Goal: Task Accomplishment & Management: Manage account settings

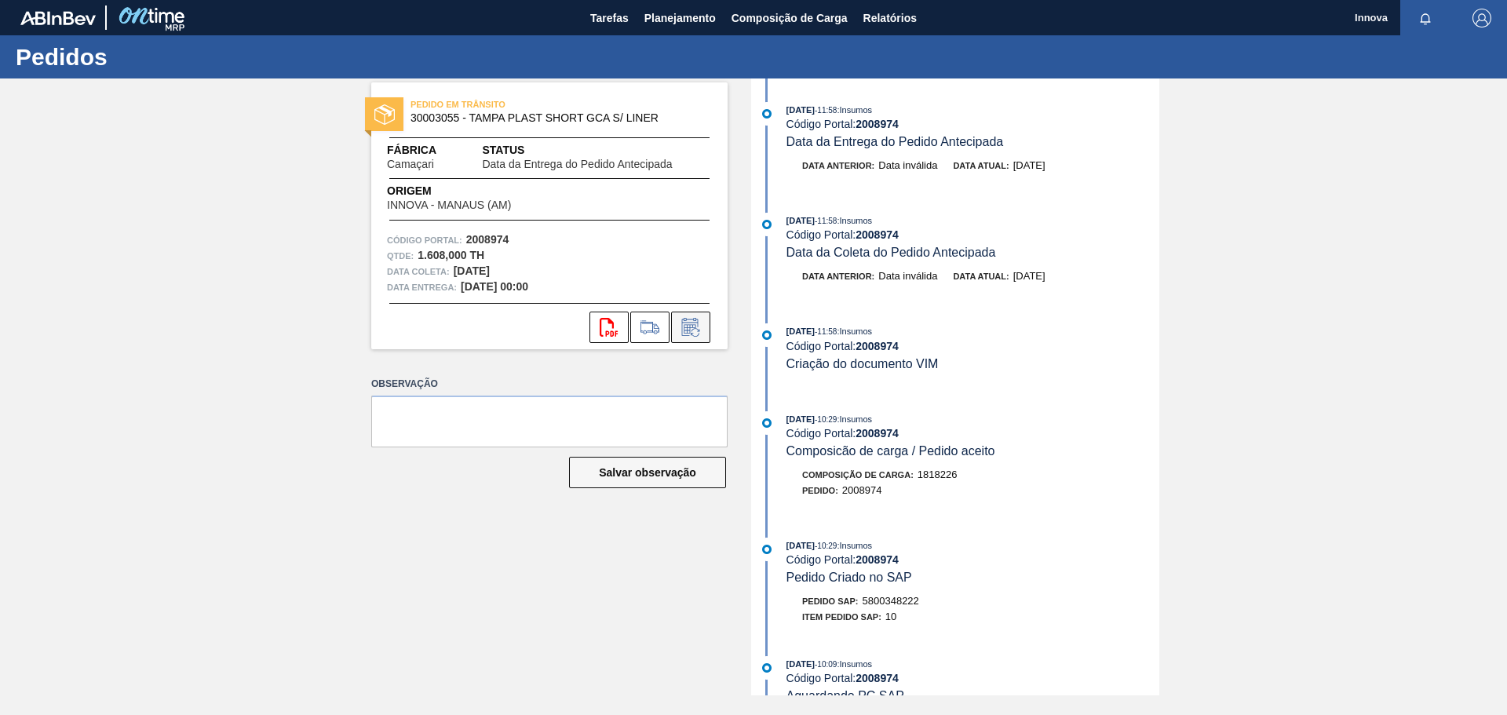
click at [690, 315] on button at bounding box center [690, 327] width 39 height 31
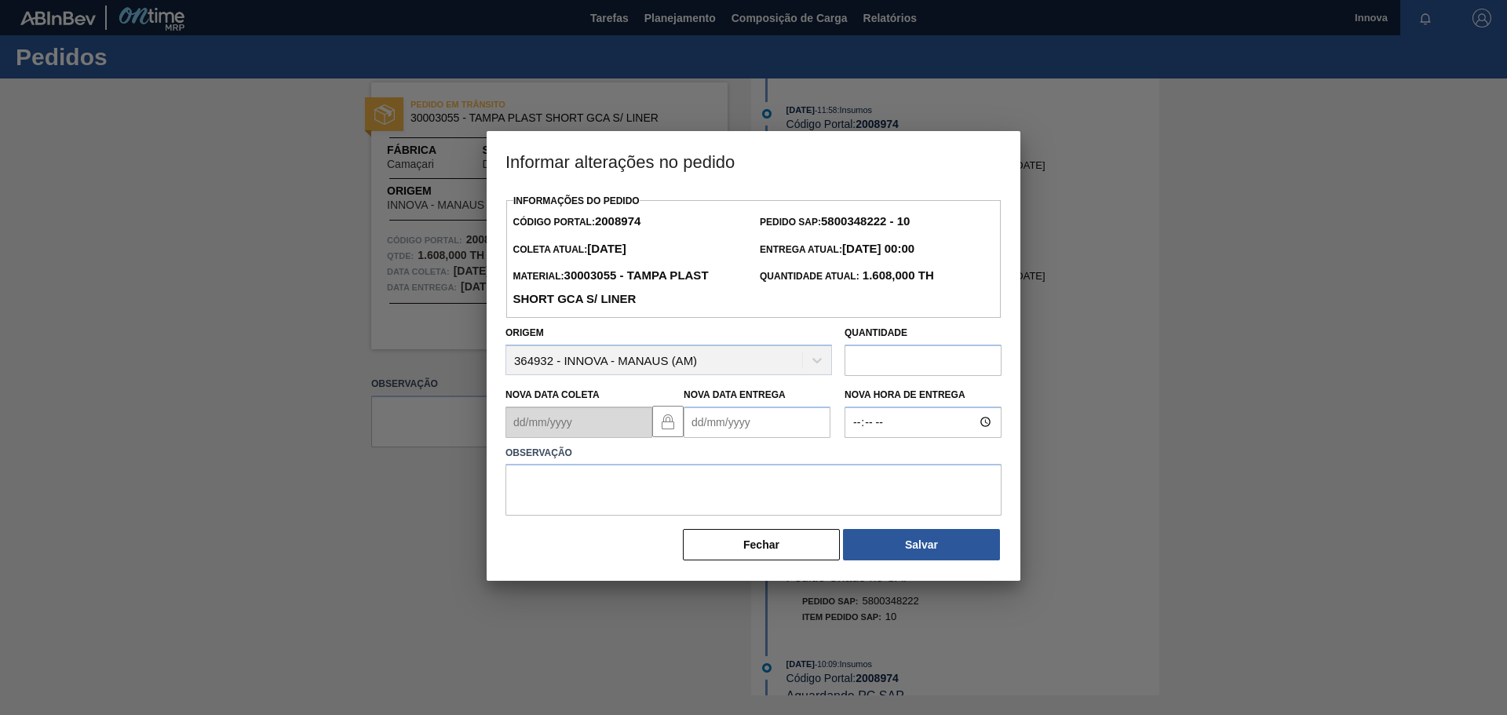
click at [709, 430] on Entrega2008974 "Nova Data Entrega" at bounding box center [757, 422] width 147 height 31
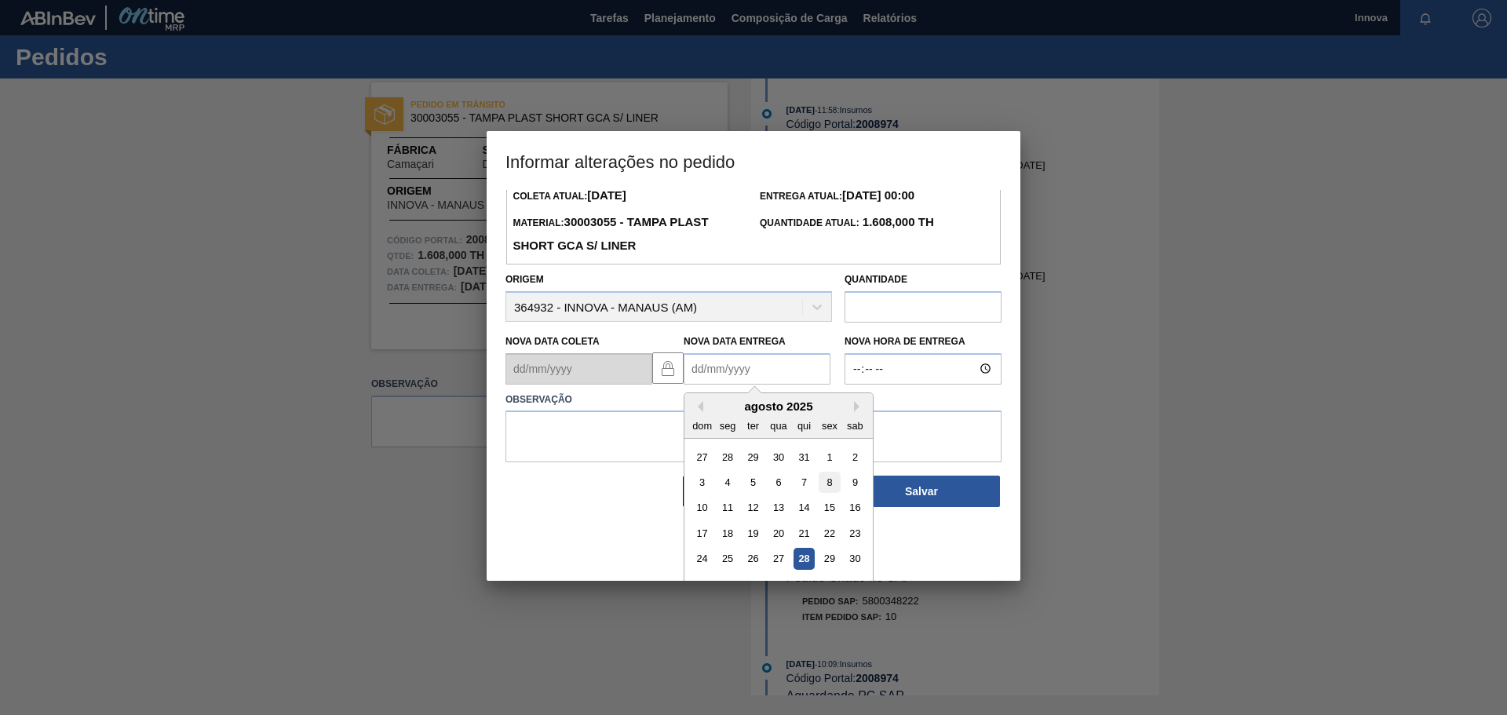
scroll to position [78, 0]
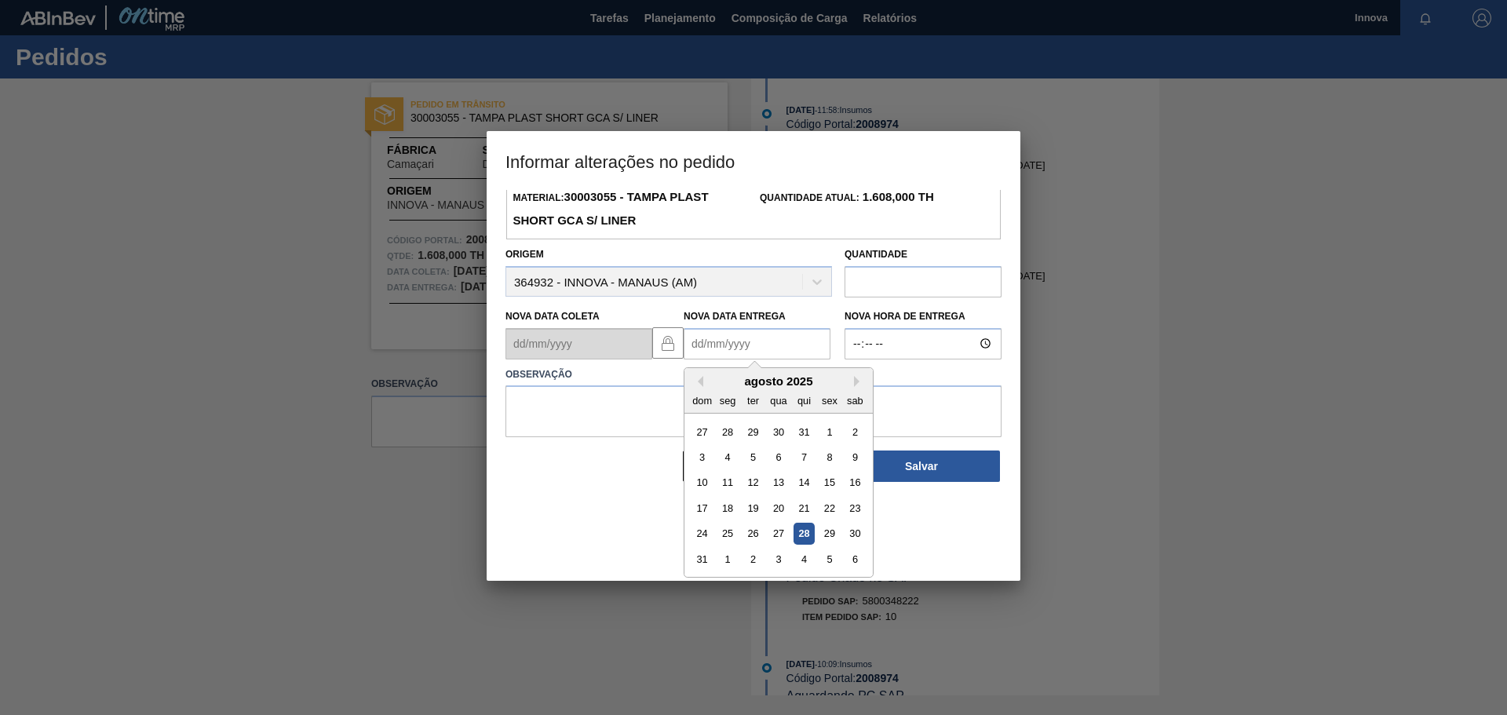
click at [852, 388] on div "agosto 2025" at bounding box center [778, 380] width 188 height 13
click at [855, 387] on button "Next Month" at bounding box center [859, 381] width 11 height 11
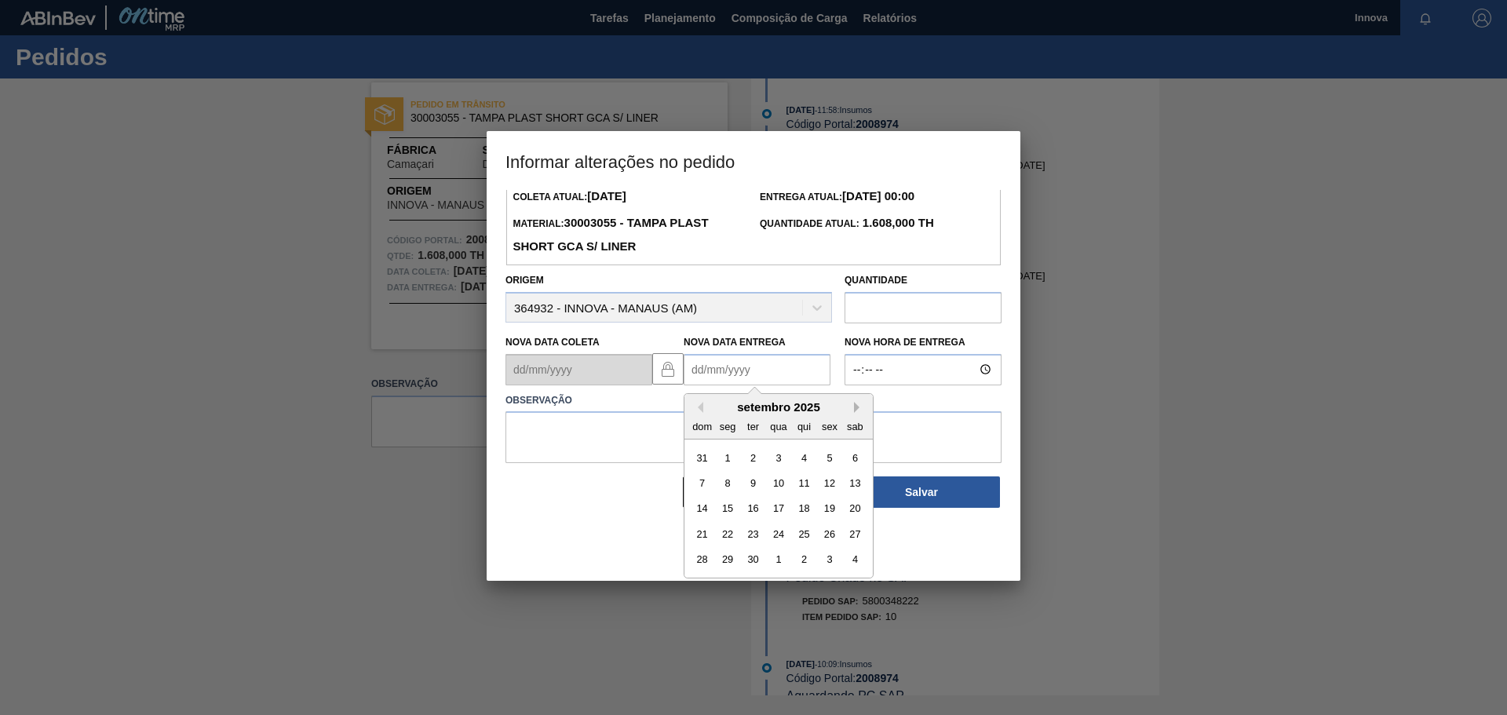
scroll to position [53, 0]
click at [856, 413] on button "Next Month" at bounding box center [859, 407] width 11 height 11
click at [807, 465] on div "2" at bounding box center [803, 457] width 21 height 21
type Entrega2008974 "02/10/2025"
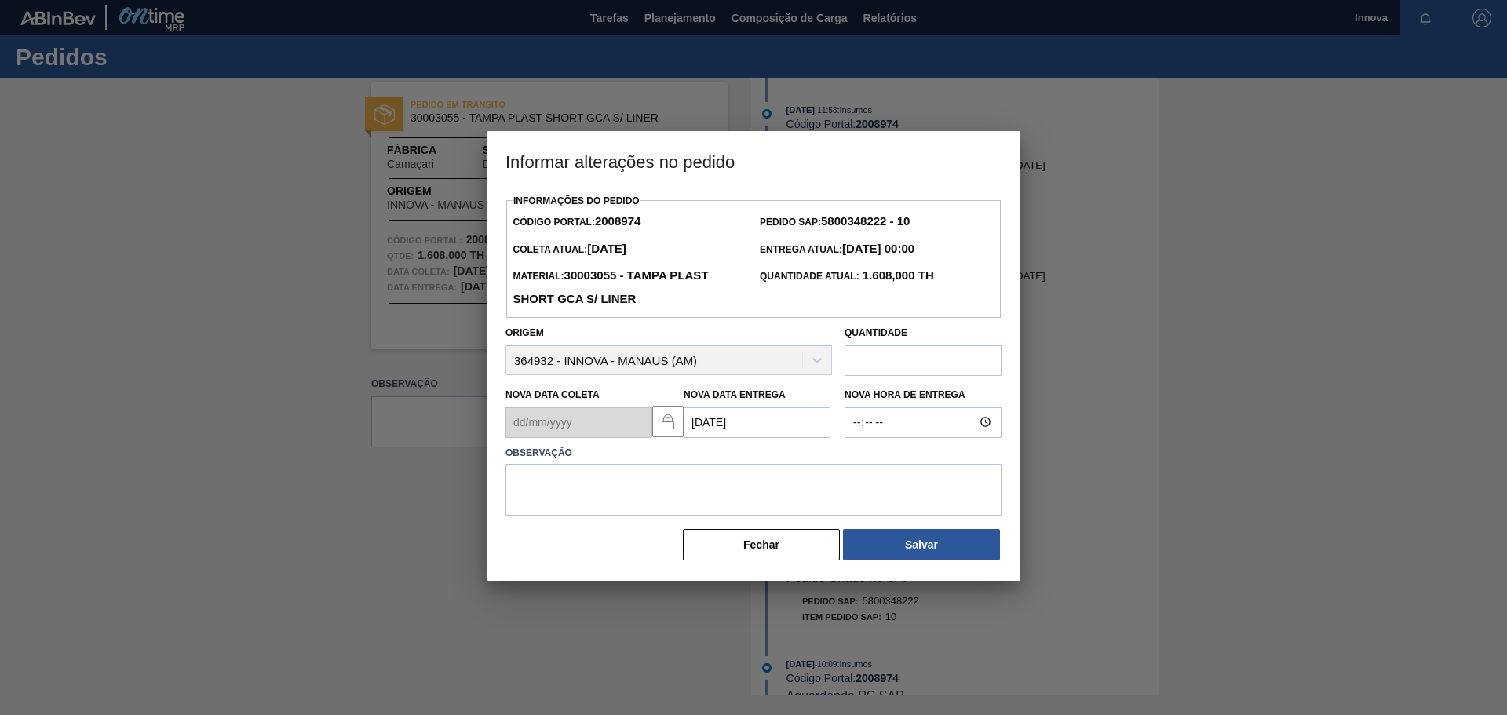
scroll to position [0, 0]
click at [877, 425] on input "Nova Hora de Entrega" at bounding box center [922, 422] width 157 height 31
type input "08:00"
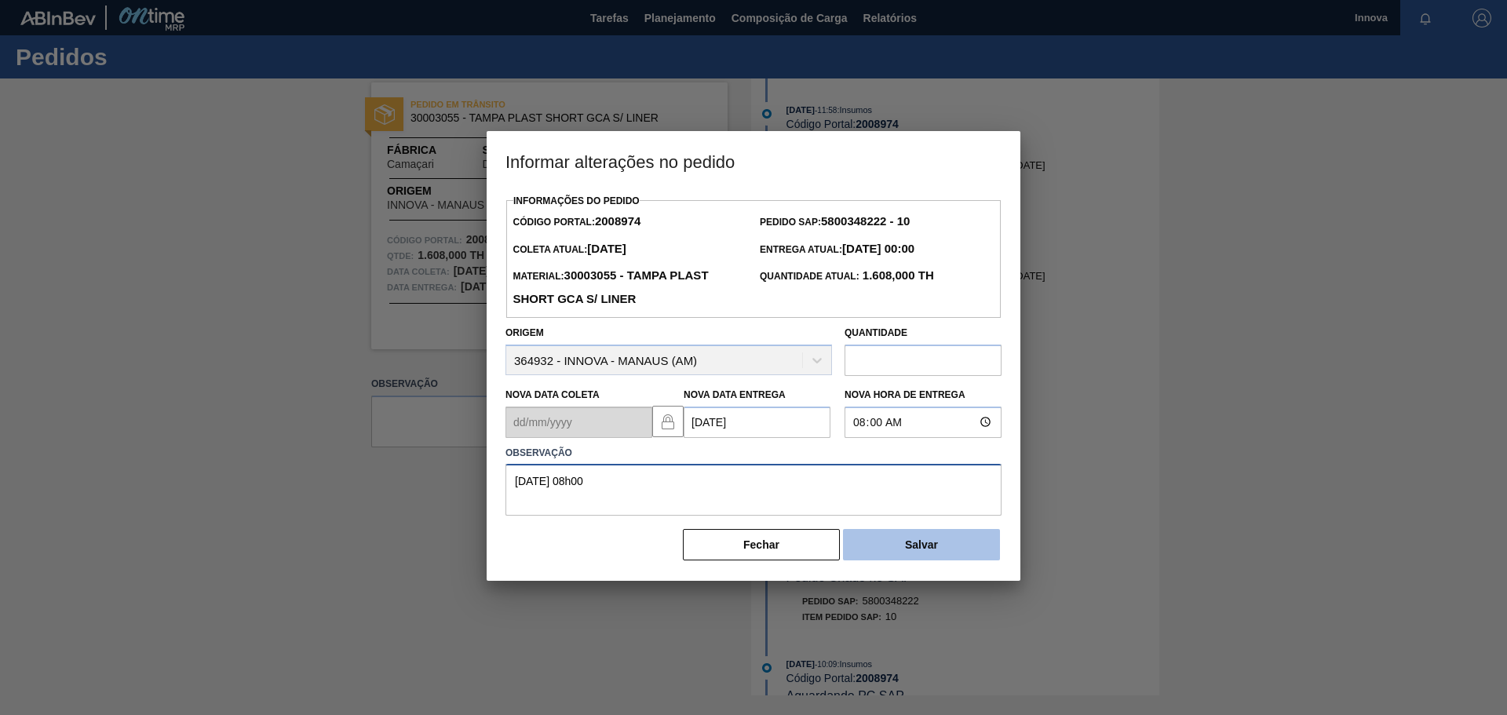
type textarea "02/10 08h00"
click at [914, 558] on button "Salvar" at bounding box center [921, 544] width 157 height 31
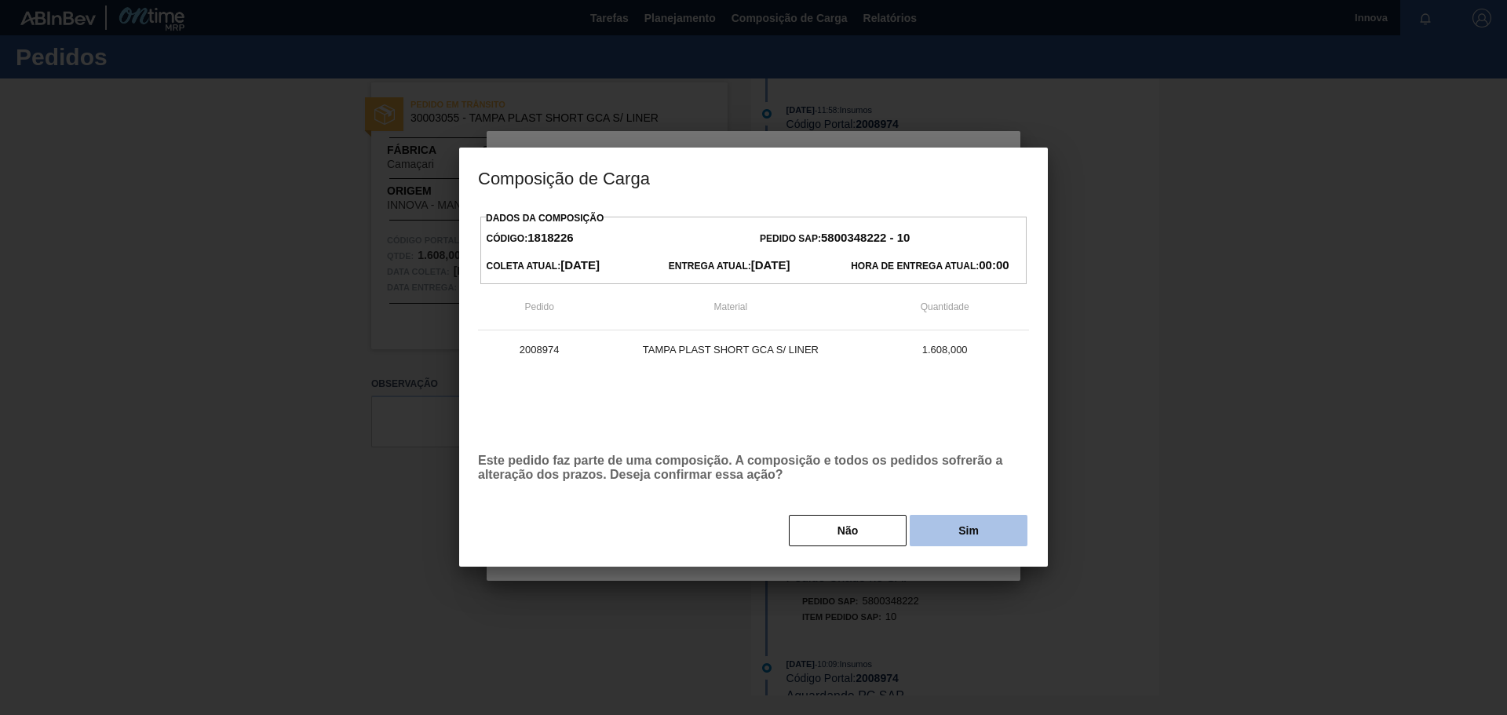
click at [926, 532] on button "Sim" at bounding box center [969, 530] width 118 height 31
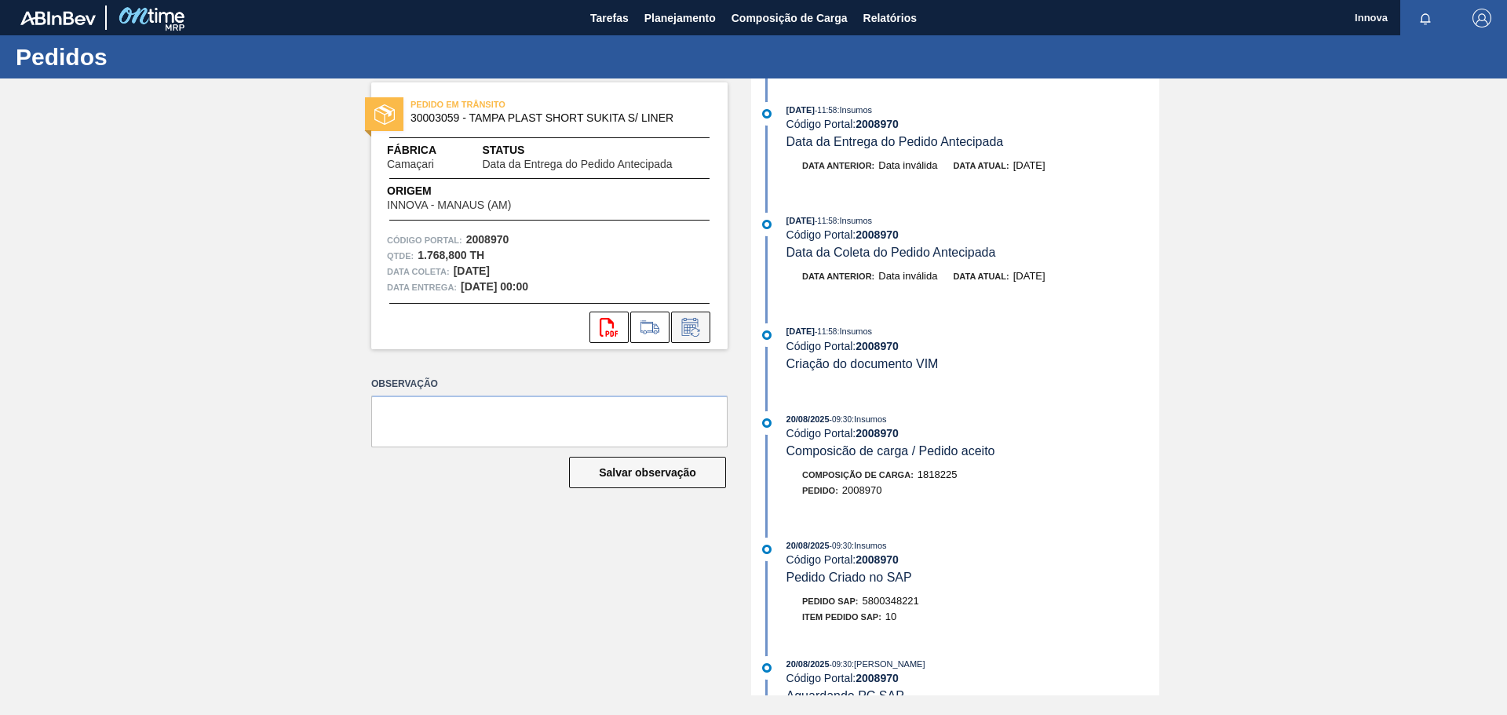
click at [692, 326] on icon at bounding box center [690, 327] width 25 height 19
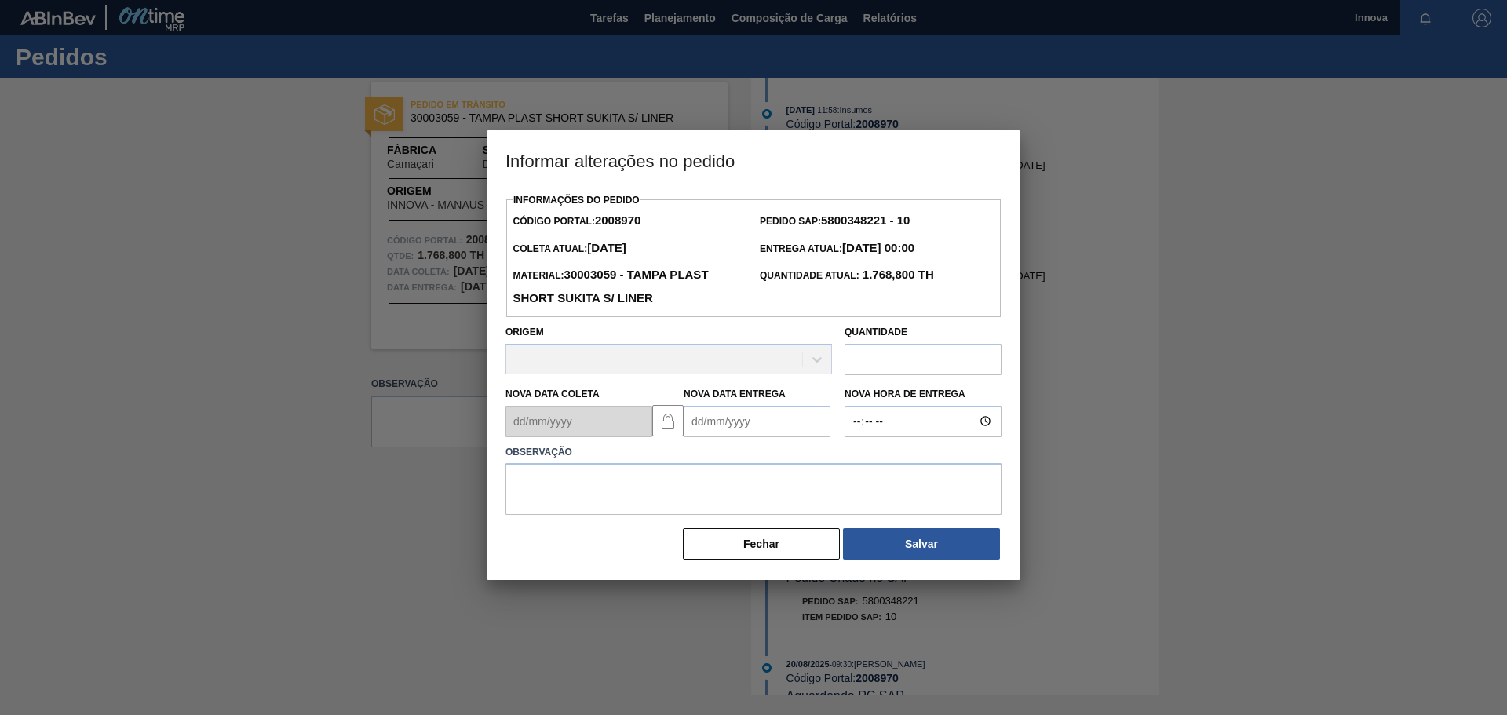
click at [715, 428] on Entrega2008970 "Nova Data Entrega" at bounding box center [757, 421] width 147 height 31
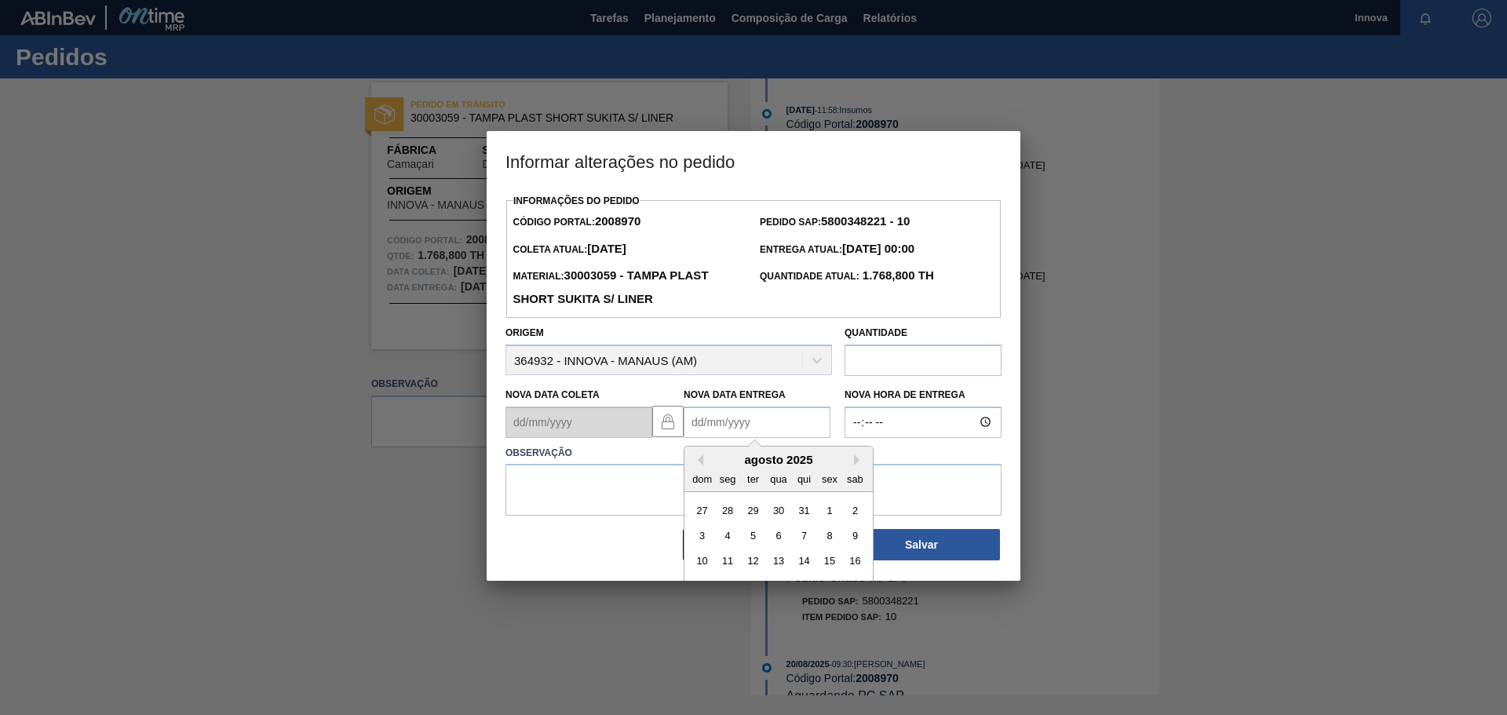
click at [724, 462] on div "agosto 2025" at bounding box center [778, 459] width 188 height 13
click at [854, 461] on button "Next Month" at bounding box center [859, 459] width 11 height 11
click at [806, 516] on div "2" at bounding box center [803, 509] width 21 height 21
type Entrega2008970 "02/10/2025"
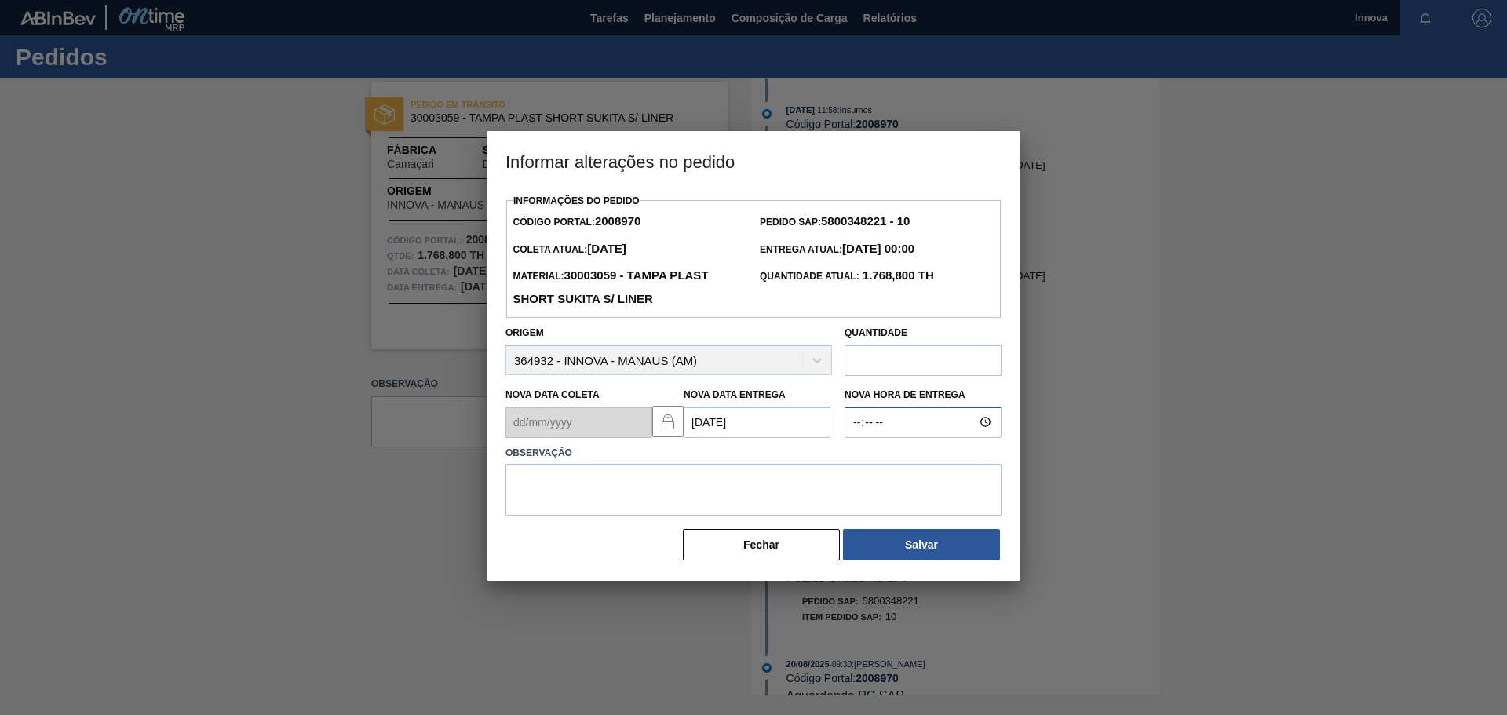
click at [870, 423] on input "Nova Hora de Entrega" at bounding box center [922, 422] width 157 height 31
type input "08:00"
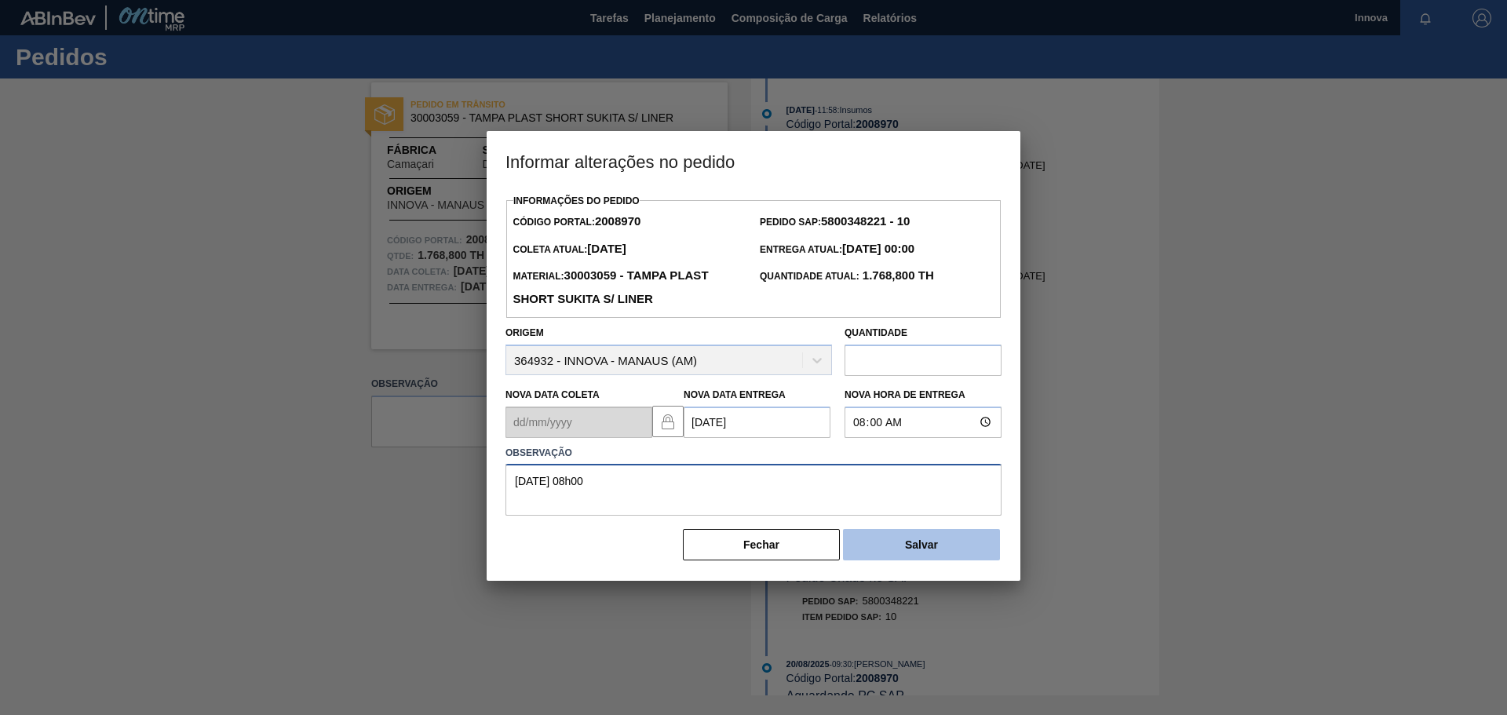
type textarea "02/10 08h00"
click at [910, 532] on button "Salvar" at bounding box center [921, 544] width 157 height 31
click at [954, 553] on button "Salvar" at bounding box center [921, 544] width 157 height 31
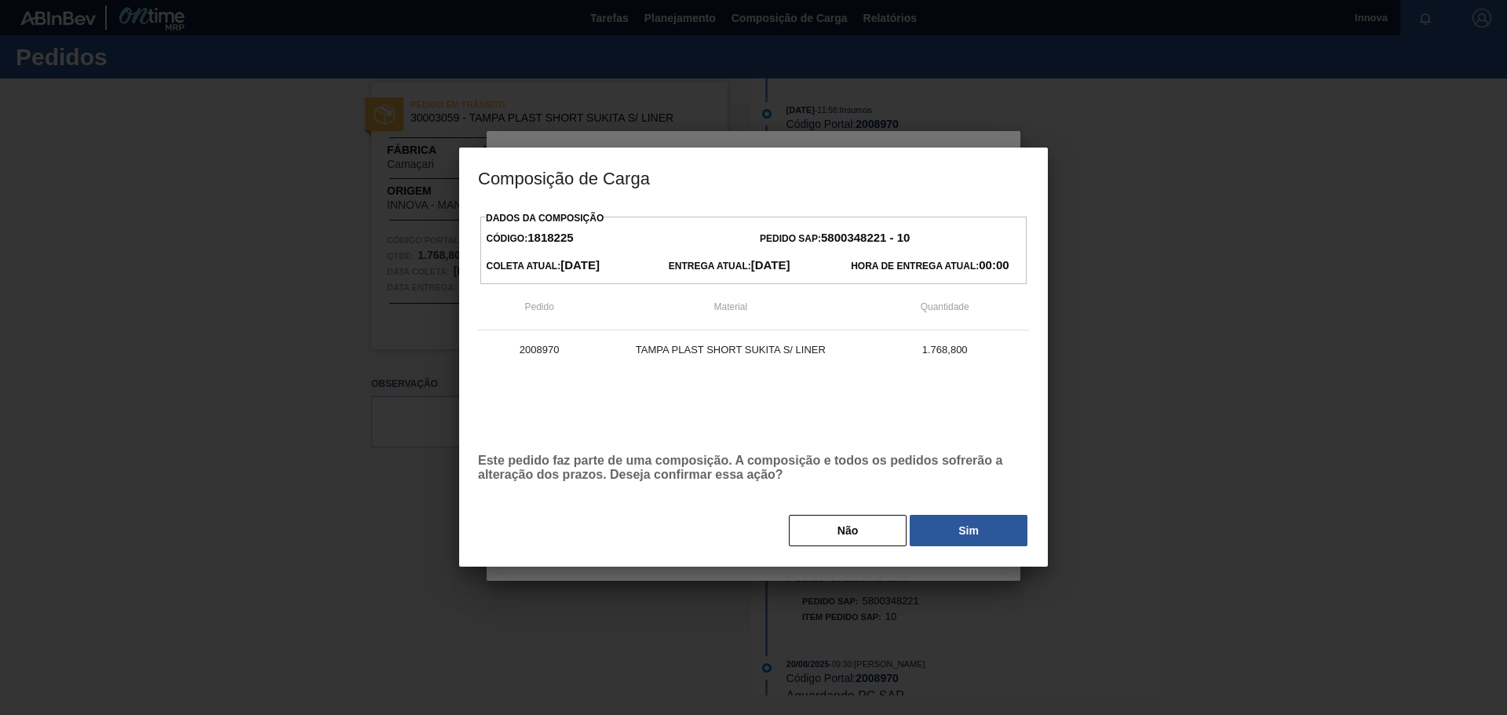
click at [1014, 529] on button "Sim" at bounding box center [969, 530] width 118 height 31
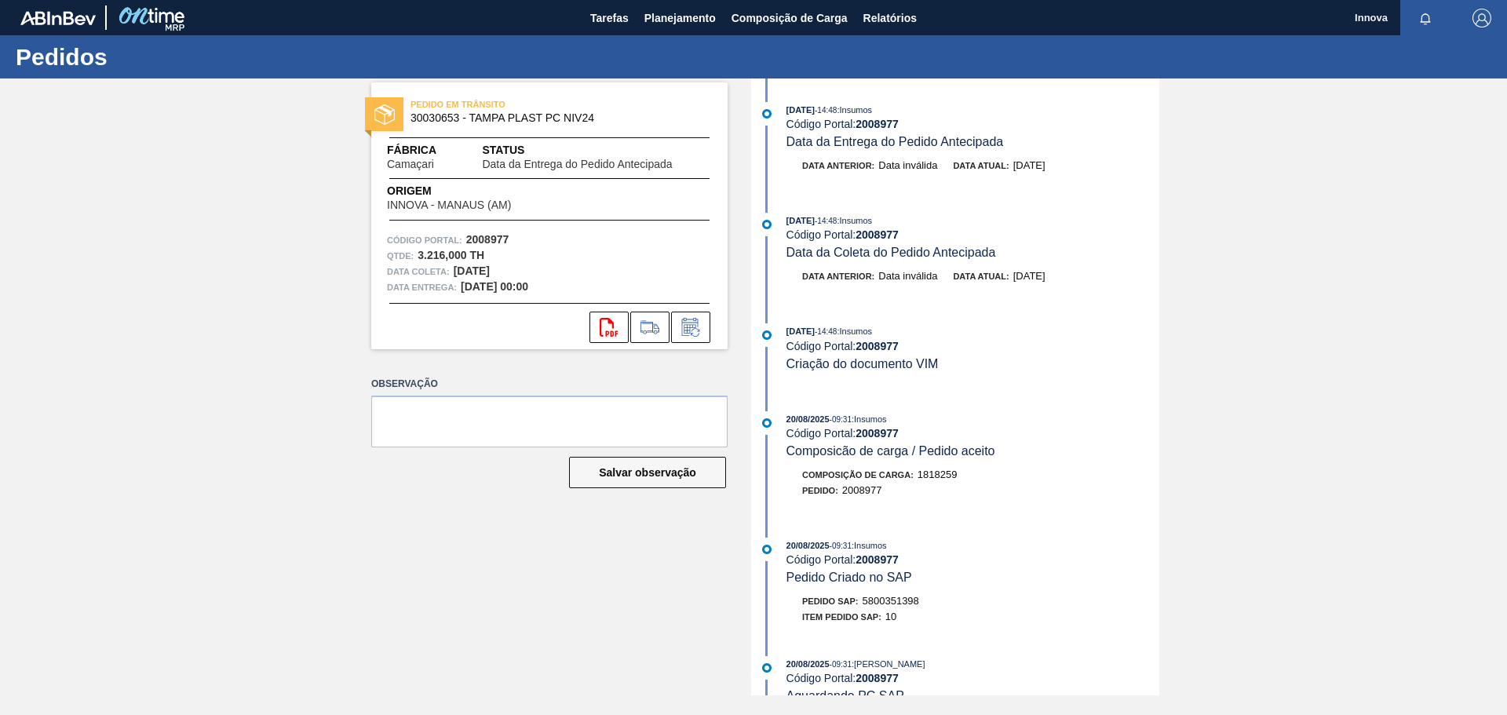
click at [166, 223] on div "PEDIDO EM TRÂNSITO 30030653 - TAMPA PLAST PC NIV24 Fábrica Camaçari Status Data…" at bounding box center [753, 386] width 1507 height 617
click at [697, 321] on icon at bounding box center [690, 327] width 25 height 19
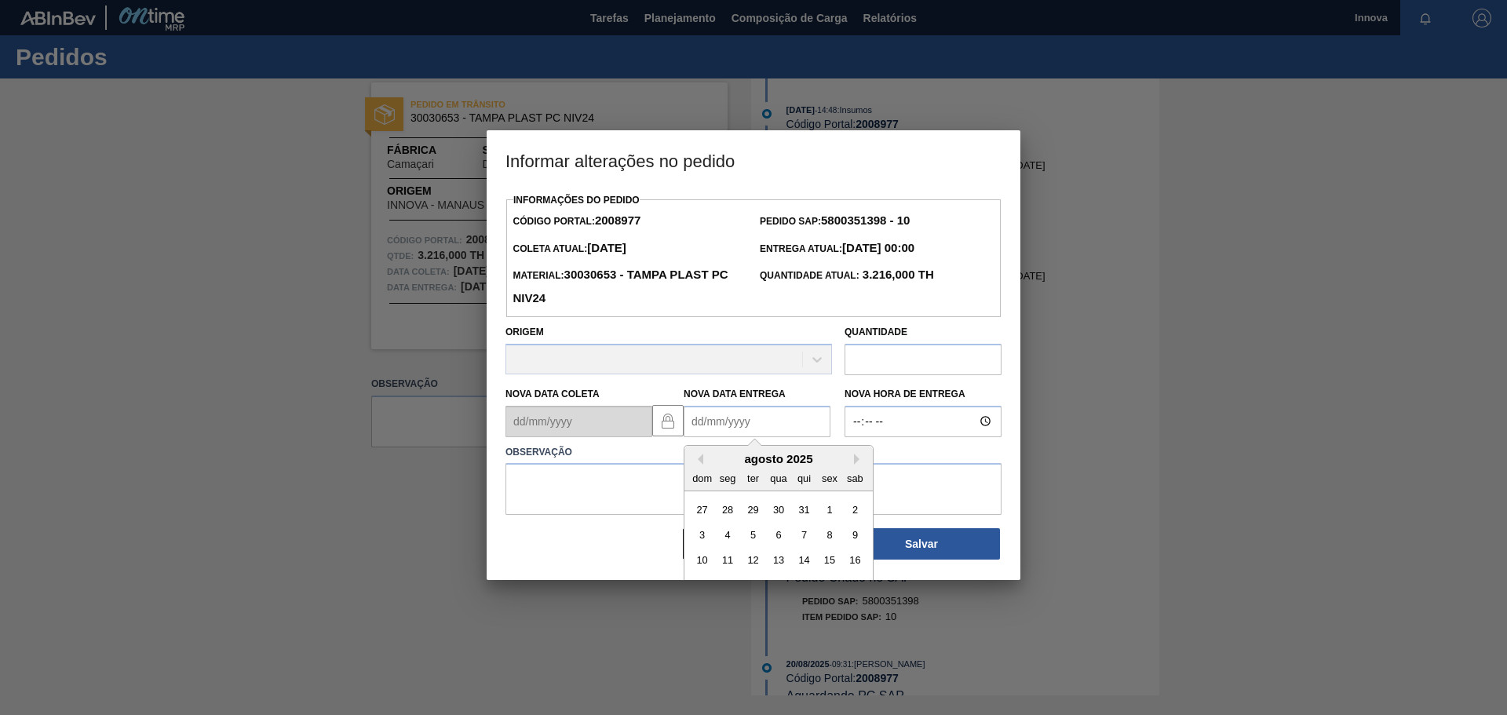
click at [724, 417] on Entrega2008977 "Nova Data Entrega" at bounding box center [757, 421] width 147 height 31
click at [858, 464] on button "Next Month" at bounding box center [859, 459] width 11 height 11
click at [780, 556] on div "15" at bounding box center [778, 560] width 21 height 21
type Entrega2008977 "15/10/2025"
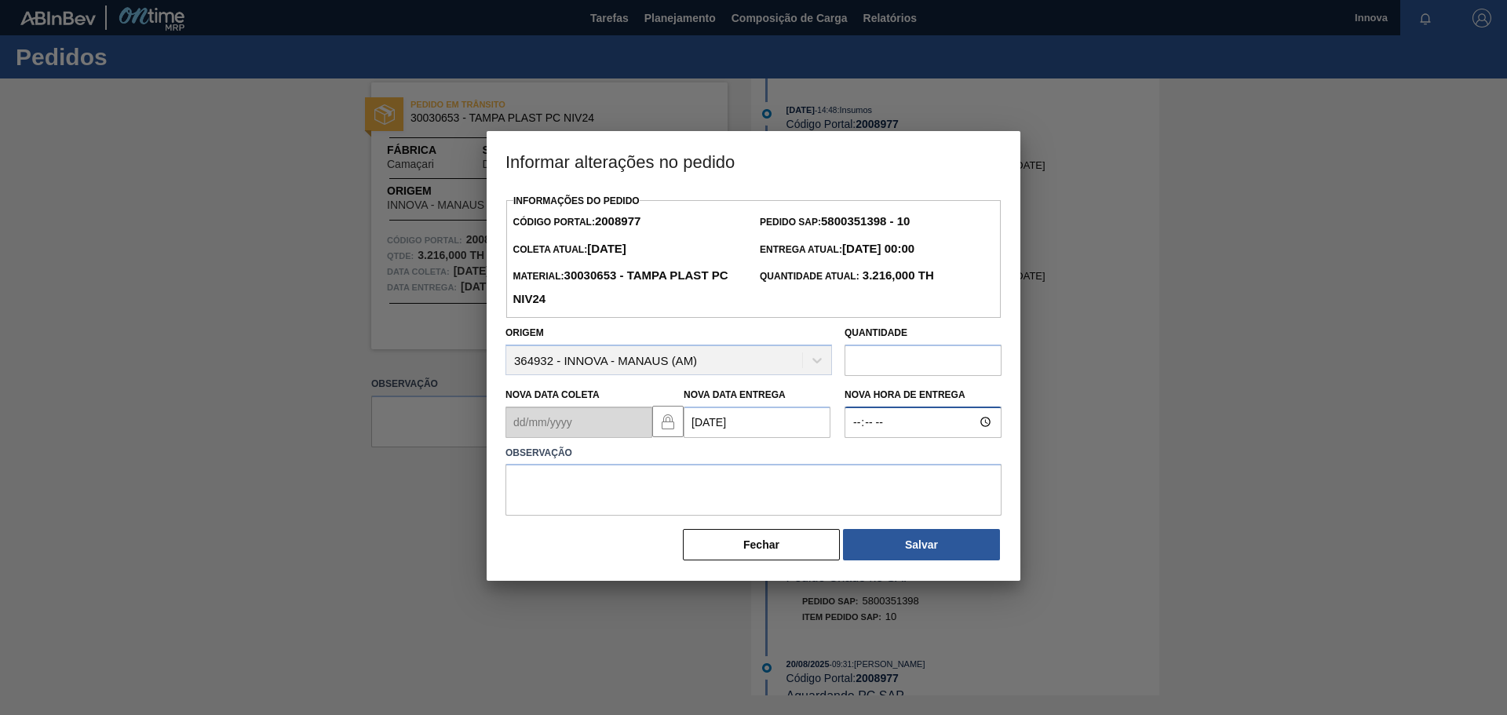
click at [856, 430] on input "Nova Hora de Entrega" at bounding box center [922, 422] width 157 height 31
type input "08:00"
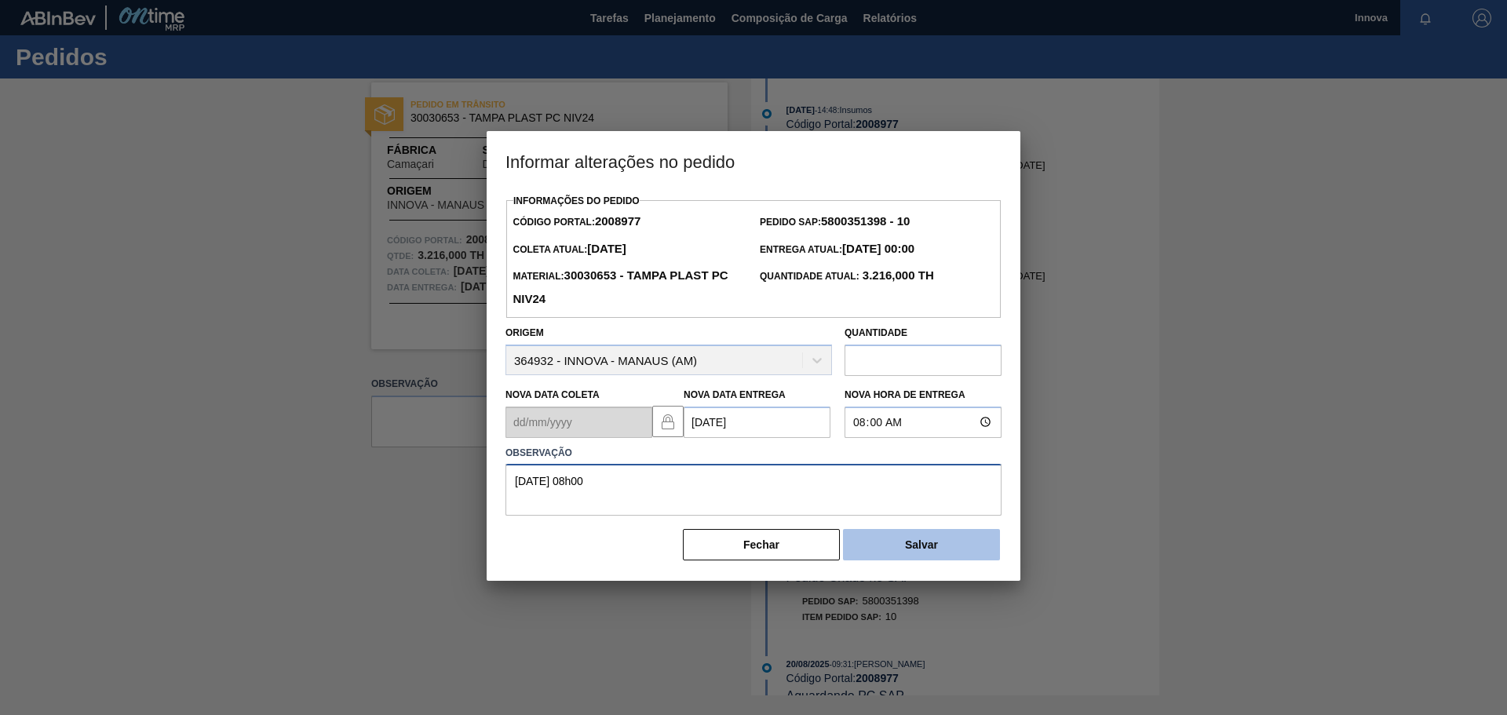
type textarea "15/10 08h00"
click at [895, 548] on button "Salvar" at bounding box center [921, 544] width 157 height 31
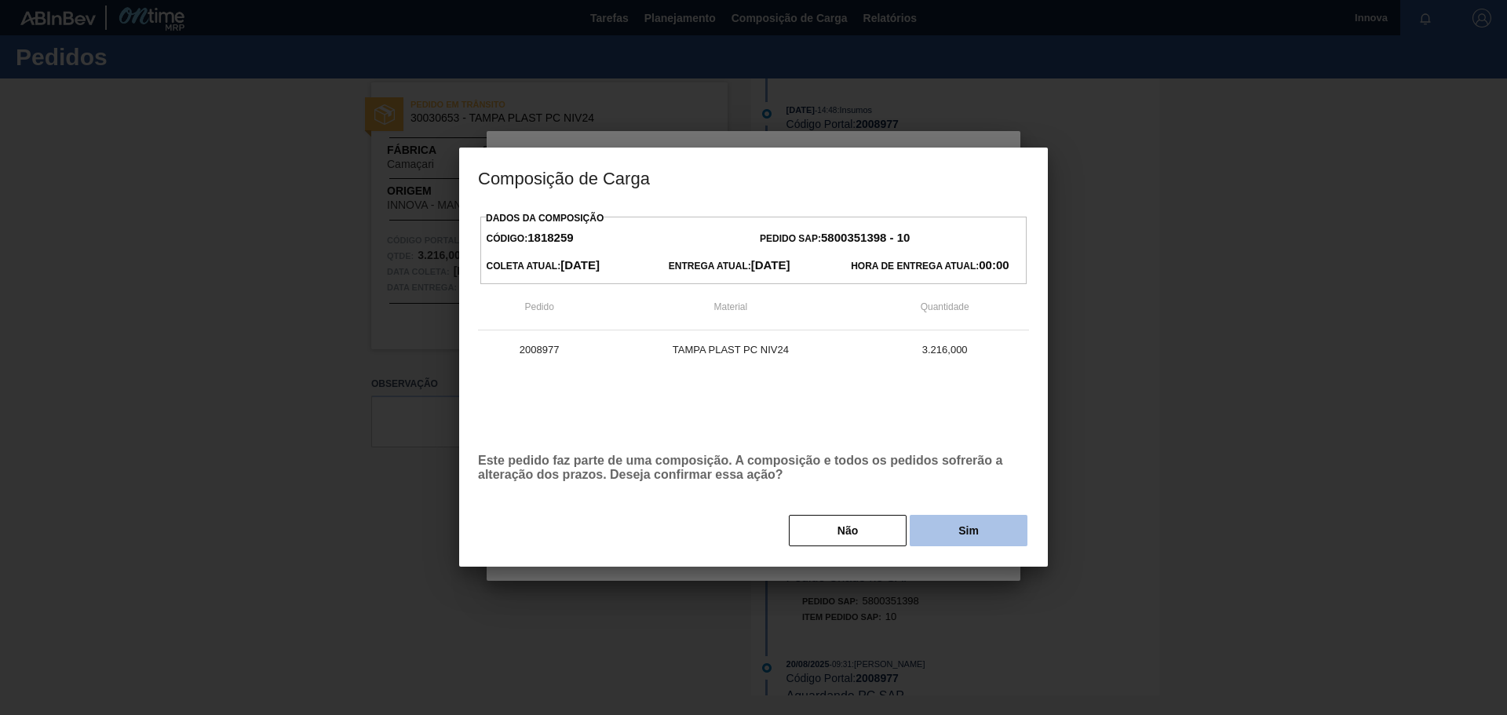
click at [938, 532] on button "Sim" at bounding box center [969, 530] width 118 height 31
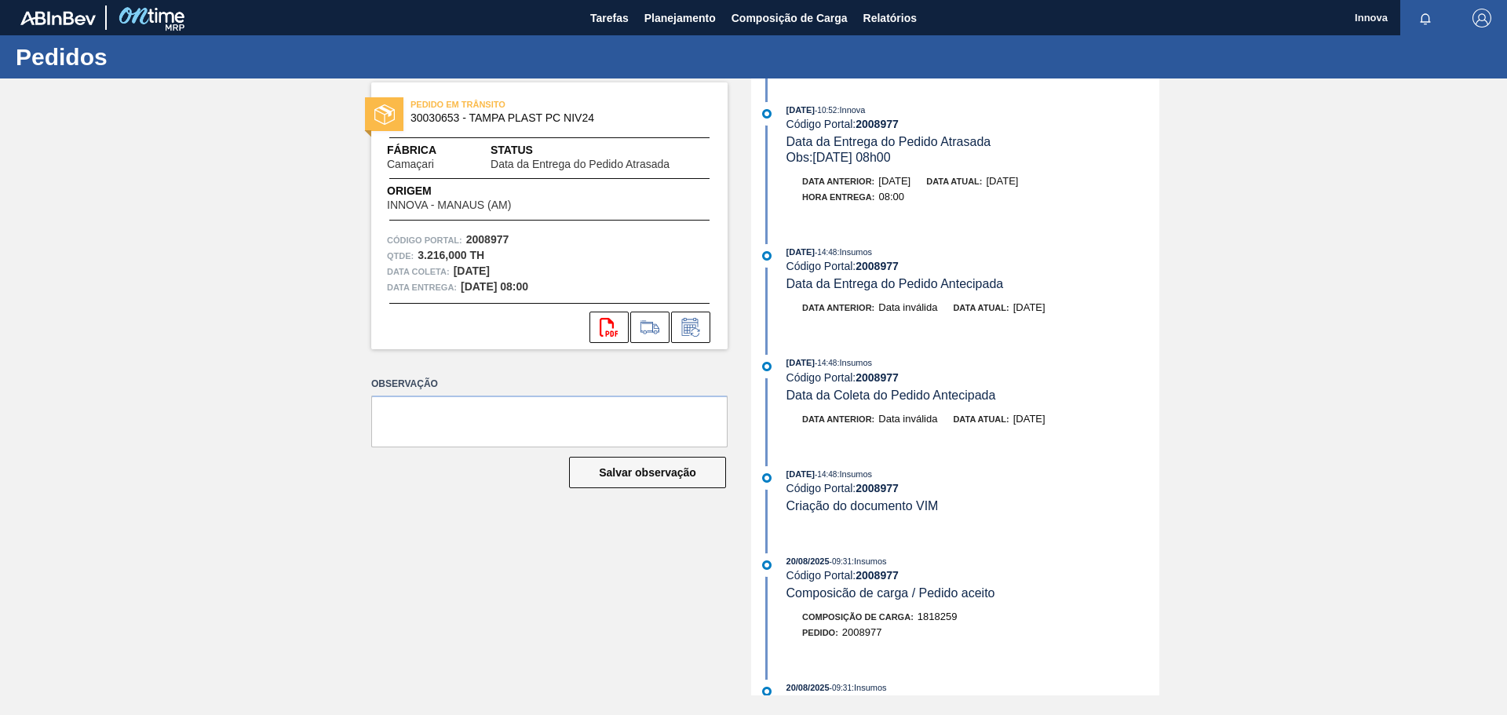
click at [157, 236] on div "PEDIDO EM TRÂNSITO 30030653 - TAMPA PLAST PC NIV24 Fábrica Camaçari Status Data…" at bounding box center [753, 386] width 1507 height 617
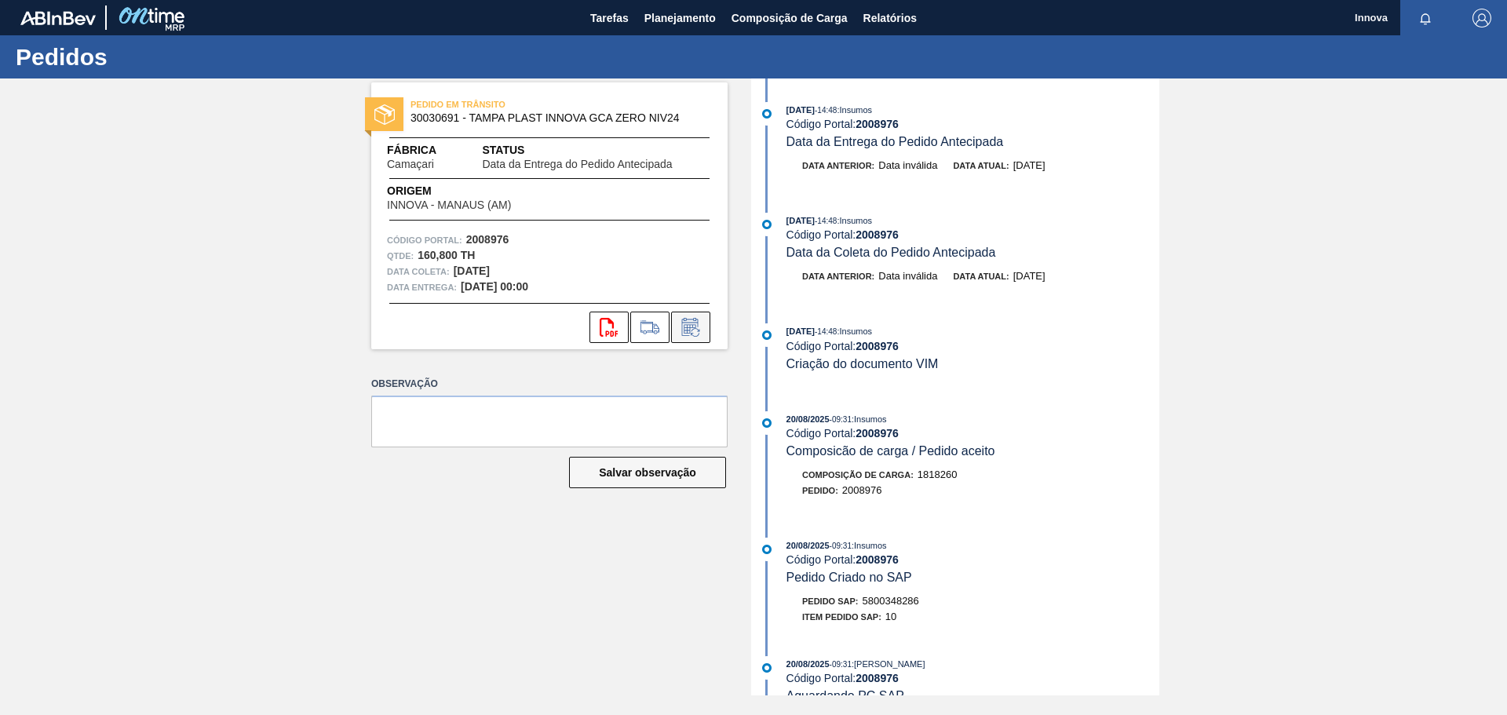
click at [687, 327] on icon at bounding box center [690, 328] width 12 height 9
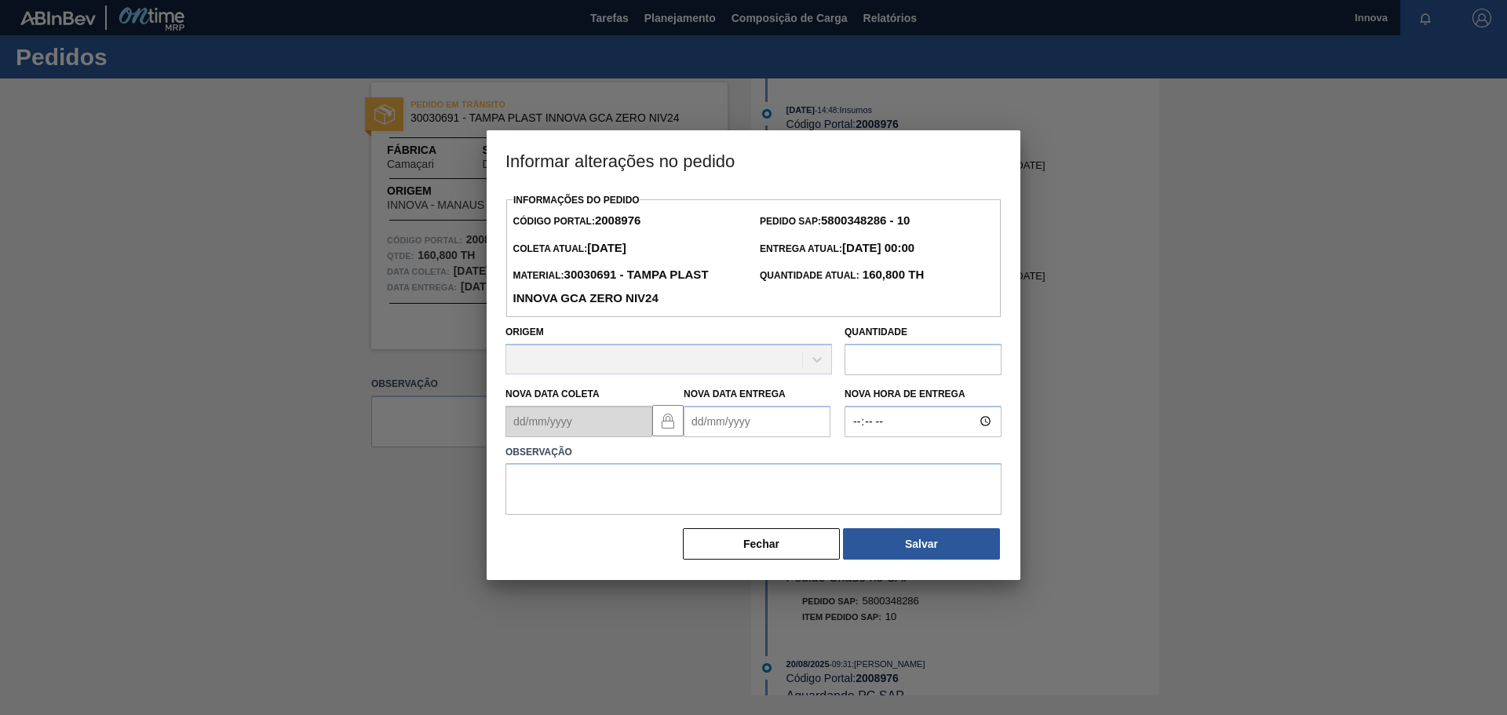
click at [703, 418] on Entrega2008976 "Nova Data Entrega" at bounding box center [757, 421] width 147 height 31
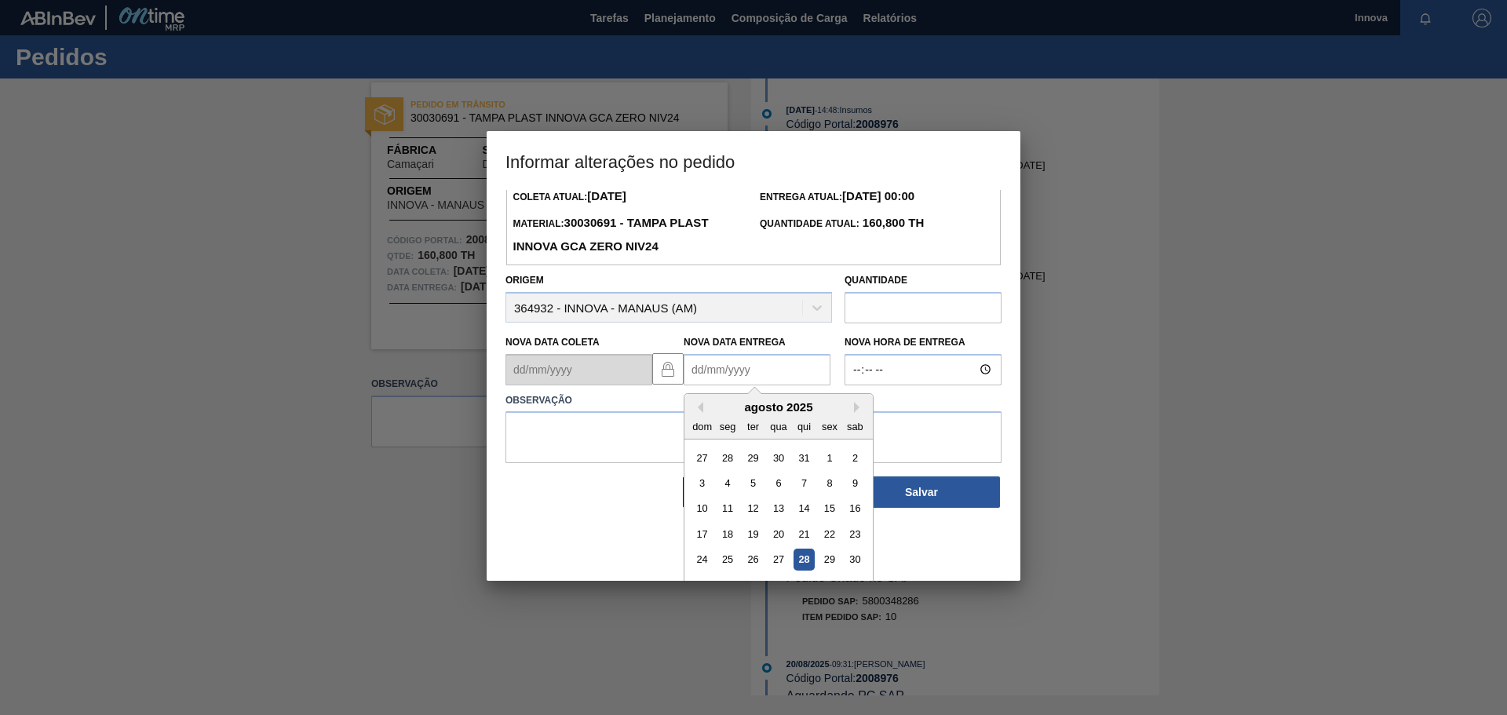
scroll to position [78, 0]
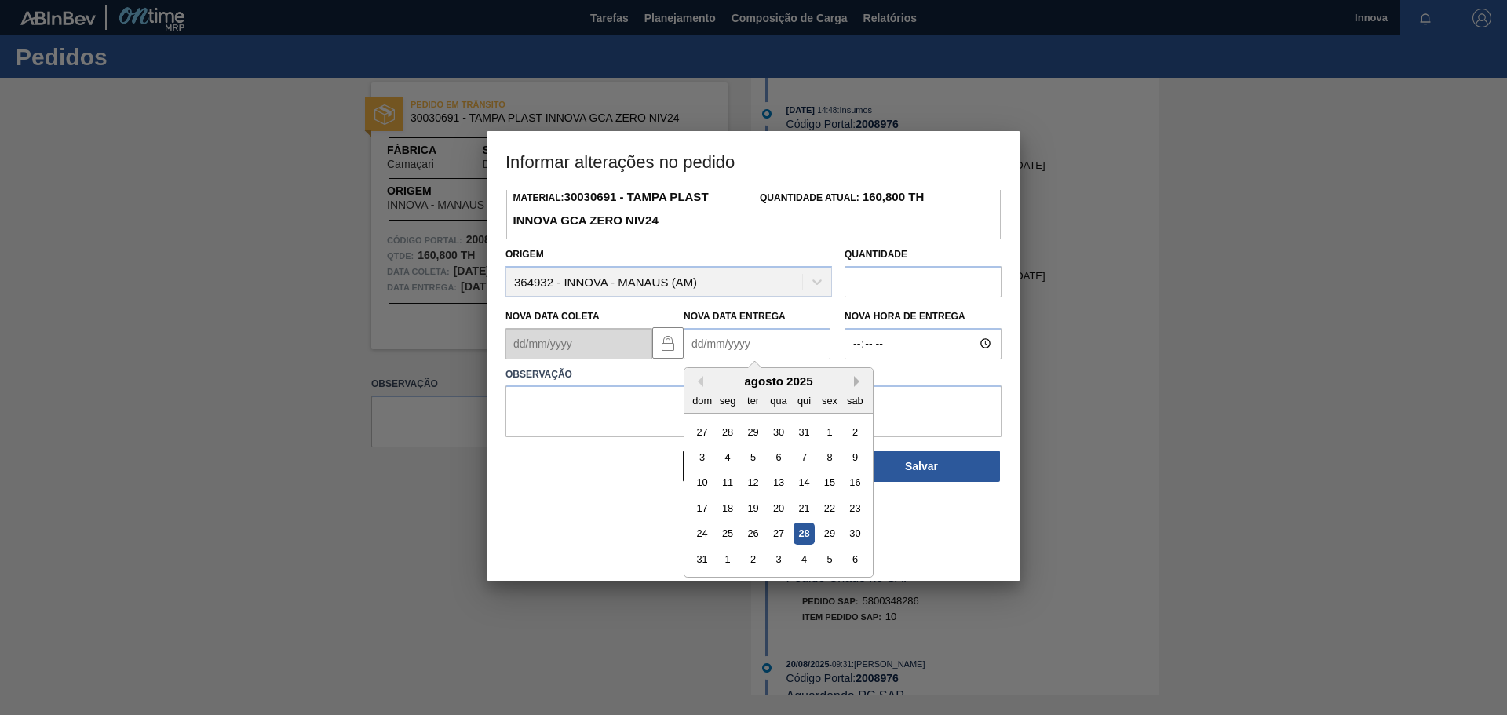
click at [860, 387] on button "Next Month" at bounding box center [859, 381] width 11 height 11
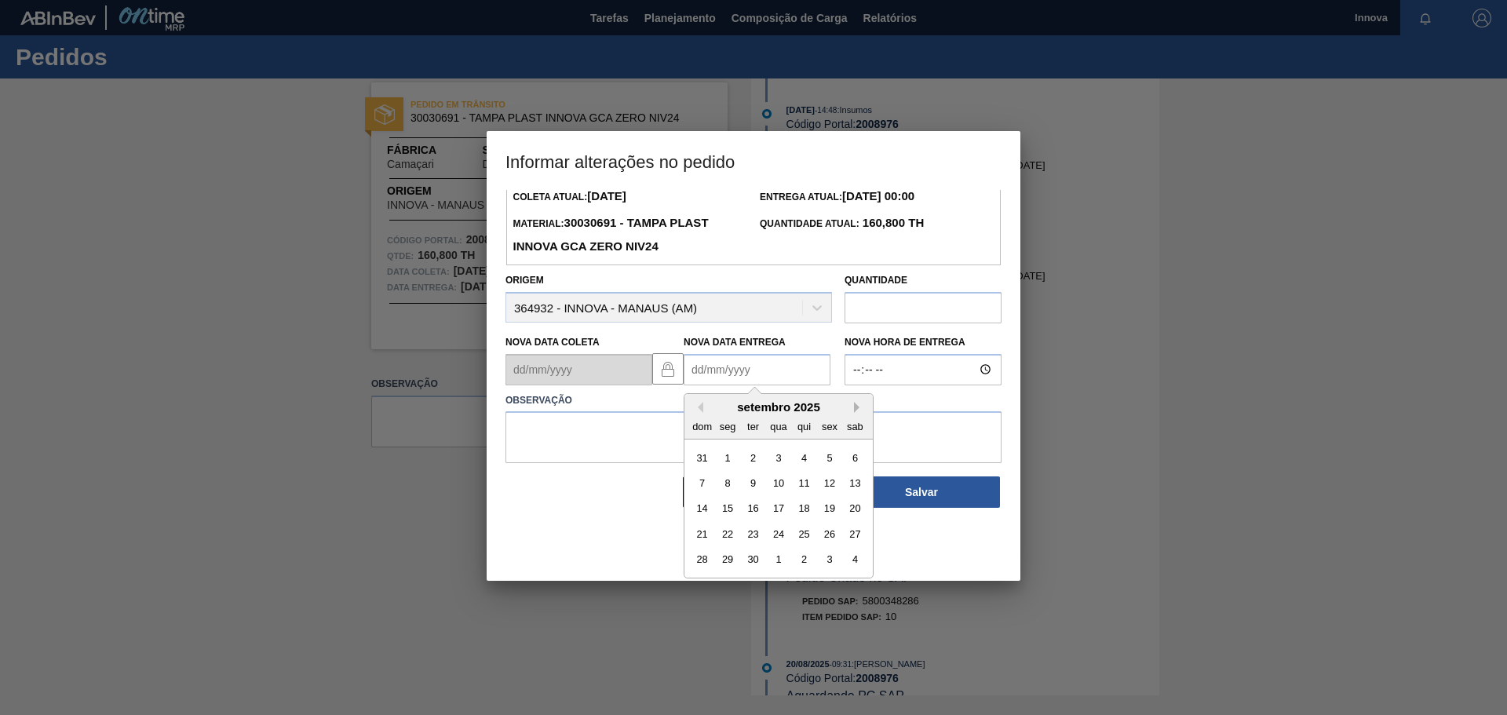
click at [857, 411] on button "Next Month" at bounding box center [859, 407] width 11 height 11
click at [778, 512] on div "15" at bounding box center [778, 508] width 21 height 21
type Entrega2008976 "[DATE]"
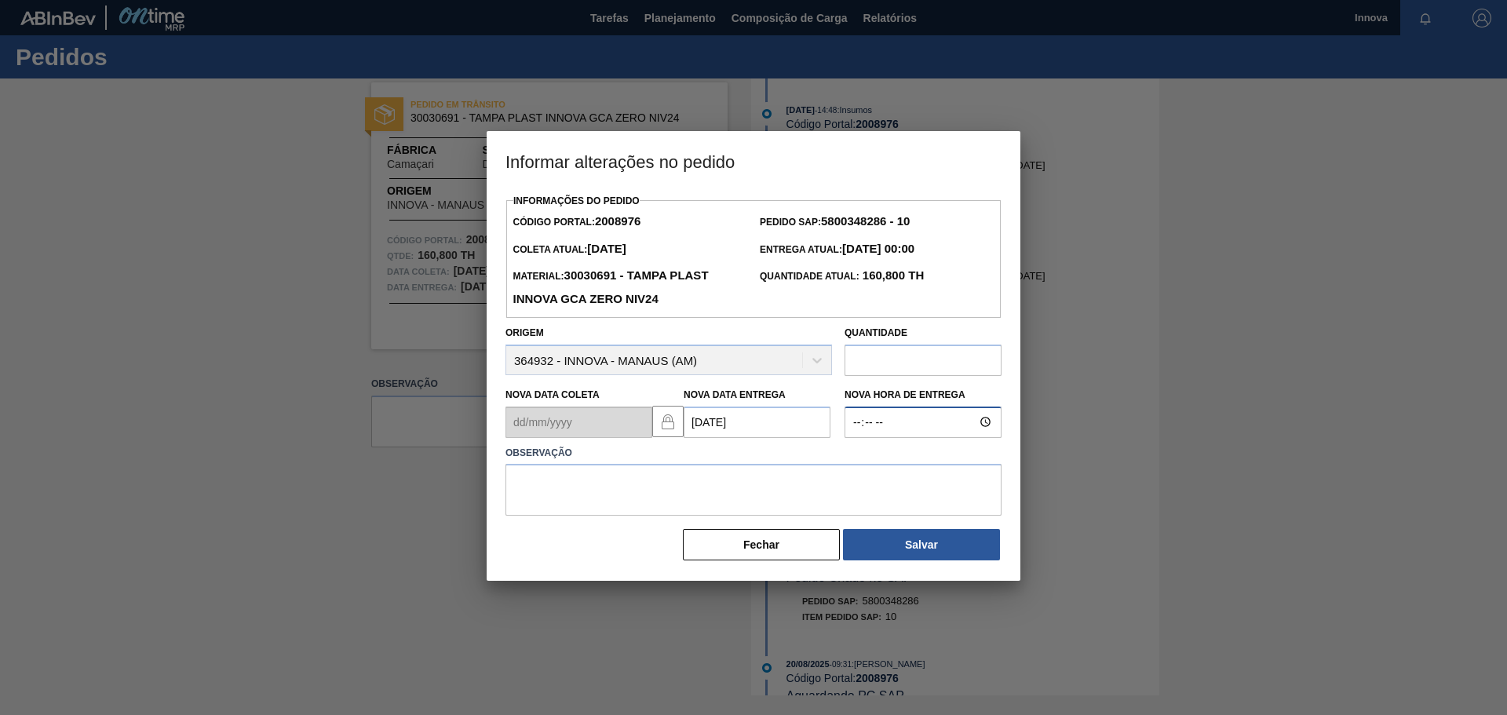
click at [855, 427] on input "Nova Hora de Entrega" at bounding box center [922, 422] width 157 height 31
type input "08:00"
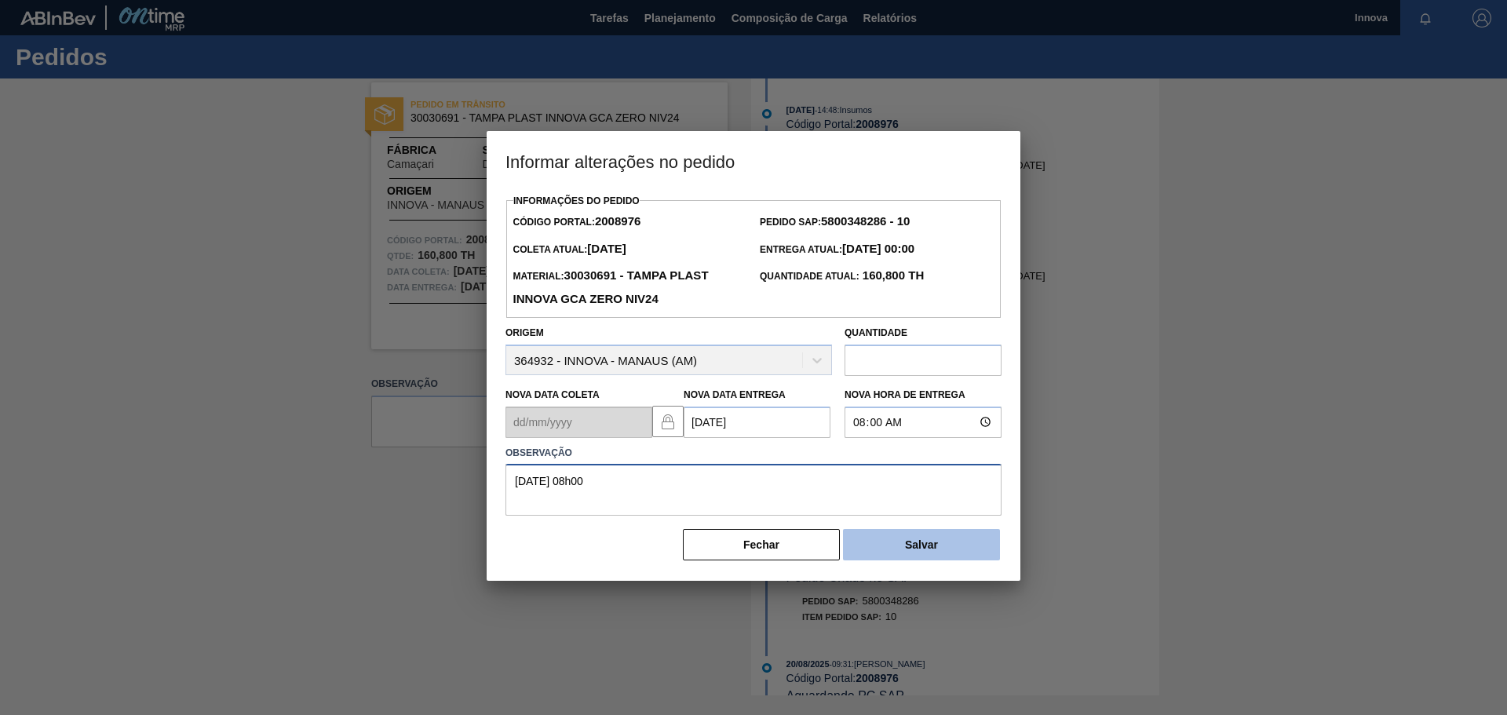
type textarea "[DATE] 08h00"
click at [892, 544] on button "Salvar" at bounding box center [921, 544] width 157 height 31
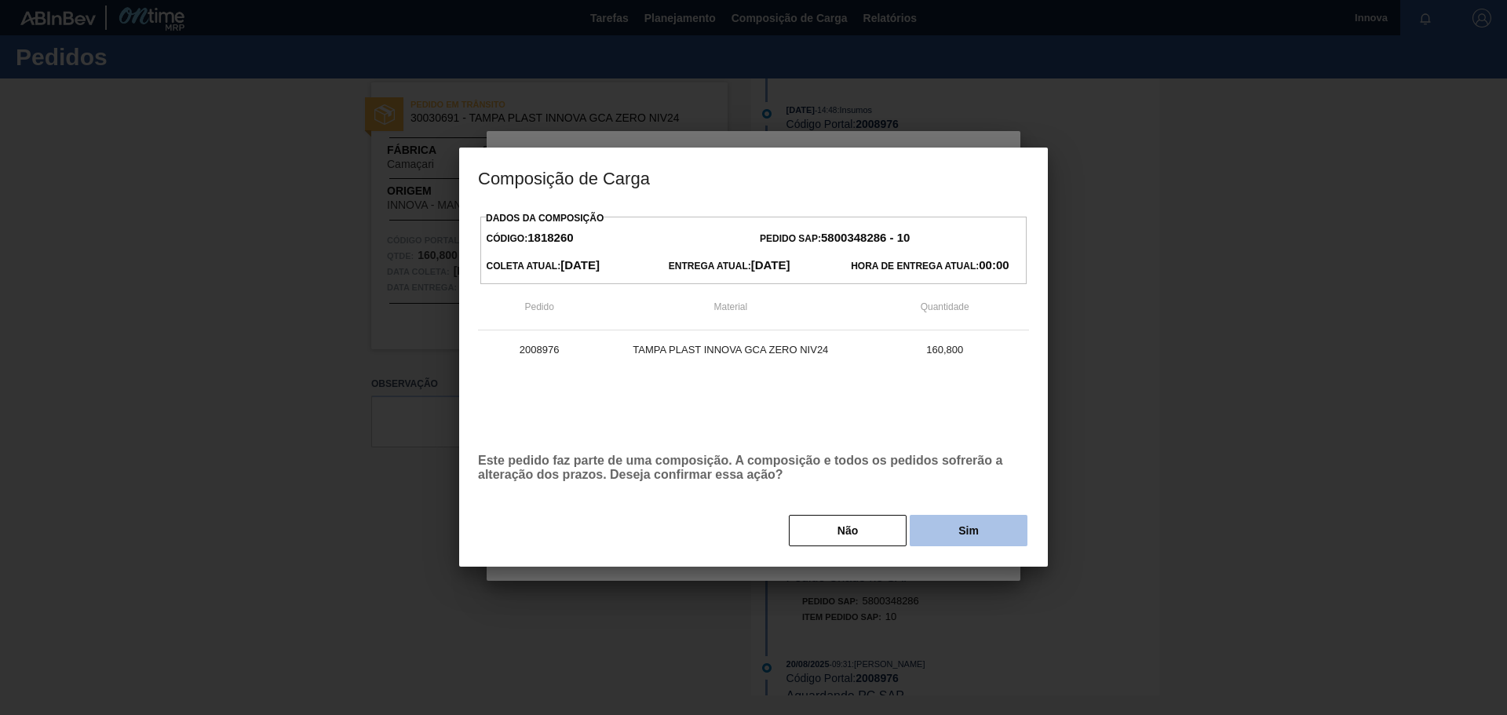
click at [971, 527] on button "Sim" at bounding box center [969, 530] width 118 height 31
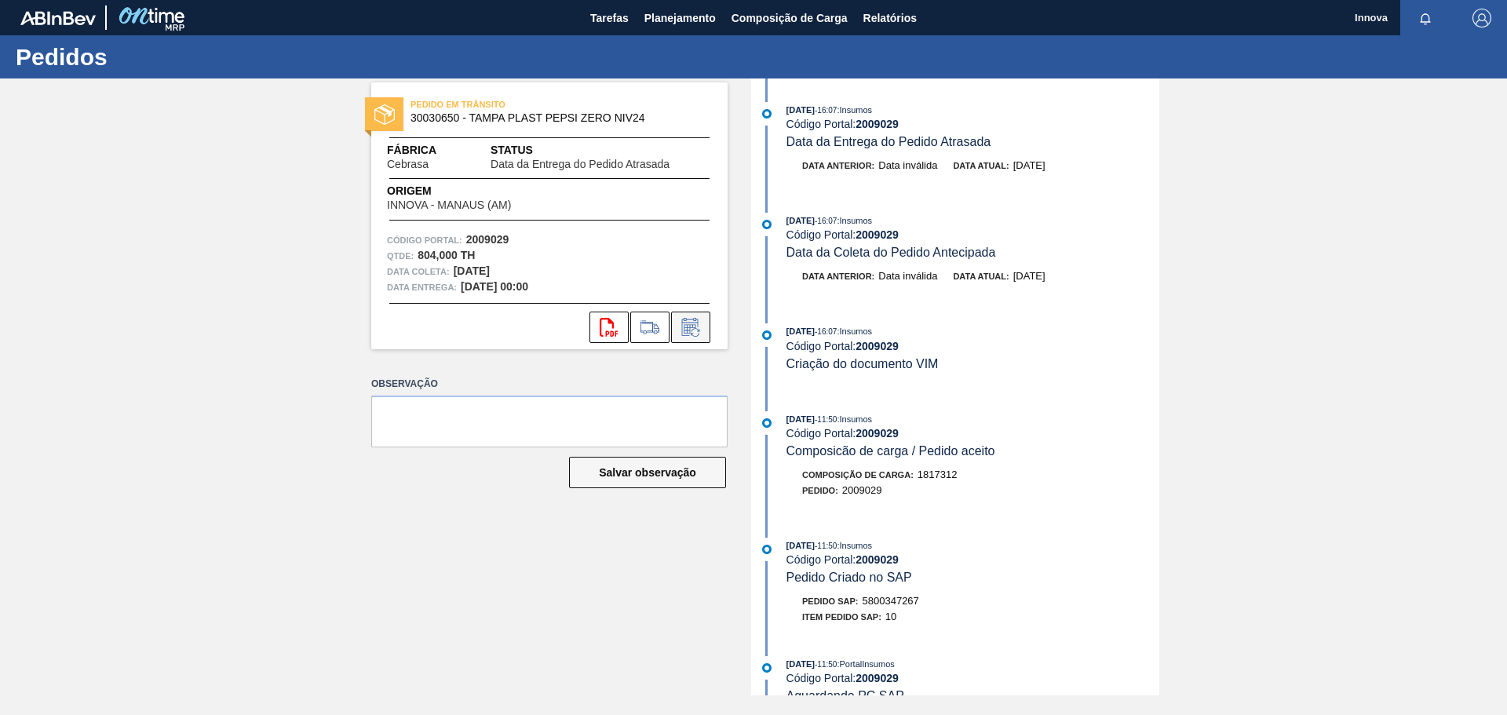
click at [698, 326] on icon at bounding box center [690, 327] width 25 height 19
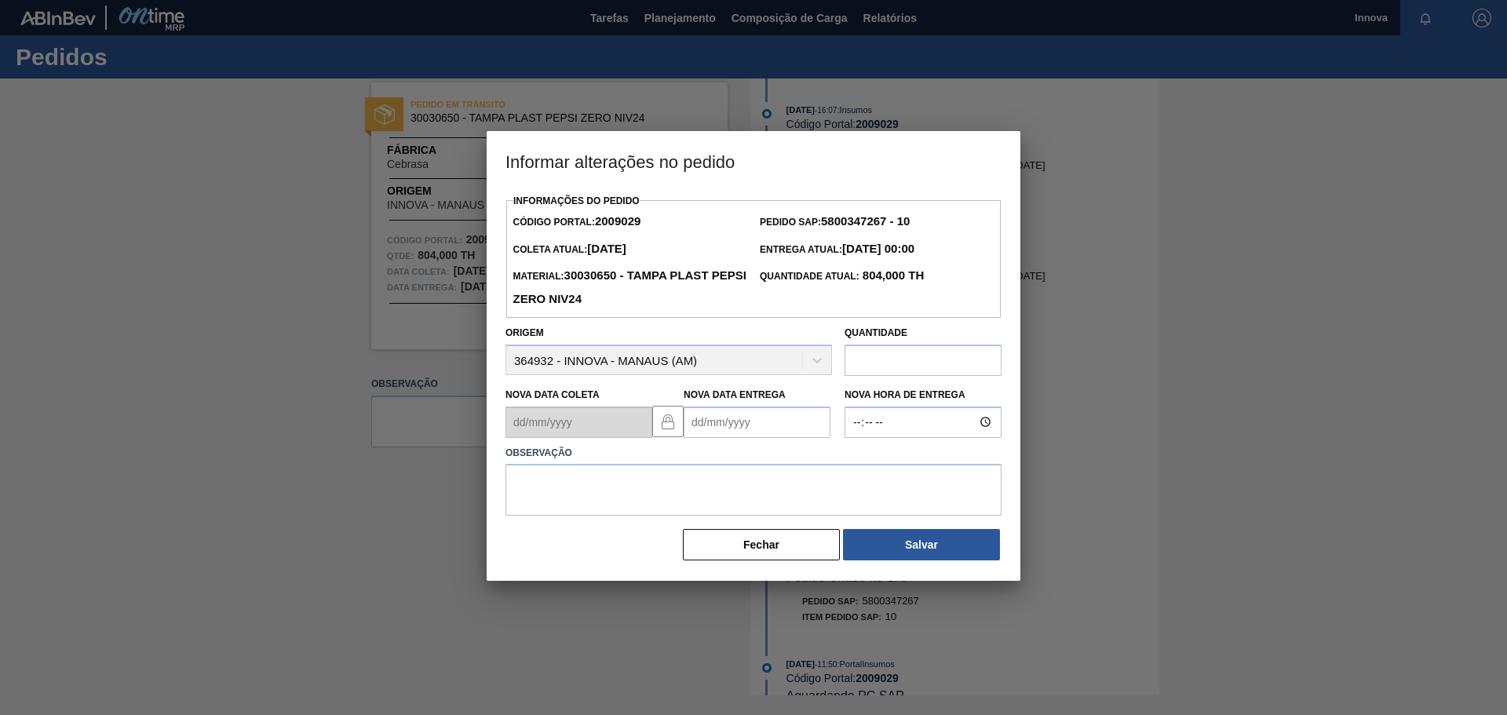
click at [735, 417] on Entrega2009029 "Nova Data Entrega" at bounding box center [757, 422] width 147 height 31
click at [724, 465] on div "agosto 2025" at bounding box center [778, 459] width 188 height 13
click at [855, 465] on button "Next Month" at bounding box center [859, 459] width 11 height 11
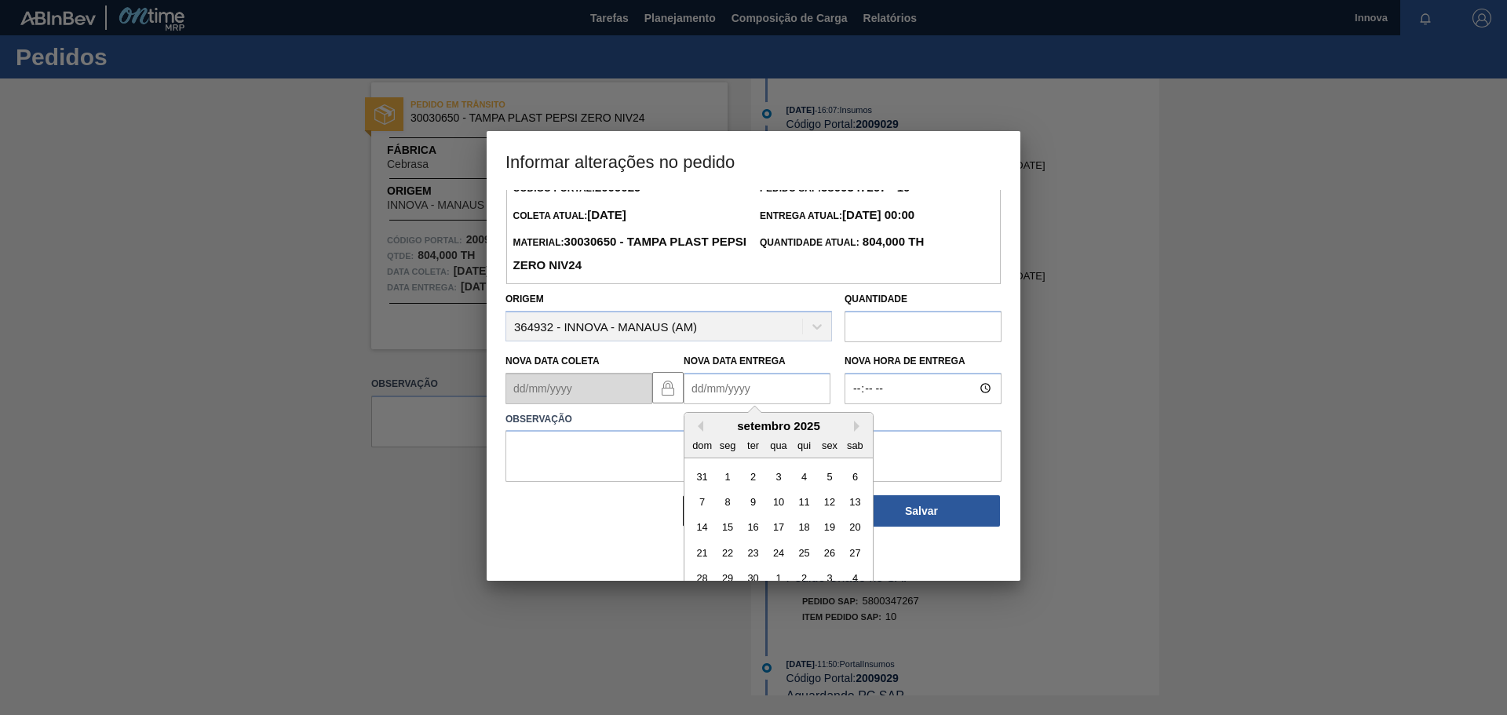
scroll to position [53, 0]
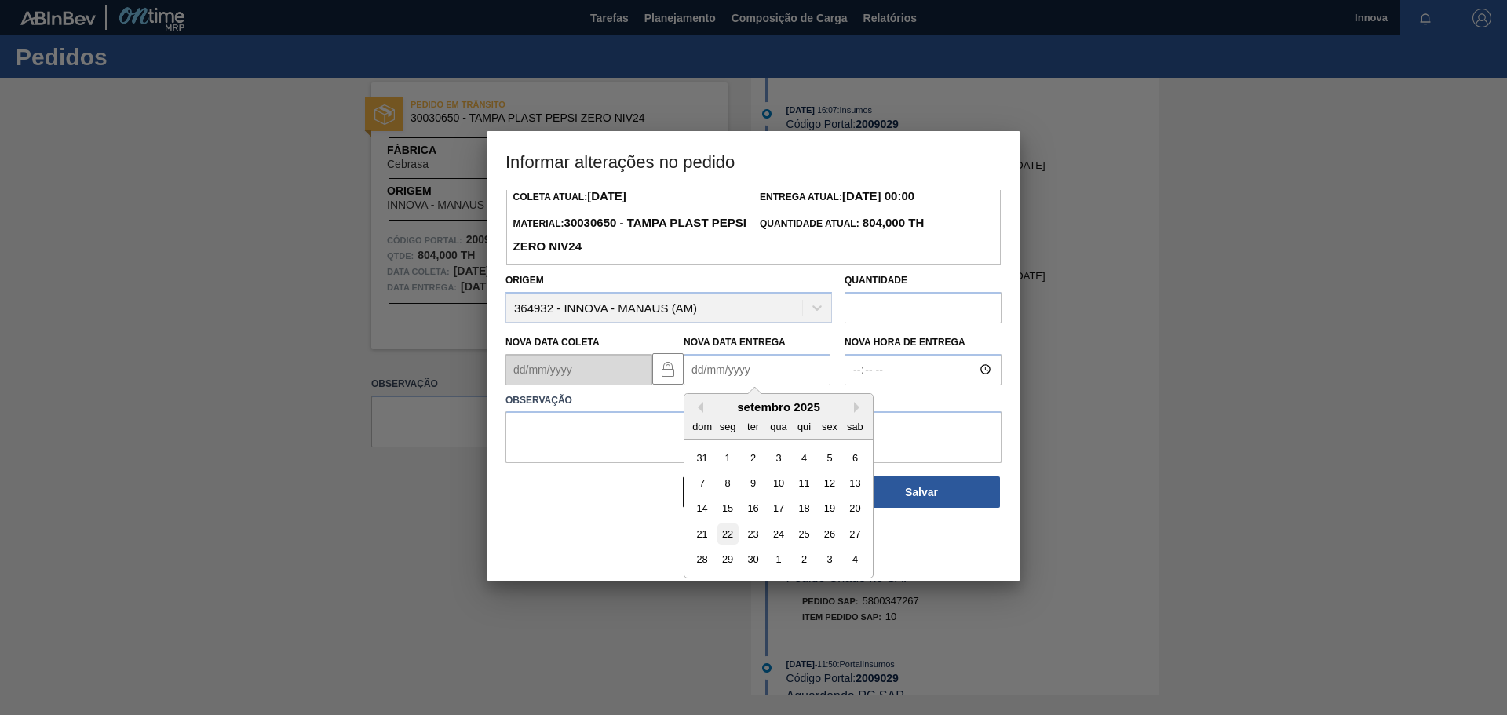
click at [731, 538] on div "22" at bounding box center [727, 533] width 21 height 21
type Entrega2009029 "[DATE]"
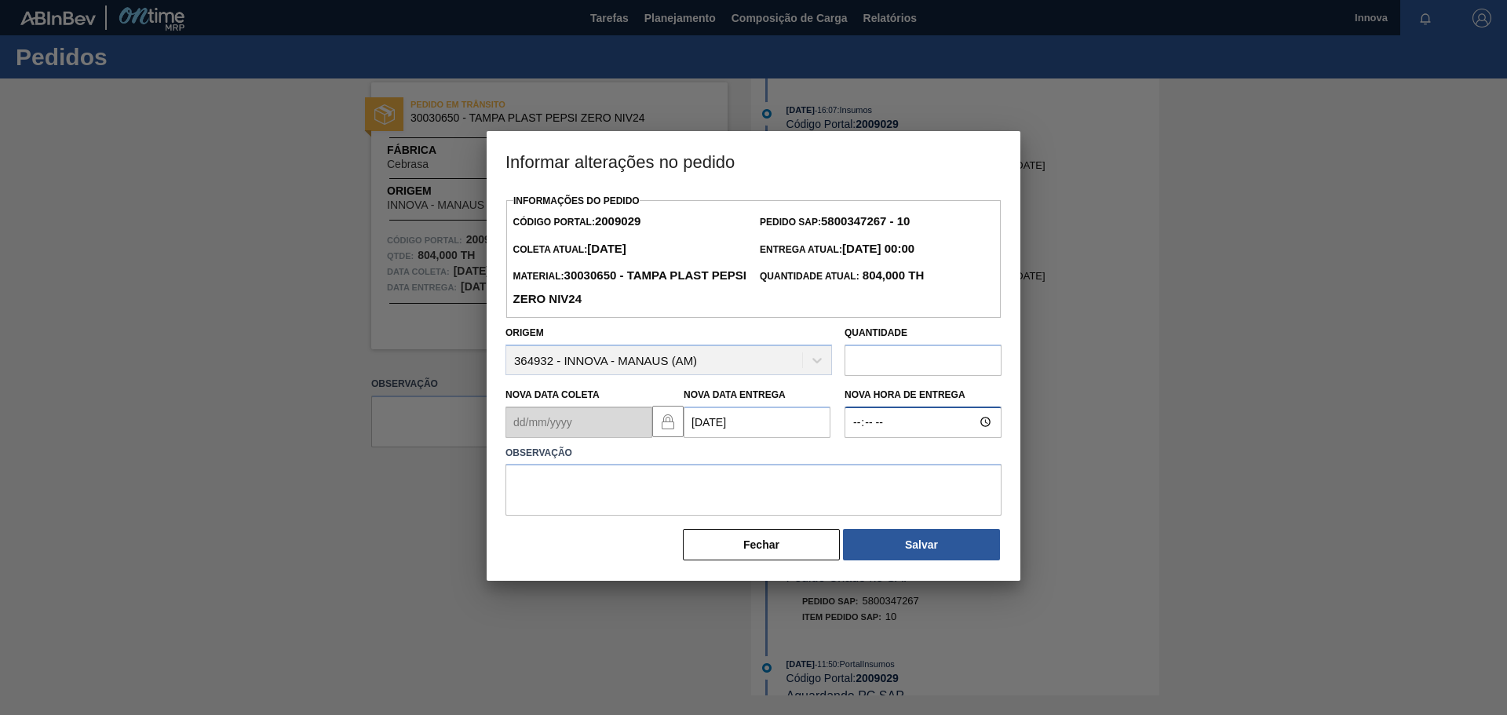
click at [852, 425] on input "Nova Hora de Entrega" at bounding box center [922, 422] width 157 height 31
type input "08:00"
click at [546, 483] on textarea at bounding box center [753, 490] width 496 height 52
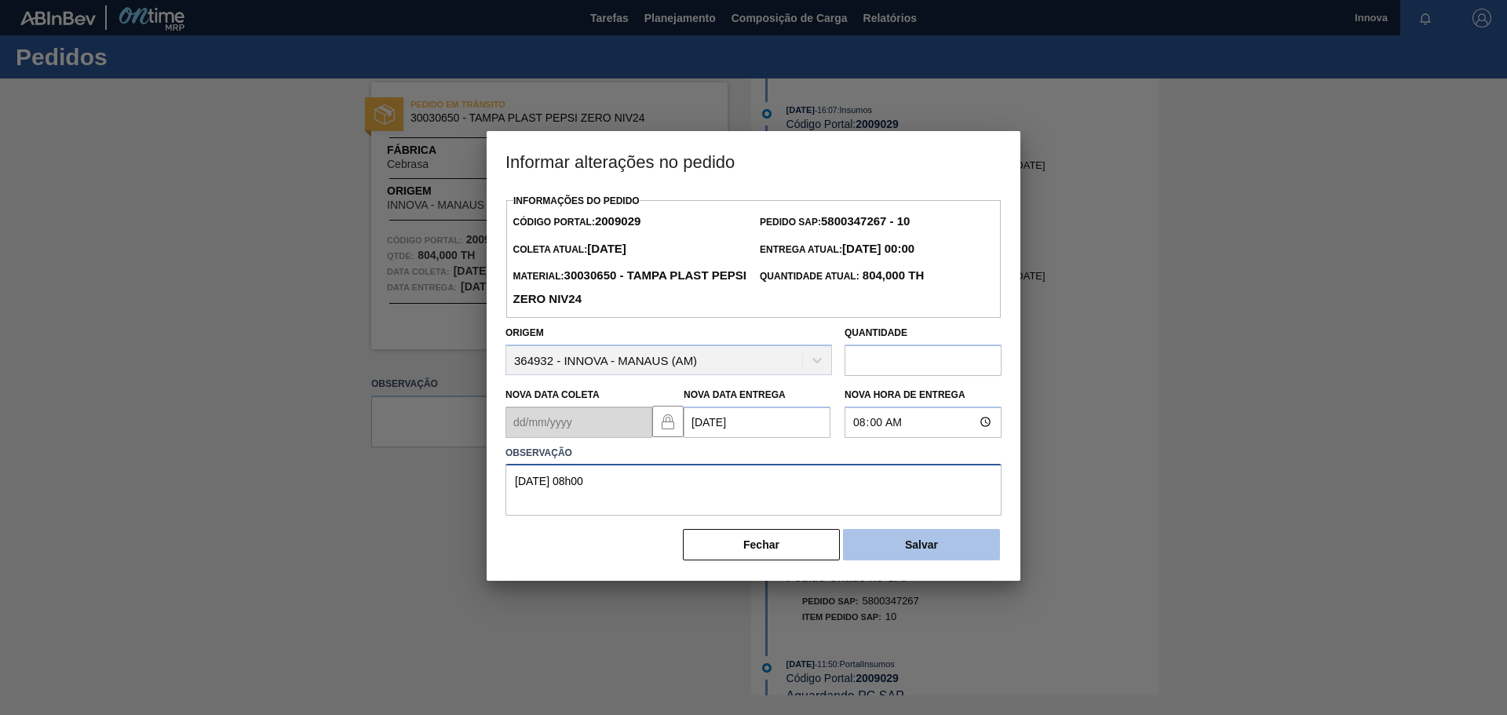
type textarea "[DATE] 08h00"
click at [895, 545] on button "Salvar" at bounding box center [921, 544] width 157 height 31
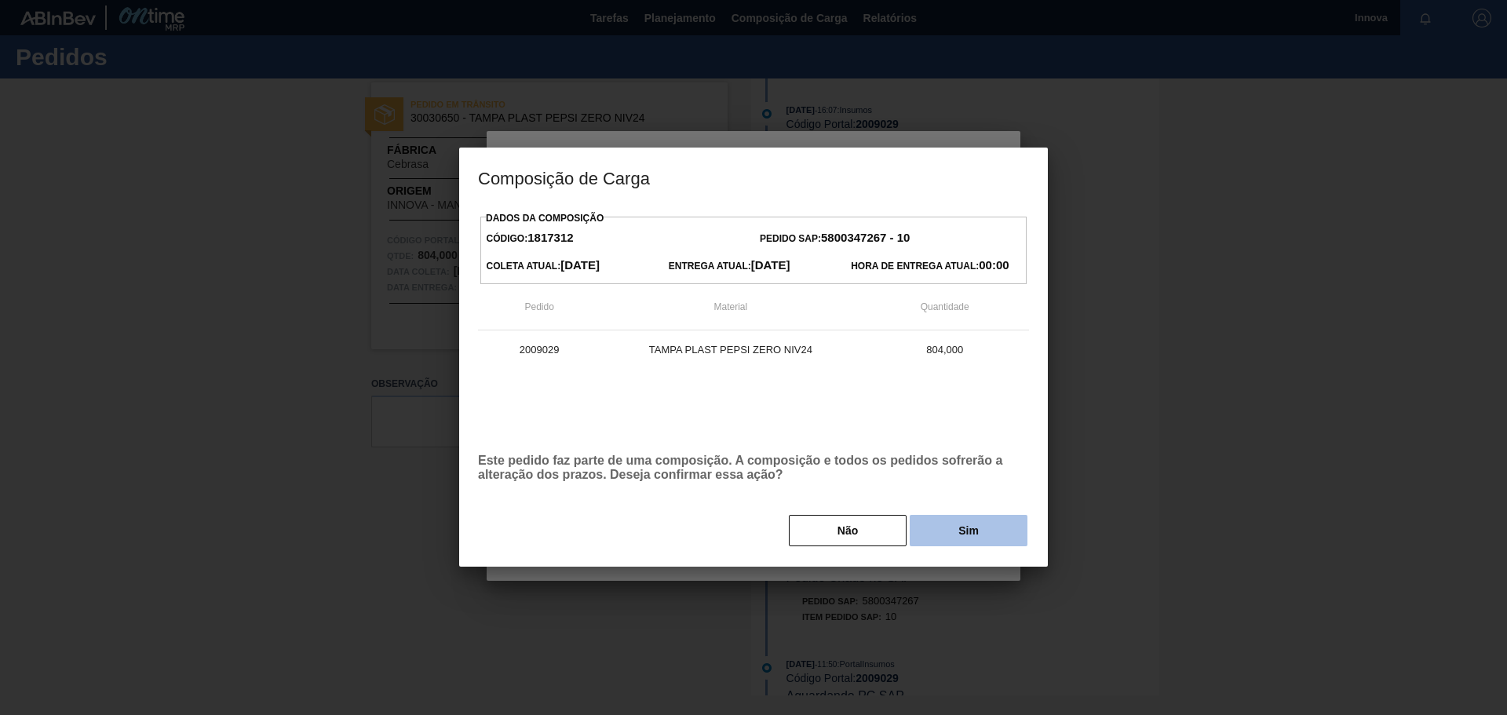
click at [950, 522] on button "Sim" at bounding box center [969, 530] width 118 height 31
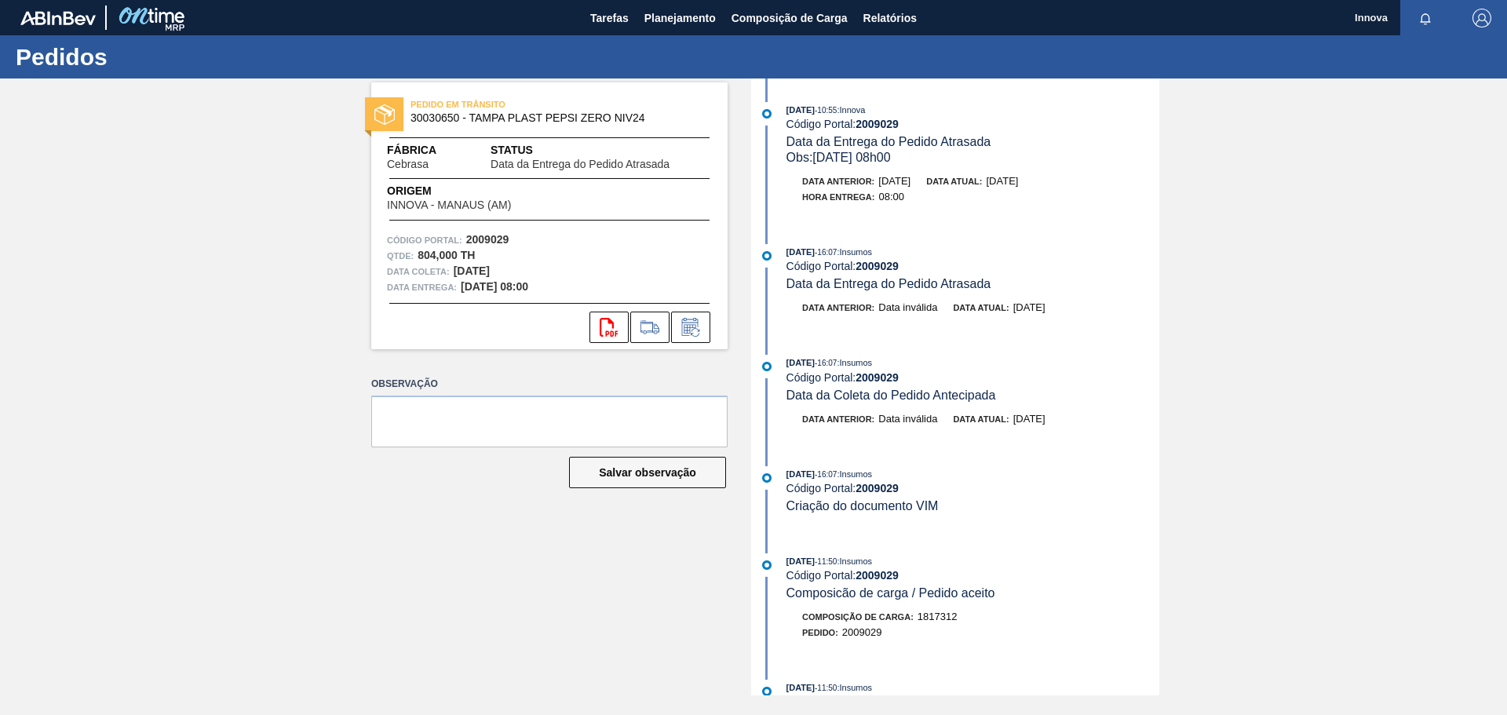
drag, startPoint x: 148, startPoint y: 217, endPoint x: 323, endPoint y: 63, distance: 233.0
click at [148, 217] on div "PEDIDO EM TRÂNSITO 30030650 - TAMPA PLAST PEPSI ZERO NIV24 Fábrica Cebrasa Stat…" at bounding box center [753, 386] width 1507 height 617
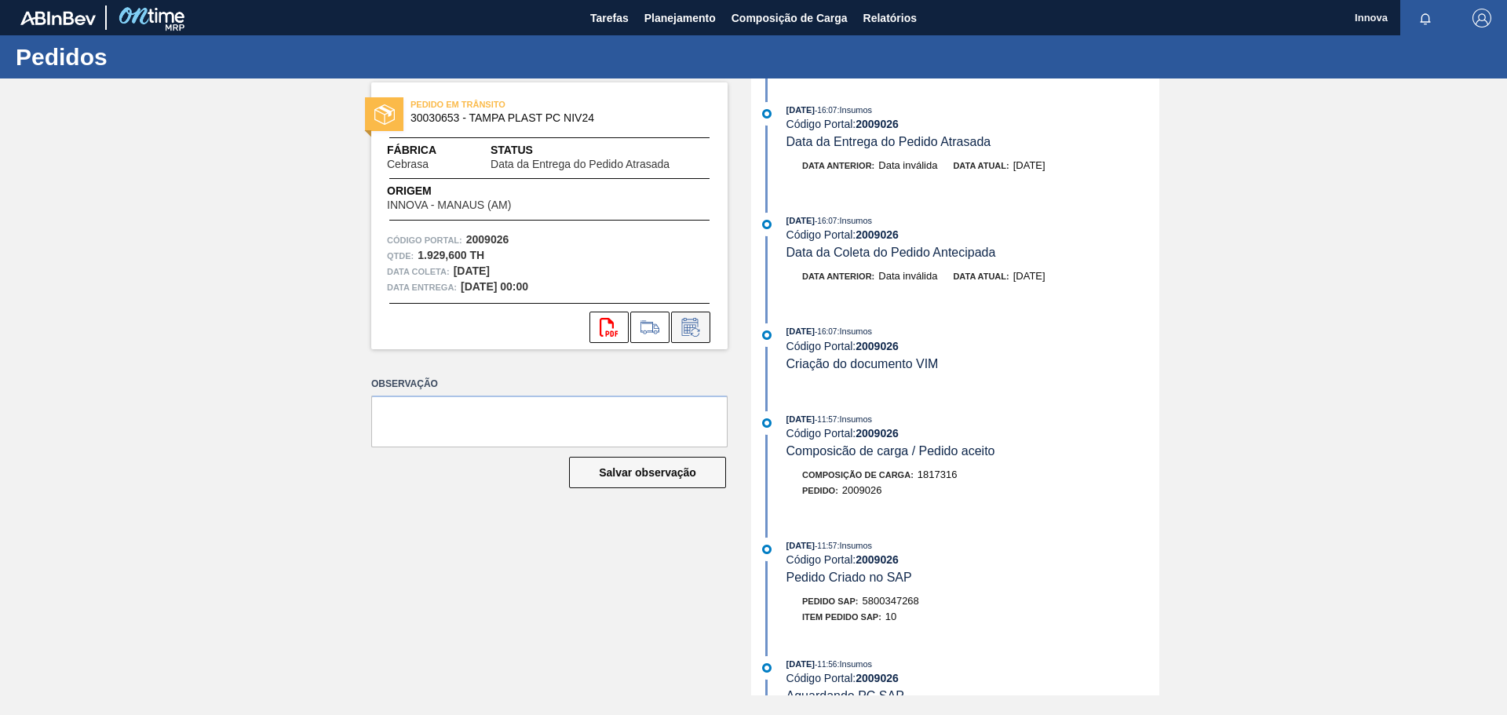
click at [682, 315] on button at bounding box center [690, 327] width 39 height 31
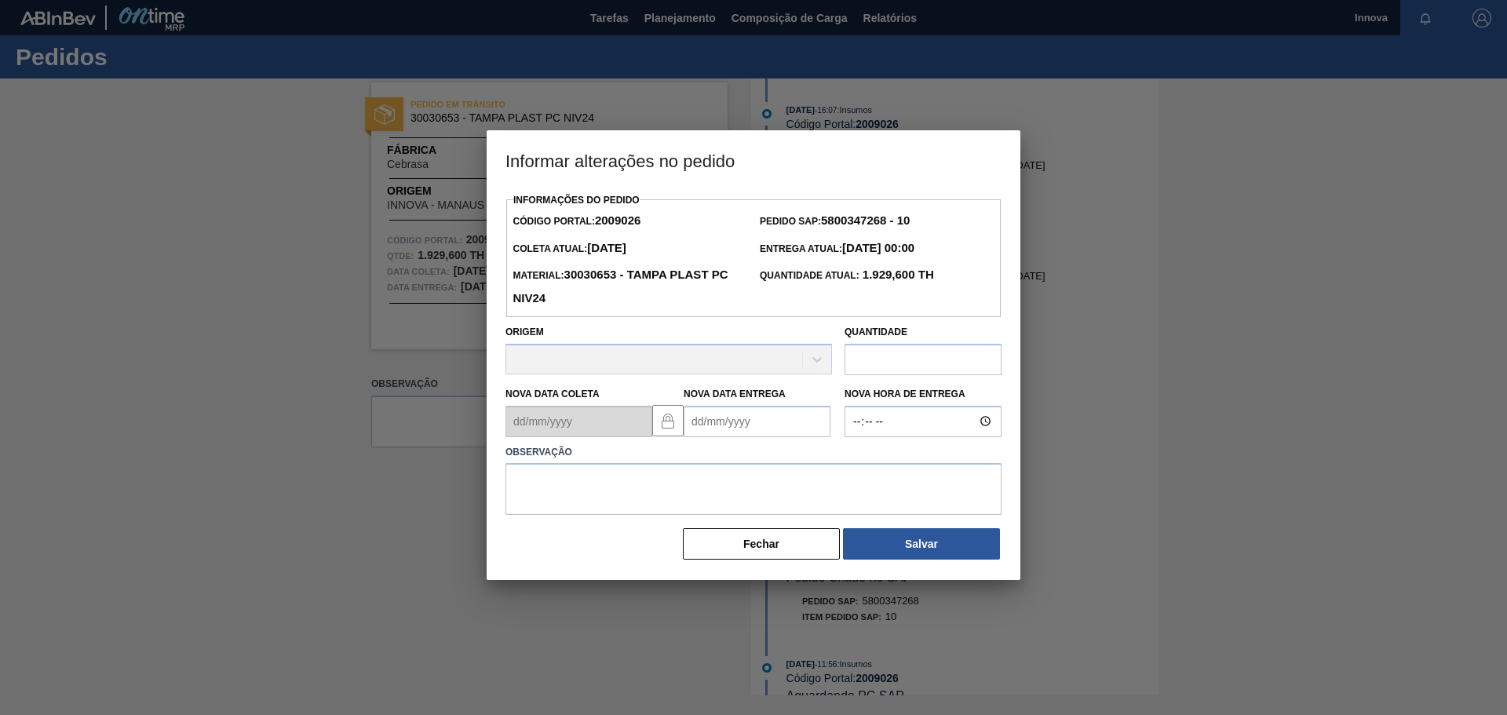
click at [720, 436] on Entrega2009026 "Nova Data Entrega" at bounding box center [757, 421] width 147 height 31
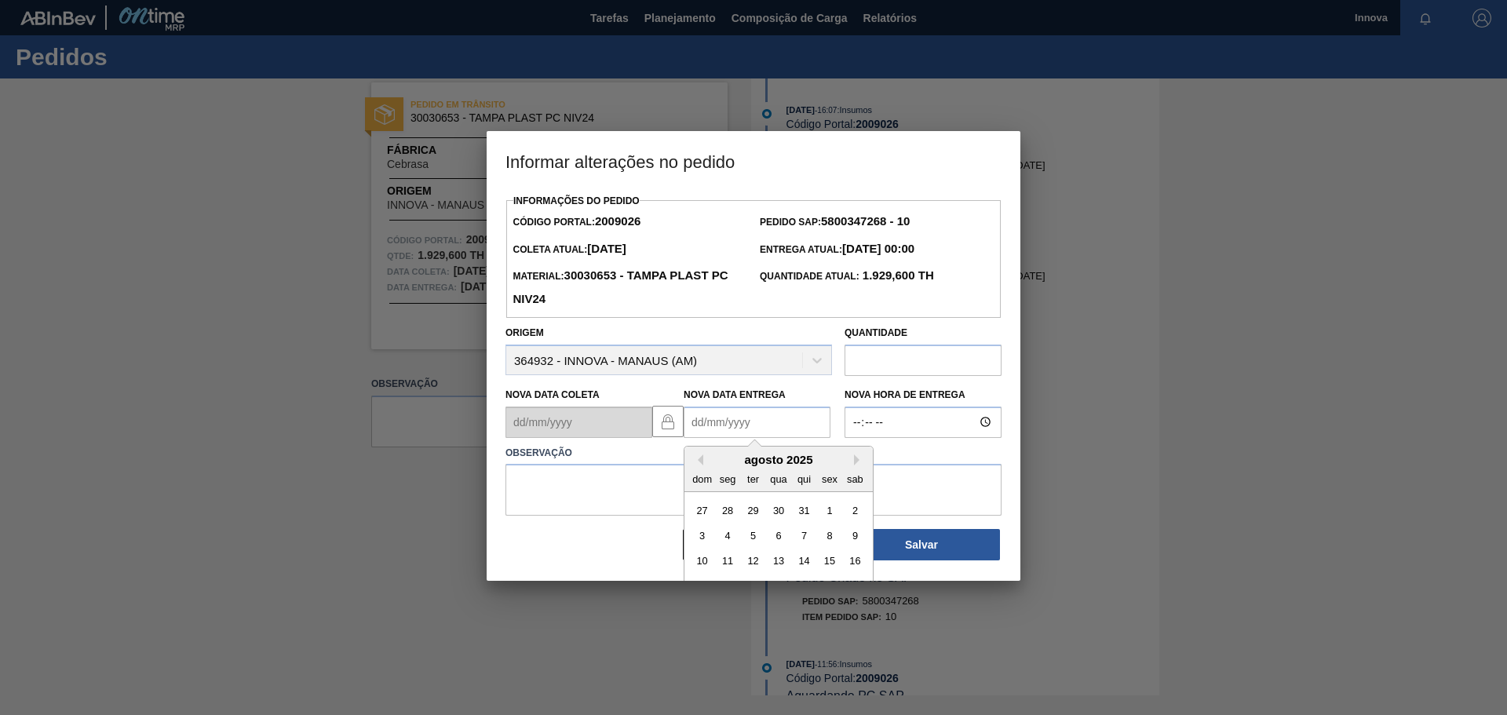
click at [722, 457] on div "agosto 2025" at bounding box center [778, 459] width 188 height 13
click at [858, 461] on button "Next Month" at bounding box center [859, 459] width 11 height 11
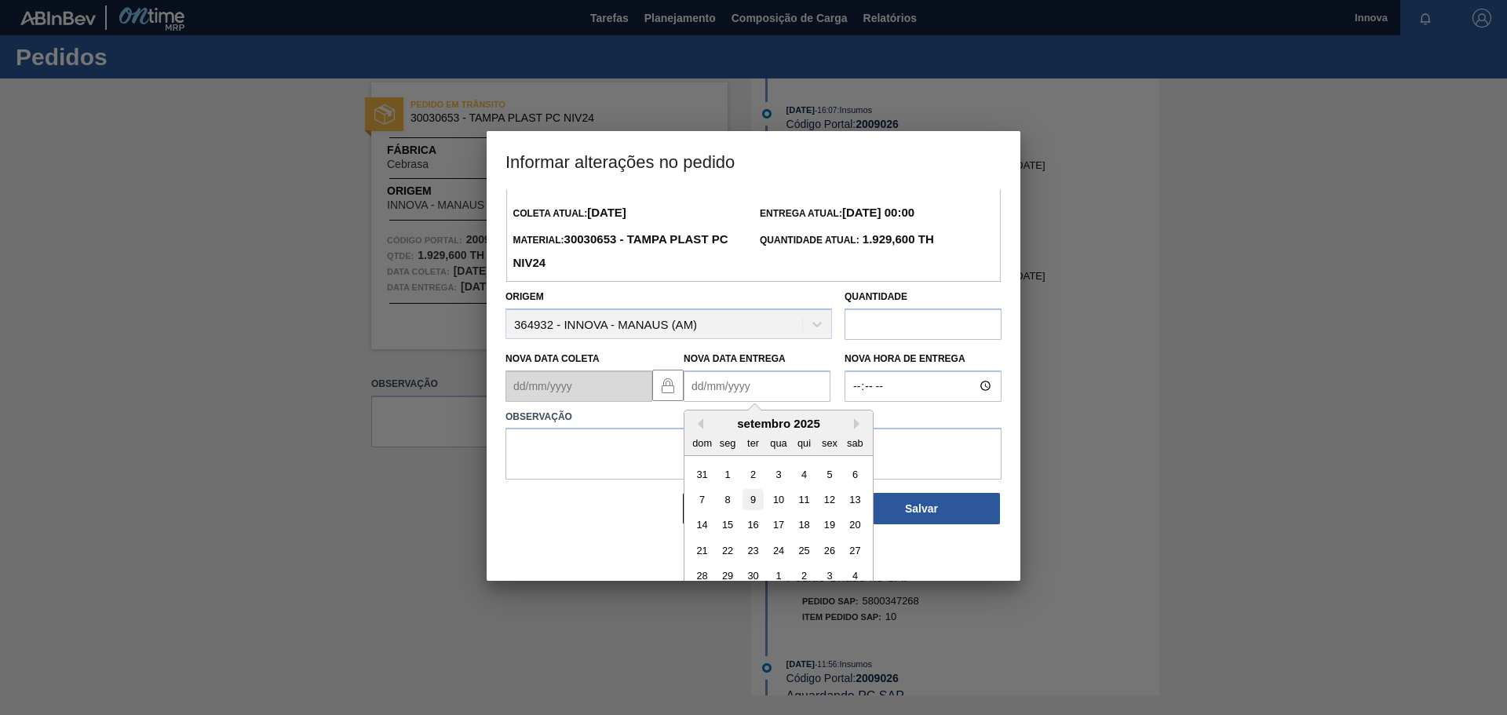
scroll to position [53, 0]
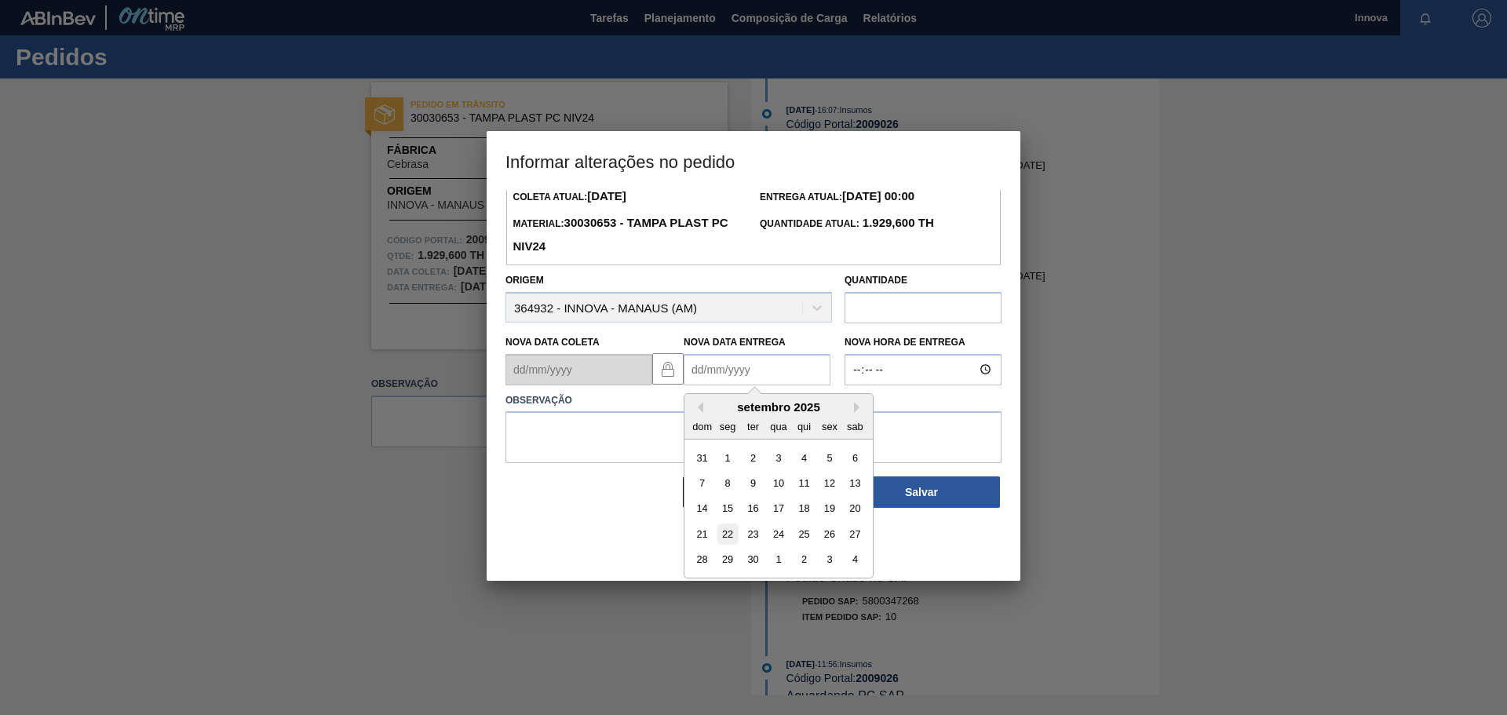
click at [729, 540] on div "22" at bounding box center [727, 533] width 21 height 21
type Entrega2009026 "[DATE]"
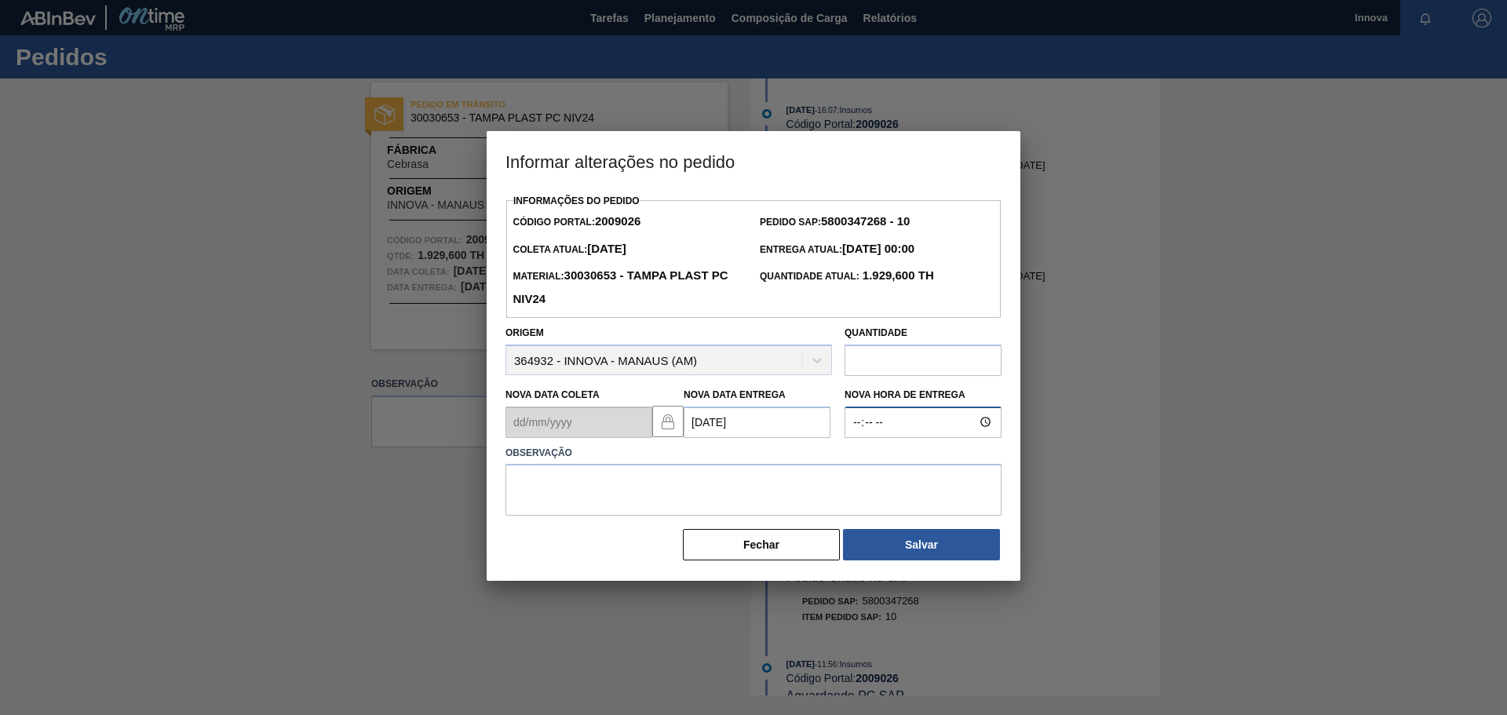
click at [884, 416] on input "Nova Hora de Entrega" at bounding box center [922, 422] width 157 height 31
type input "08:00"
type textarea "22/09 08h00"
click at [913, 575] on div "Informações do Pedido Código Portal: 2009026 Pedido SAP: 5800347268 - 10 Coleta…" at bounding box center [754, 385] width 534 height 391
click at [914, 548] on button "Salvar" at bounding box center [921, 544] width 157 height 31
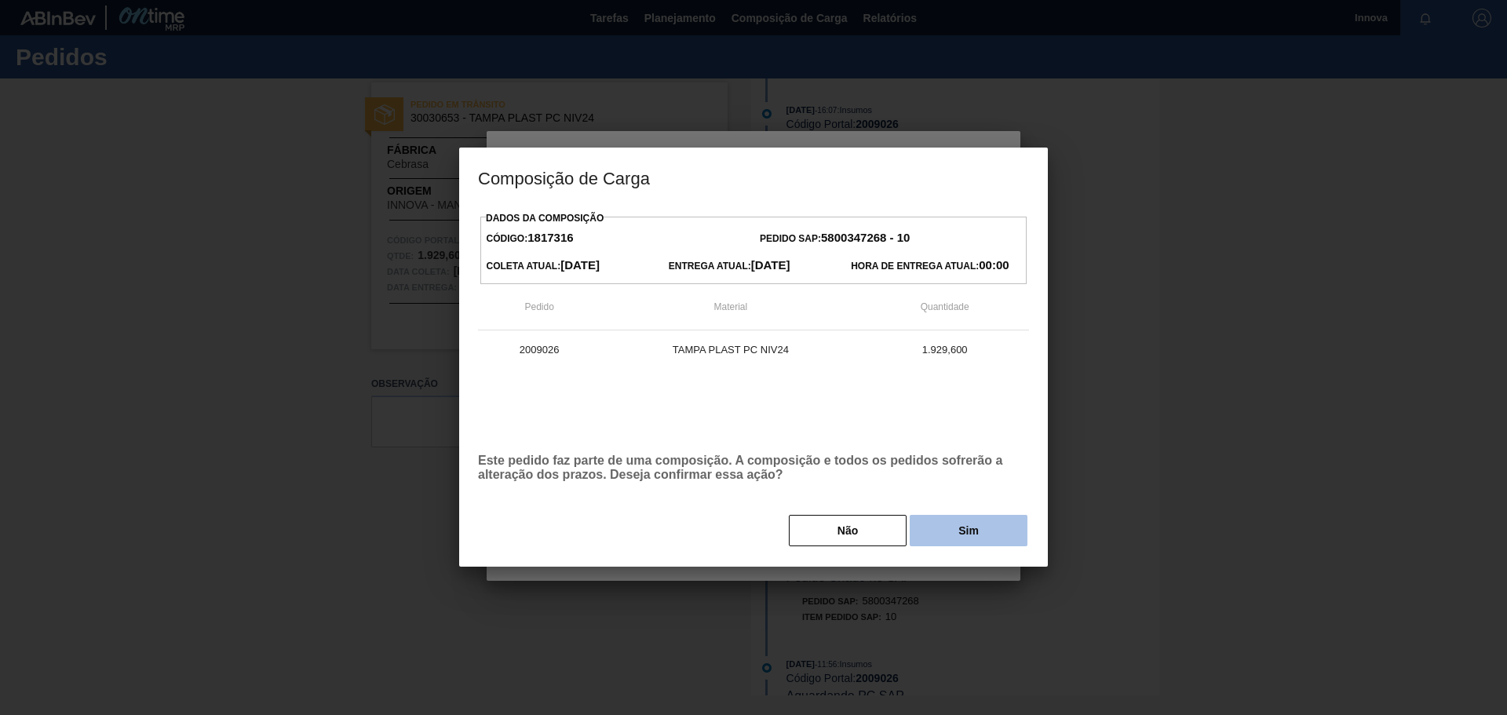
click at [985, 530] on button "Sim" at bounding box center [969, 530] width 118 height 31
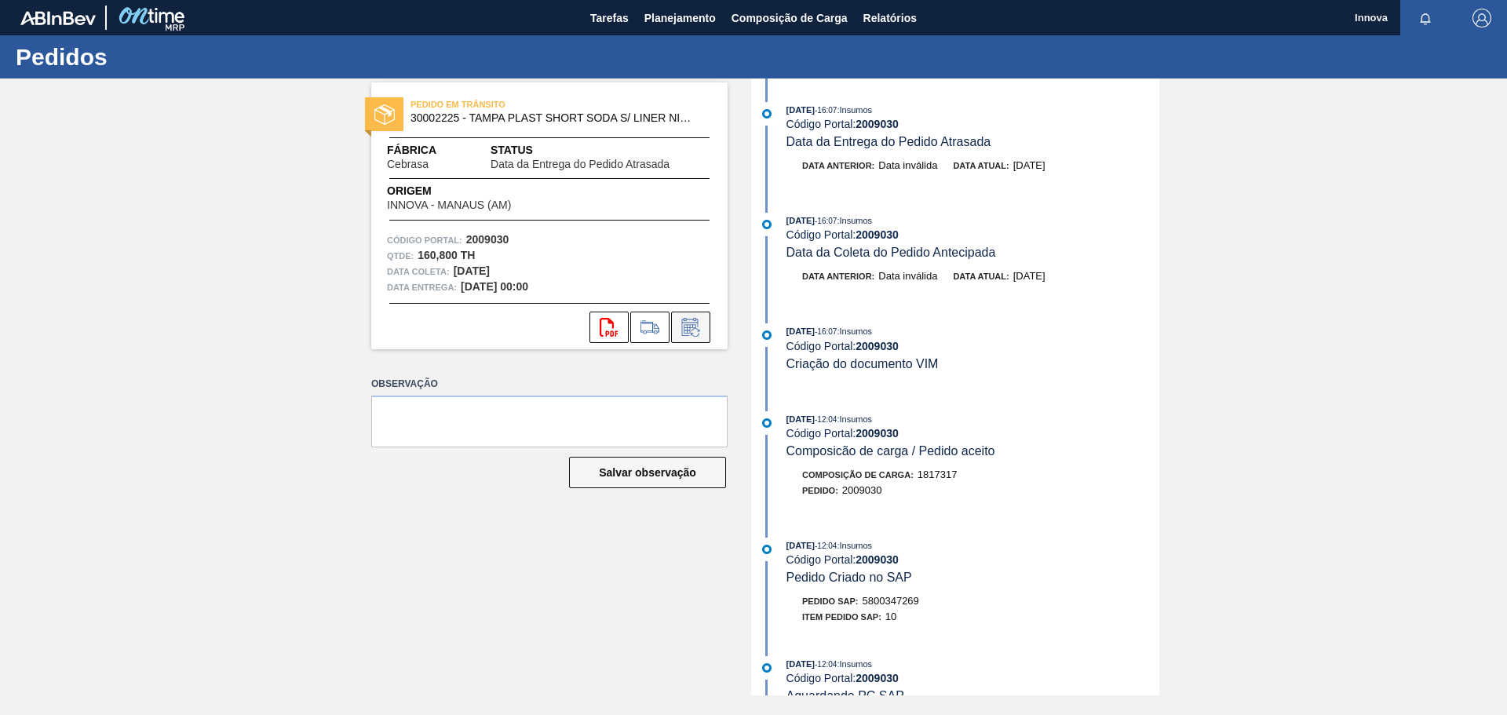
click at [688, 327] on icon at bounding box center [690, 328] width 12 height 9
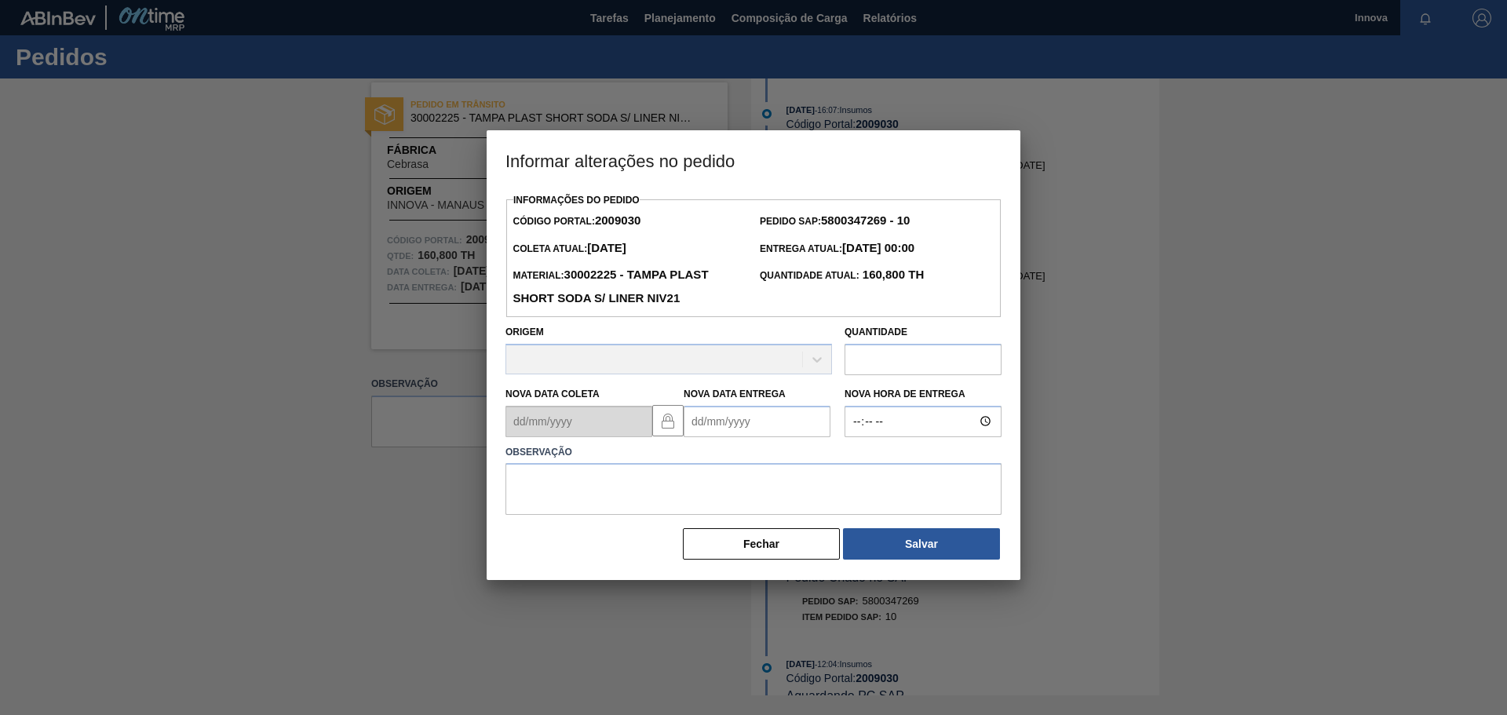
click at [724, 419] on Entrega2009030 "Nova Data Entrega" at bounding box center [757, 421] width 147 height 31
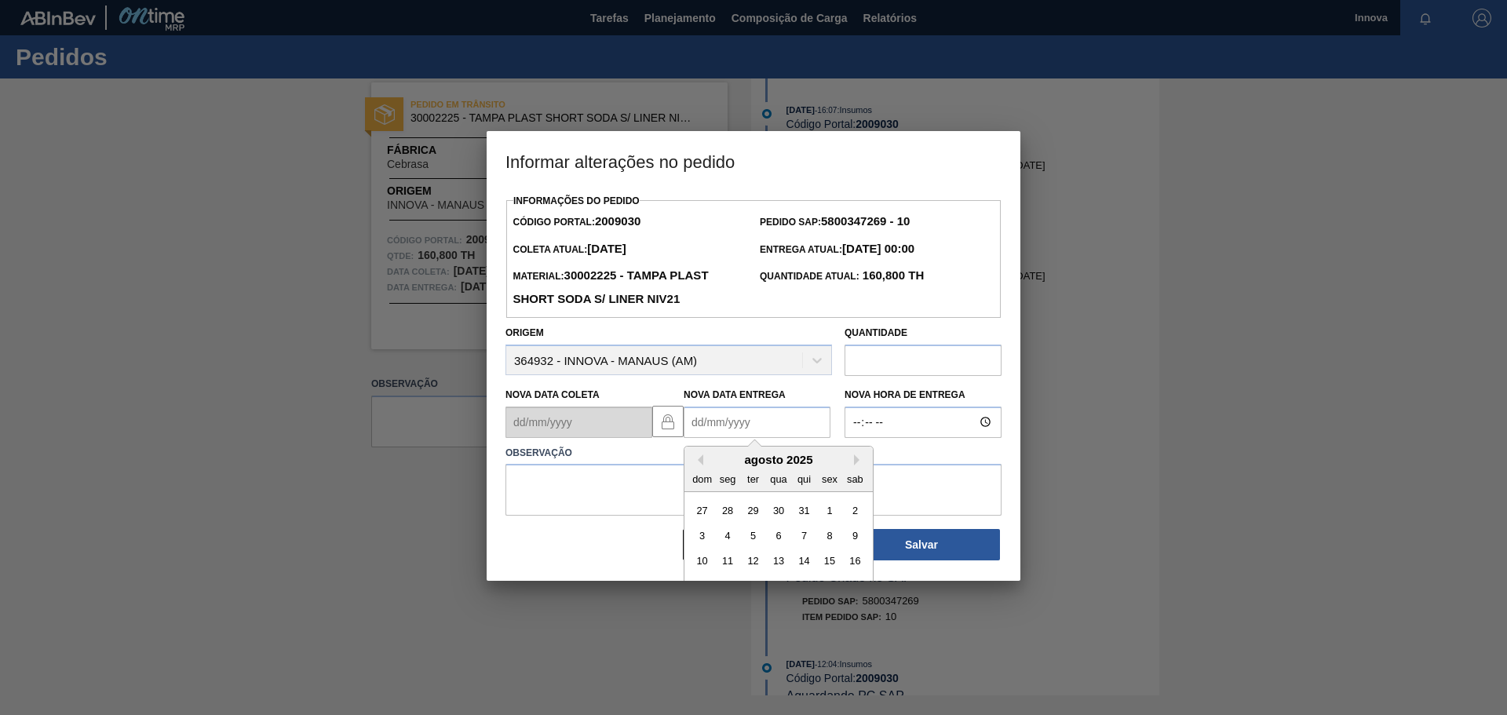
click at [729, 461] on div "agosto 2025" at bounding box center [778, 459] width 188 height 13
click at [859, 462] on button "Next Month" at bounding box center [859, 459] width 11 height 11
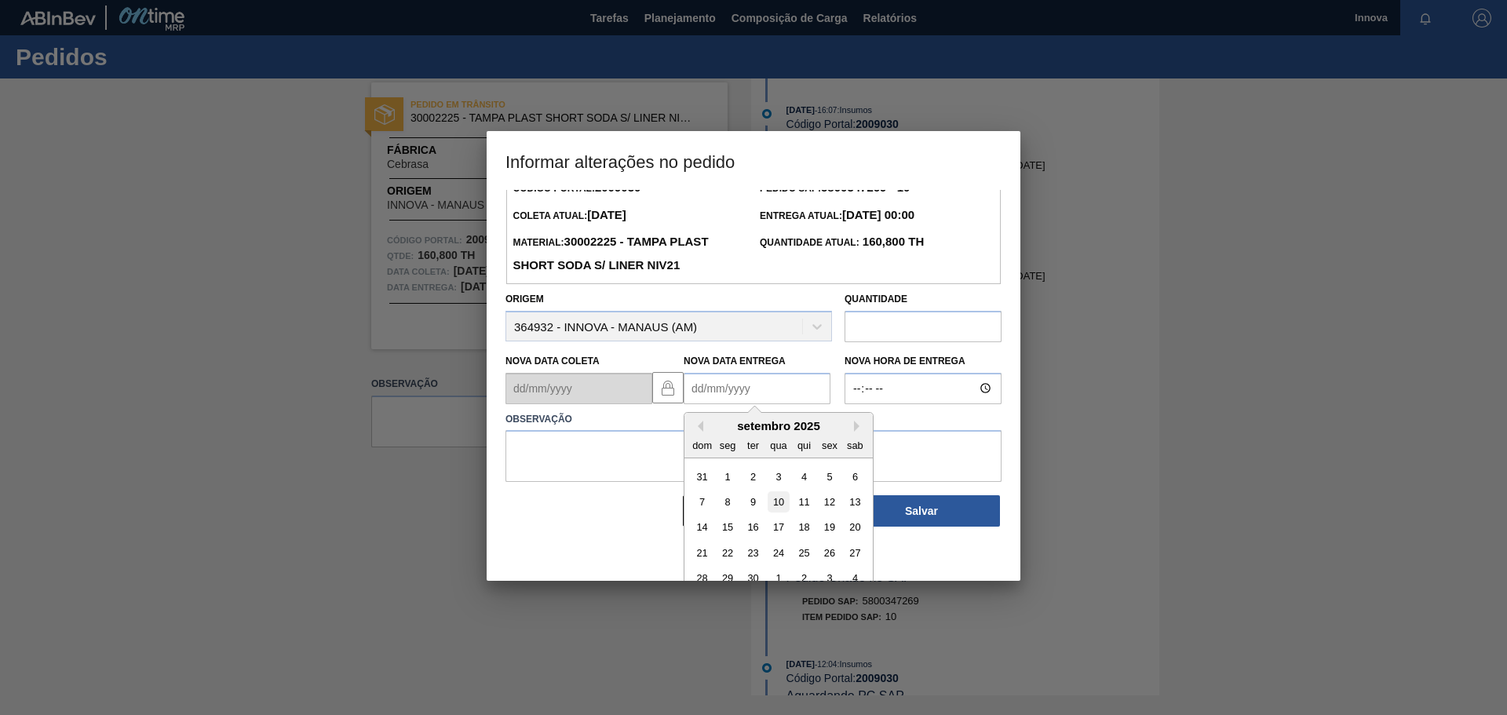
scroll to position [53, 0]
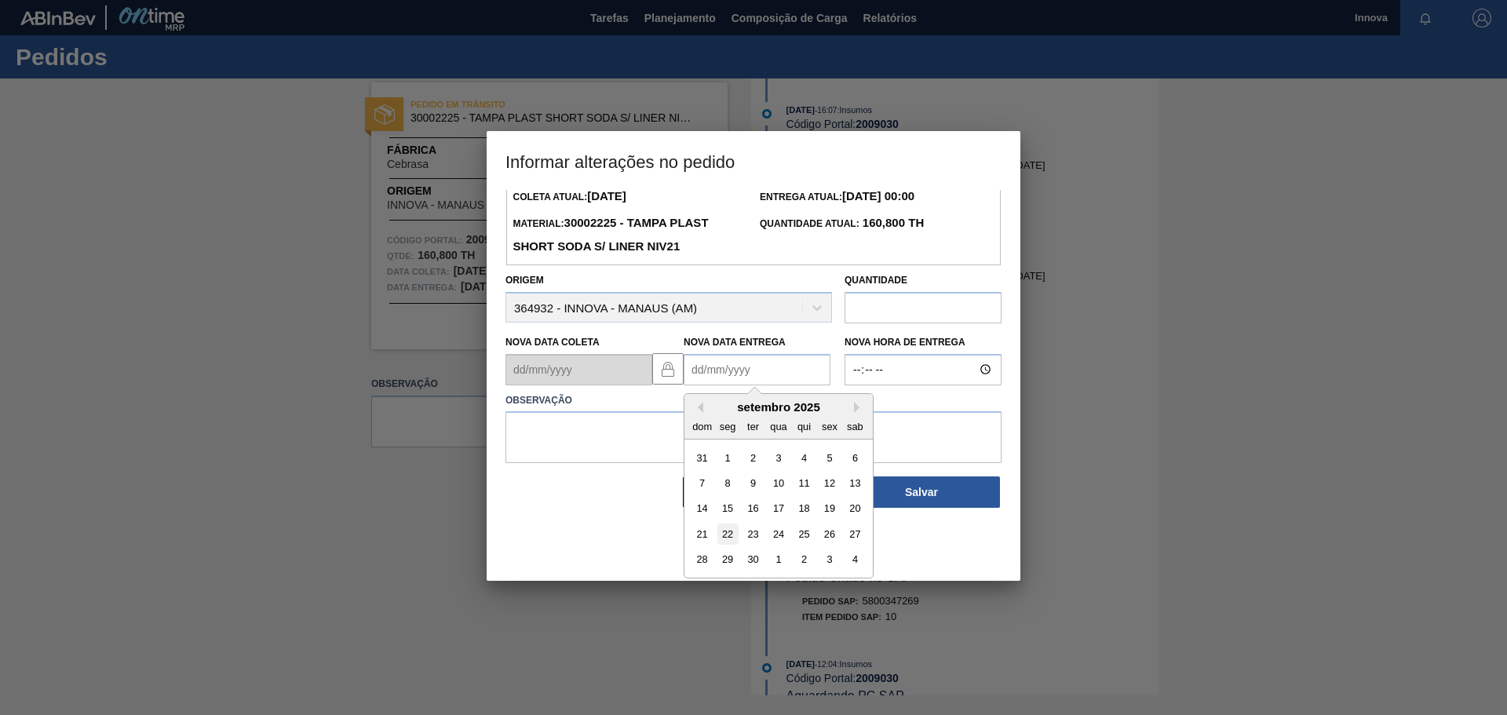
click at [729, 538] on div "22" at bounding box center [727, 533] width 21 height 21
type Entrega2009030 "[DATE]"
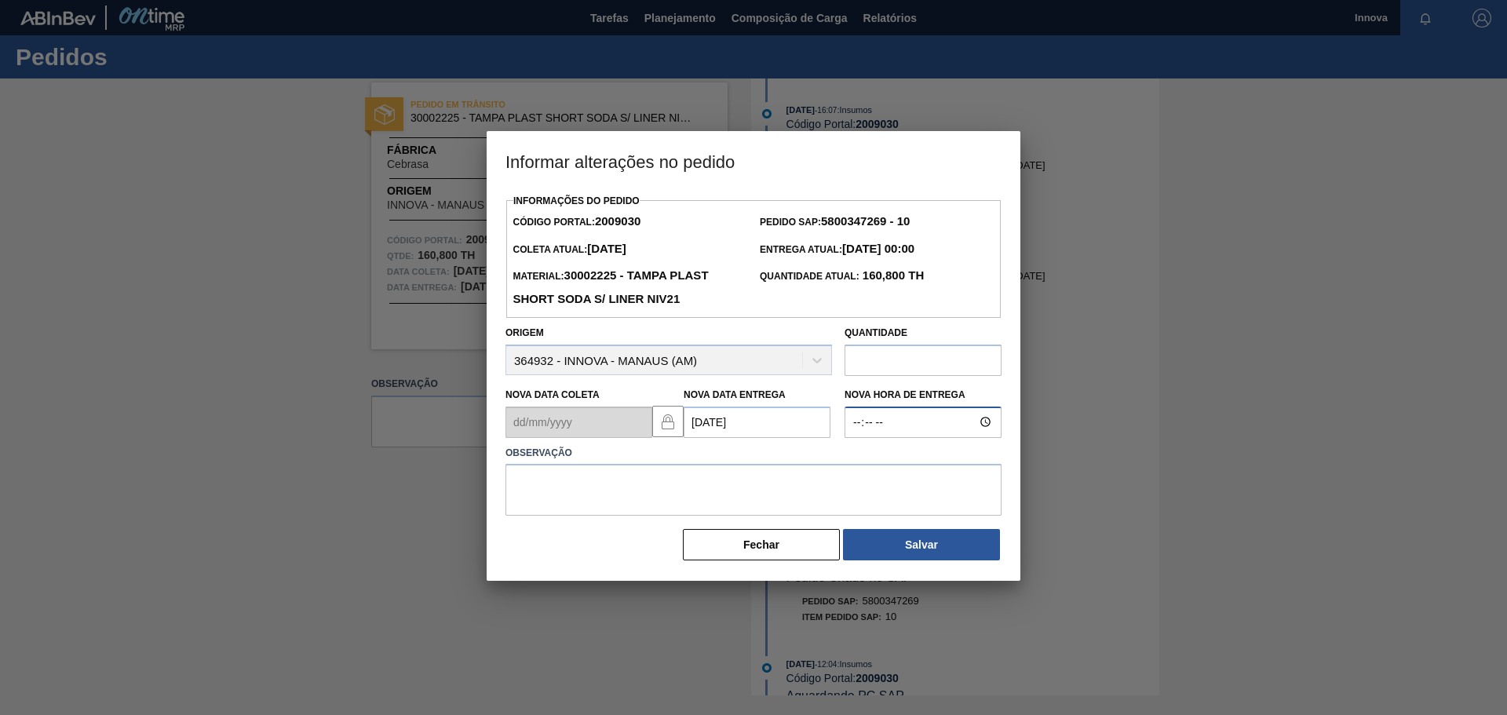
click at [852, 425] on input "Nova Hora de Entrega" at bounding box center [922, 422] width 157 height 31
type input "08:00"
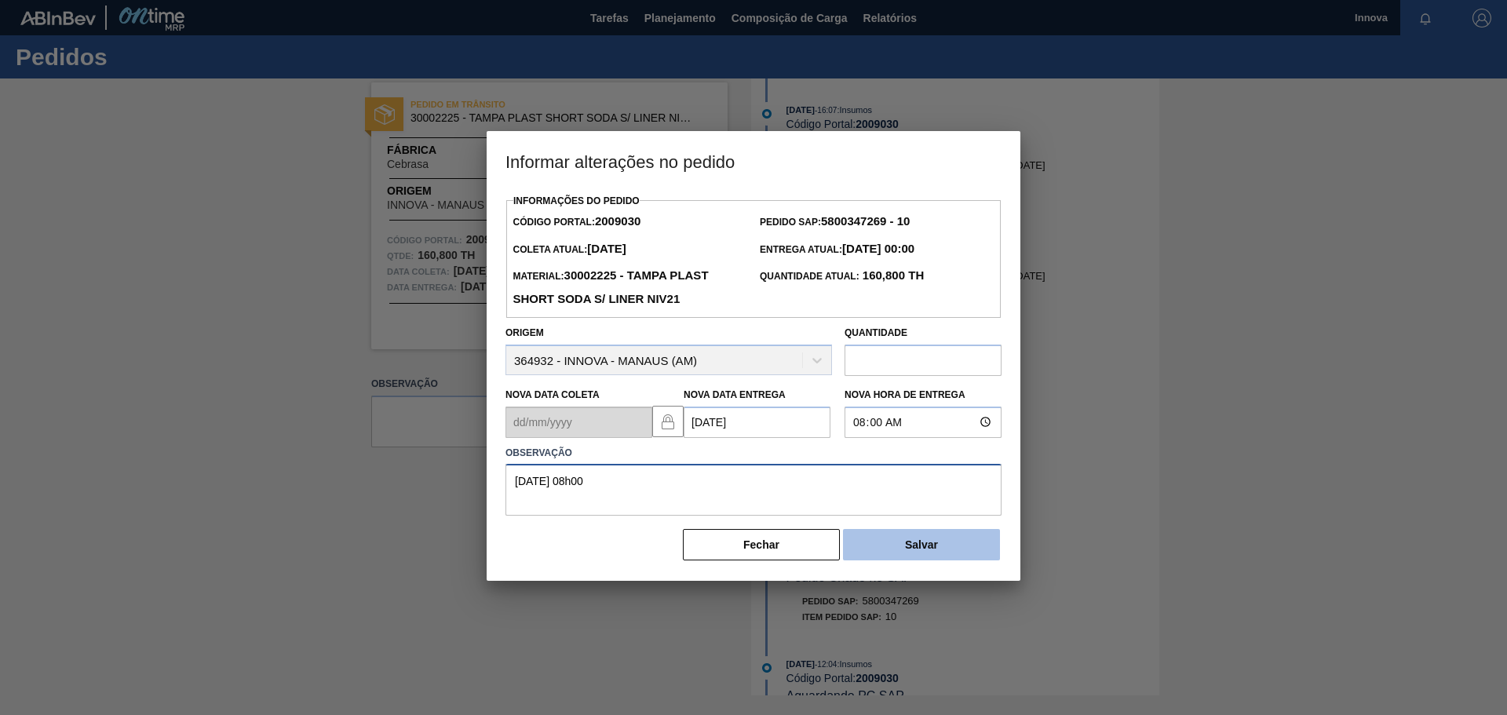
type textarea "[DATE] 08h00"
click at [908, 560] on button "Salvar" at bounding box center [921, 544] width 157 height 31
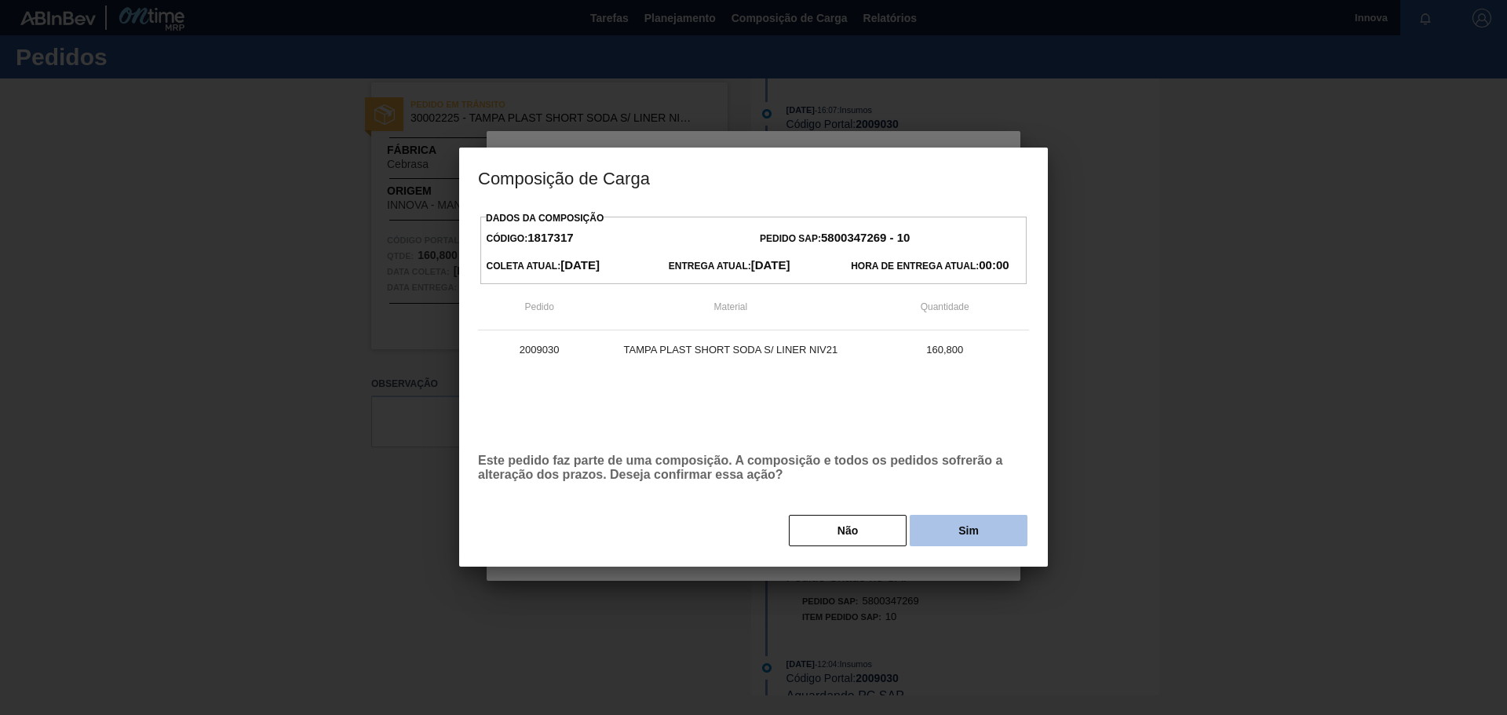
click at [944, 540] on button "Sim" at bounding box center [969, 530] width 118 height 31
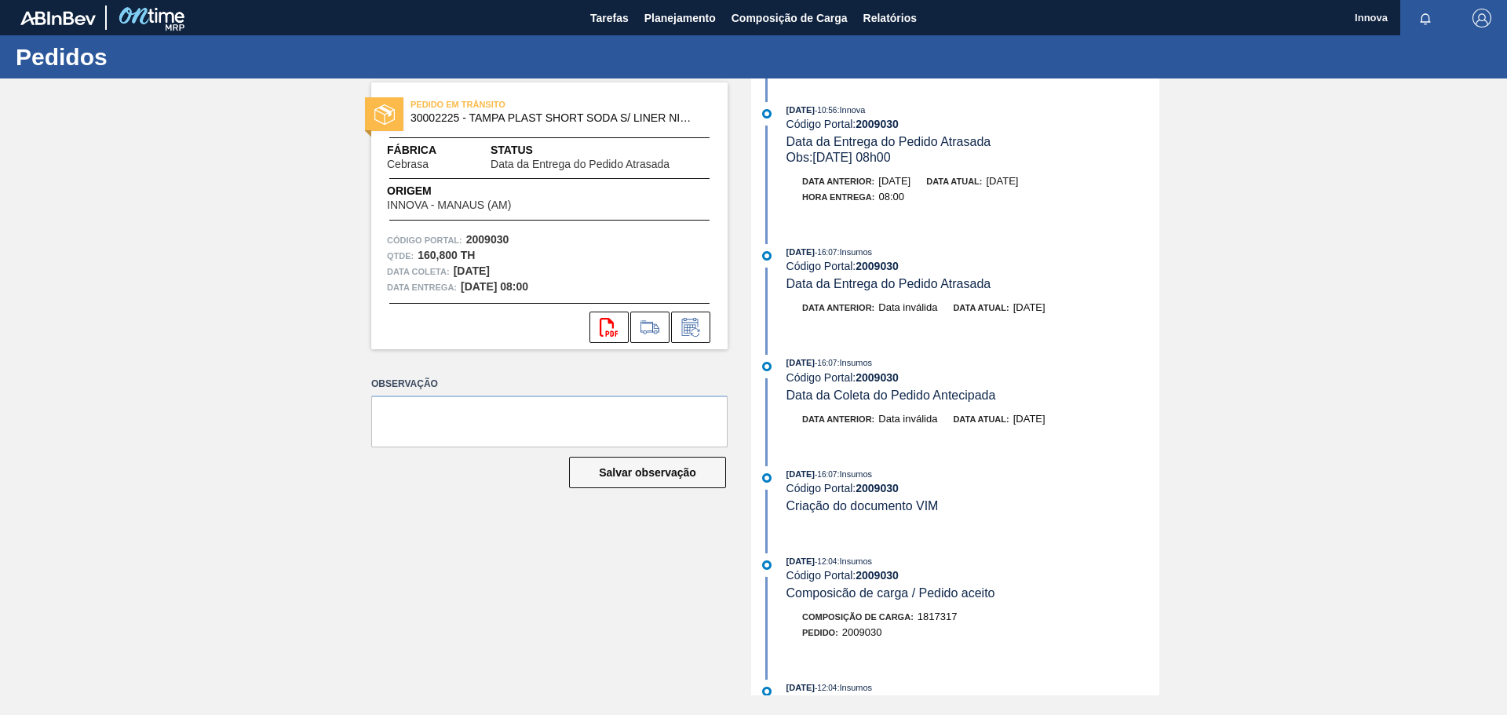
click at [319, 184] on div "PEDIDO EM TRÂNSITO 30002225 - TAMPA PLAST SHORT SODA S/ LINER NIV21 Fábrica Ceb…" at bounding box center [753, 386] width 1507 height 617
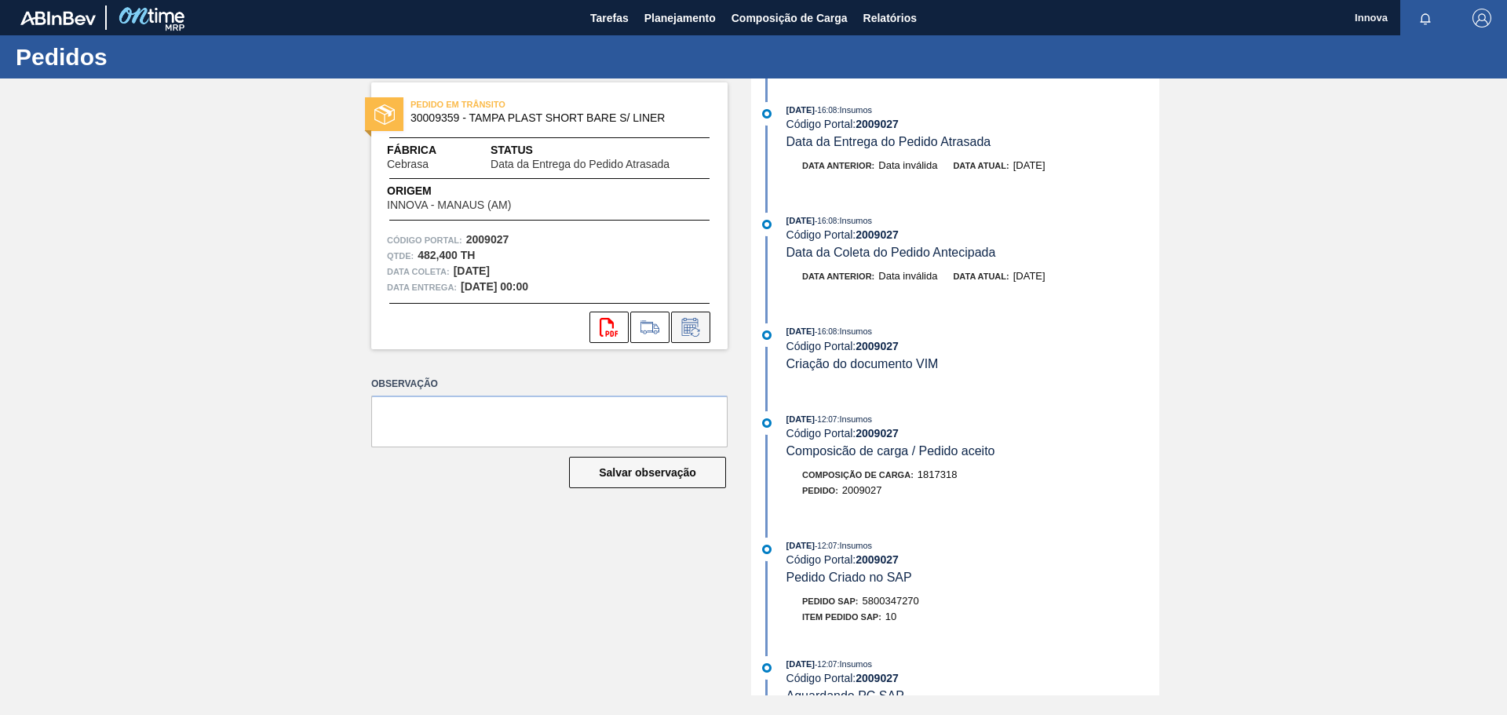
click at [706, 325] on button at bounding box center [690, 327] width 39 height 31
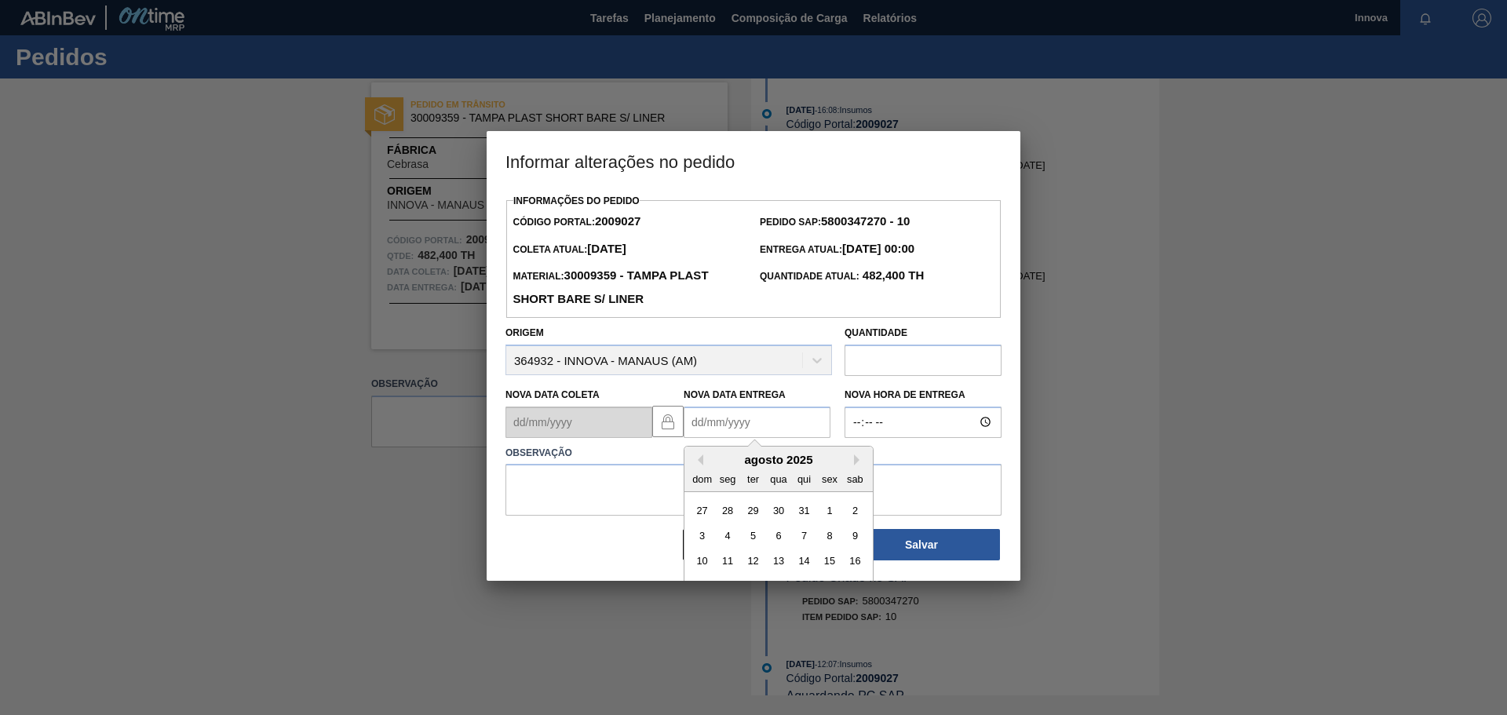
click at [718, 414] on Entrega2009027 "Nova Data Entrega" at bounding box center [757, 422] width 147 height 31
click at [723, 452] on div "agosto 2025 dom seg ter qua qui sex sab" at bounding box center [778, 470] width 188 height 46
click at [859, 459] on button "Next Month" at bounding box center [859, 459] width 11 height 11
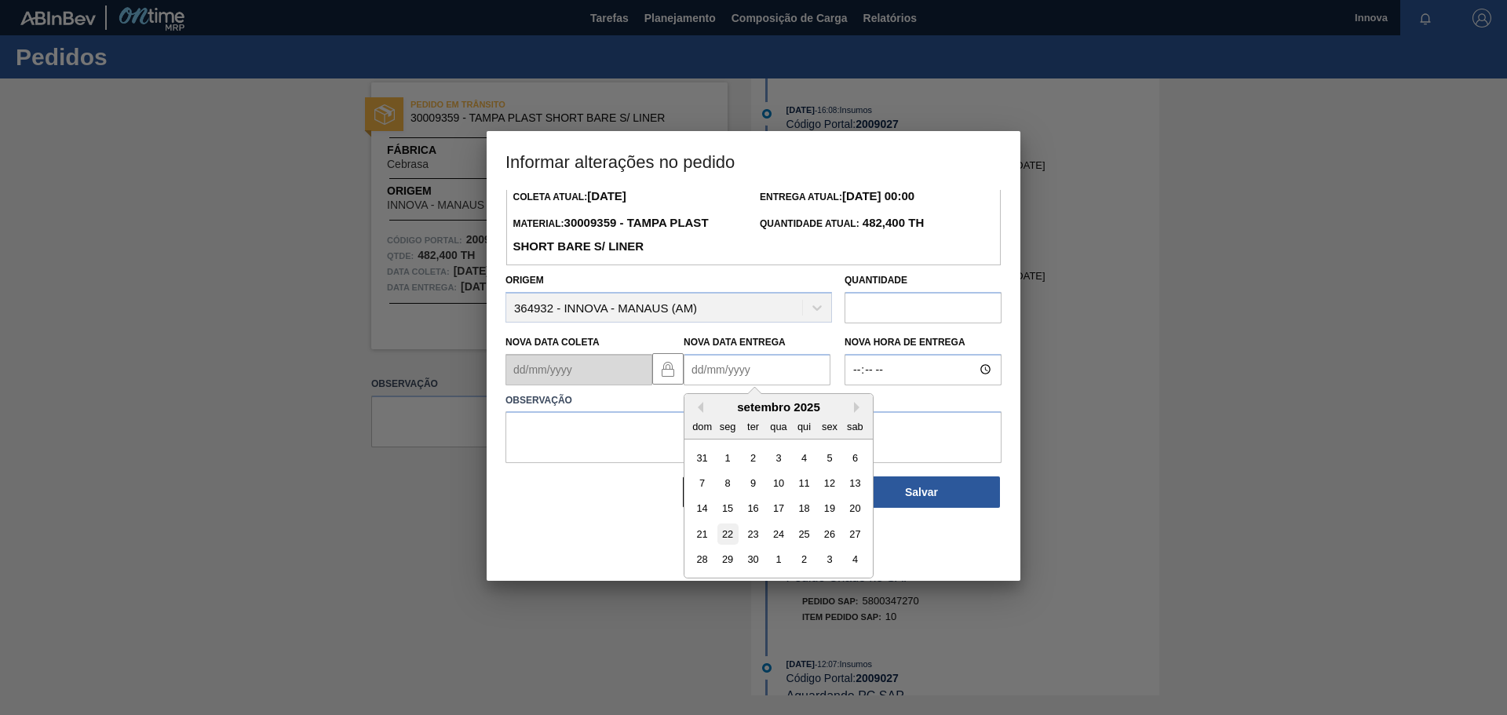
click at [731, 539] on div "22" at bounding box center [727, 533] width 21 height 21
type Entrega2009027 "[DATE]"
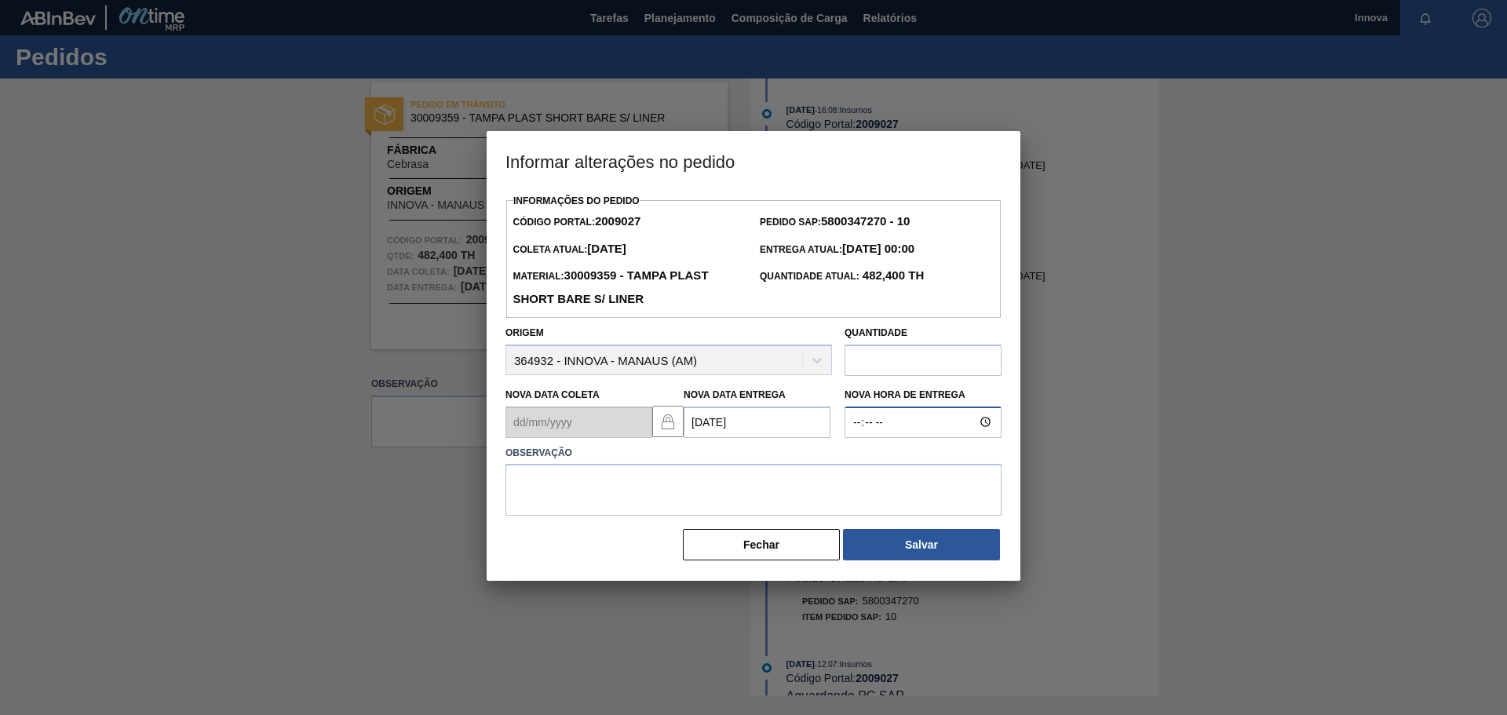
type input "08:00"
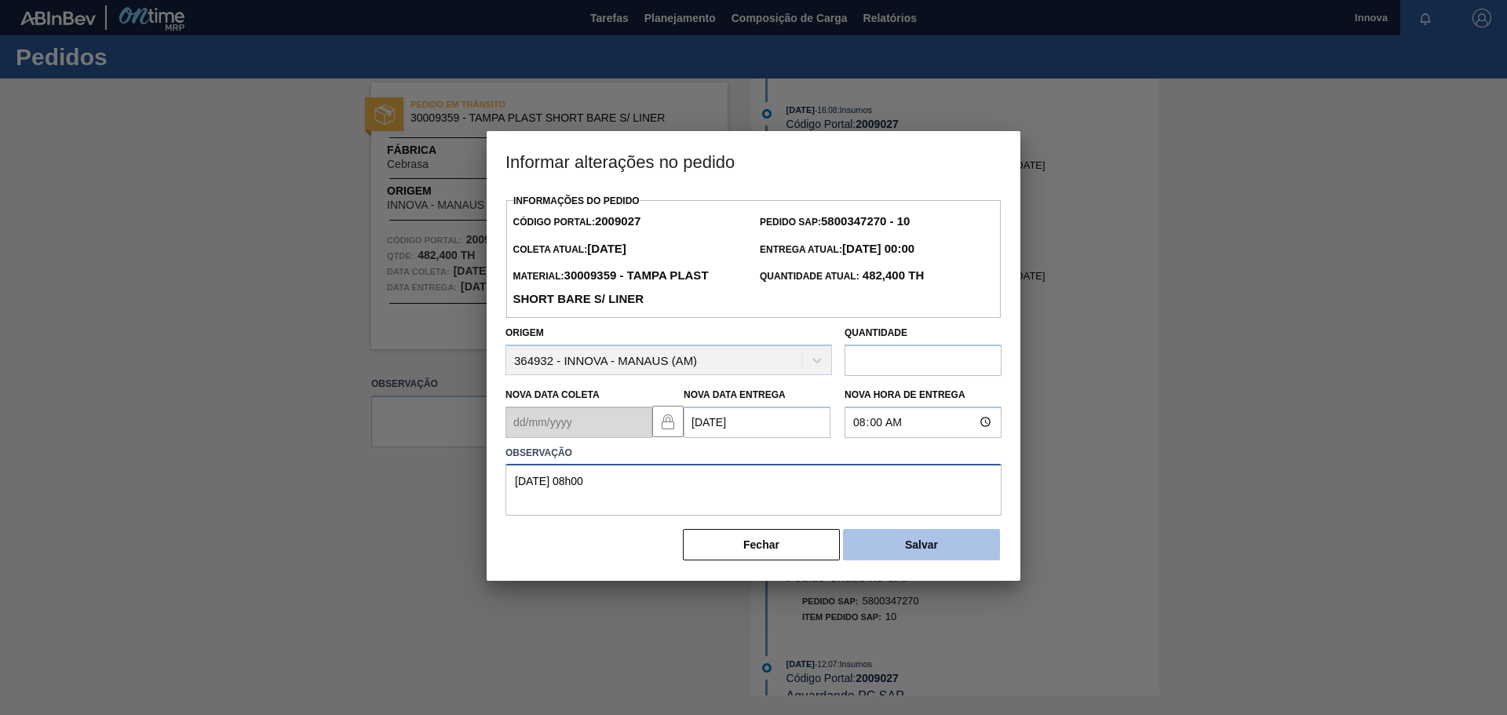
type textarea "[DATE] 08h00"
click at [962, 549] on button "Salvar" at bounding box center [921, 544] width 157 height 31
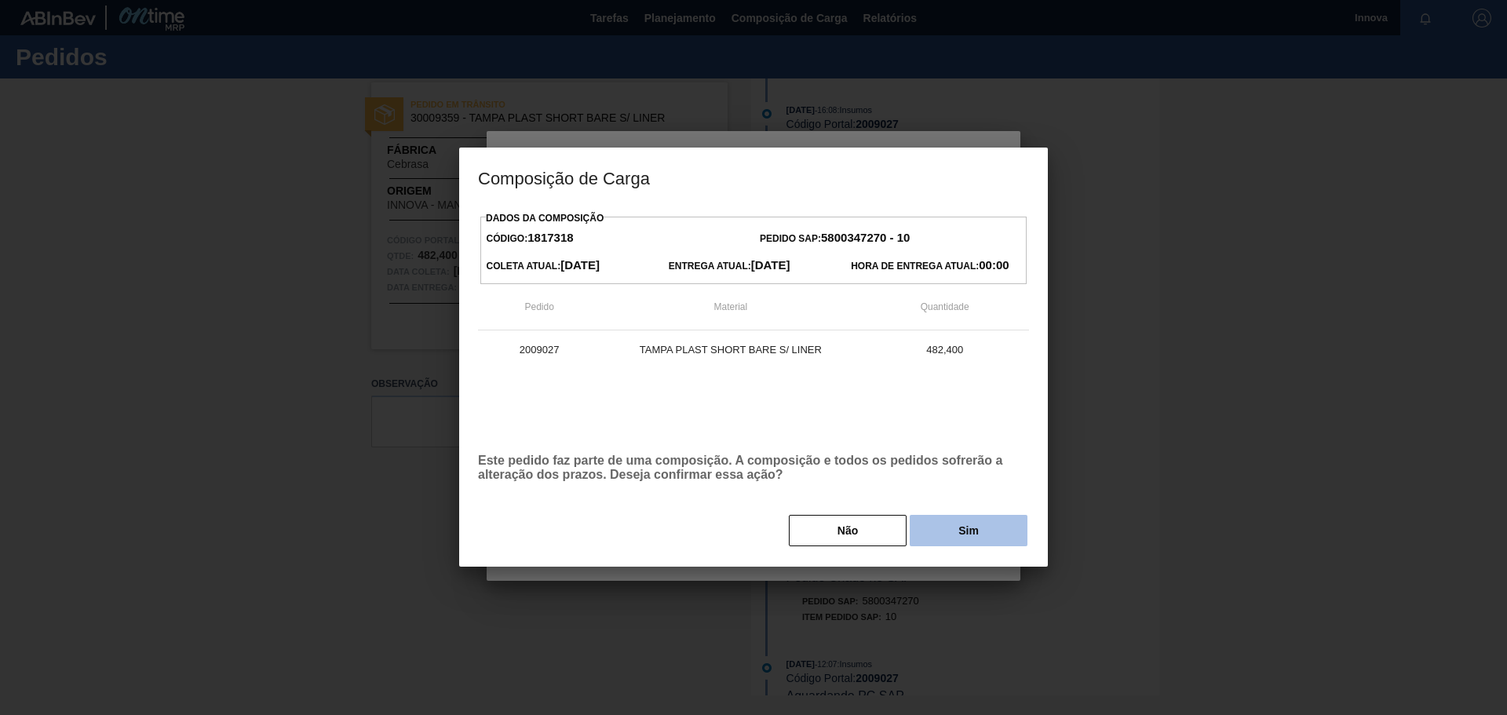
click at [971, 534] on button "Sim" at bounding box center [969, 530] width 118 height 31
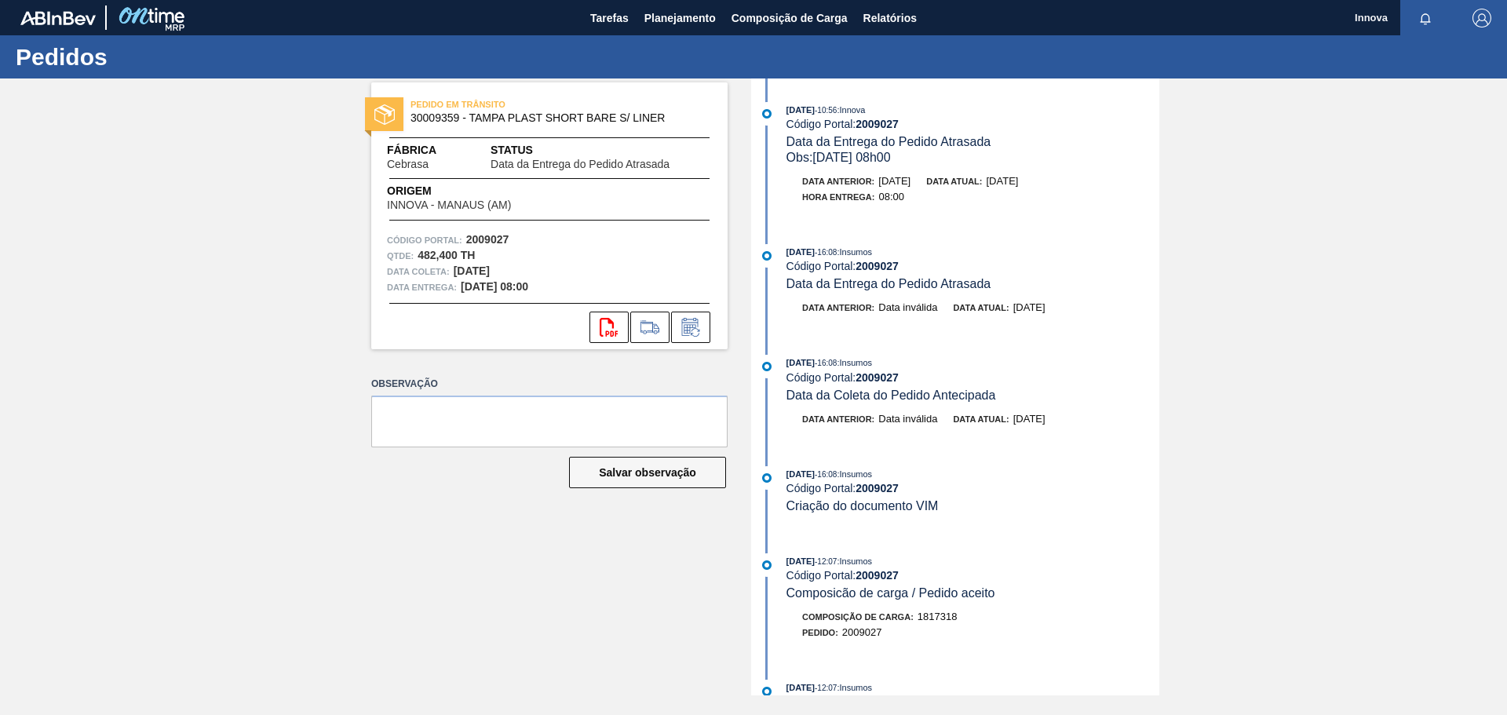
click at [243, 251] on div "PEDIDO EM TRÂNSITO 30009359 - TAMPA PLAST SHORT BARE S/ LINER Fábrica Cebrasa S…" at bounding box center [753, 386] width 1507 height 617
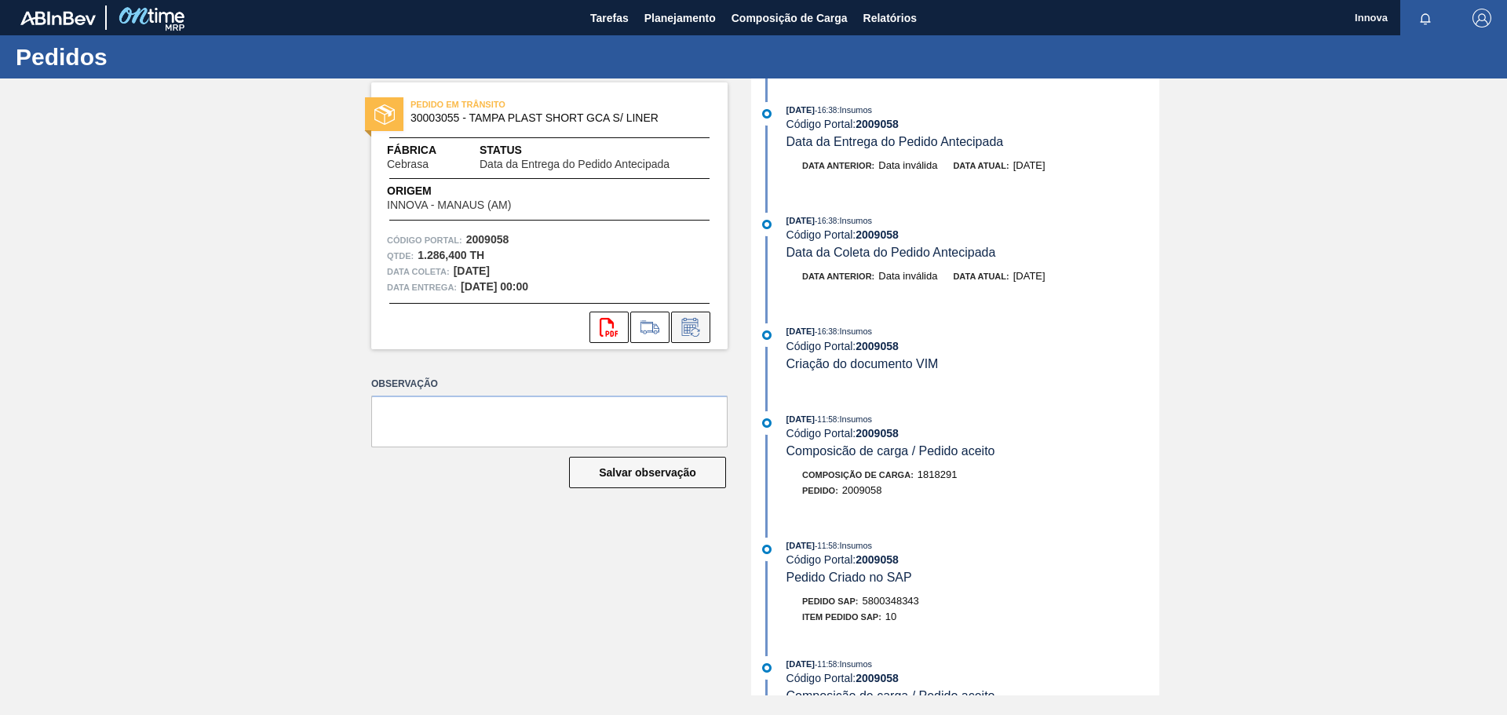
click at [691, 326] on icon at bounding box center [690, 327] width 25 height 19
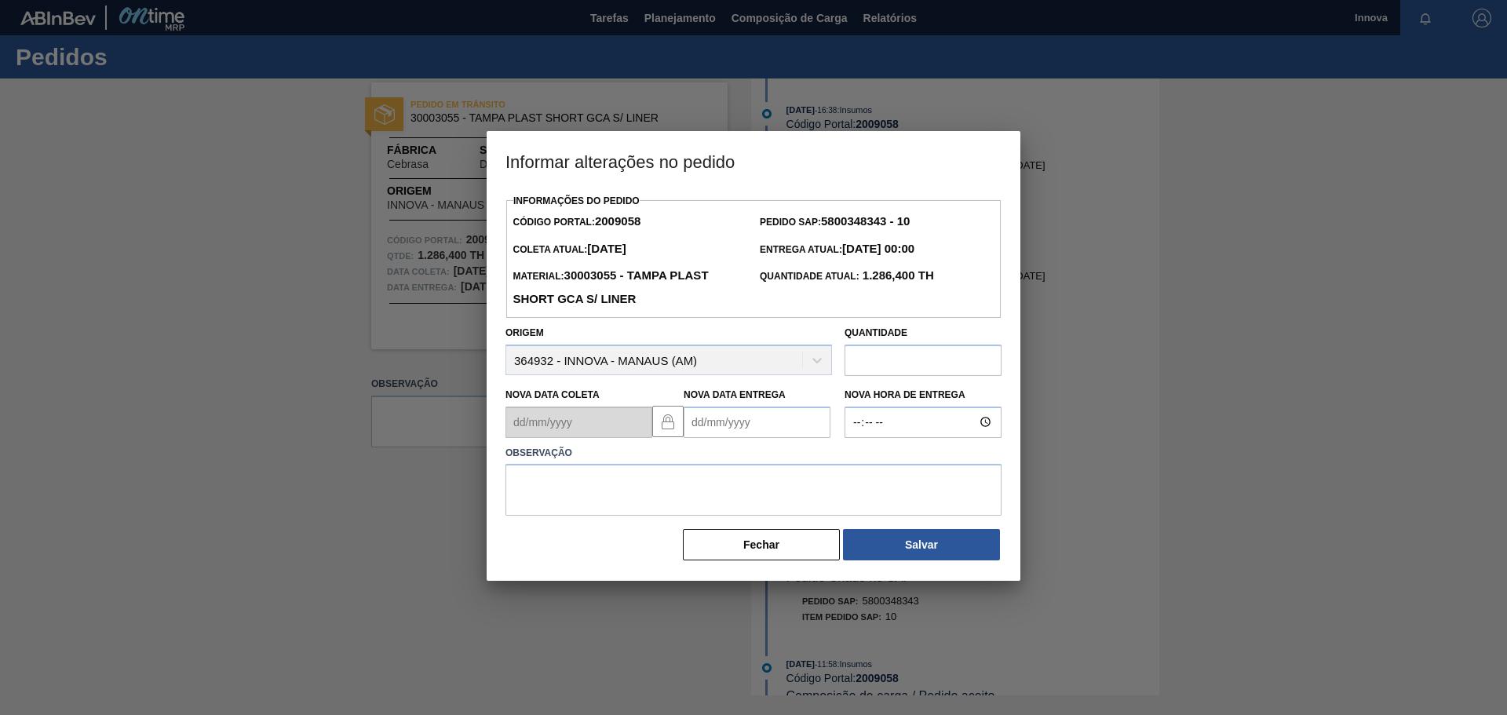
click at [760, 424] on Entrega2009058 "Nova Data Entrega" at bounding box center [757, 422] width 147 height 31
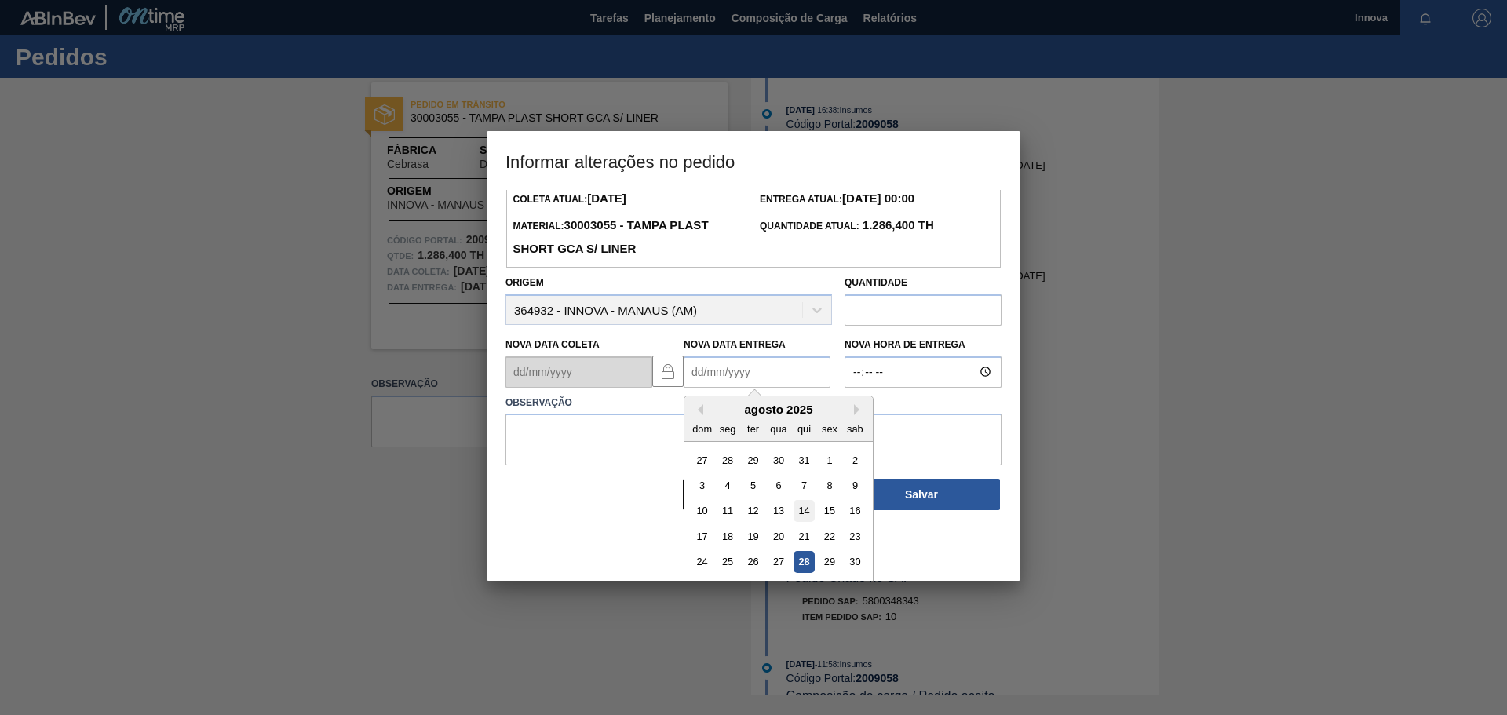
scroll to position [78, 0]
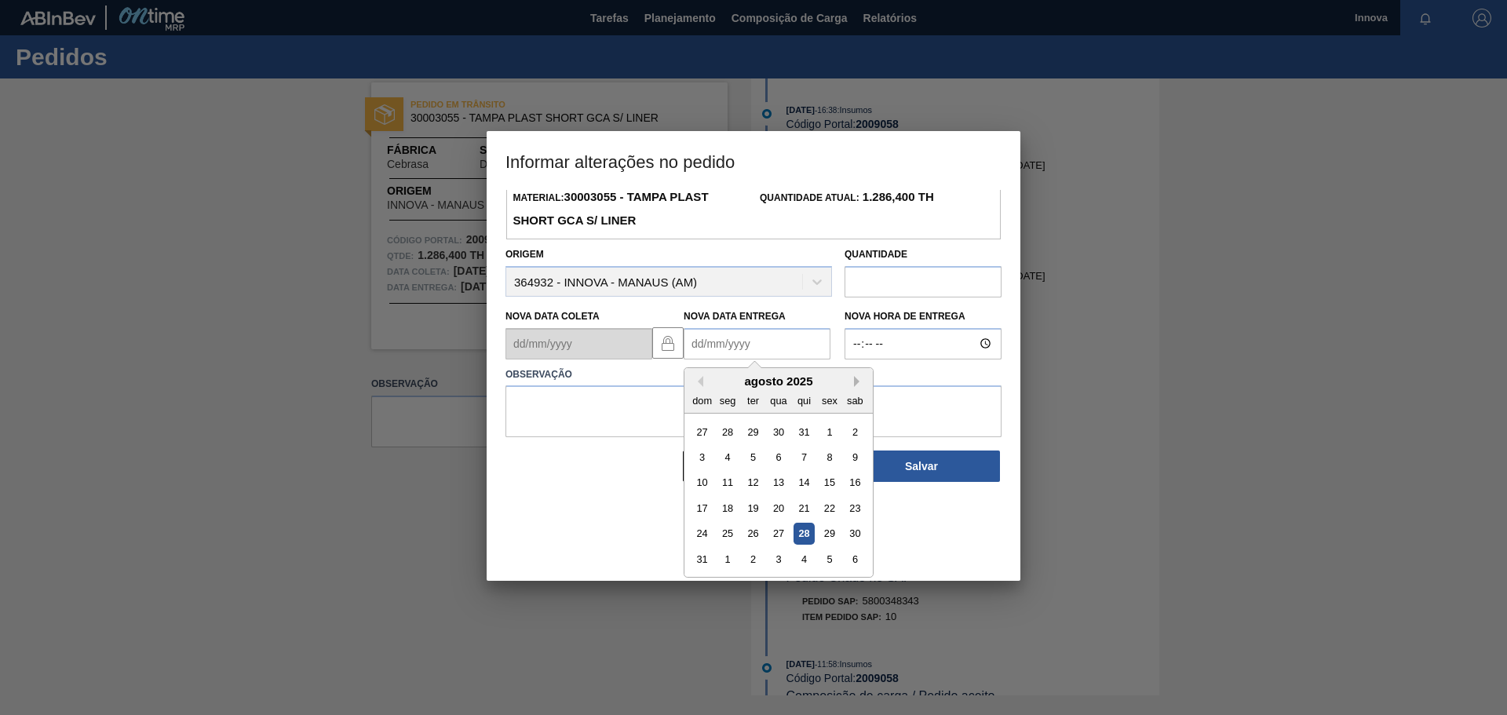
click at [855, 385] on button "Next Month" at bounding box center [859, 381] width 11 height 11
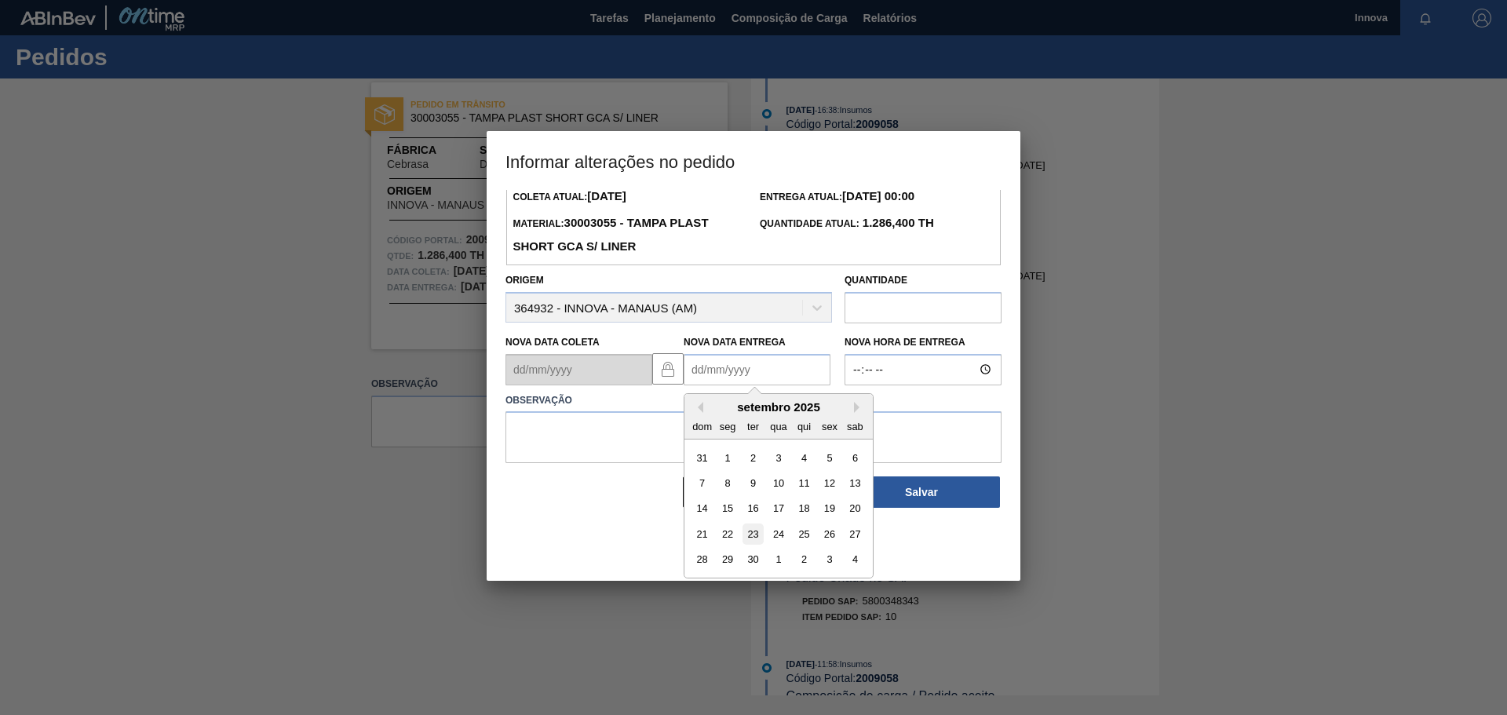
click at [748, 537] on div "23" at bounding box center [752, 533] width 21 height 21
type Entrega2009058 "23/09/2025"
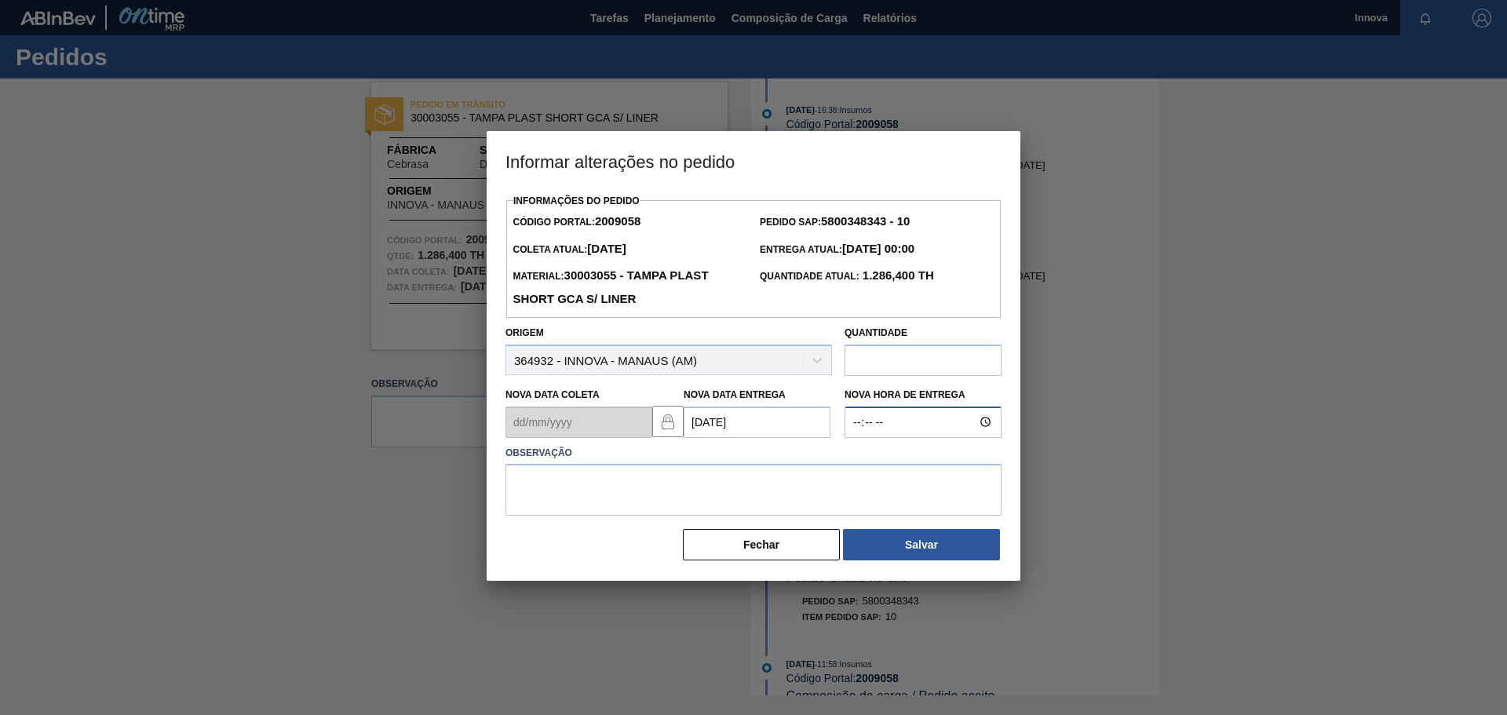
type input "08:00"
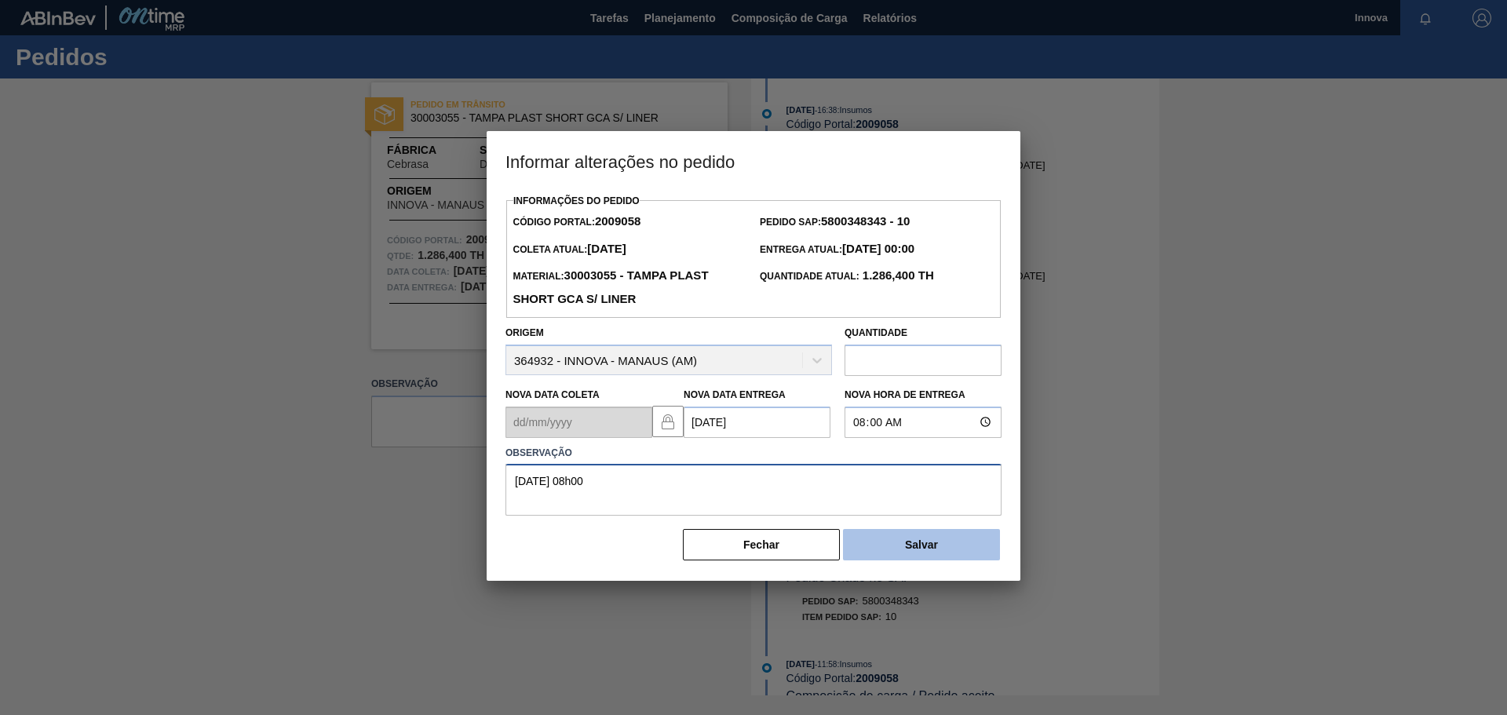
type textarea "23/09 08h00"
click at [932, 551] on button "Salvar" at bounding box center [921, 544] width 157 height 31
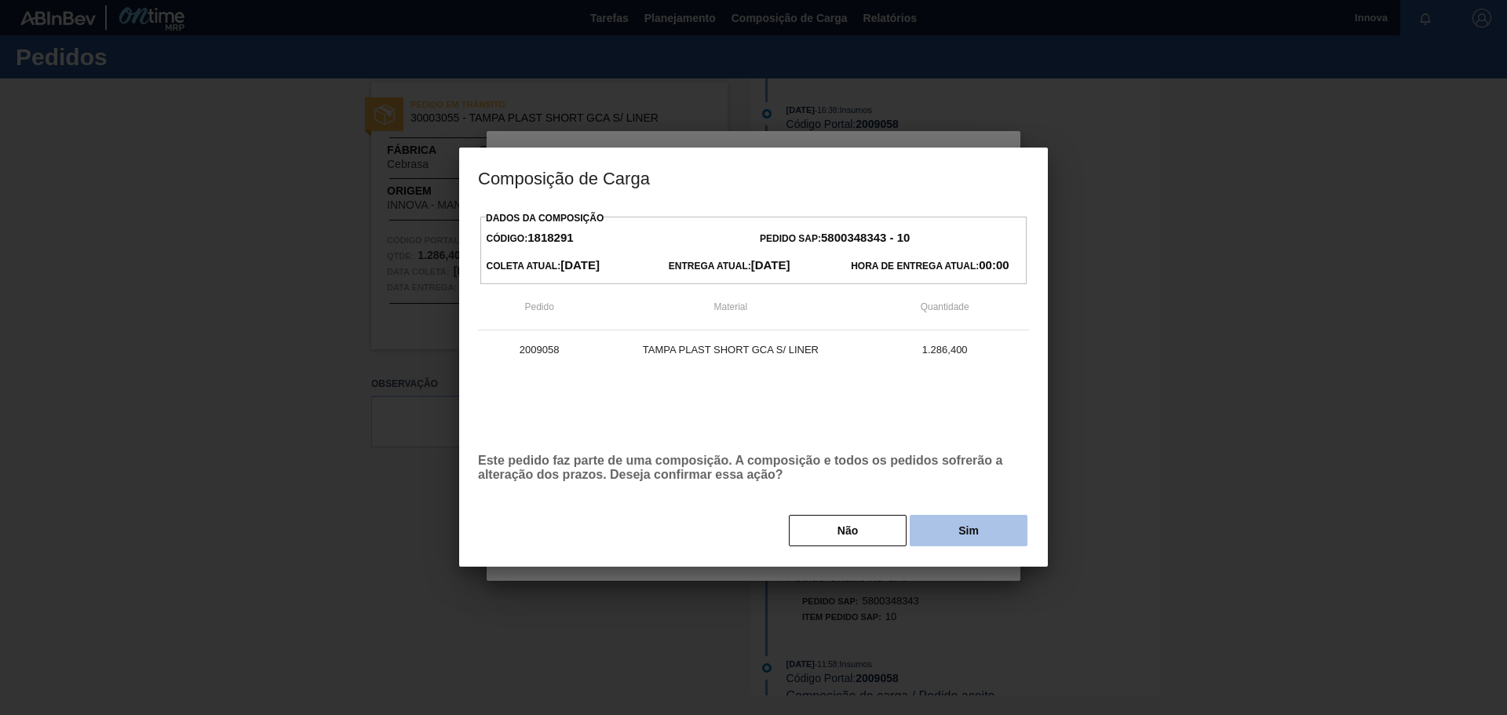
click at [942, 534] on button "Sim" at bounding box center [969, 530] width 118 height 31
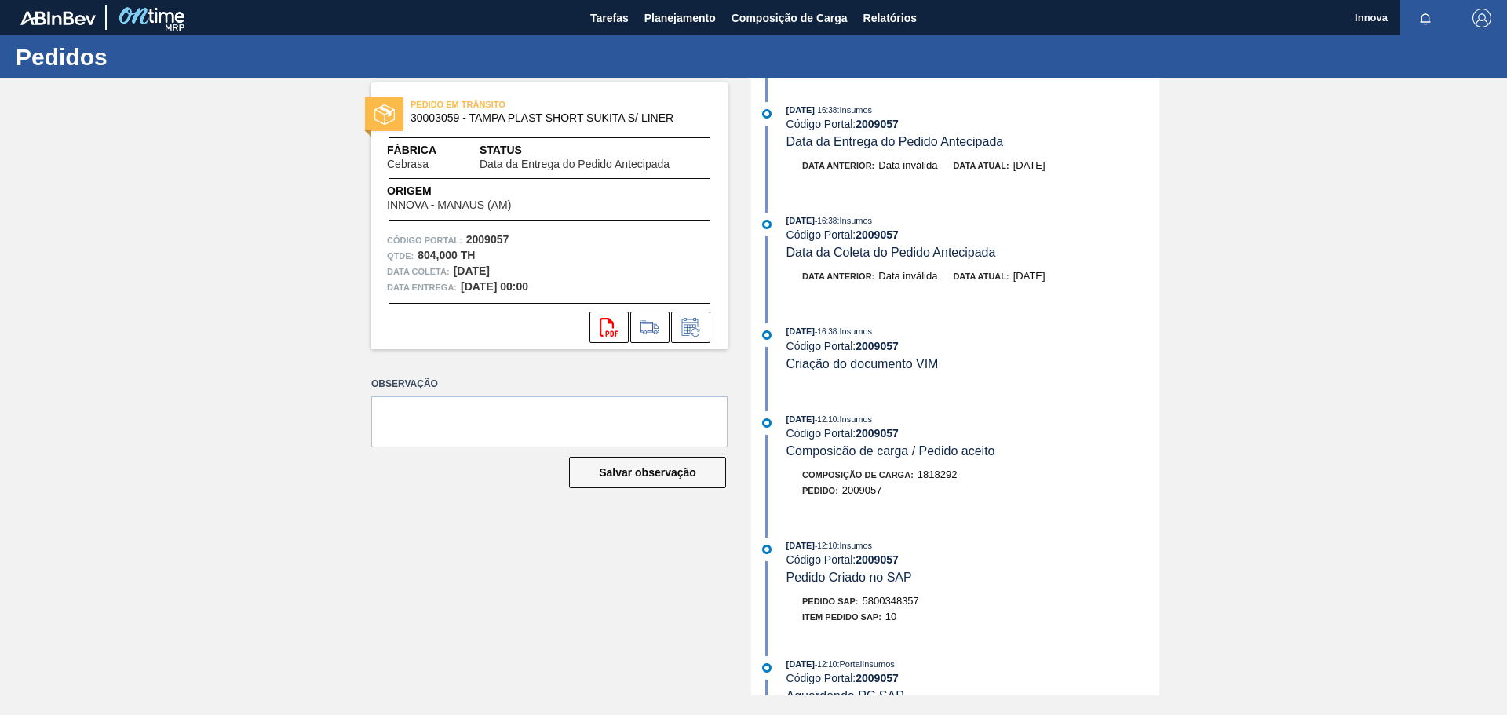
click at [686, 310] on div "svg{fill:#ff0000}" at bounding box center [549, 323] width 356 height 40
click at [699, 330] on icon at bounding box center [695, 332] width 9 height 9
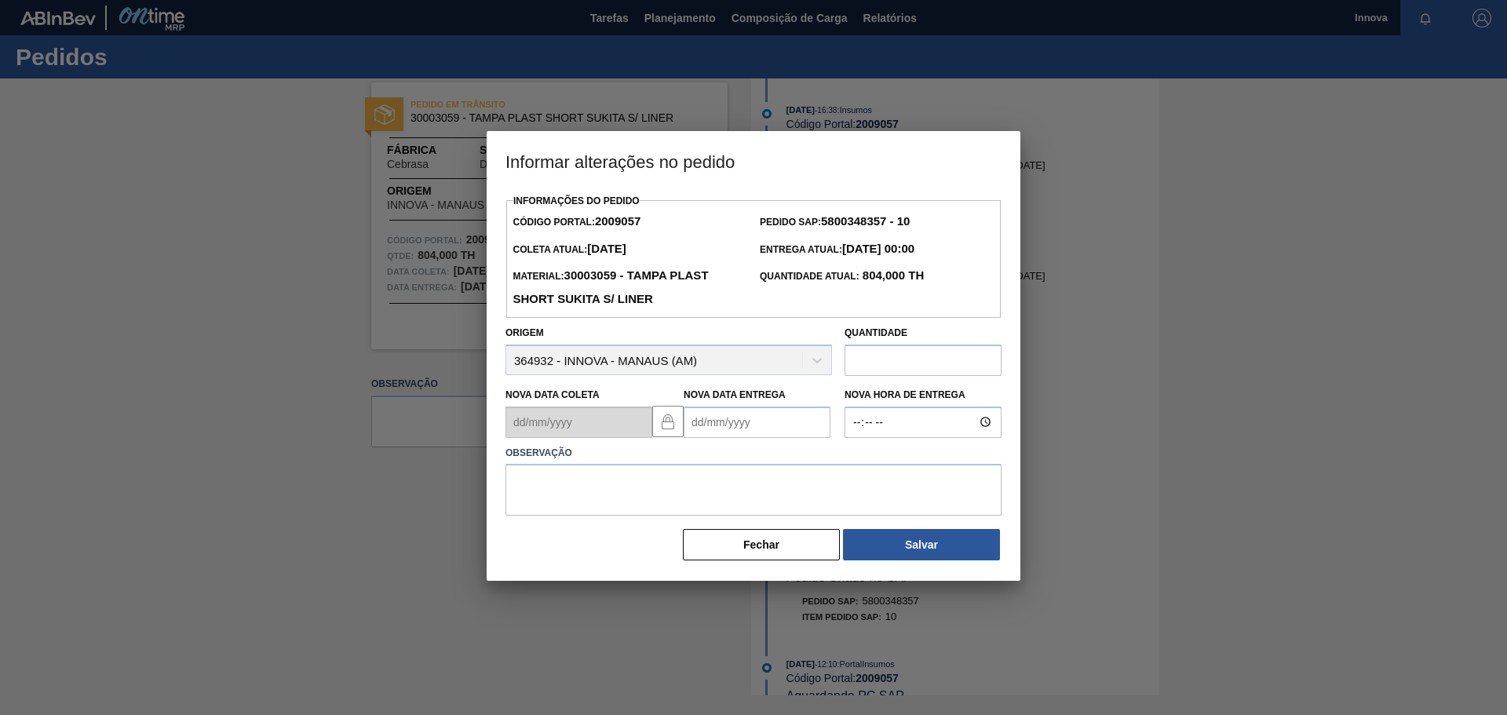
click at [769, 432] on Entrega2009057 "Nova Data Entrega" at bounding box center [757, 422] width 147 height 31
click at [859, 465] on button "Next Month" at bounding box center [859, 459] width 11 height 11
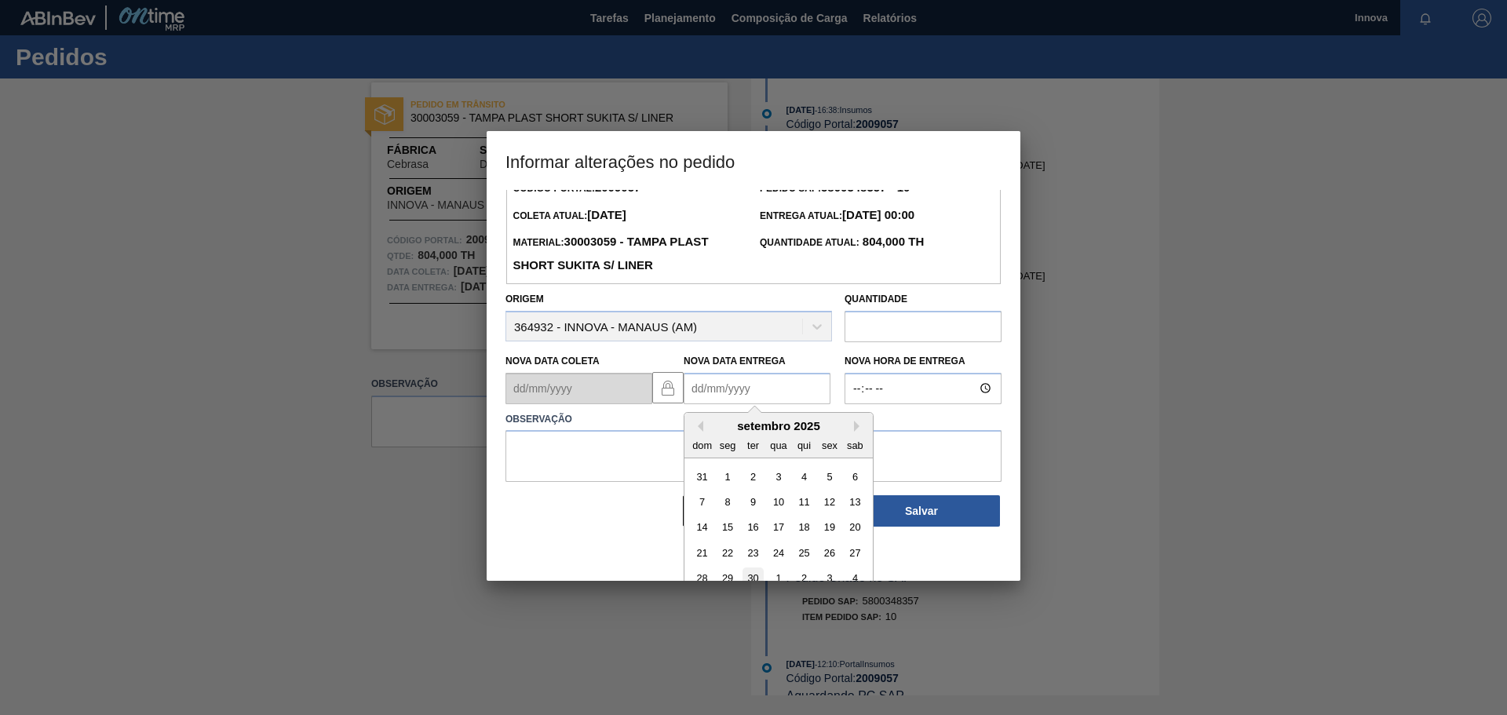
scroll to position [53, 0]
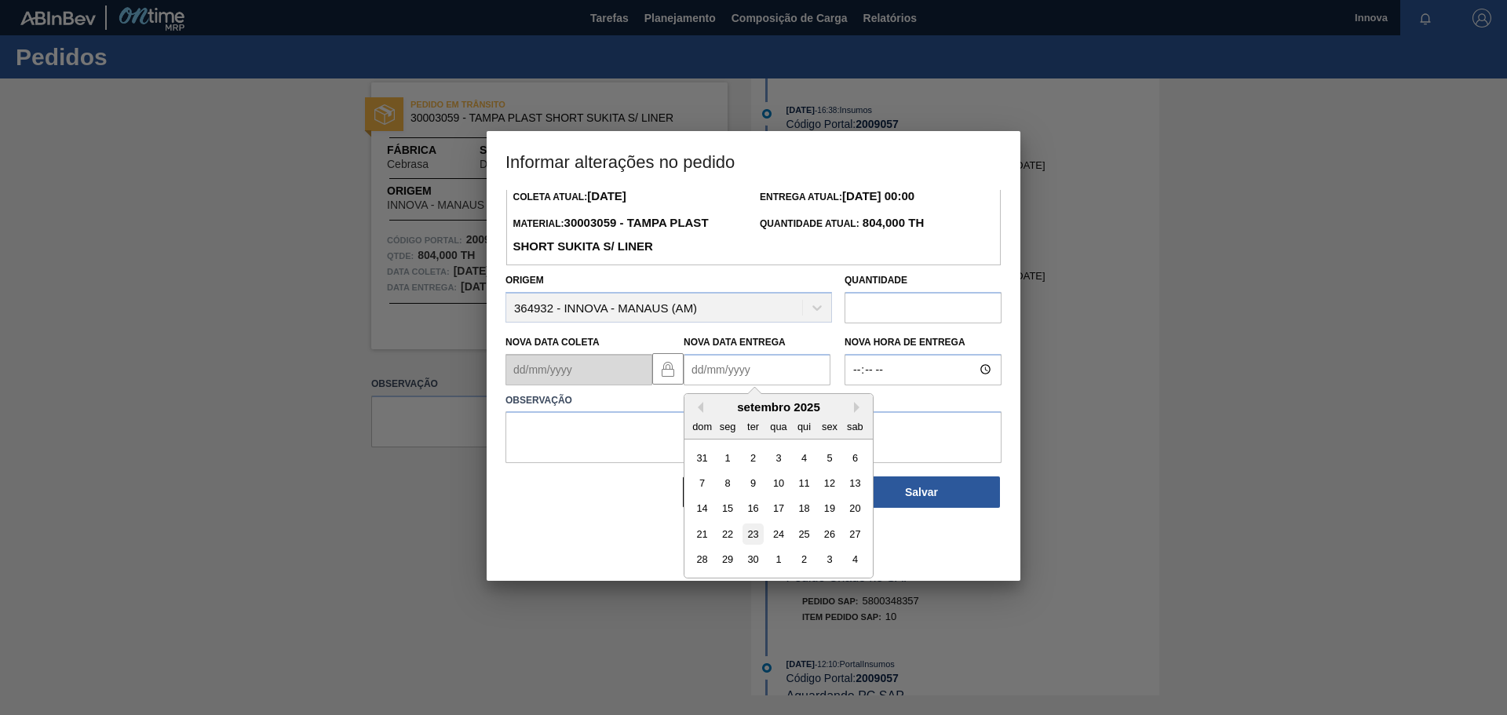
click at [750, 538] on div "23" at bounding box center [752, 533] width 21 height 21
type Entrega2009057 "[DATE]"
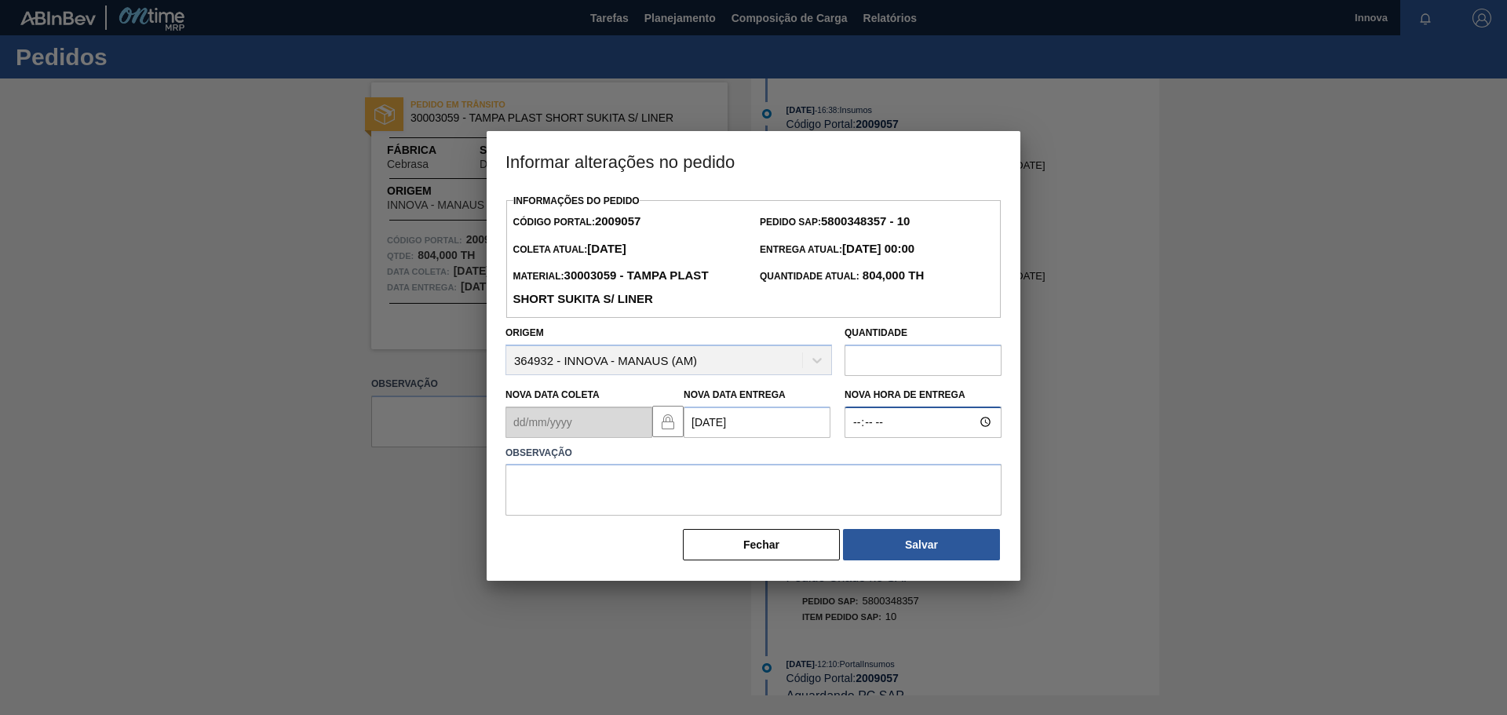
type input "08:00"
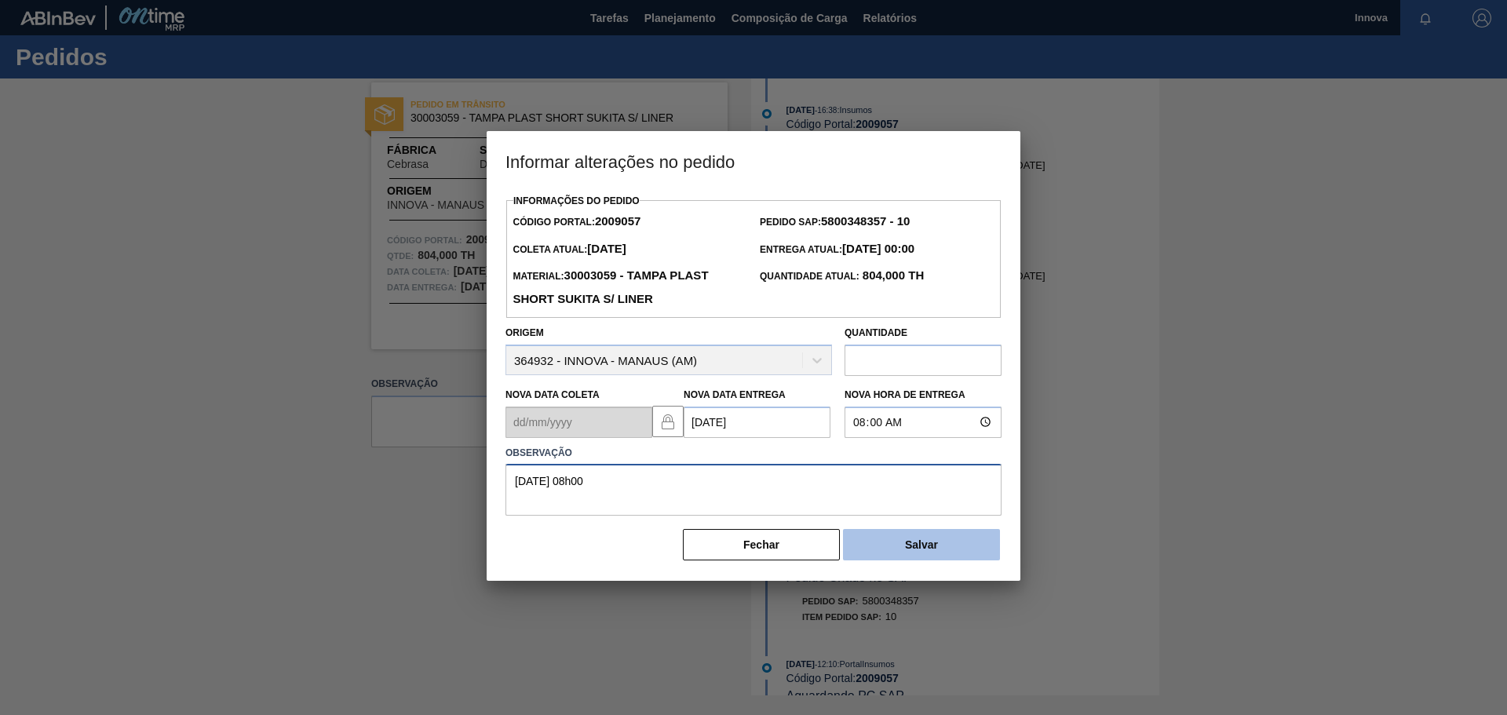
type textarea "[DATE] 08h00"
click at [884, 534] on button "Salvar" at bounding box center [921, 544] width 157 height 31
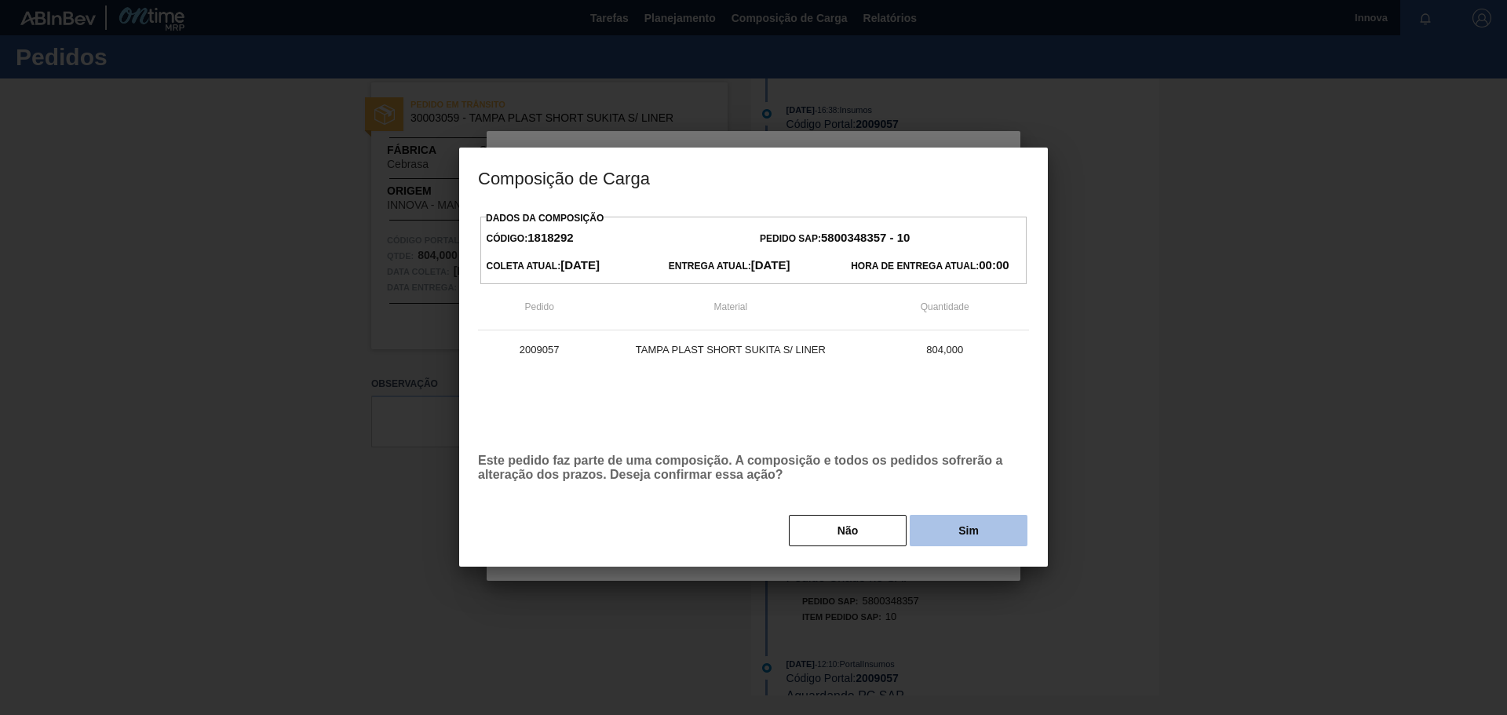
click at [939, 534] on button "Sim" at bounding box center [969, 530] width 118 height 31
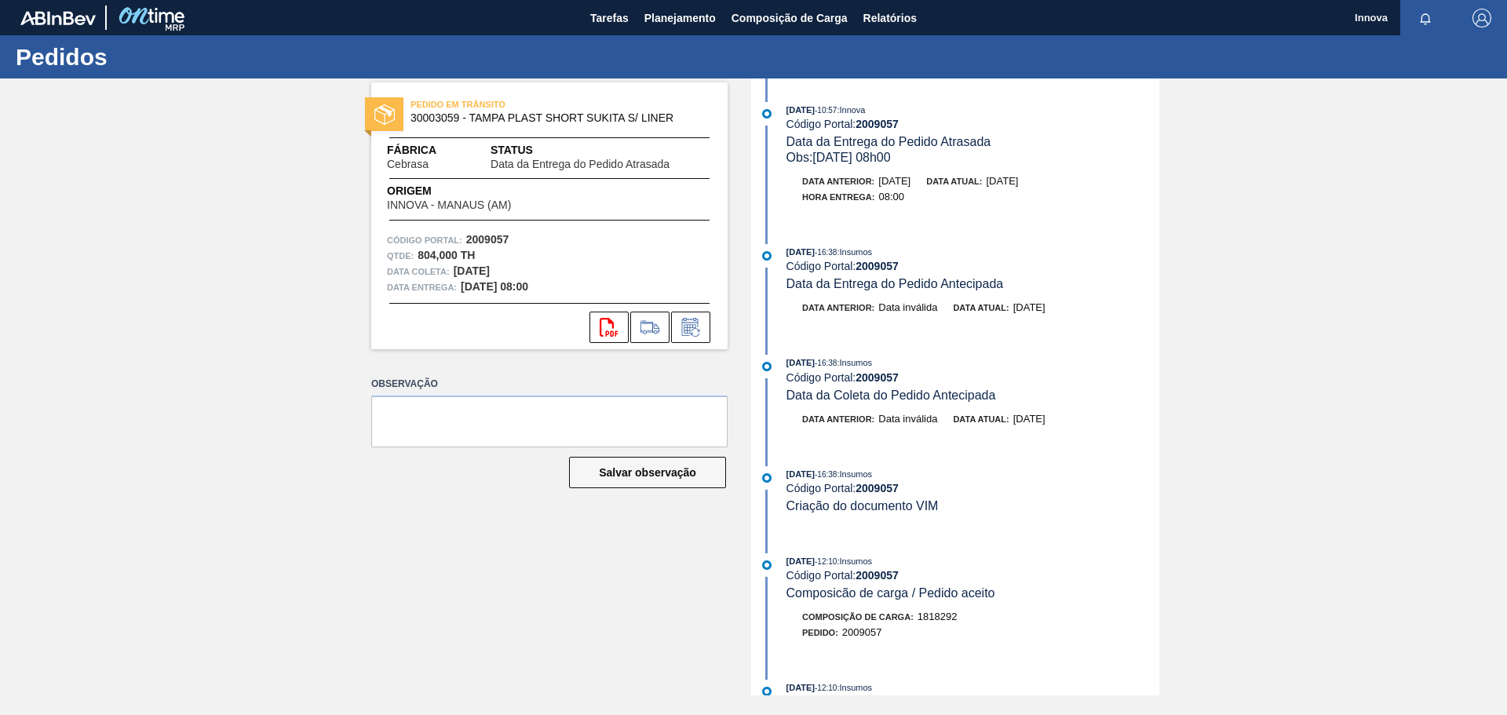
click at [205, 247] on div "PEDIDO EM TRÂNSITO 30003059 - TAMPA PLAST SHORT SUKITA S/ LINER Fábrica Cebrasa…" at bounding box center [753, 386] width 1507 height 617
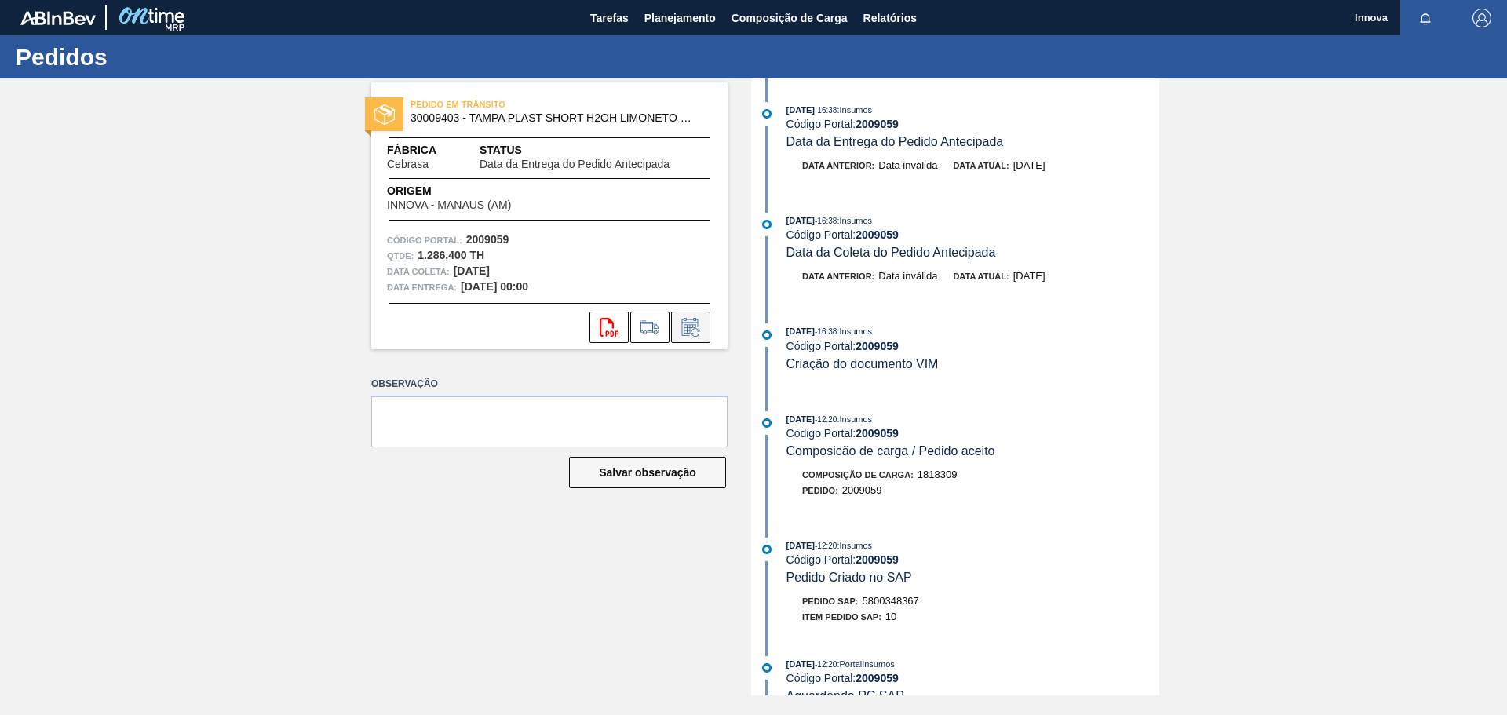
click at [692, 334] on icon at bounding box center [690, 327] width 25 height 19
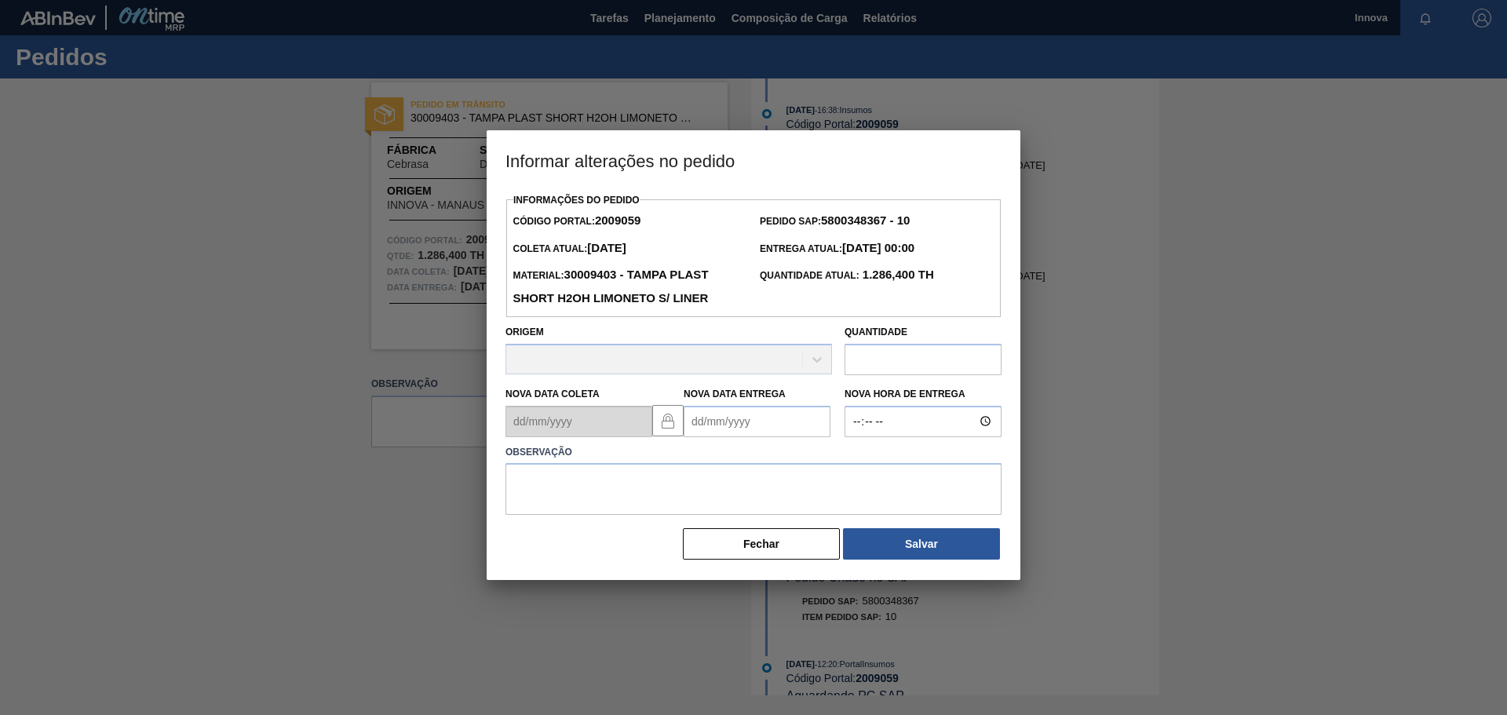
click at [706, 419] on Entrega2009059 "Nova Data Entrega" at bounding box center [757, 421] width 147 height 31
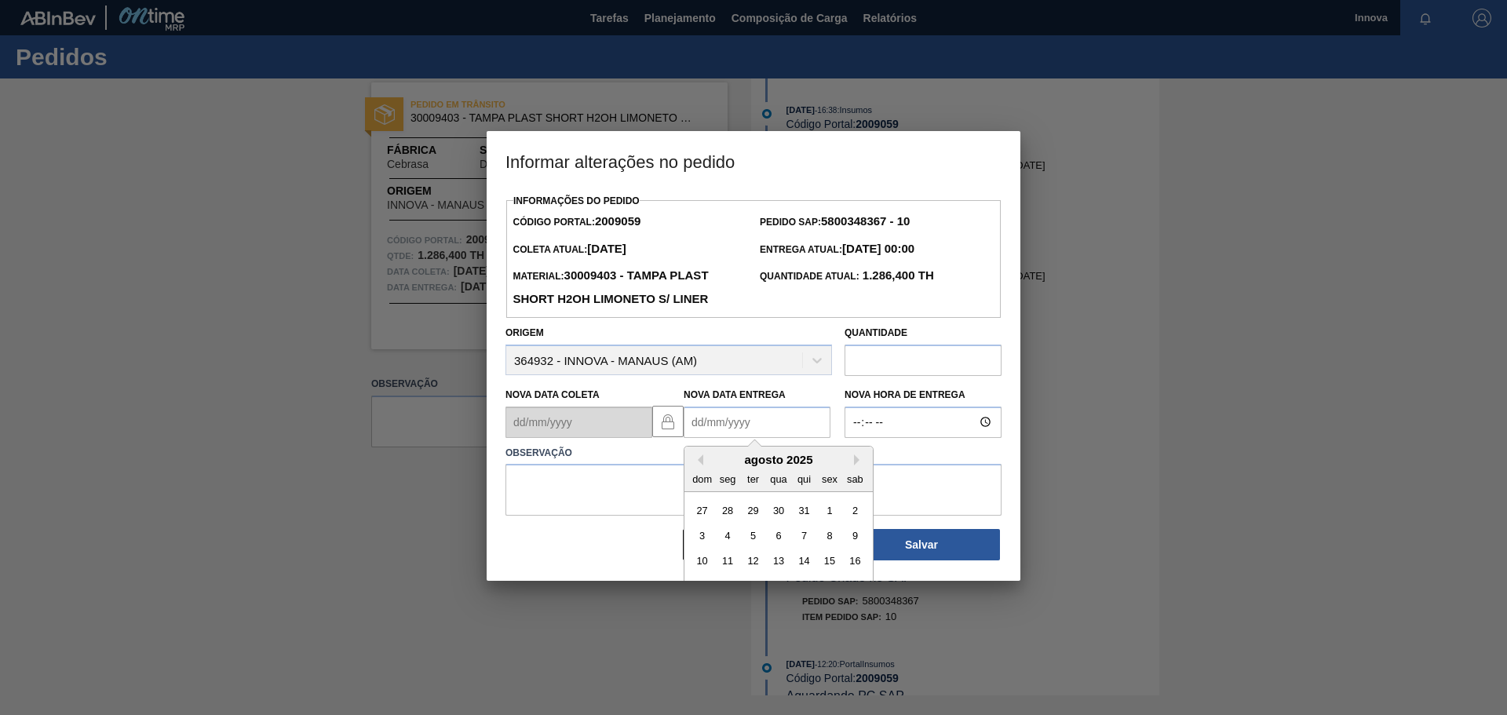
click at [727, 472] on div "seg" at bounding box center [727, 478] width 21 height 21
click at [852, 465] on div "agosto 2025" at bounding box center [778, 459] width 188 height 13
click at [855, 465] on button "Next Month" at bounding box center [859, 459] width 11 height 11
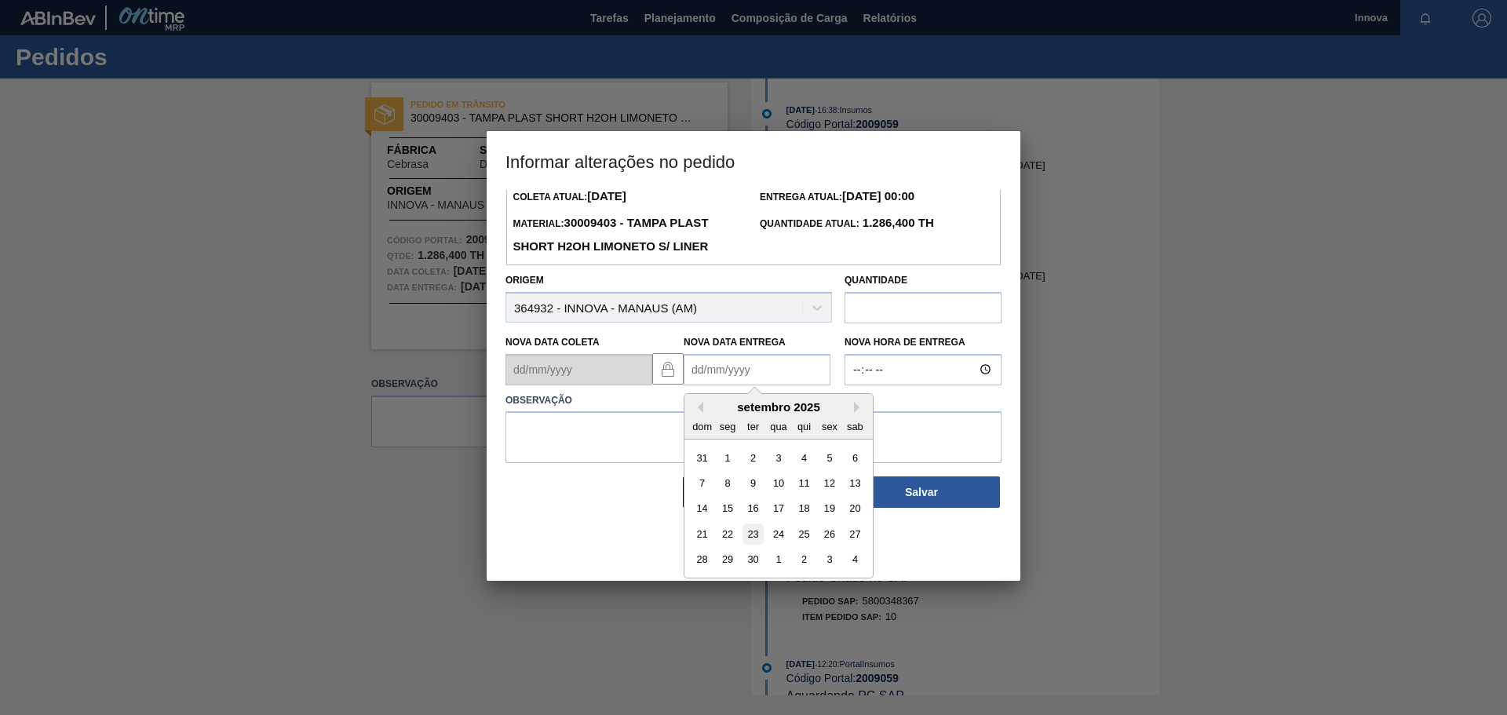
click at [751, 536] on div "23" at bounding box center [752, 533] width 21 height 21
type Entrega2009059 "[DATE]"
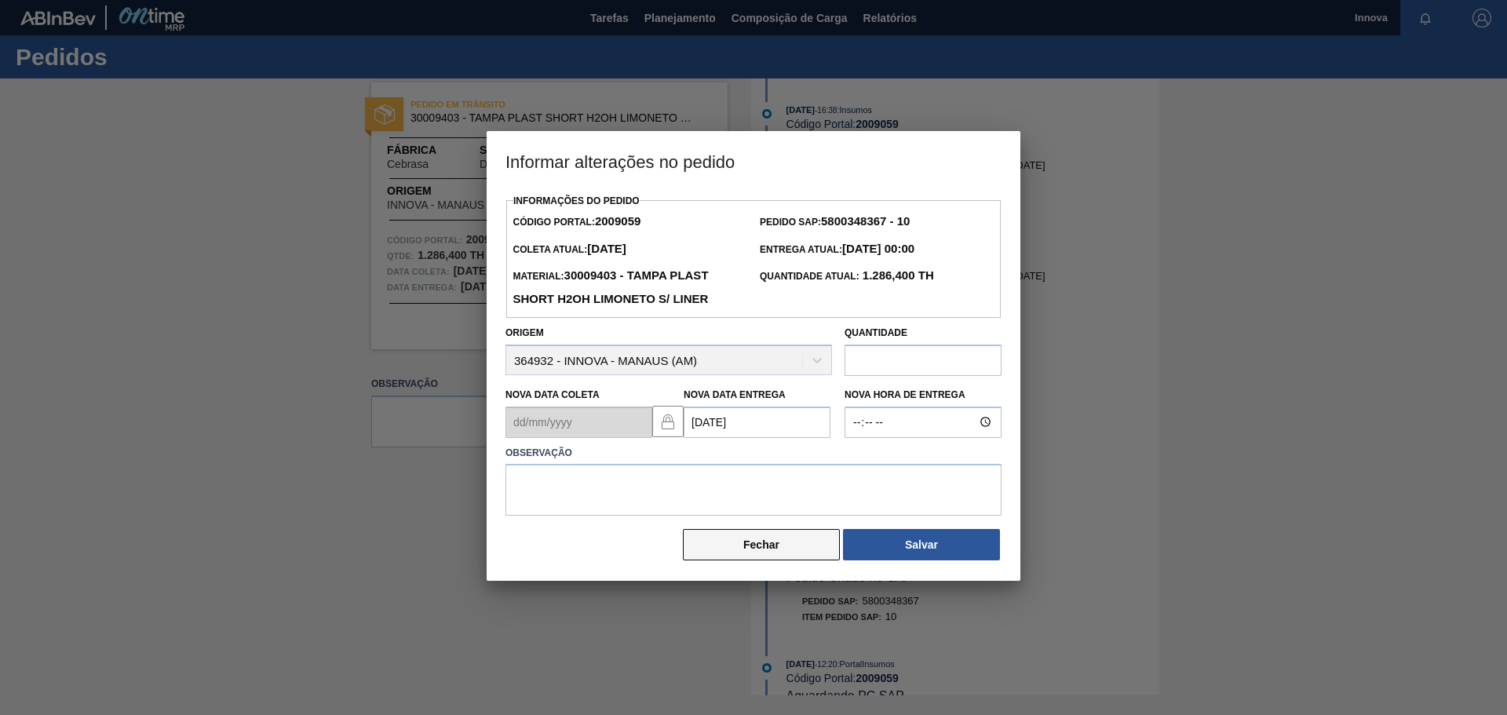
scroll to position [0, 0]
click at [871, 433] on input "Nova Hora de Entrega" at bounding box center [922, 422] width 157 height 31
type input "08:00"
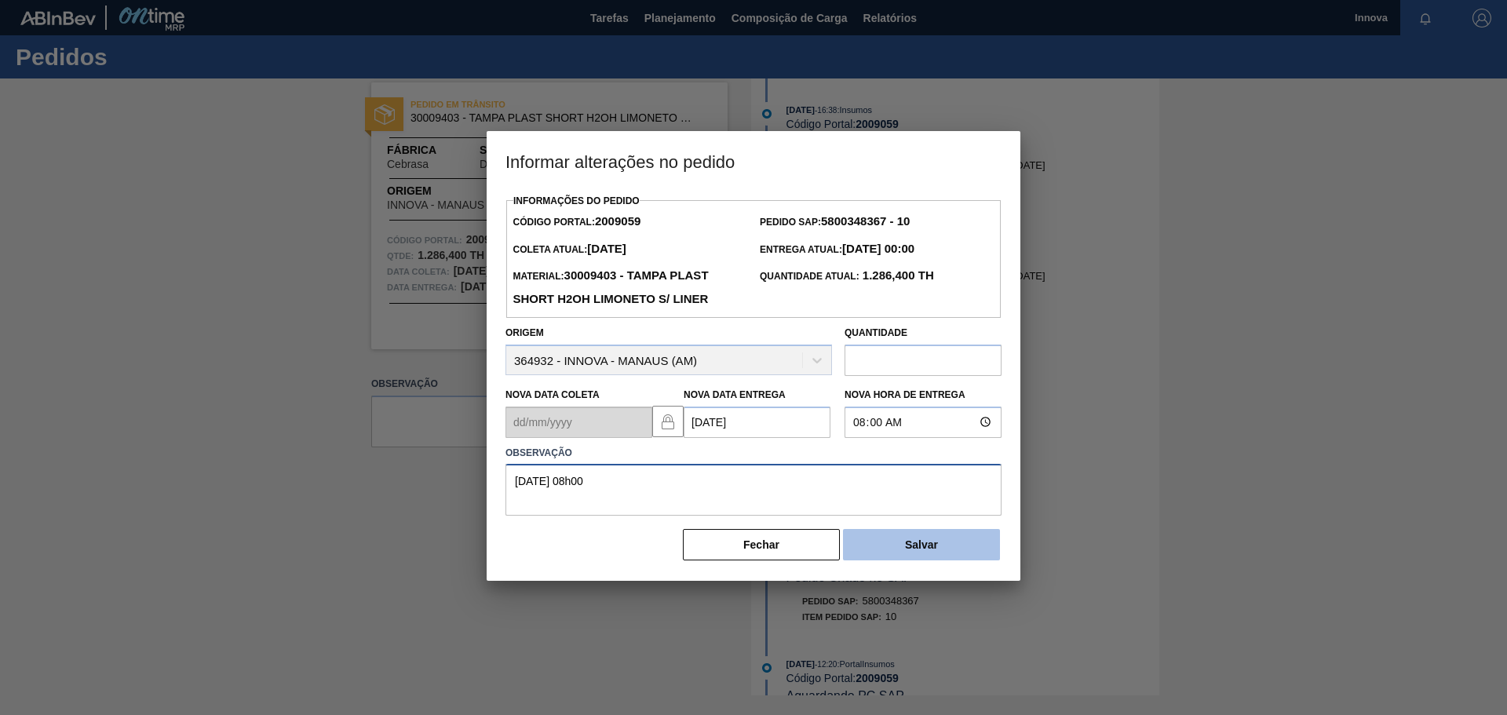
type textarea "23/09 08h00"
click at [938, 538] on button "Salvar" at bounding box center [921, 544] width 157 height 31
click at [935, 560] on button "Salvar" at bounding box center [921, 544] width 157 height 31
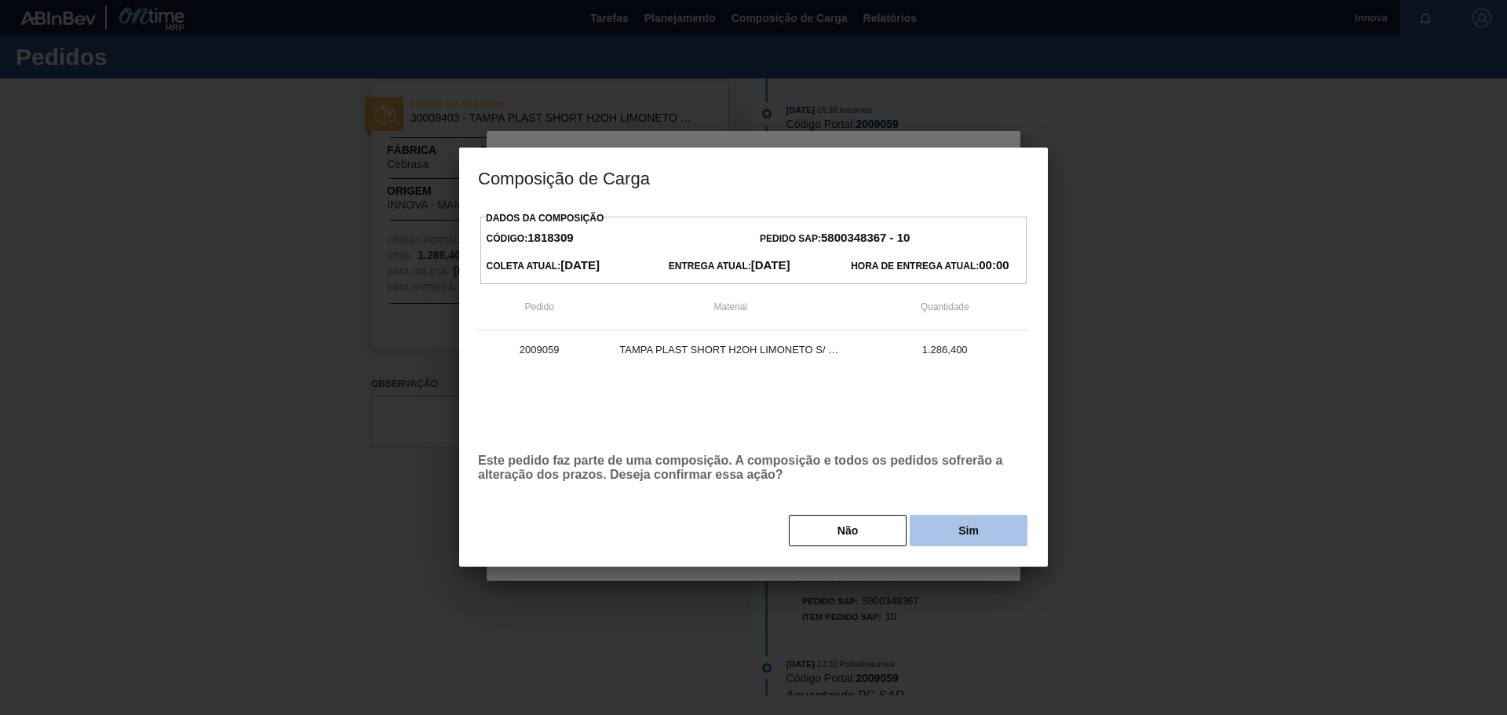
click at [992, 542] on button "Sim" at bounding box center [969, 530] width 118 height 31
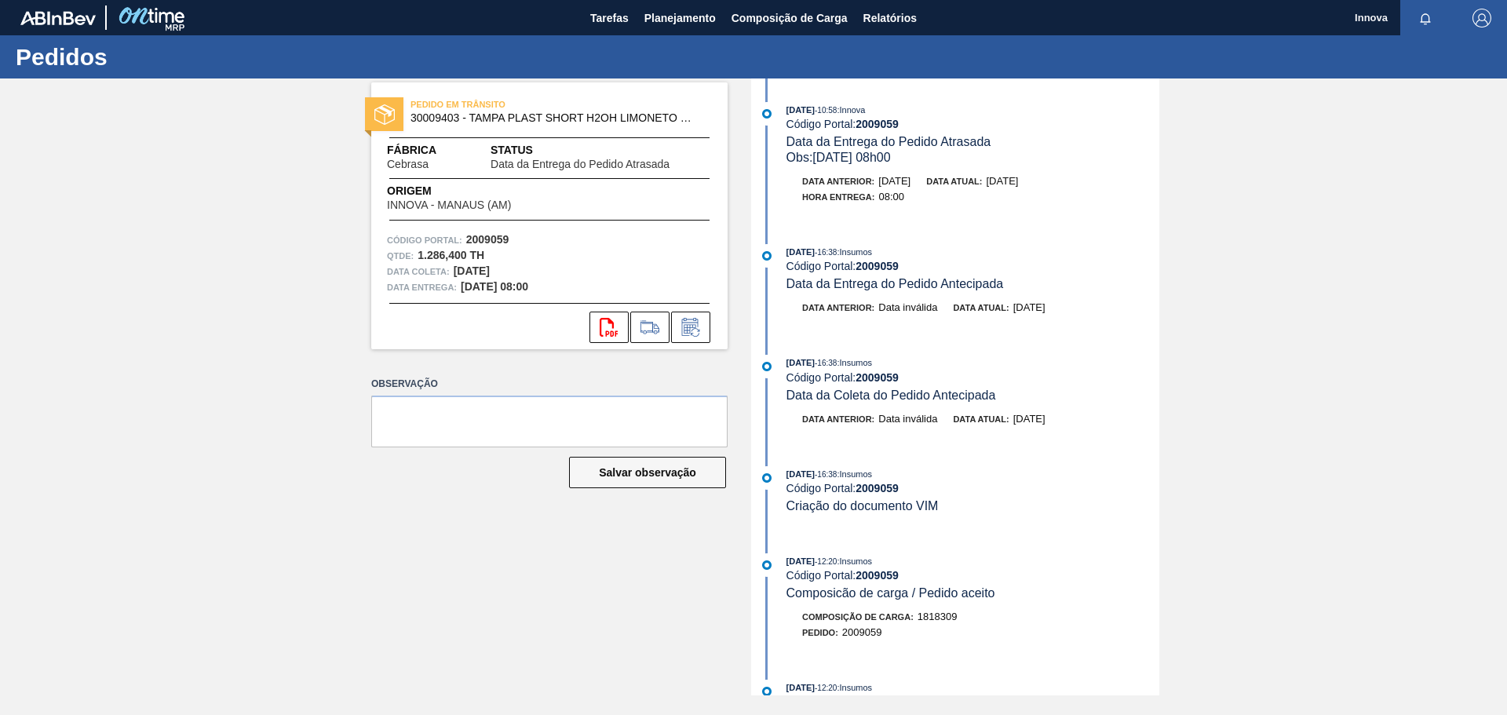
click at [278, 383] on div "PEDIDO EM TRÂNSITO 30009403 - TAMPA PLAST SHORT H2OH LIMONETO S/ LINER Fábrica …" at bounding box center [753, 386] width 1507 height 617
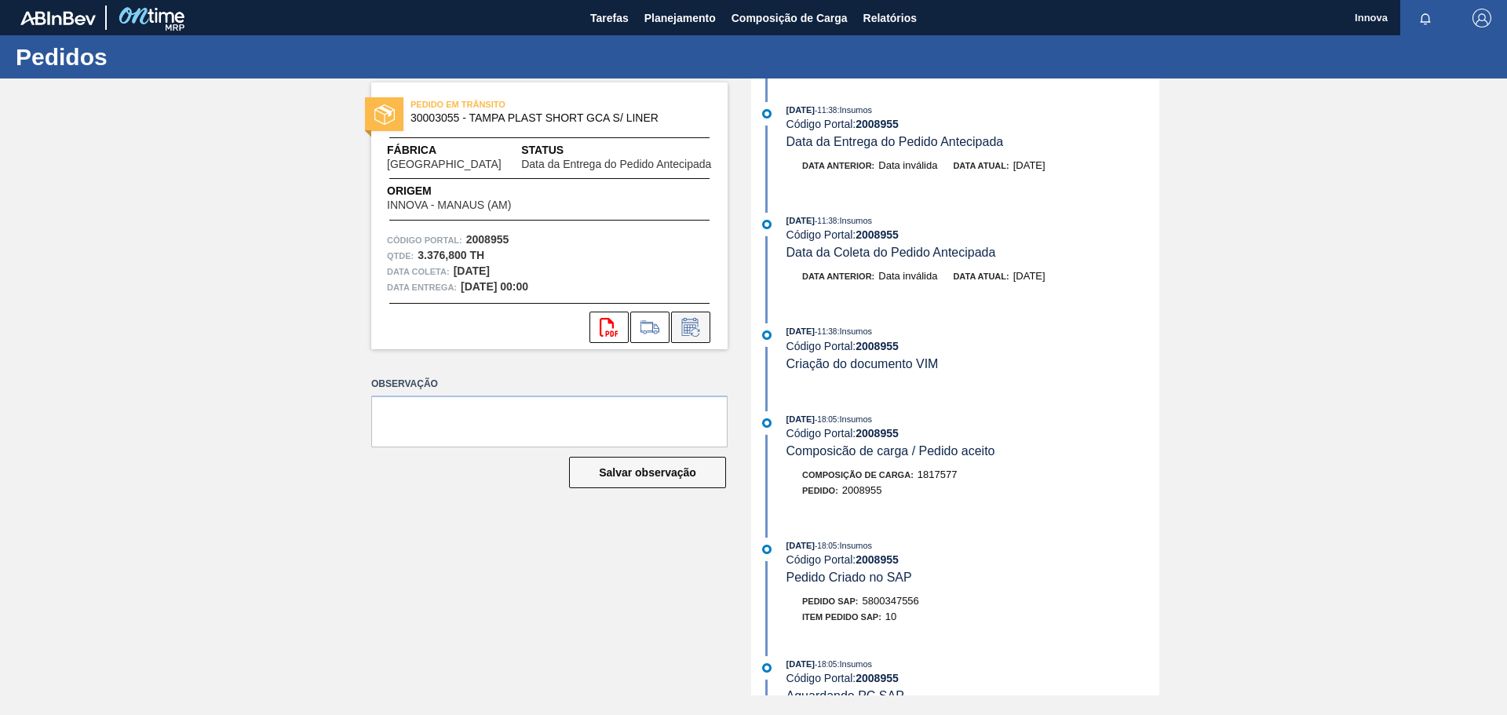
click at [692, 330] on icon at bounding box center [695, 332] width 9 height 9
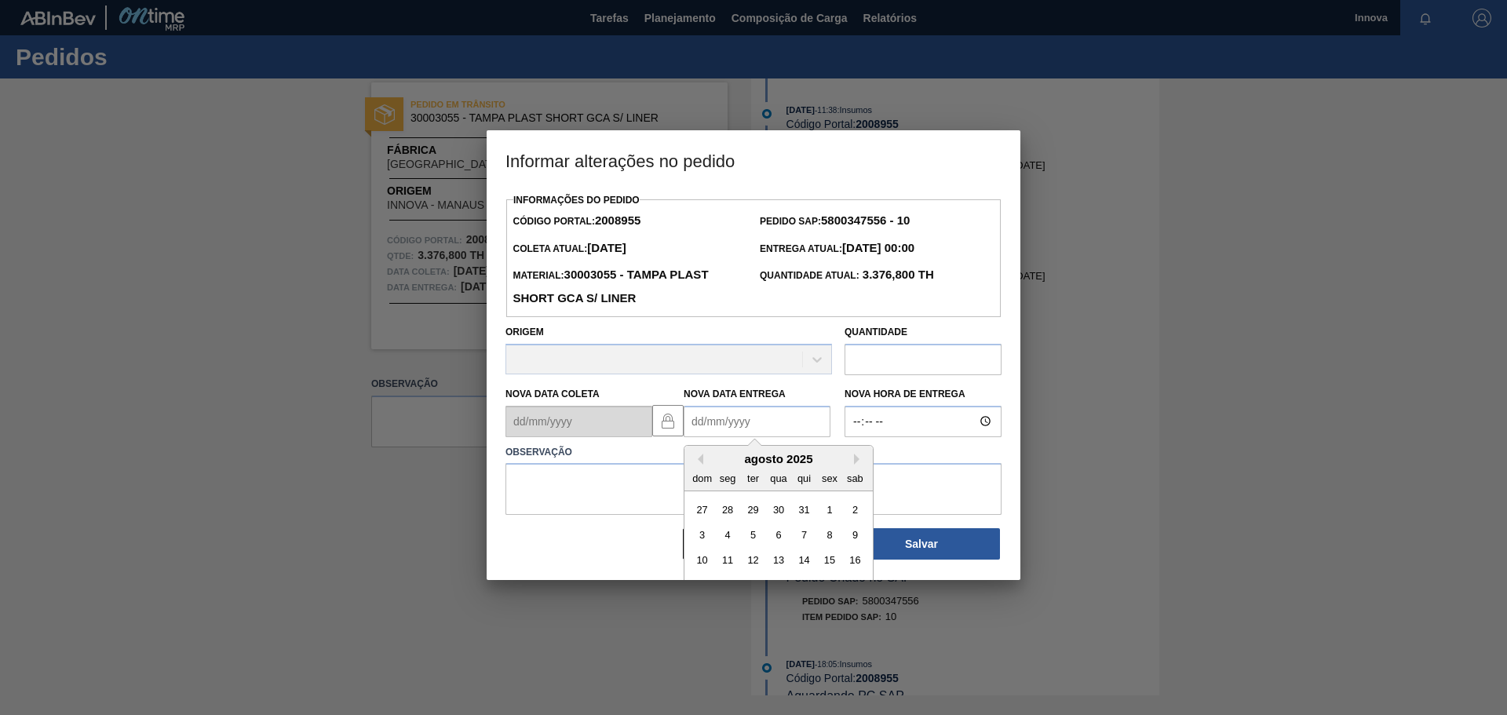
click at [718, 437] on Entrega2008955 "Nova Data Entrega" at bounding box center [757, 421] width 147 height 31
click at [728, 465] on div "agosto 2025" at bounding box center [778, 459] width 188 height 13
click at [855, 460] on button "Next Month" at bounding box center [859, 459] width 11 height 11
click at [800, 560] on div "16" at bounding box center [803, 560] width 21 height 21
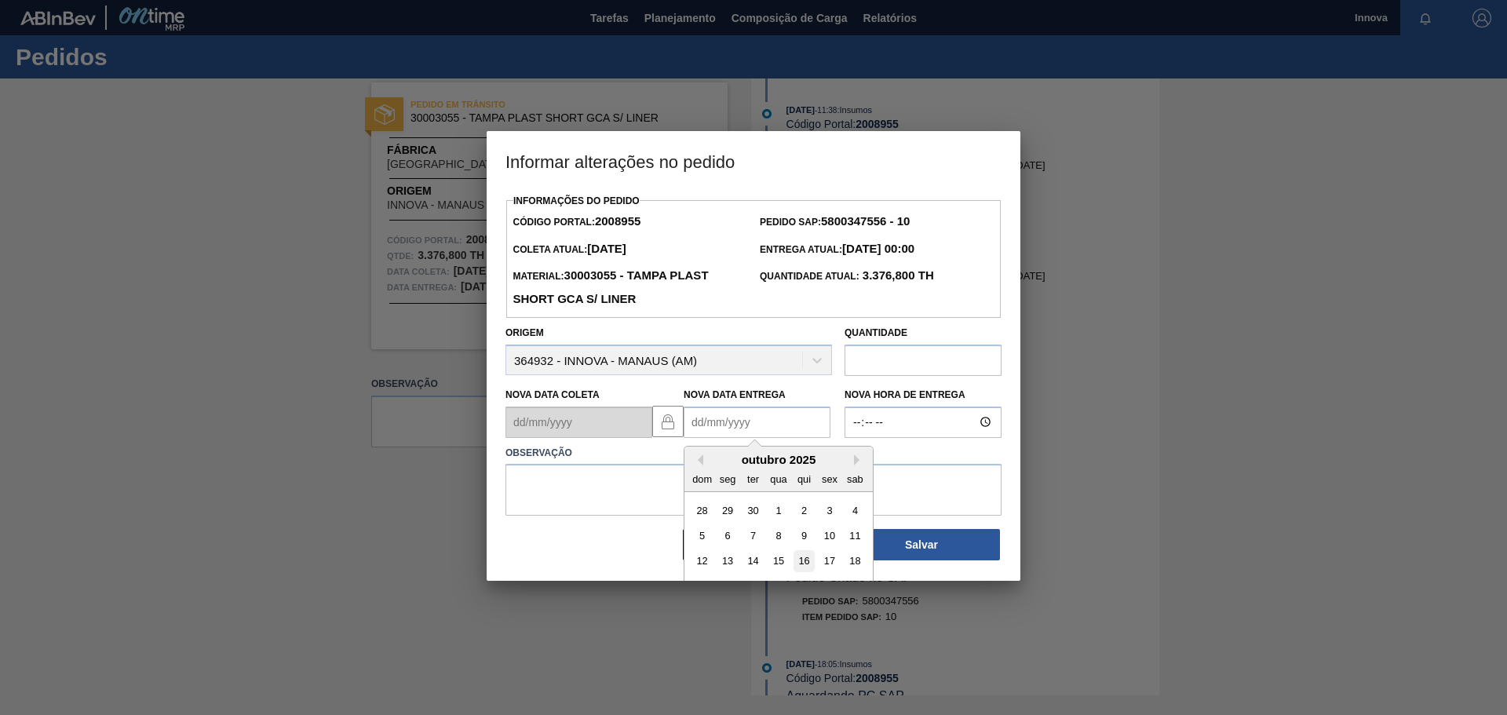
type Entrega2008955 "[DATE]"
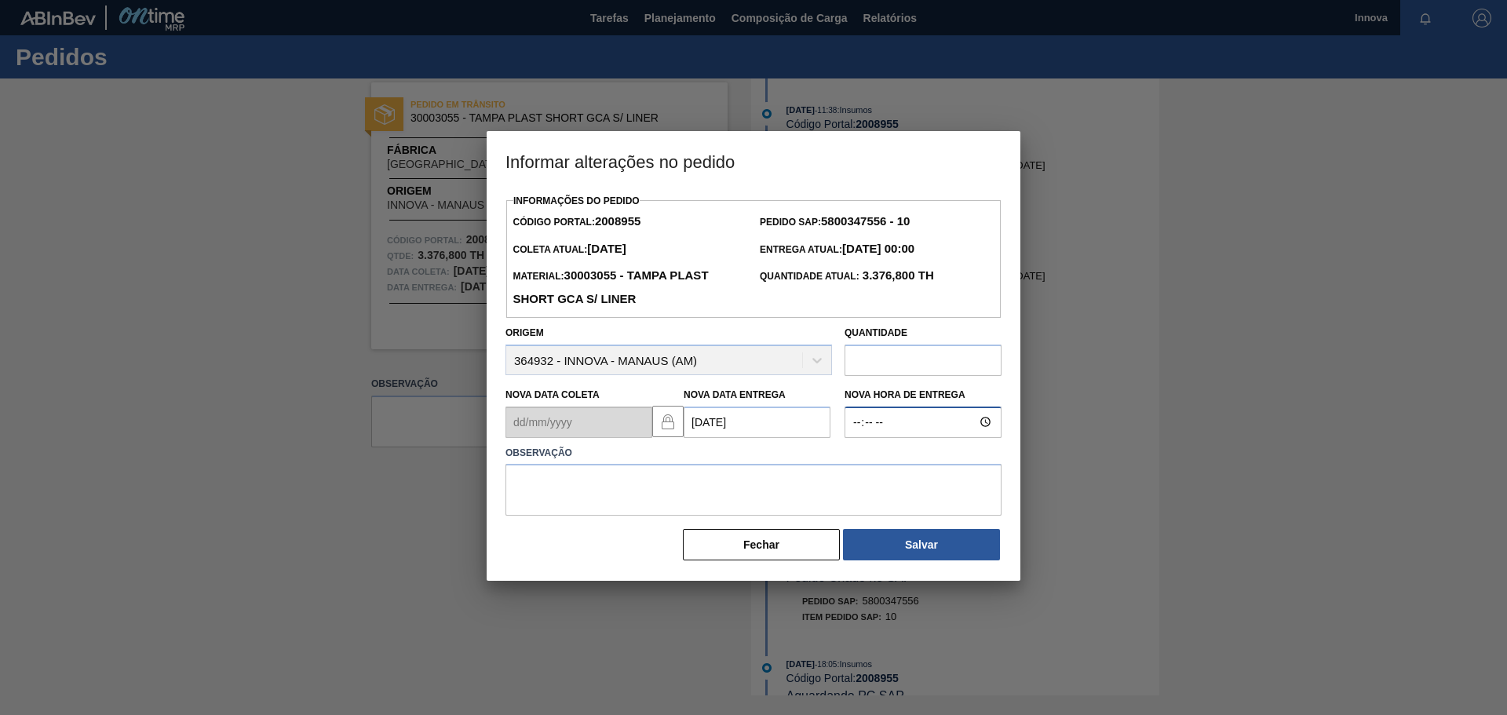
click at [850, 425] on input "Nova Hora de Entrega" at bounding box center [922, 422] width 157 height 31
type input "08:00"
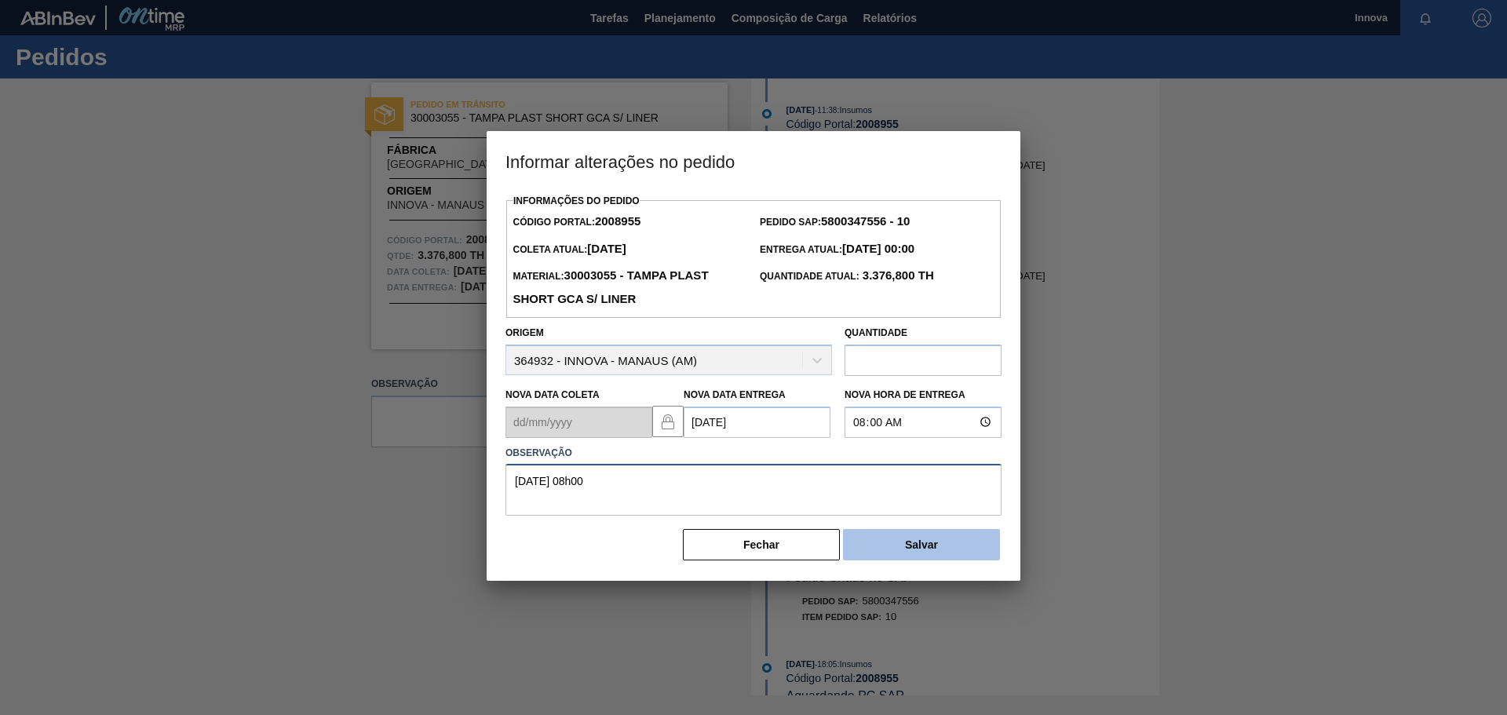
type textarea "16/10 08h00"
click at [936, 553] on button "Salvar" at bounding box center [921, 544] width 157 height 31
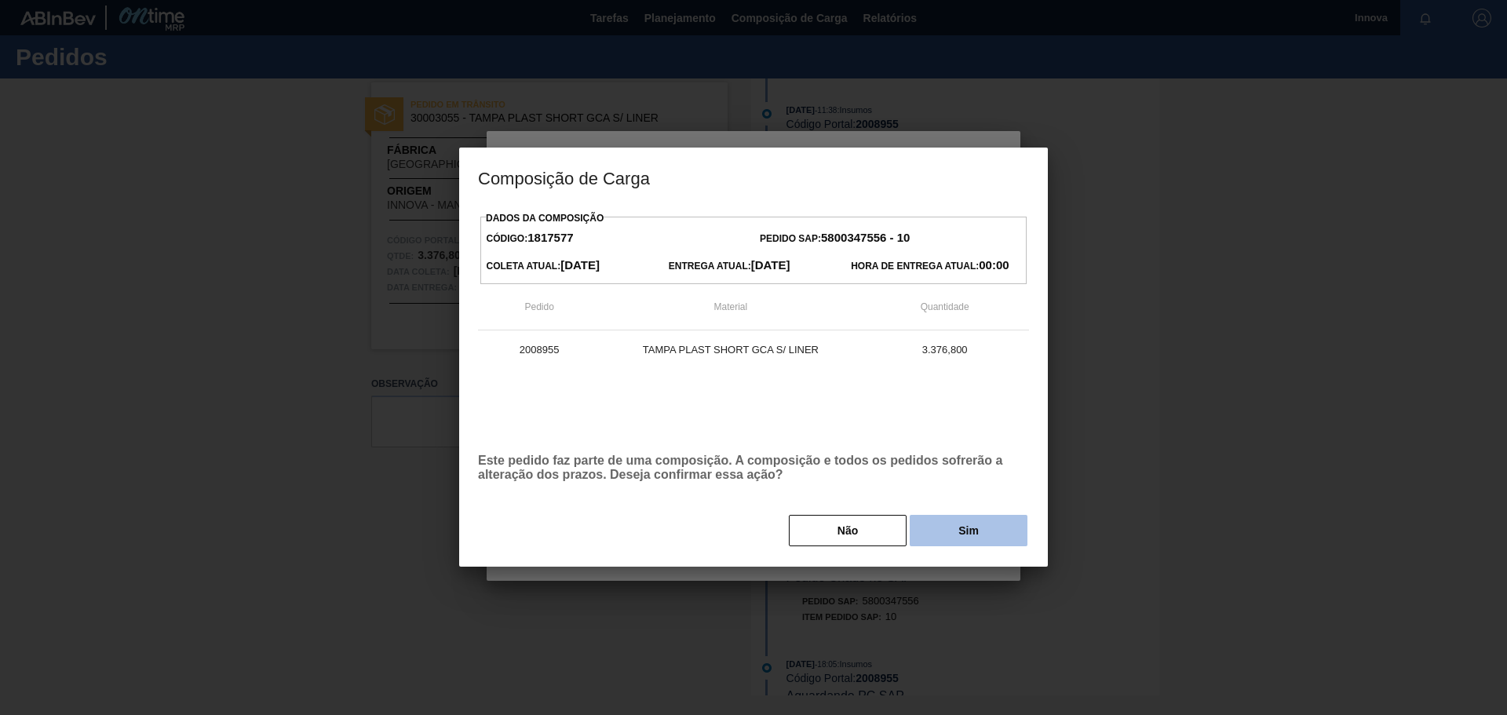
click at [946, 529] on button "Sim" at bounding box center [969, 530] width 118 height 31
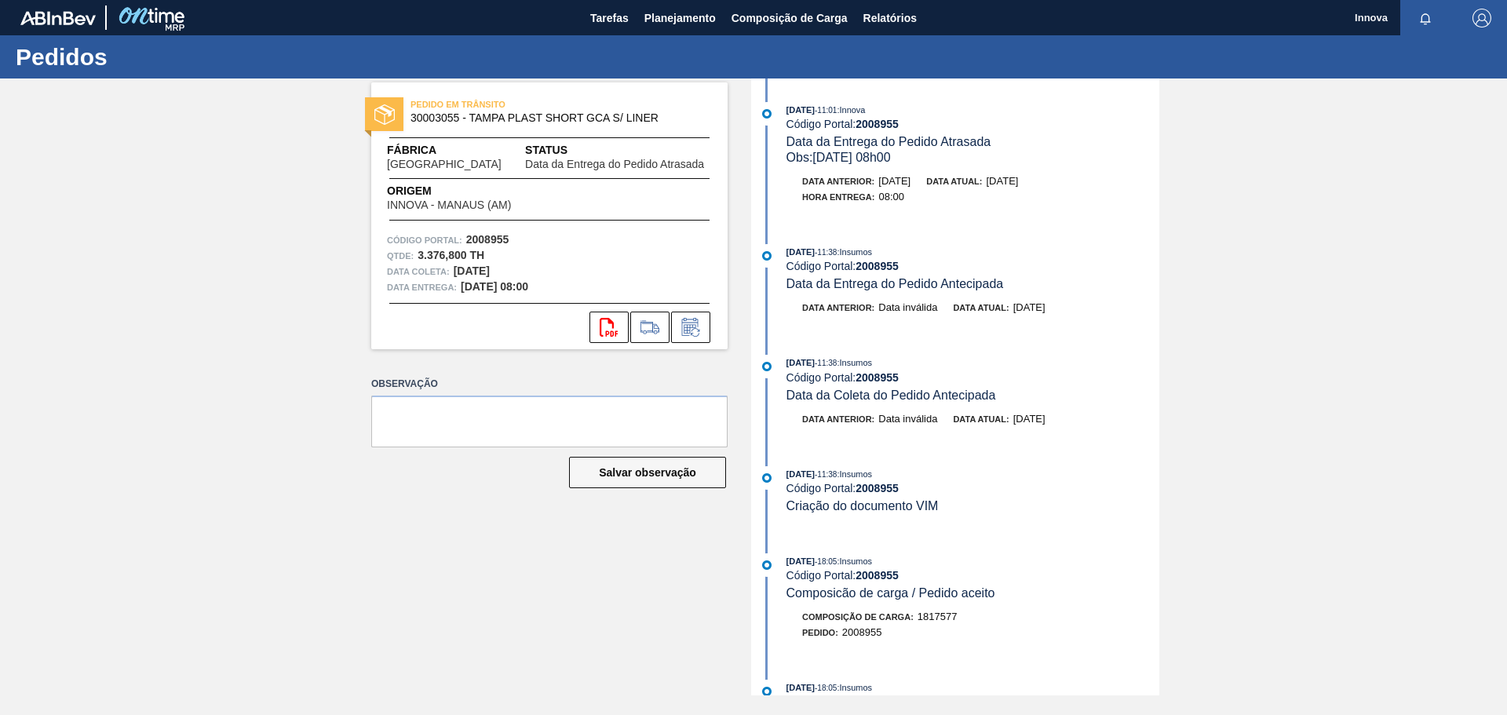
click at [237, 238] on div "PEDIDO EM TRÂNSITO 30003055 - TAMPA PLAST SHORT GCA S/ LINER Fábrica Pernambuco…" at bounding box center [753, 386] width 1507 height 617
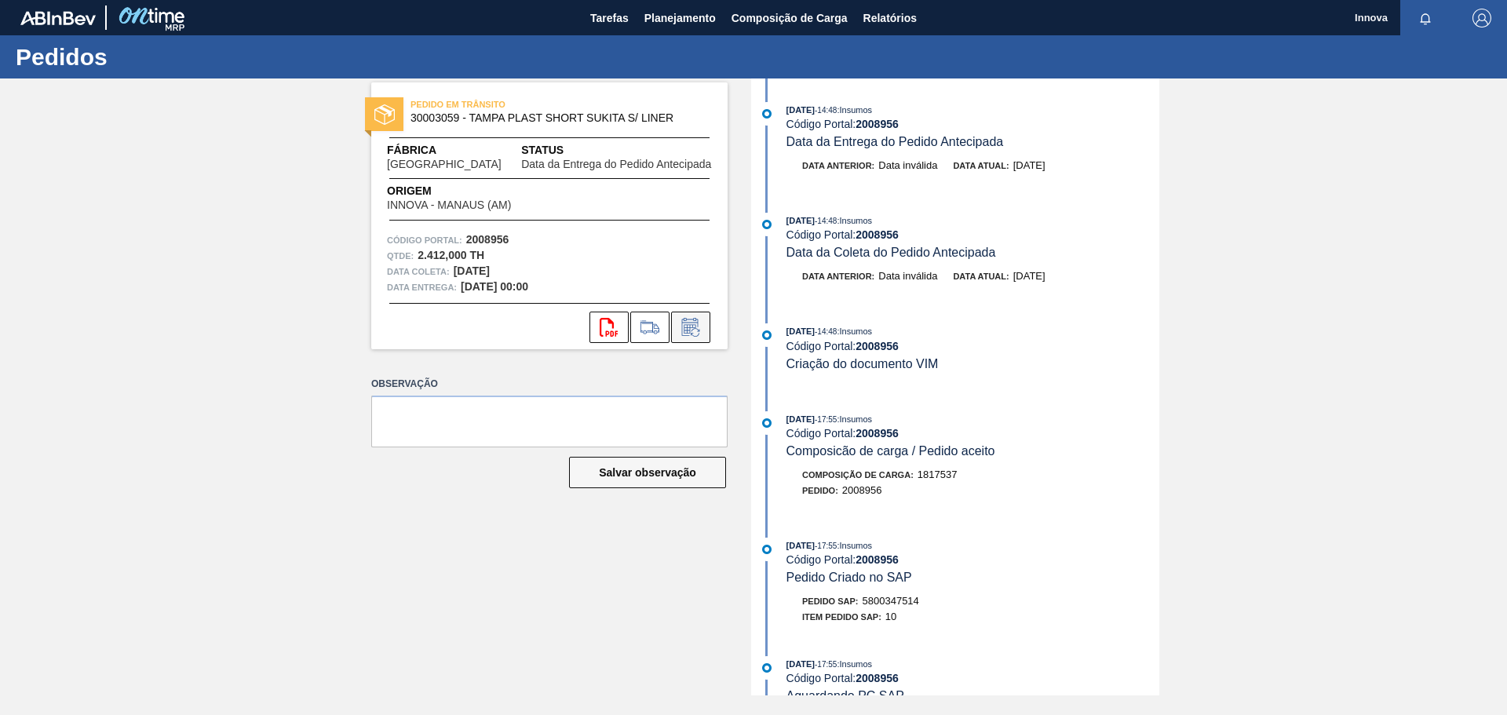
click at [688, 330] on icon at bounding box center [690, 327] width 25 height 19
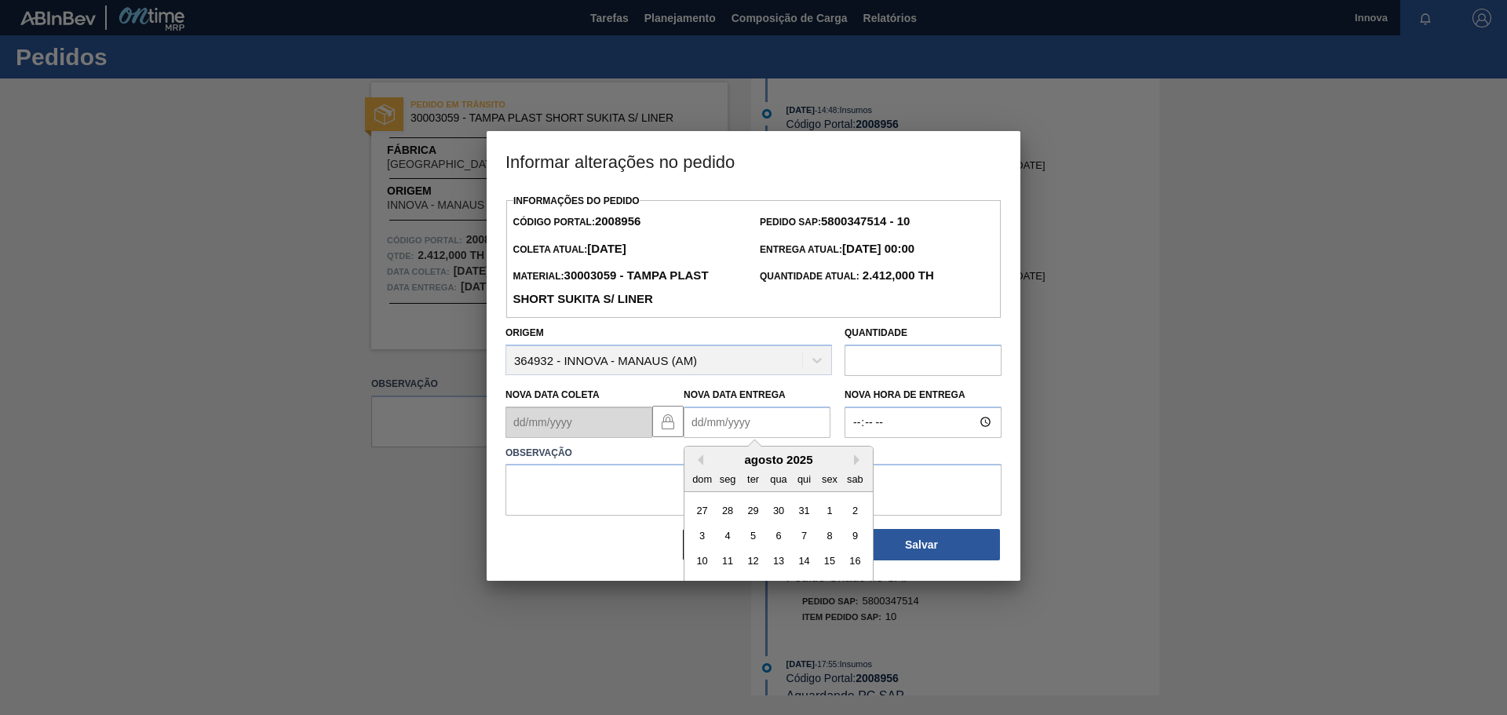
click at [706, 425] on Entrega2008956 "Nova Data Entrega" at bounding box center [757, 422] width 147 height 31
click at [724, 470] on div "dom seg ter qua qui sex sab" at bounding box center [778, 478] width 188 height 25
click at [860, 461] on button "Next Month" at bounding box center [859, 459] width 11 height 11
click at [775, 564] on div "15" at bounding box center [778, 560] width 21 height 21
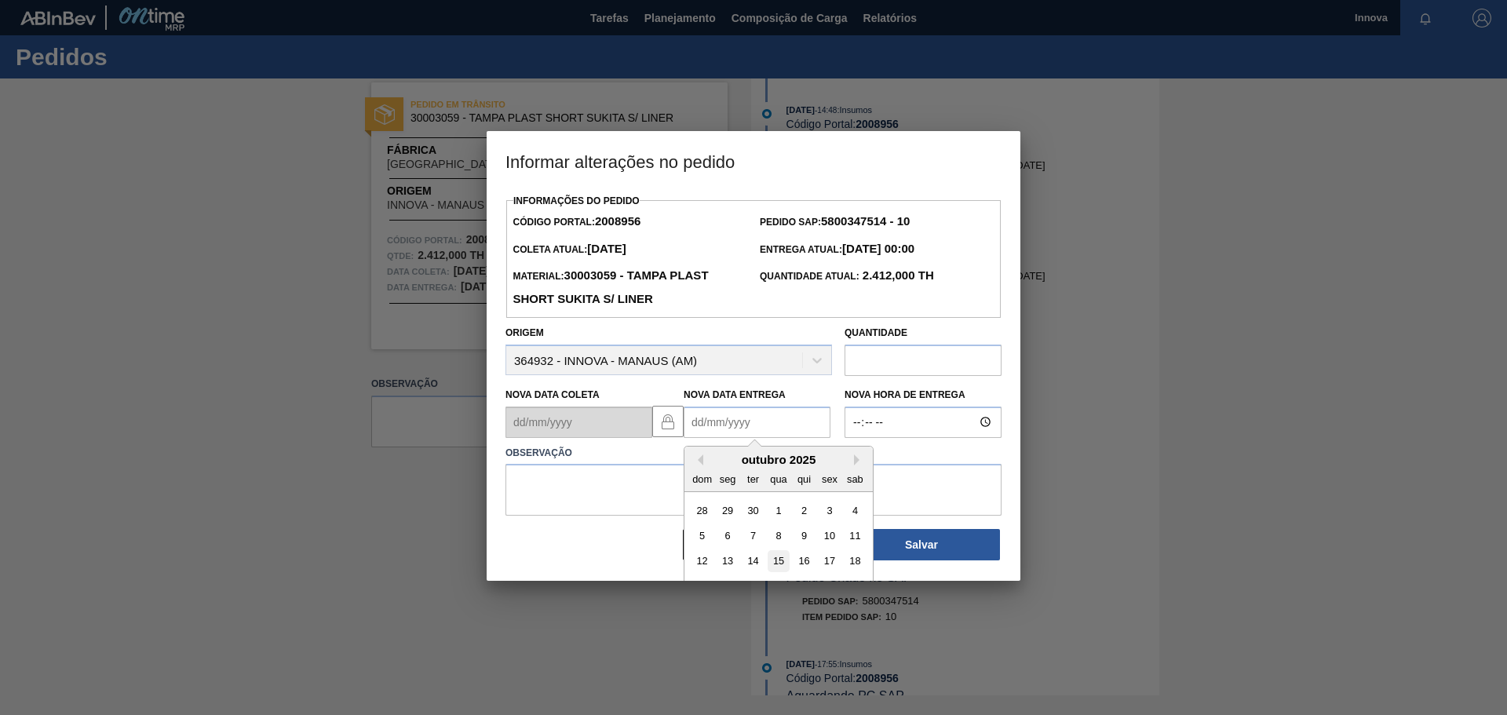
type Entrega2008956 "[DATE]"
click at [848, 421] on input "Nova Hora de Entrega" at bounding box center [922, 422] width 157 height 31
type input "08:00"
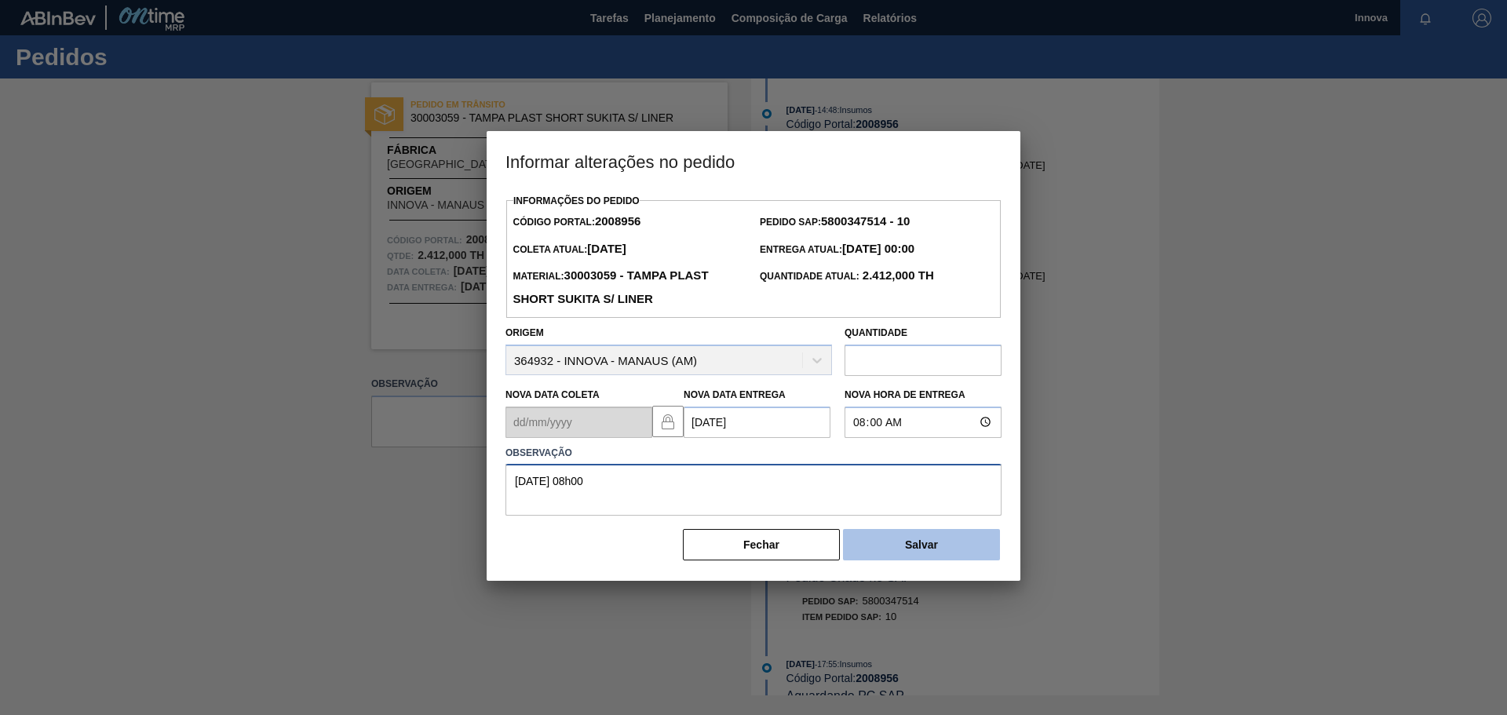
type textarea "[DATE] 08h00"
click at [888, 542] on button "Salvar" at bounding box center [921, 544] width 157 height 31
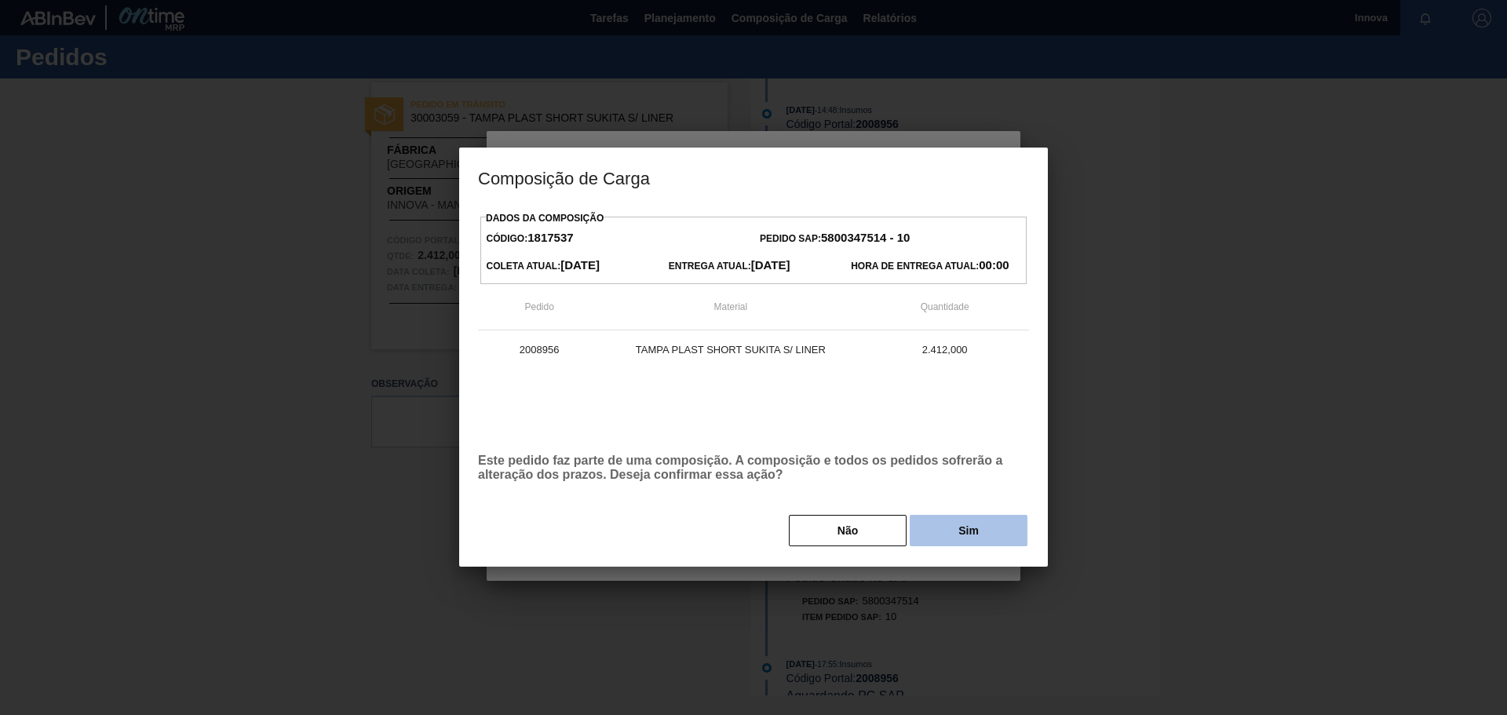
click at [968, 531] on button "Sim" at bounding box center [969, 530] width 118 height 31
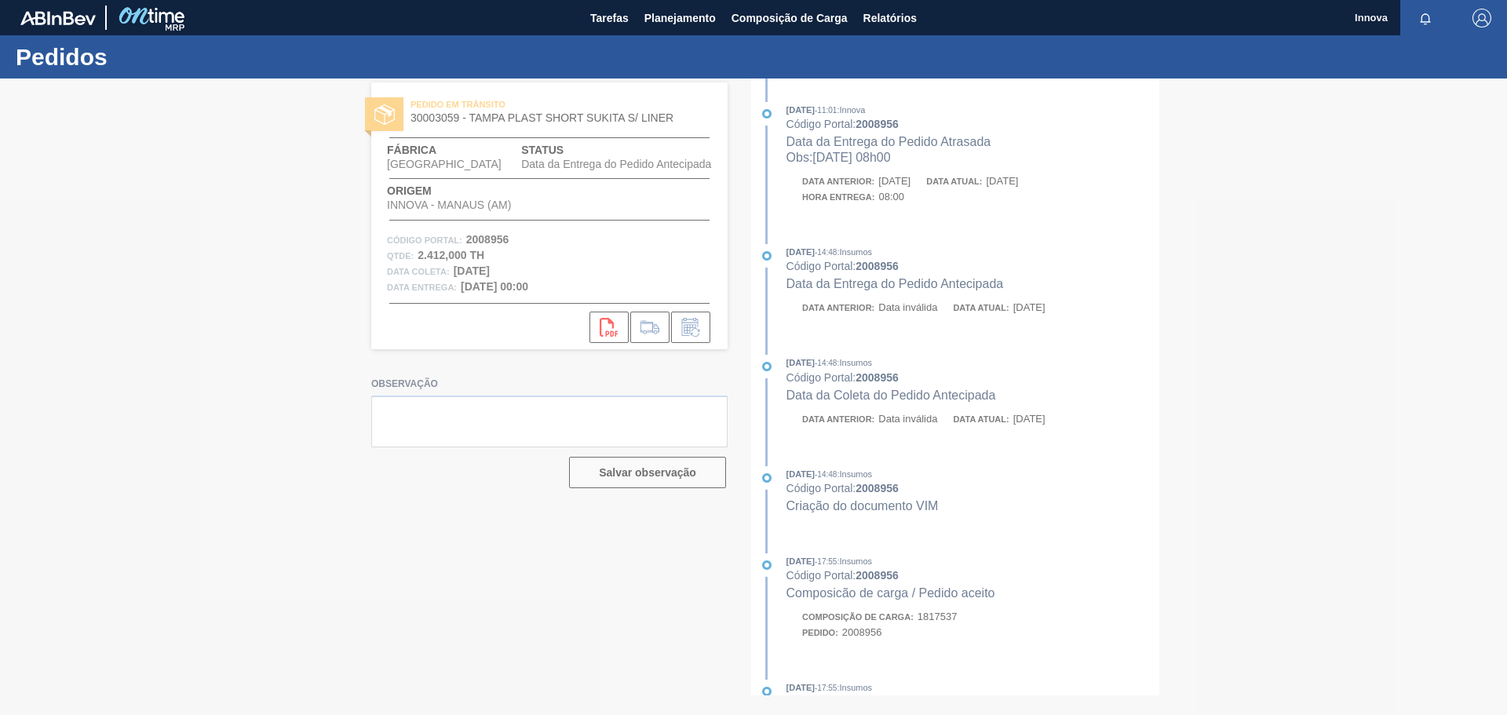
click at [354, 298] on div at bounding box center [753, 396] width 1507 height 636
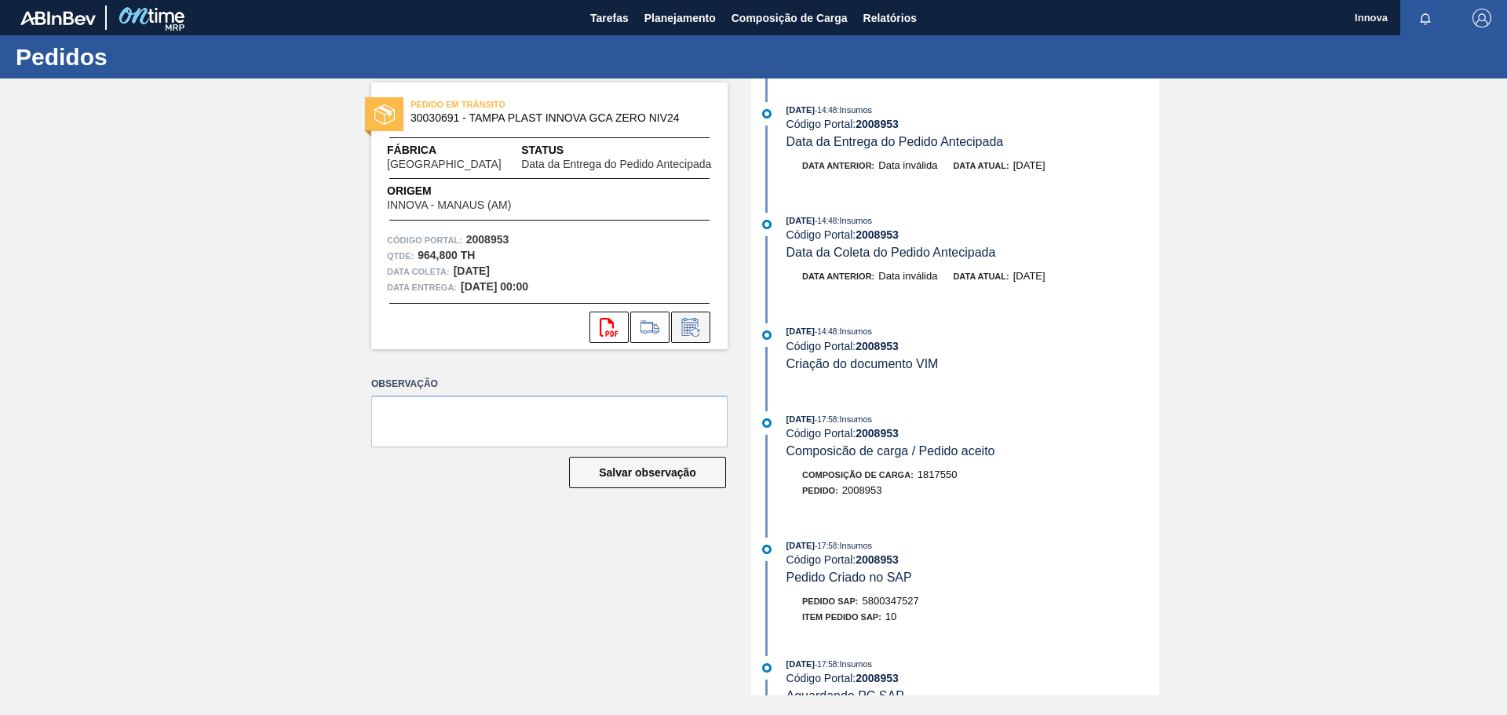
click at [691, 320] on icon at bounding box center [690, 327] width 25 height 19
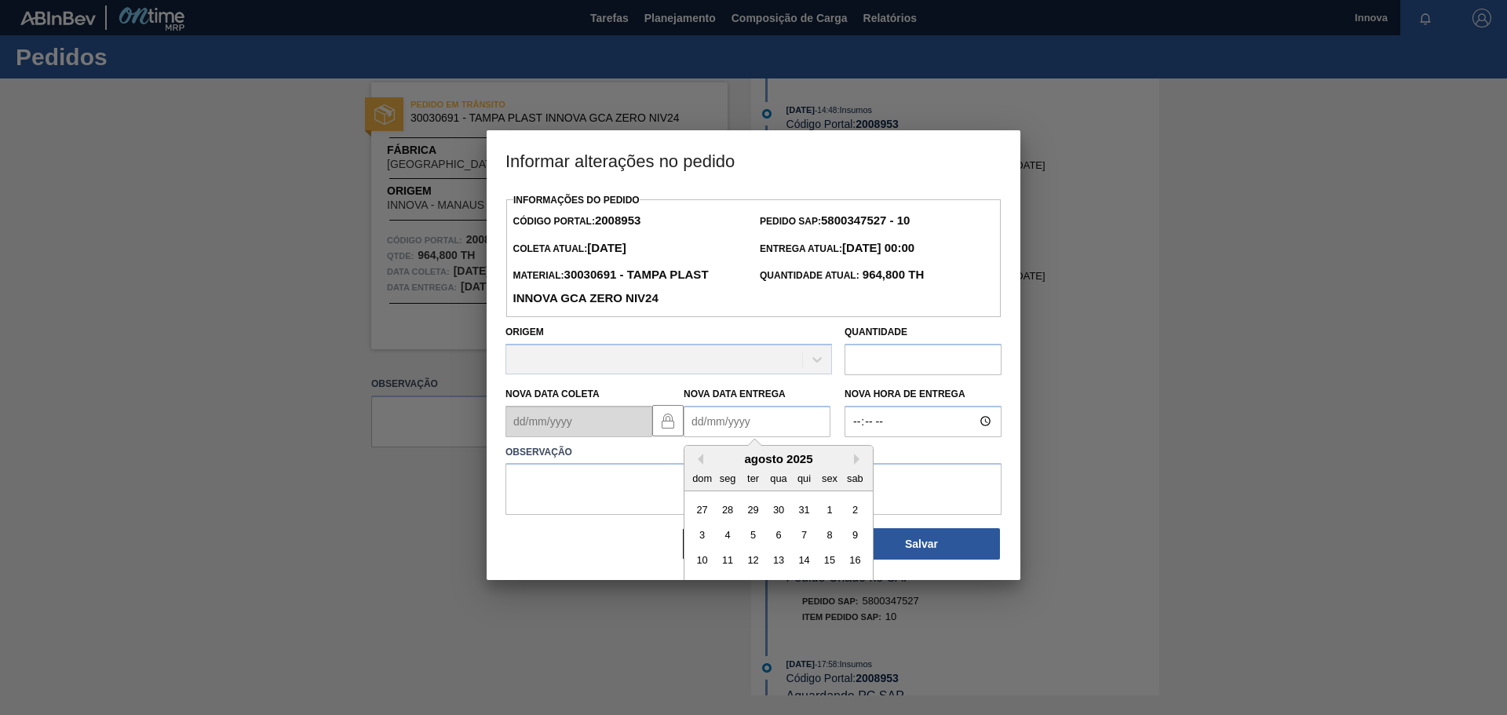
click at [731, 431] on Entrega2008953 "Nova Data Entrega" at bounding box center [757, 421] width 147 height 31
click at [856, 464] on button "Next Month" at bounding box center [859, 459] width 11 height 11
click at [775, 560] on div "15" at bounding box center [778, 560] width 21 height 21
type Entrega2008953 "[DATE]"
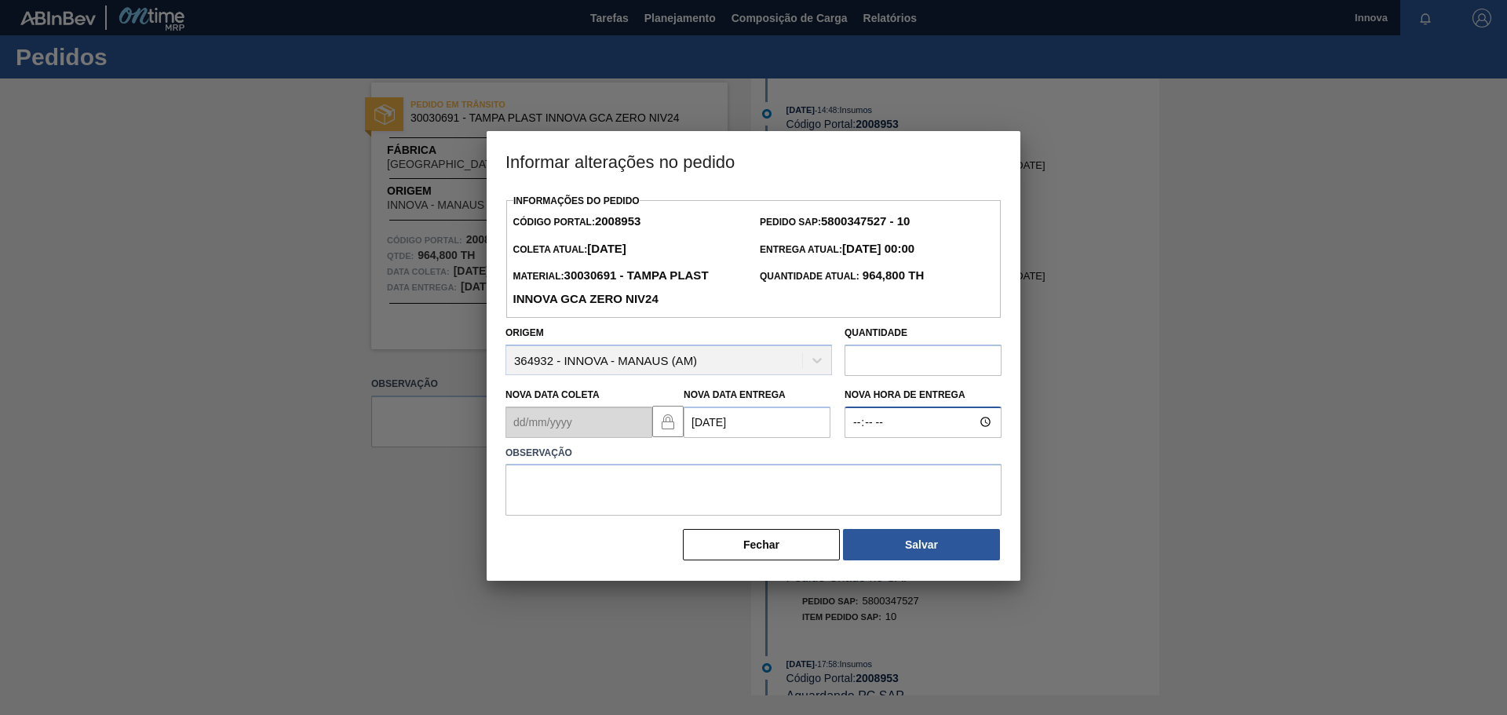
click at [849, 425] on input "Nova Hora de Entrega" at bounding box center [922, 422] width 157 height 31
type input "08:00"
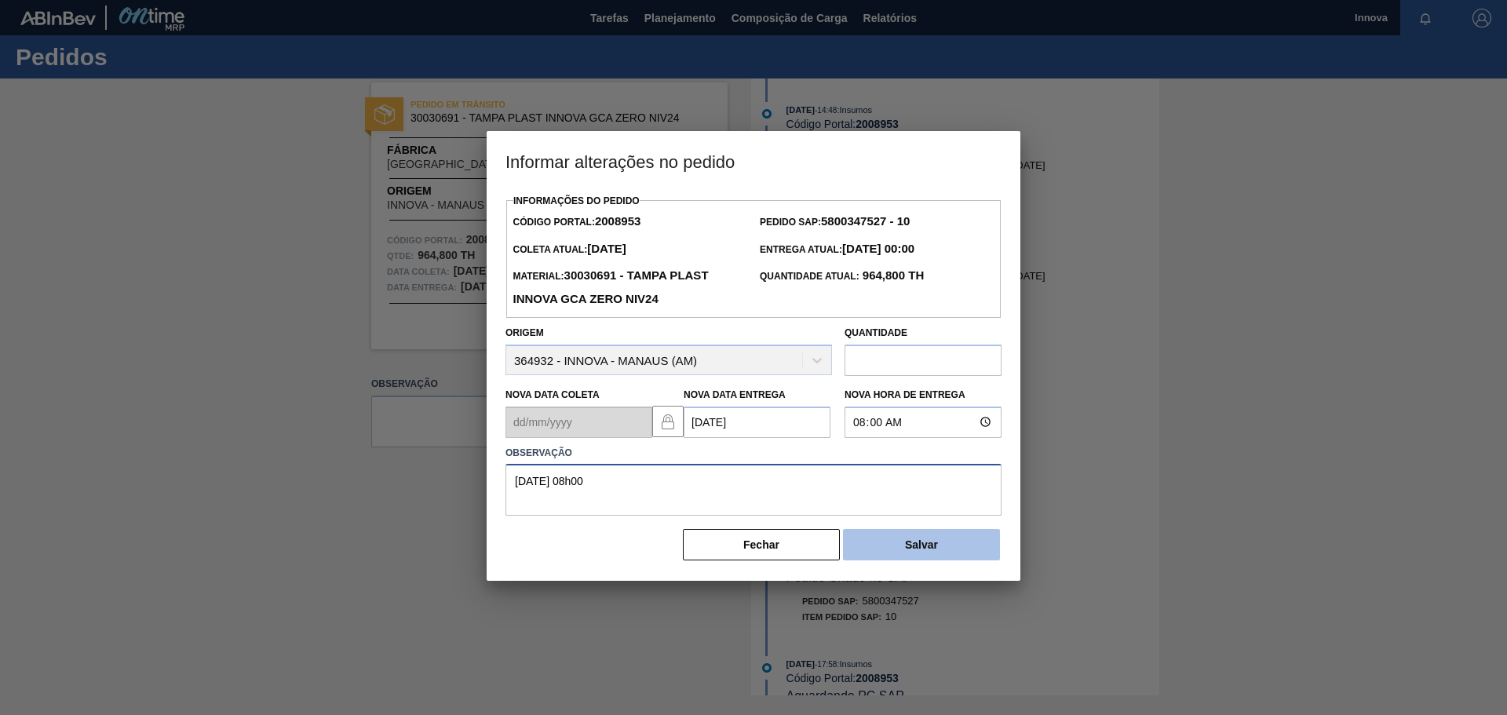
type textarea "[DATE] 08h00"
click at [916, 556] on button "Salvar" at bounding box center [921, 544] width 157 height 31
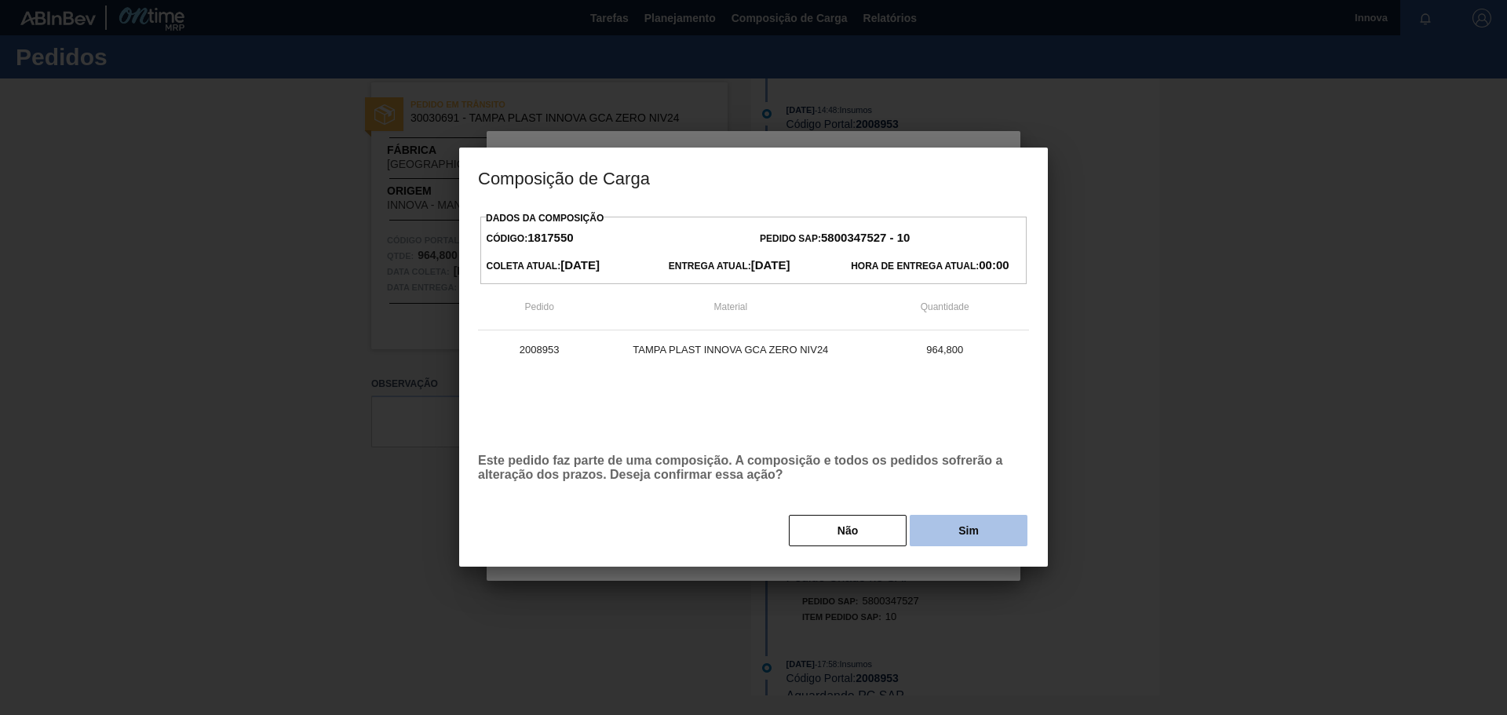
click at [958, 537] on button "Sim" at bounding box center [969, 530] width 118 height 31
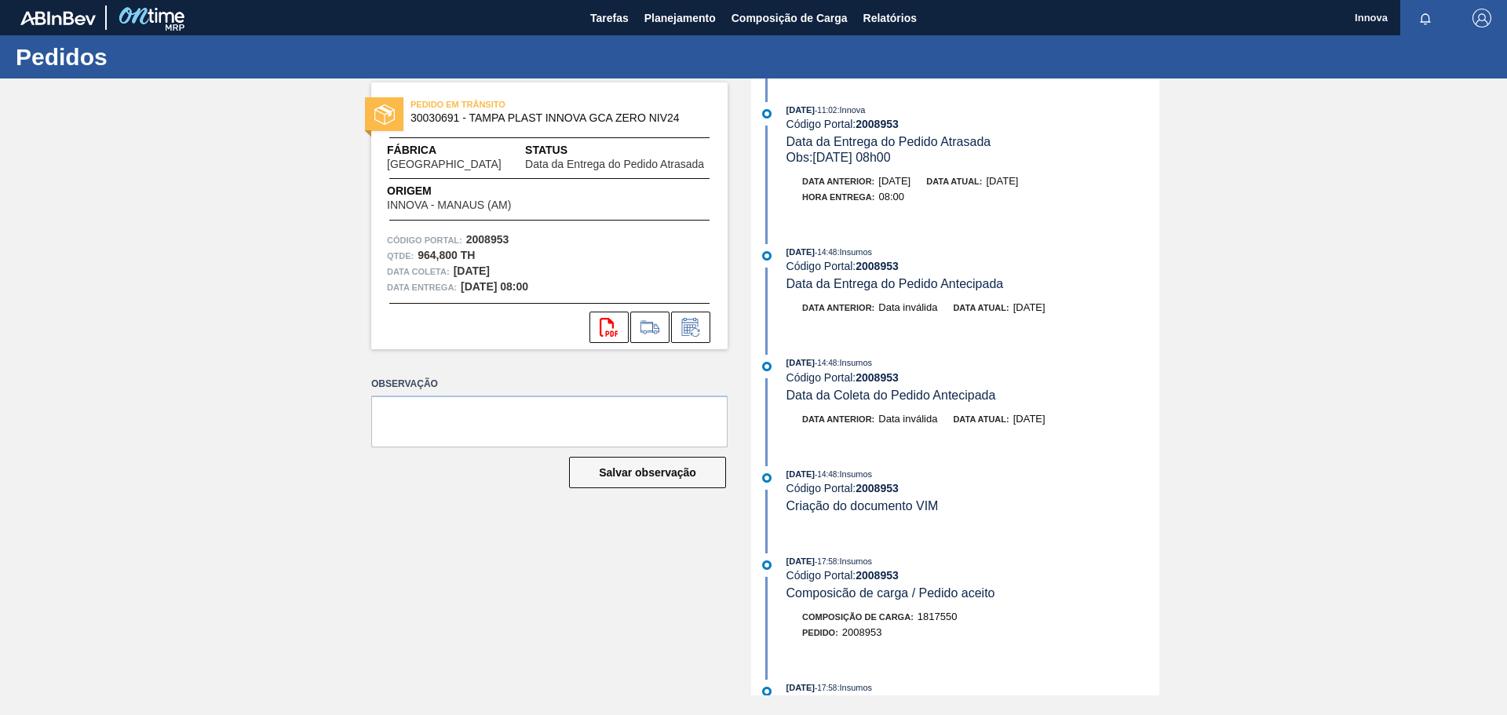
click at [301, 345] on div "PEDIDO EM TRÂNSITO 30030691 - [GEOGRAPHIC_DATA] PLAST INNOVA GCA ZERO NIV24 Fáb…" at bounding box center [753, 386] width 1507 height 617
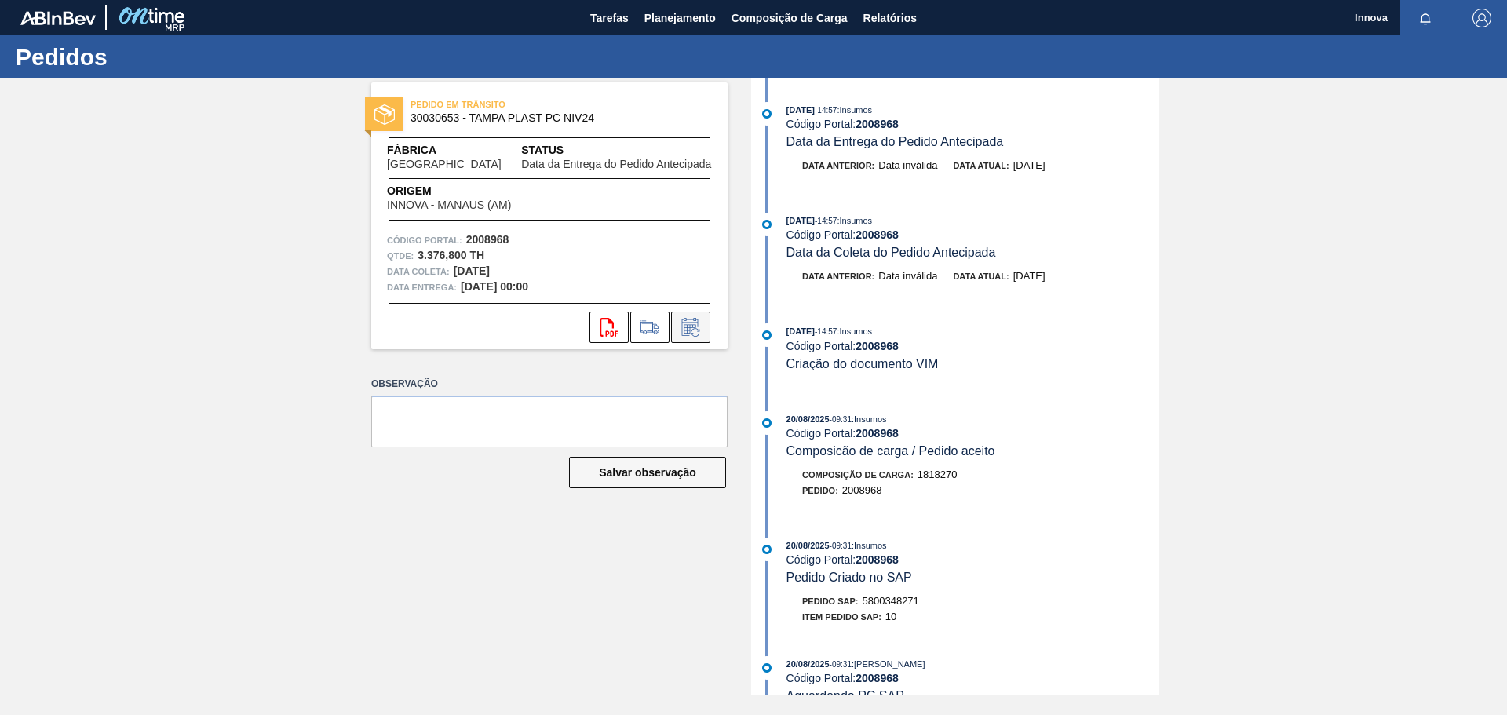
click at [698, 329] on icon at bounding box center [690, 327] width 25 height 19
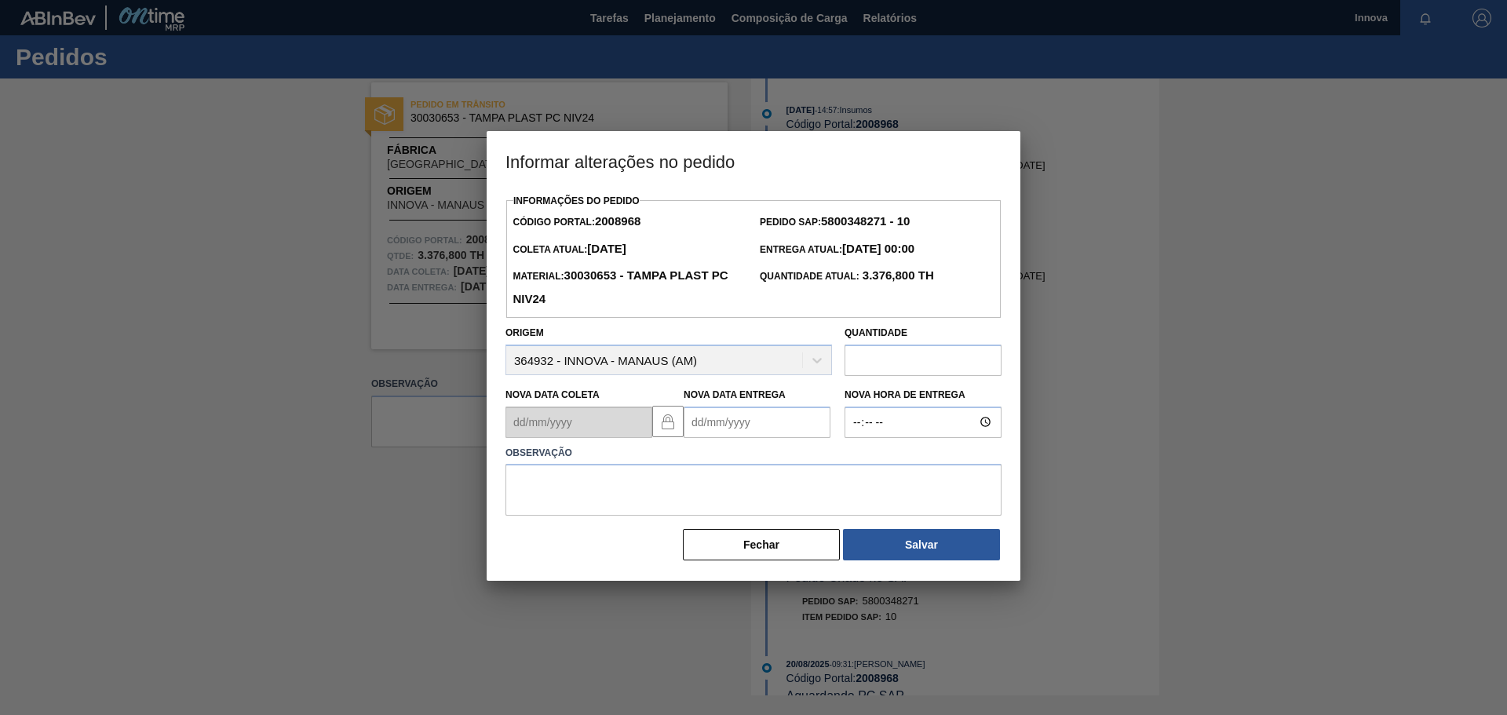
click at [742, 423] on Entrega2008968 "Nova Data Entrega" at bounding box center [757, 422] width 147 height 31
click at [855, 465] on button "Next Month" at bounding box center [859, 459] width 11 height 11
click at [782, 518] on div "1" at bounding box center [778, 509] width 21 height 21
type Entrega2008968 "01/10/2025"
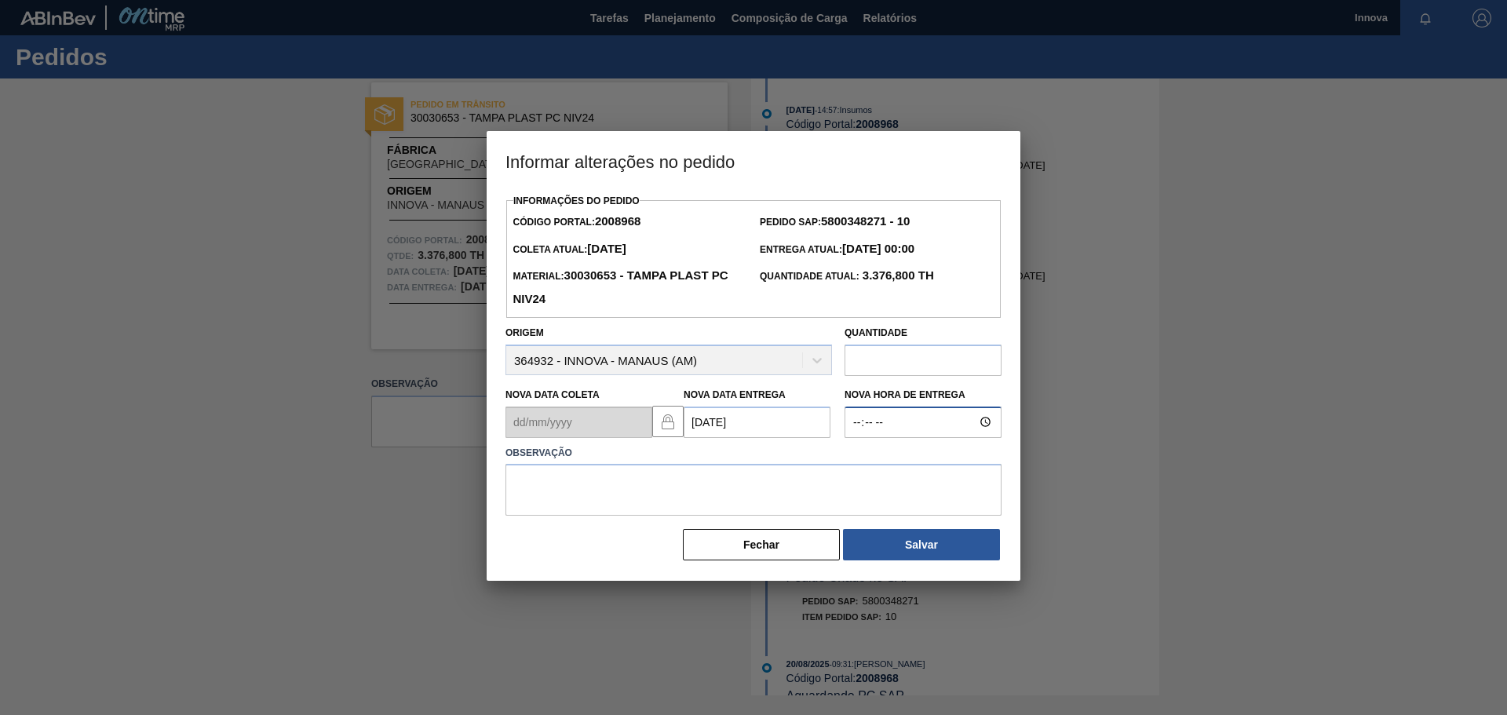
click at [879, 438] on input "Nova Hora de Entrega" at bounding box center [922, 422] width 157 height 31
type input "08:00"
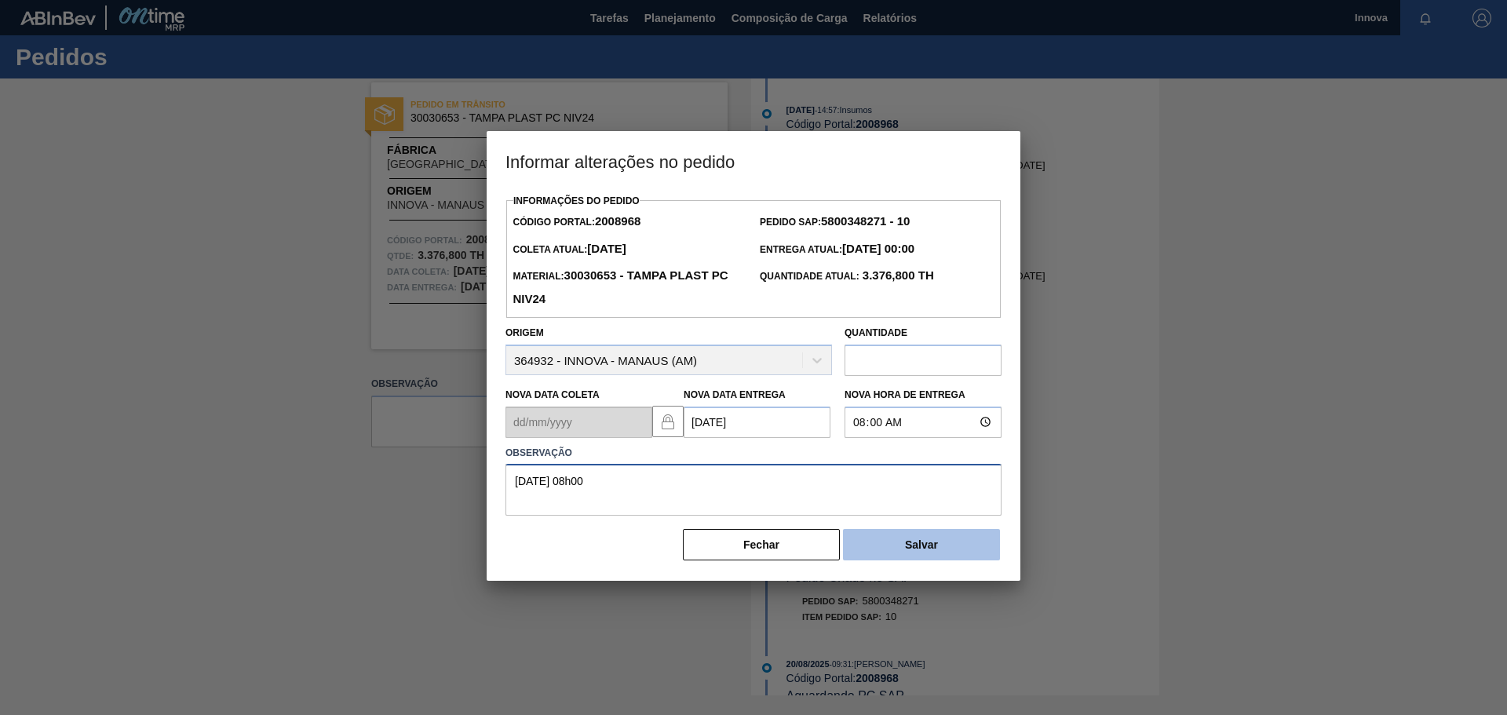
type textarea "01/10 08h00"
click at [917, 539] on button "Salvar" at bounding box center [921, 544] width 157 height 31
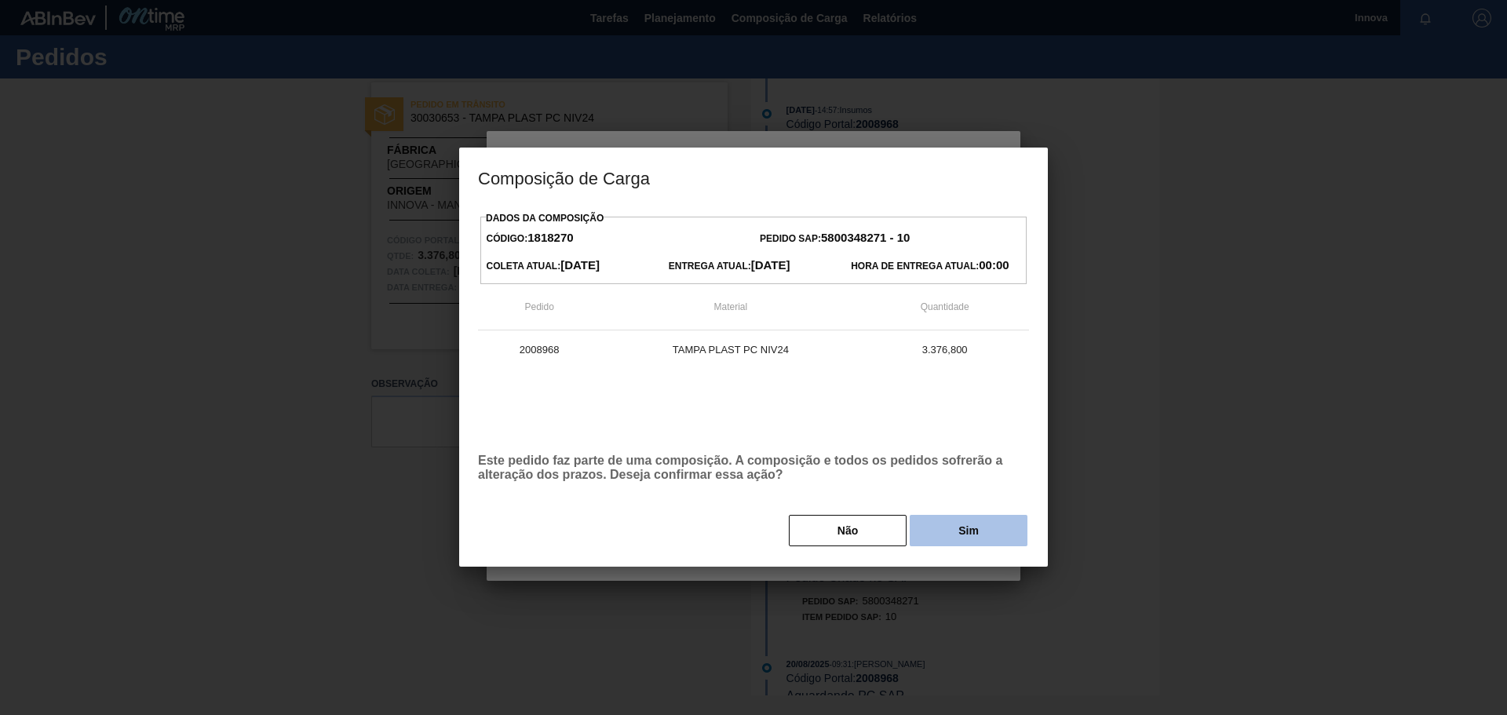
click at [964, 528] on button "Sim" at bounding box center [969, 530] width 118 height 31
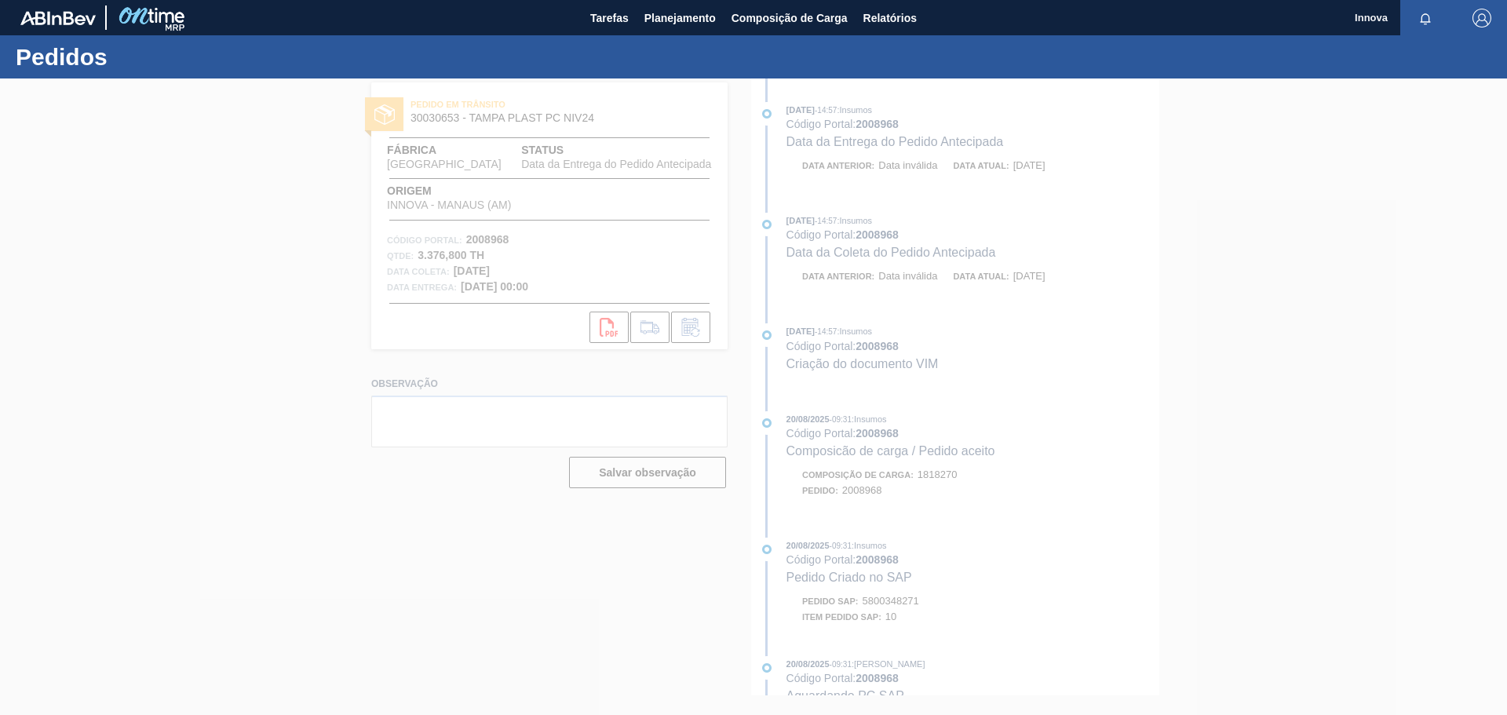
click at [248, 382] on div at bounding box center [753, 396] width 1507 height 636
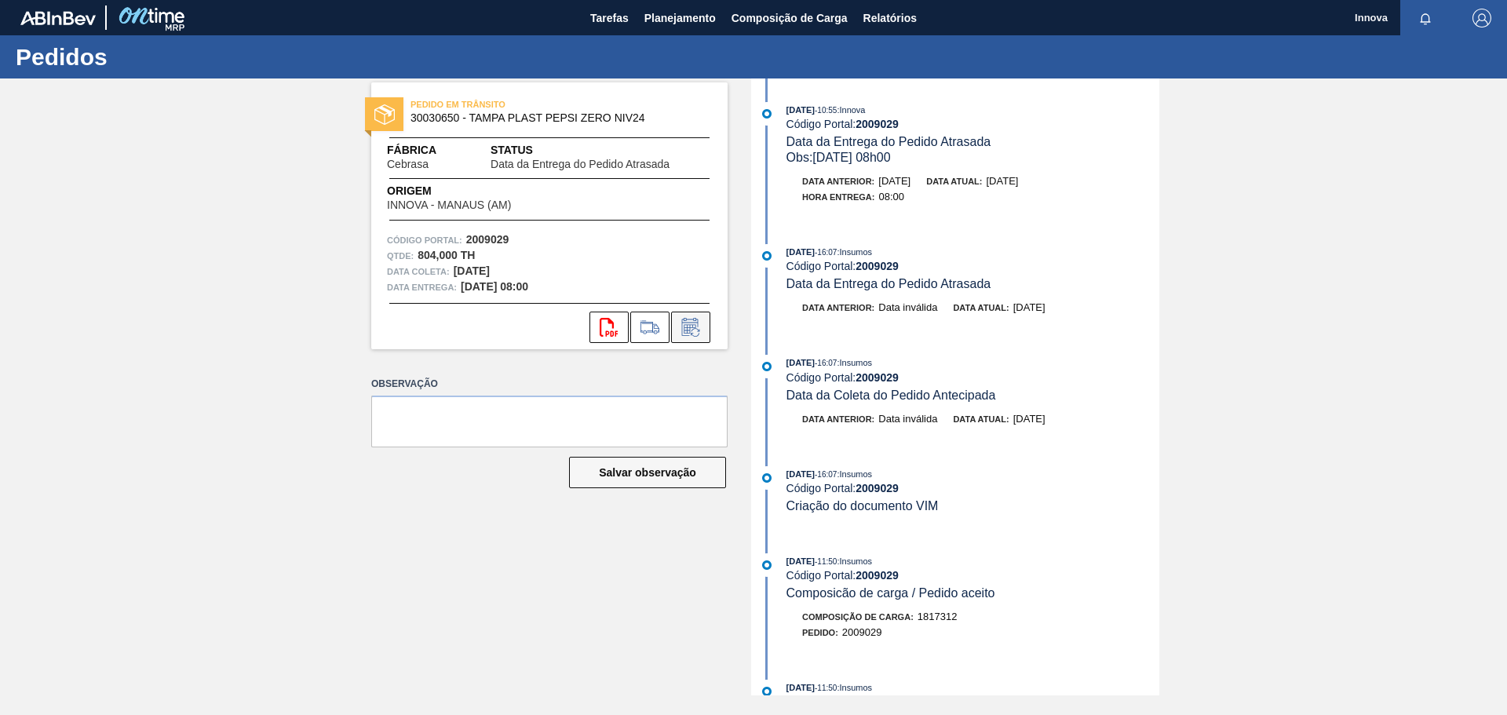
click at [693, 334] on icon at bounding box center [690, 327] width 25 height 19
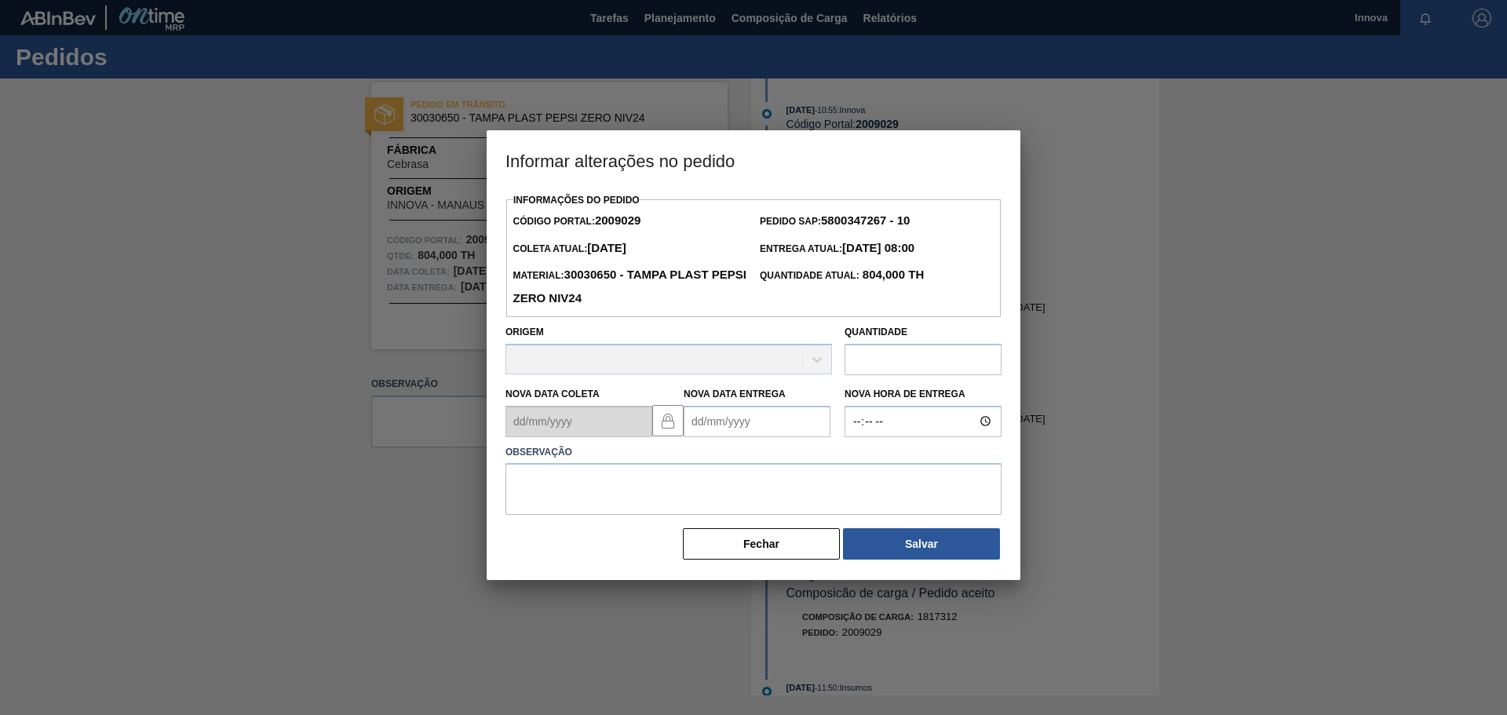
click at [744, 427] on Entrega2009029 "Nova Data Entrega" at bounding box center [757, 421] width 147 height 31
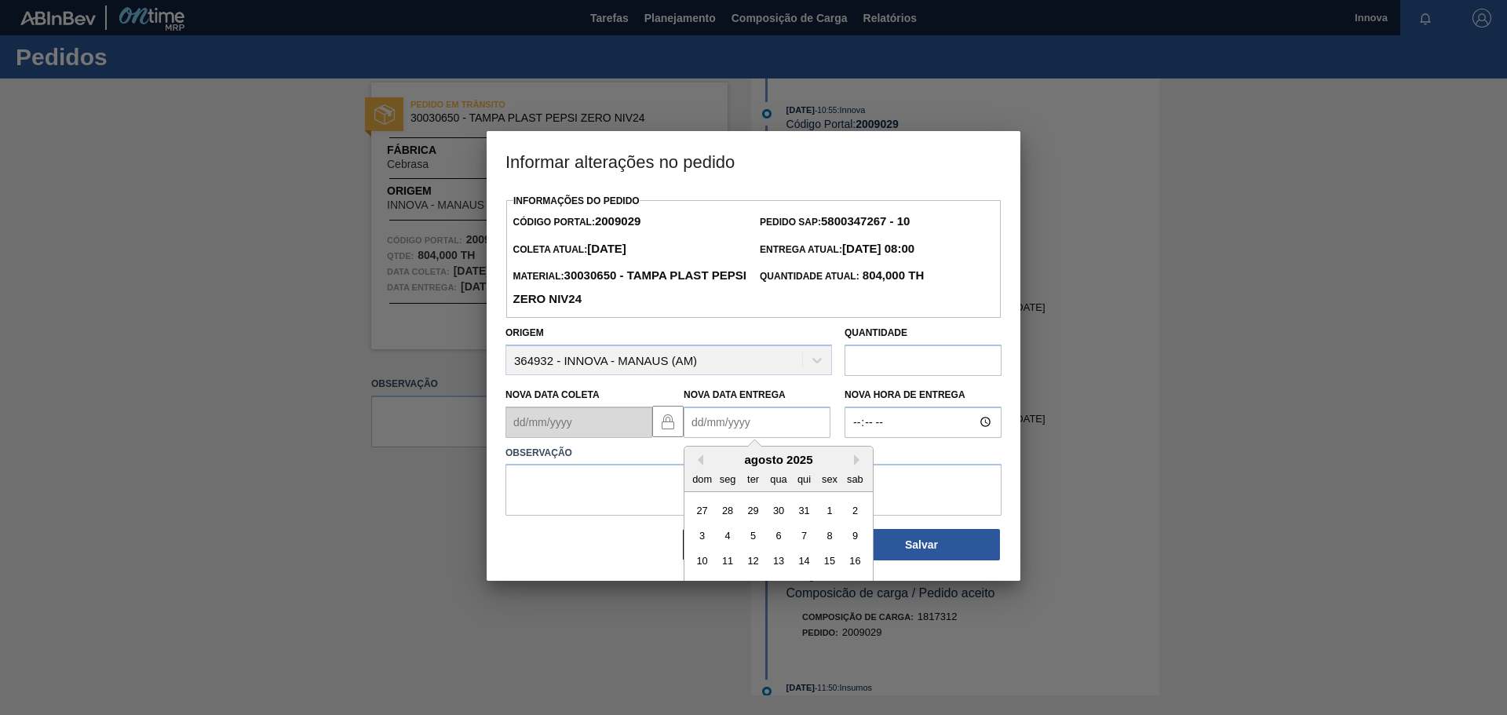
click at [718, 469] on div "dom seg ter qua qui sex sab" at bounding box center [778, 478] width 188 height 25
click at [859, 461] on button "Next Month" at bounding box center [859, 459] width 11 height 11
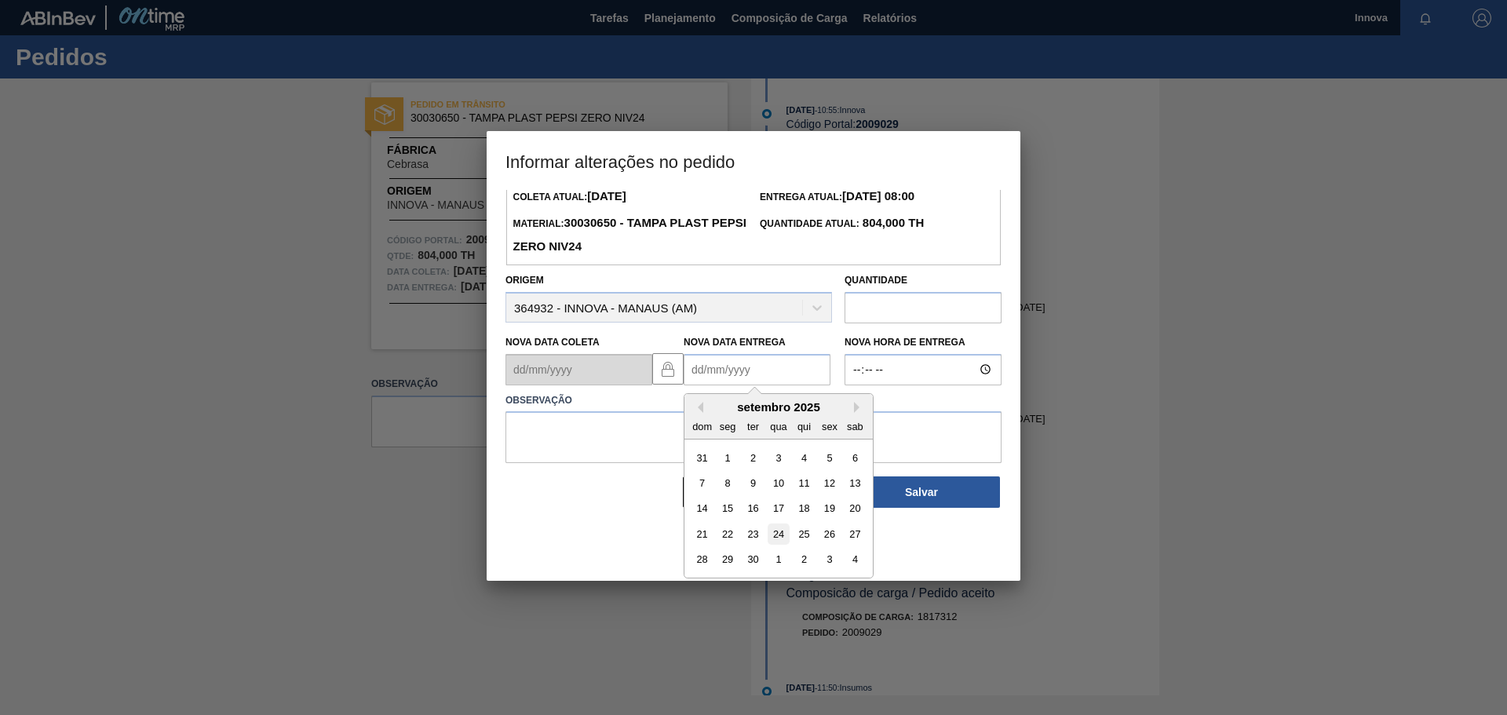
click at [783, 534] on div "24" at bounding box center [778, 533] width 21 height 21
type Entrega2009029 "[DATE]"
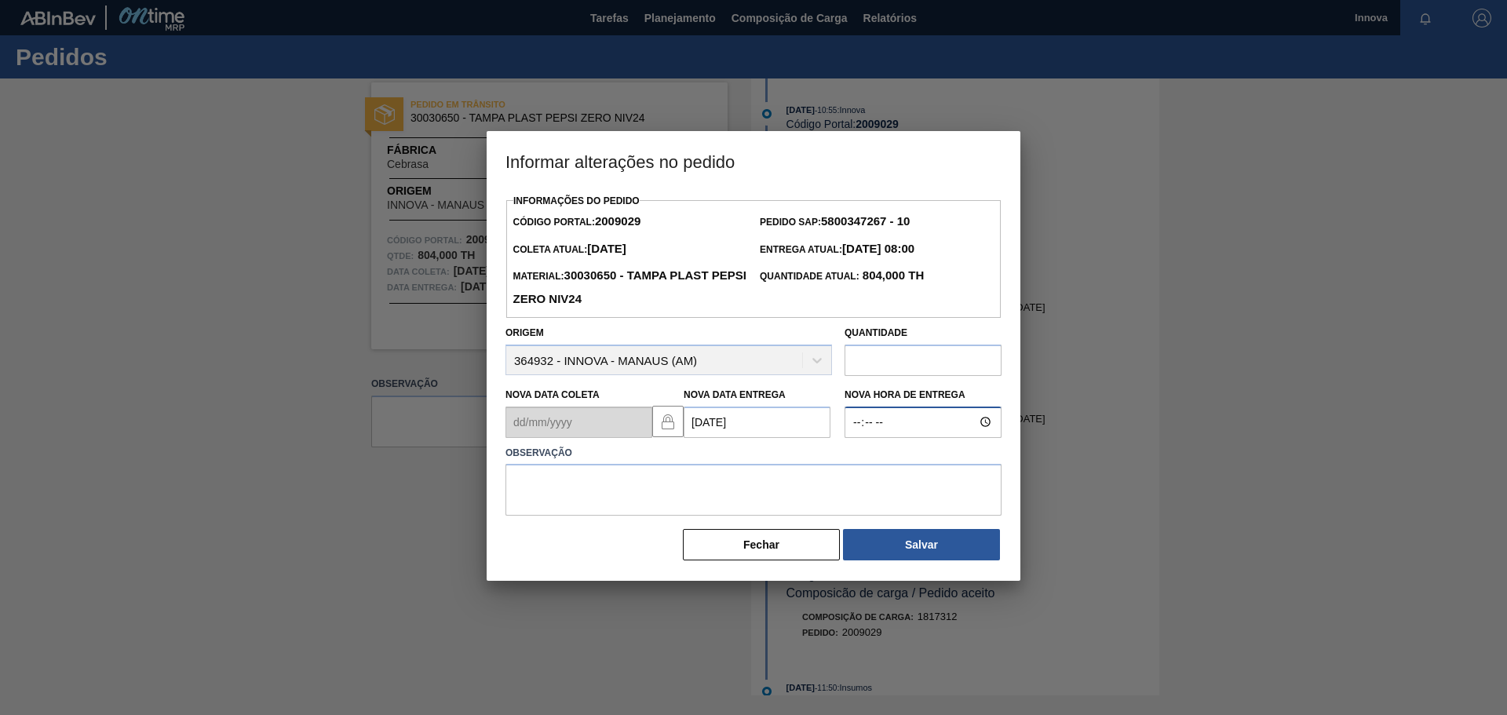
click at [856, 426] on input "Nova Hora de Entrega" at bounding box center [922, 422] width 157 height 31
type input "08:00"
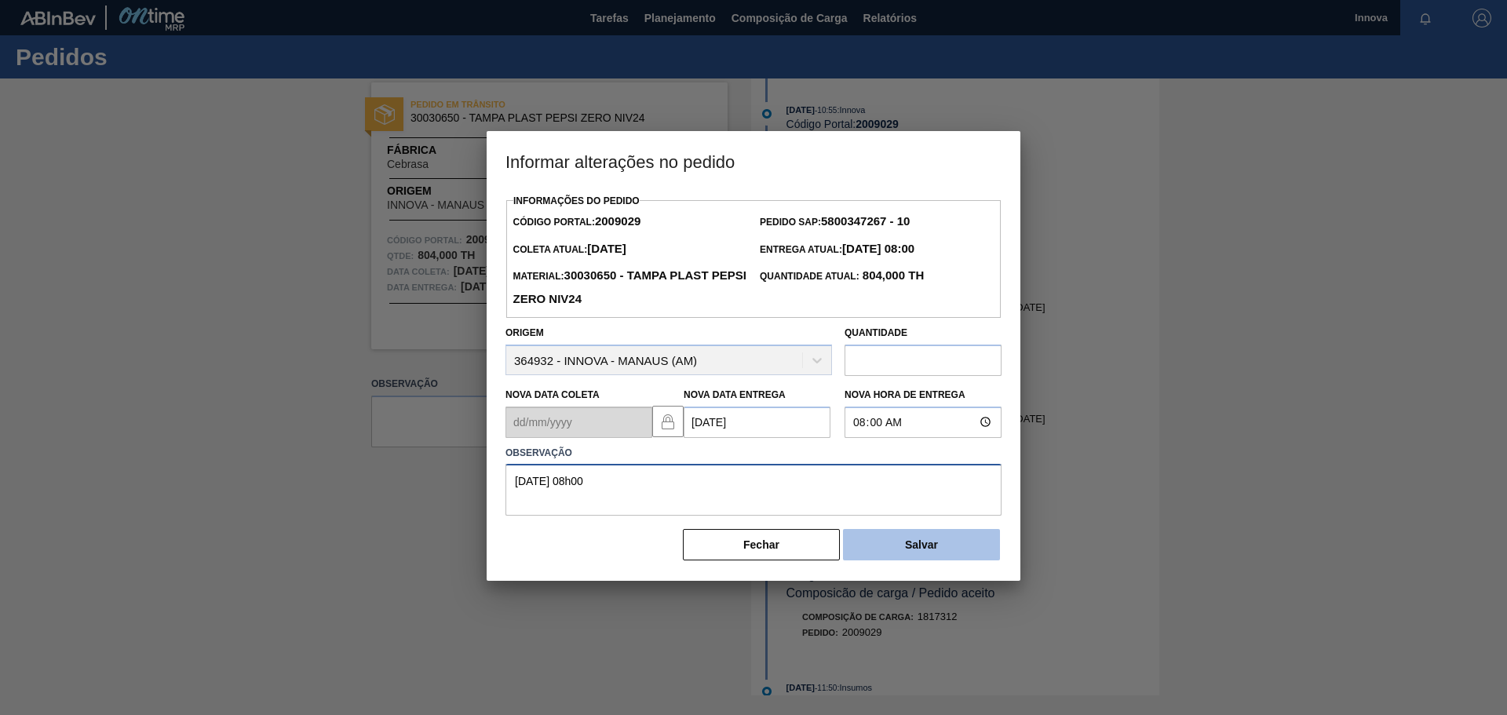
type textarea "[DATE] 08h00"
click at [923, 546] on button "Salvar" at bounding box center [921, 544] width 157 height 31
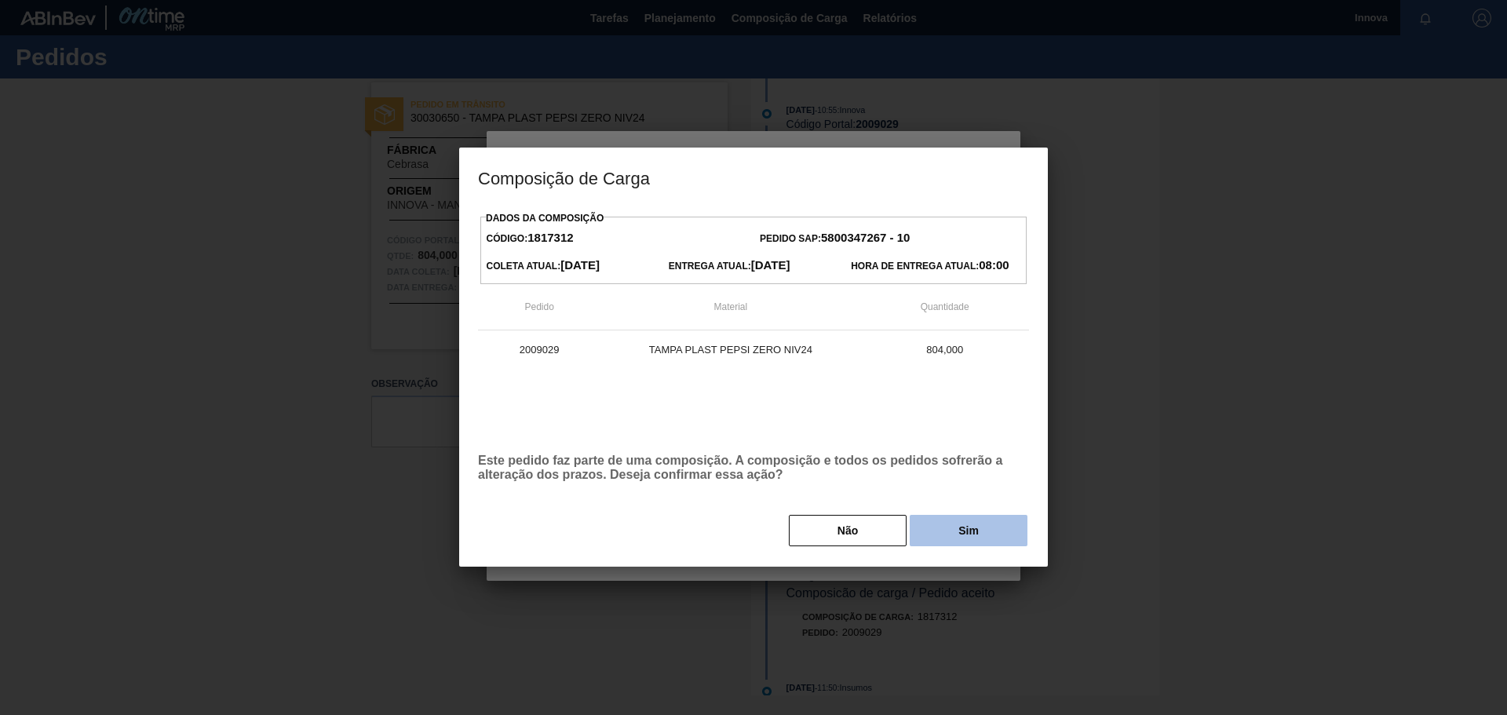
click at [979, 533] on button "Sim" at bounding box center [969, 530] width 118 height 31
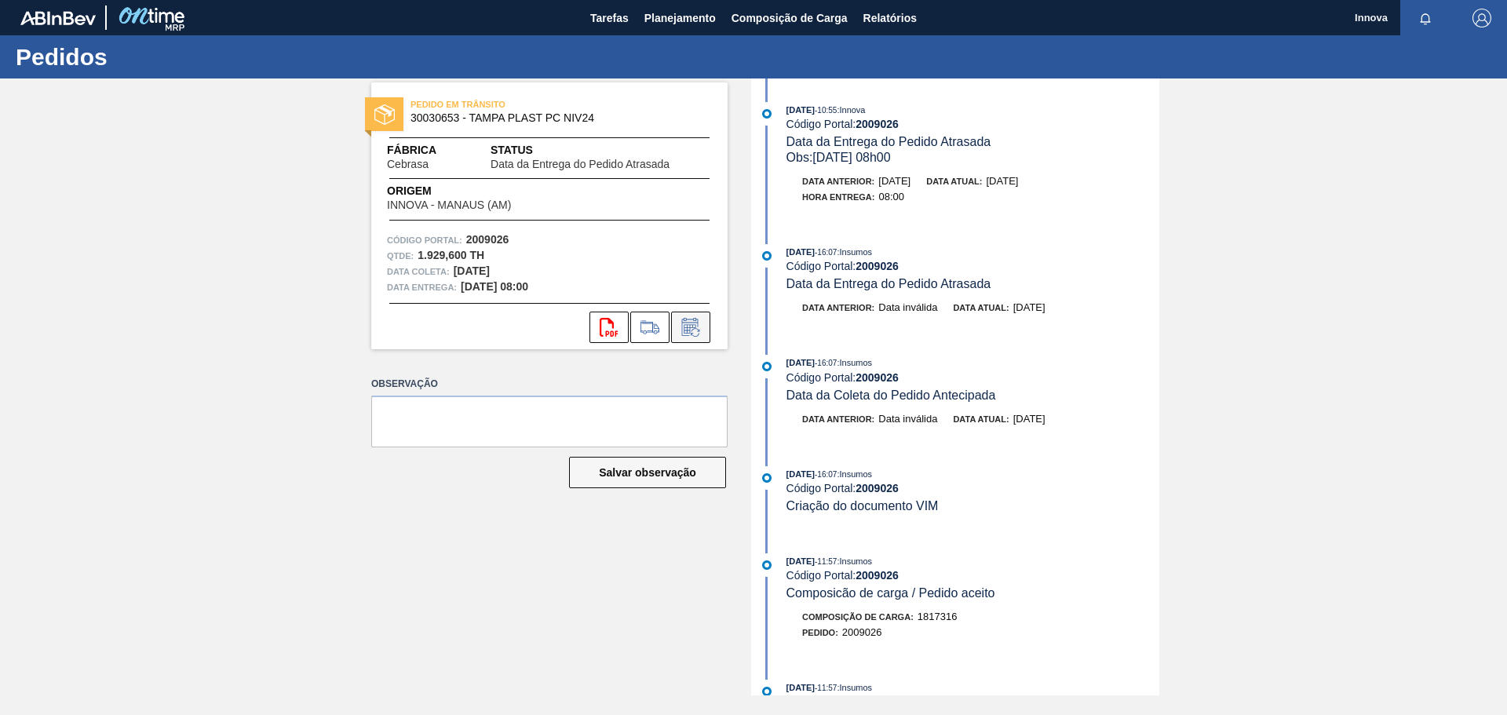
click at [683, 326] on icon at bounding box center [690, 327] width 25 height 19
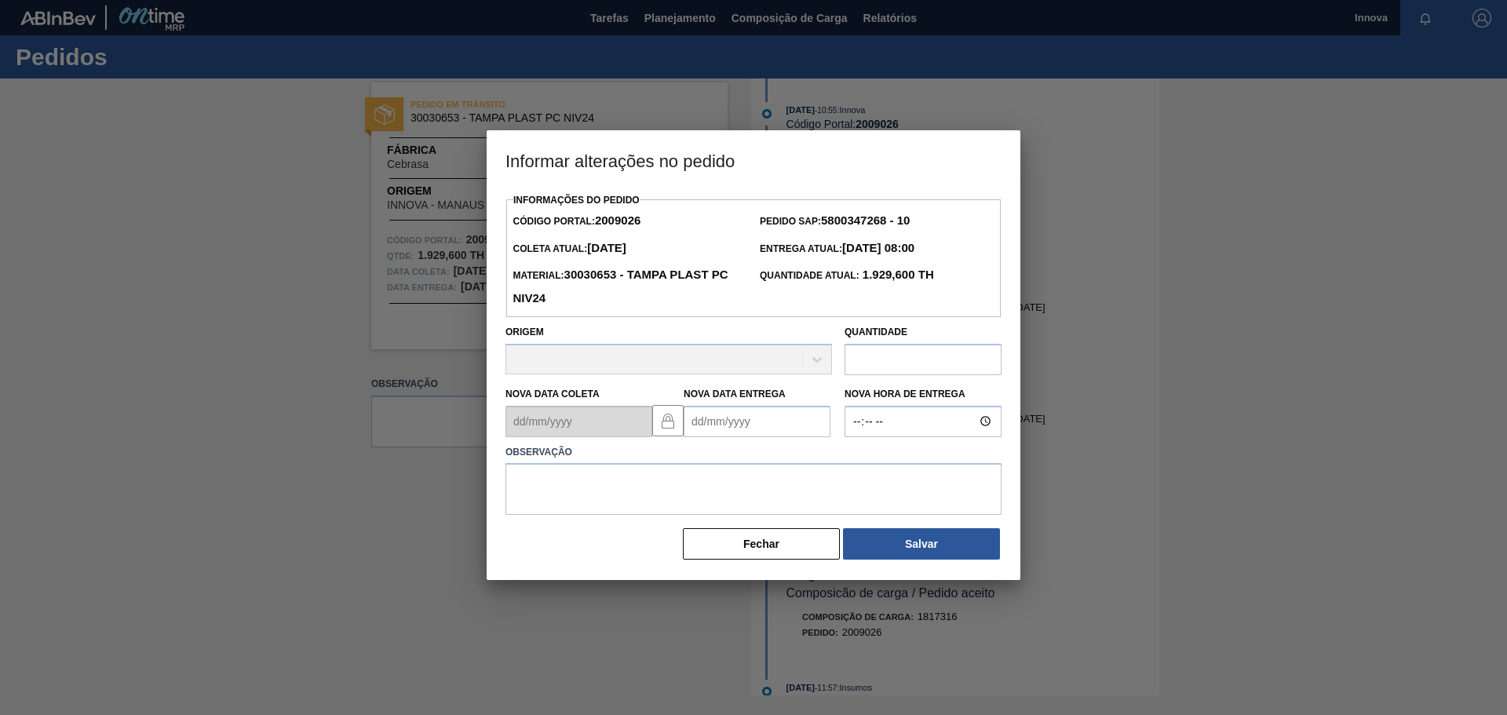
click at [745, 426] on Entrega2009026 "Nova Data Entrega" at bounding box center [757, 421] width 147 height 31
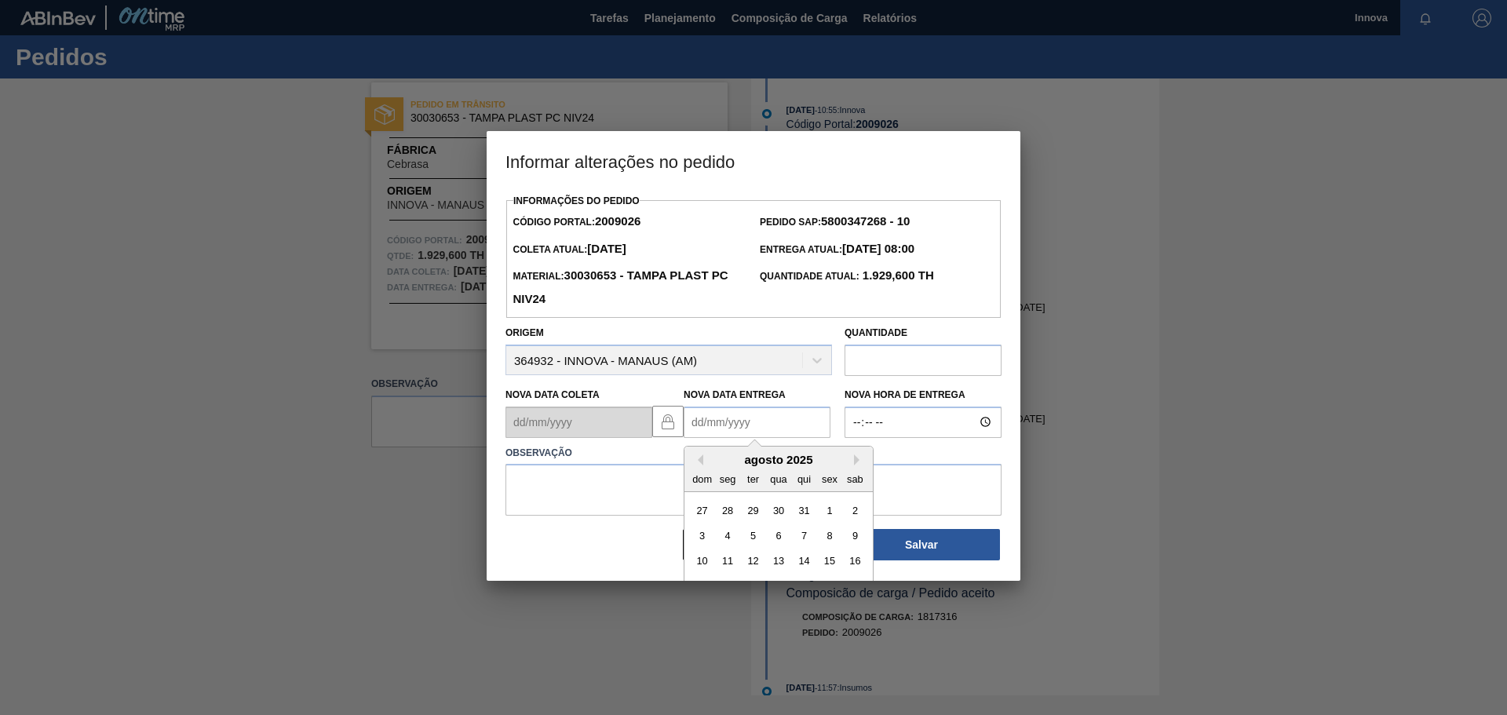
click at [719, 466] on div "agosto 2025" at bounding box center [778, 459] width 188 height 13
click at [856, 461] on button "Next Month" at bounding box center [859, 459] width 11 height 11
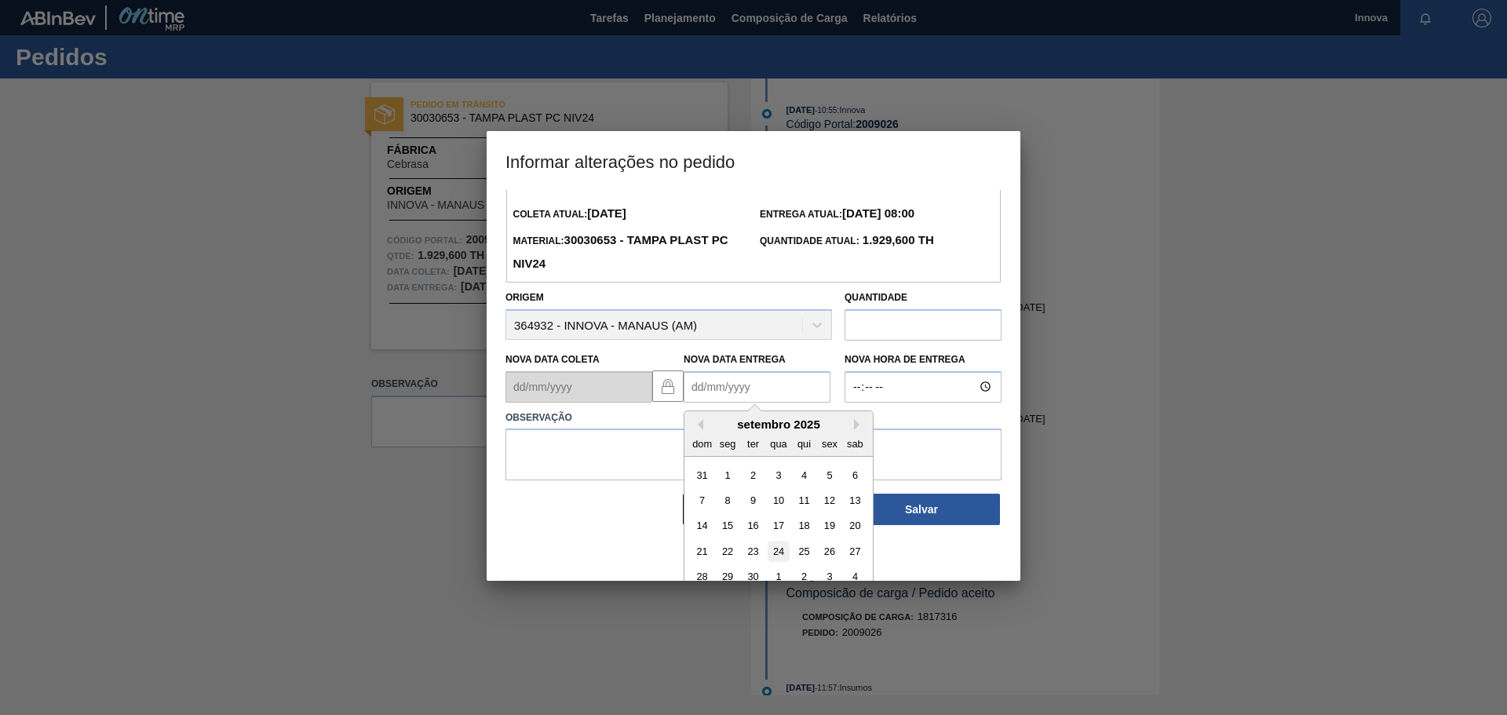
scroll to position [53, 0]
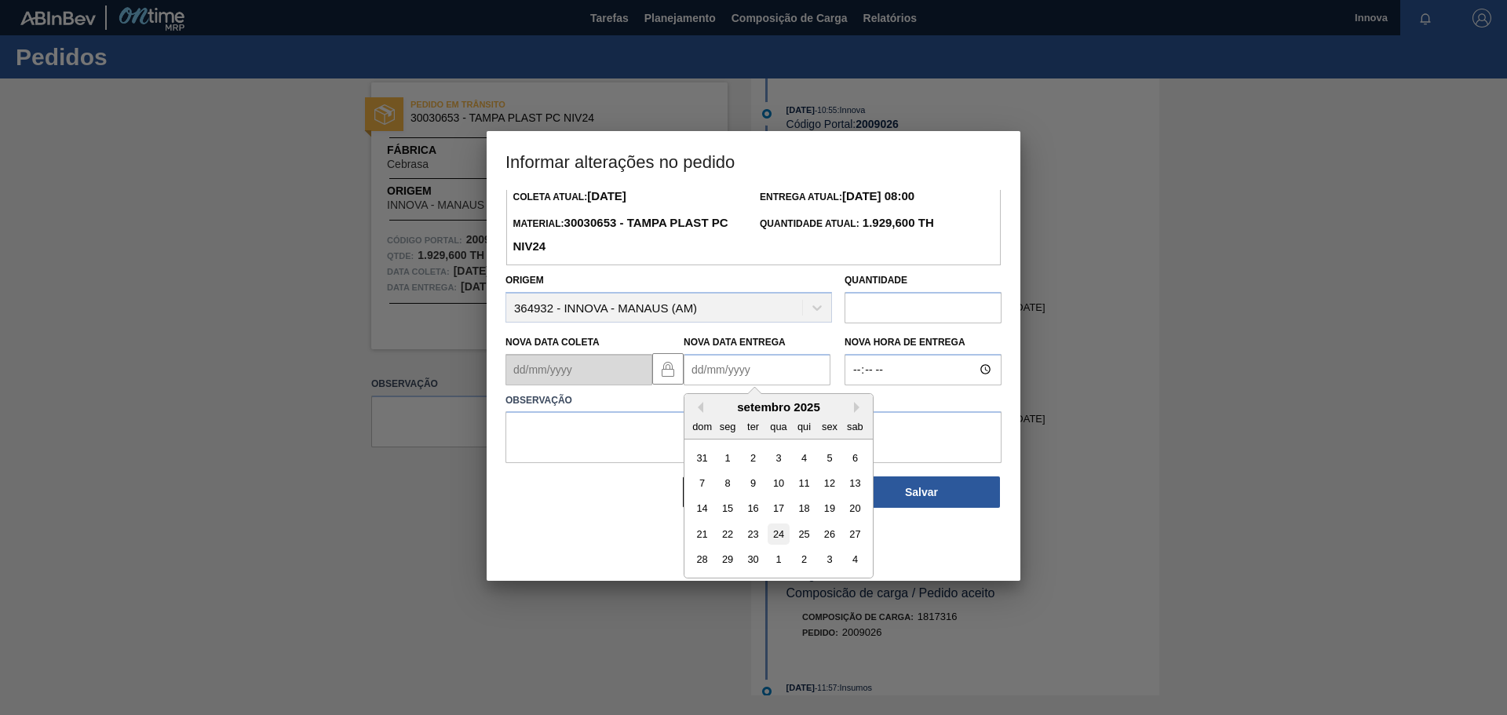
click at [785, 542] on div "24" at bounding box center [778, 533] width 21 height 21
type Entrega2009026 "[DATE]"
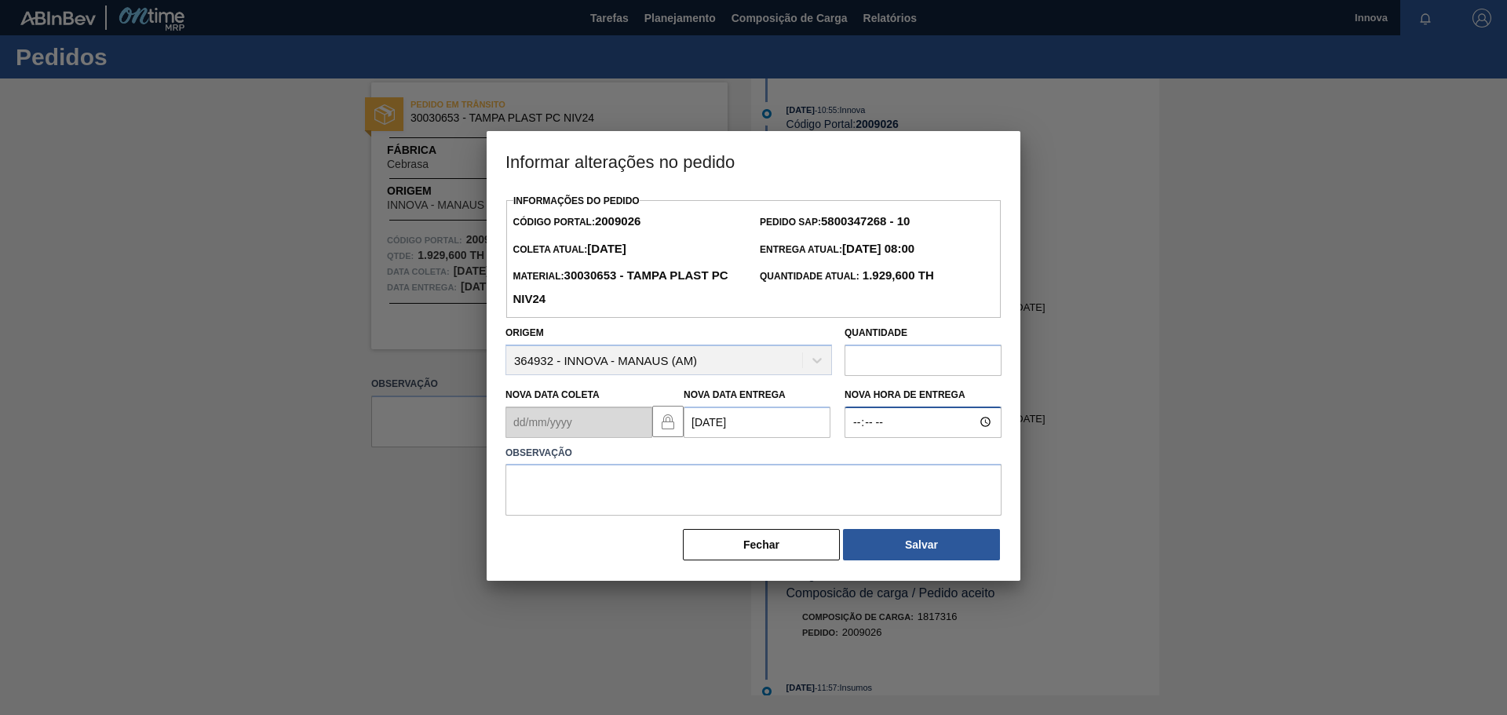
type input "08:00"
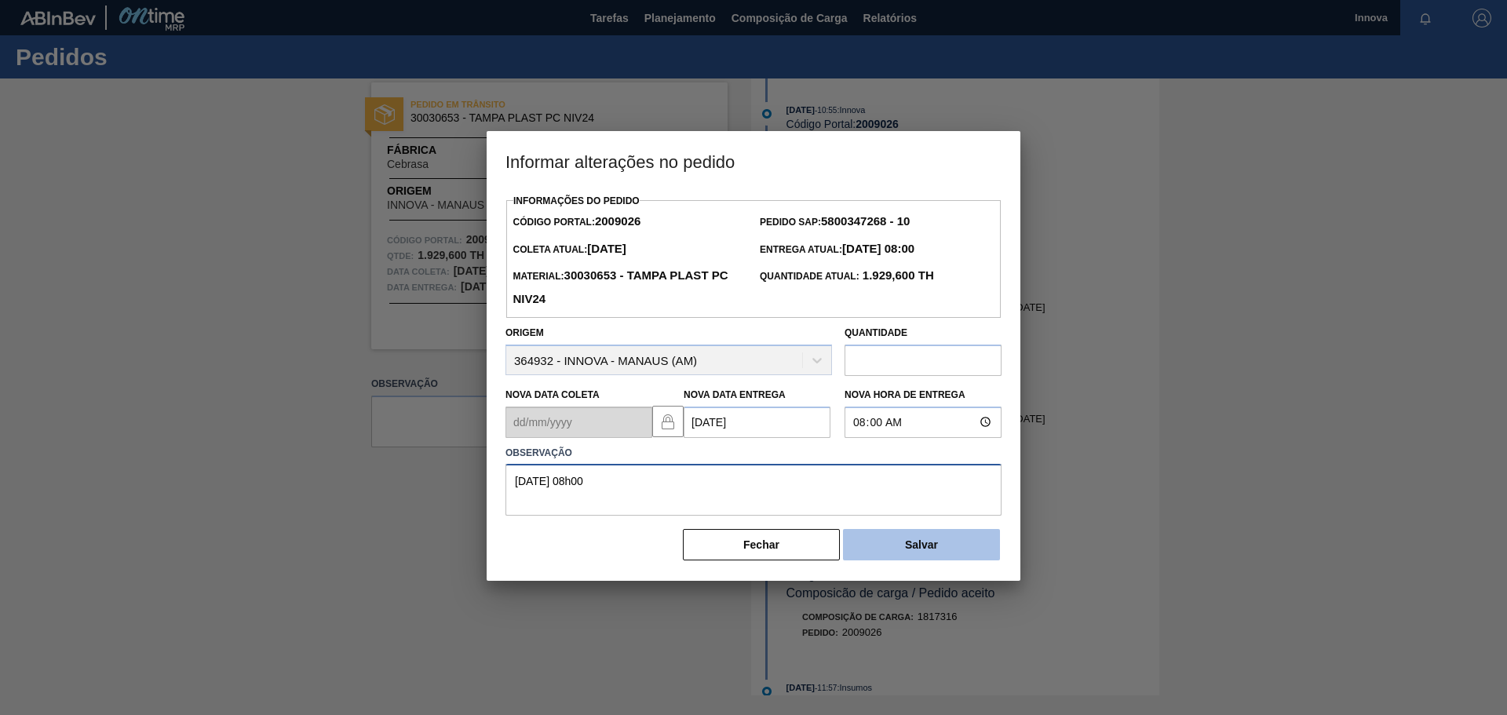
type textarea "[DATE] 08h00"
click at [906, 539] on button "Salvar" at bounding box center [921, 544] width 157 height 31
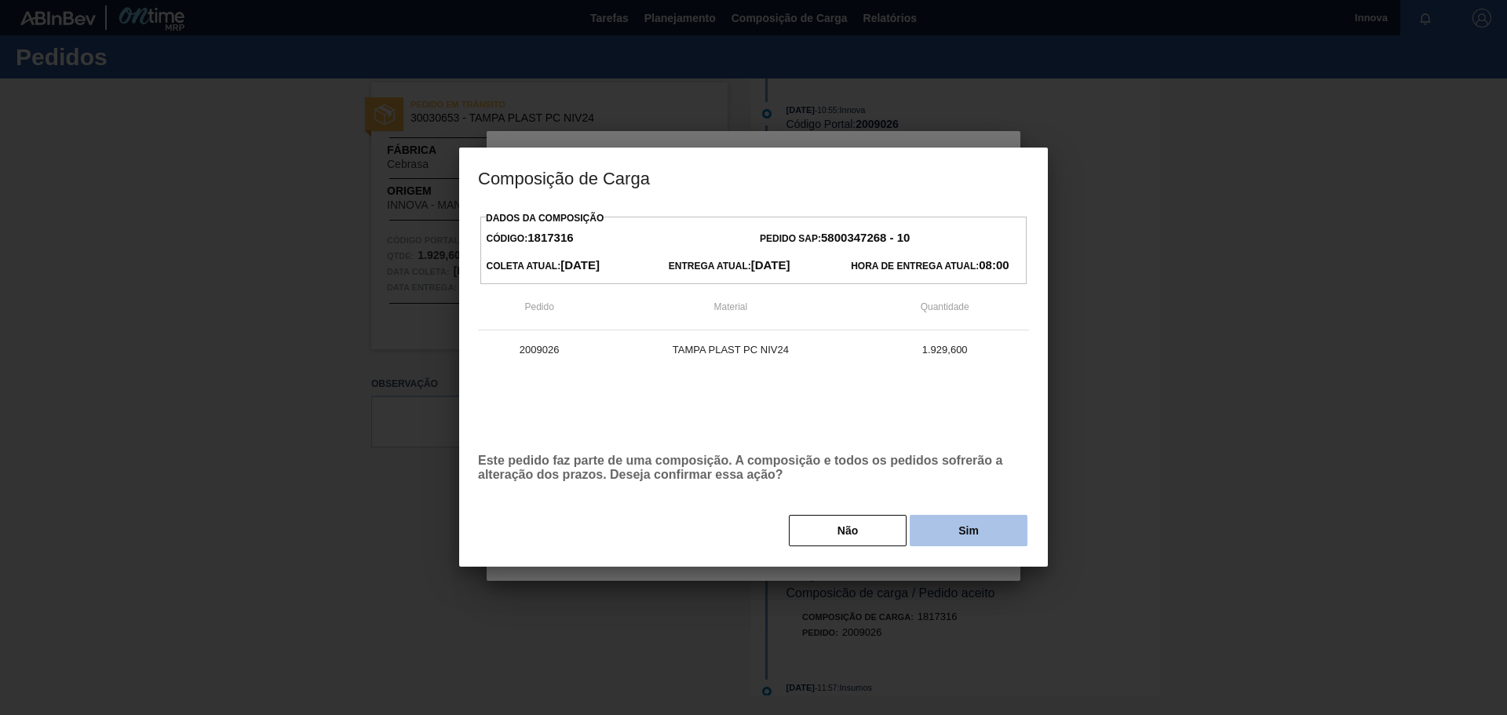
click at [975, 533] on button "Sim" at bounding box center [969, 530] width 118 height 31
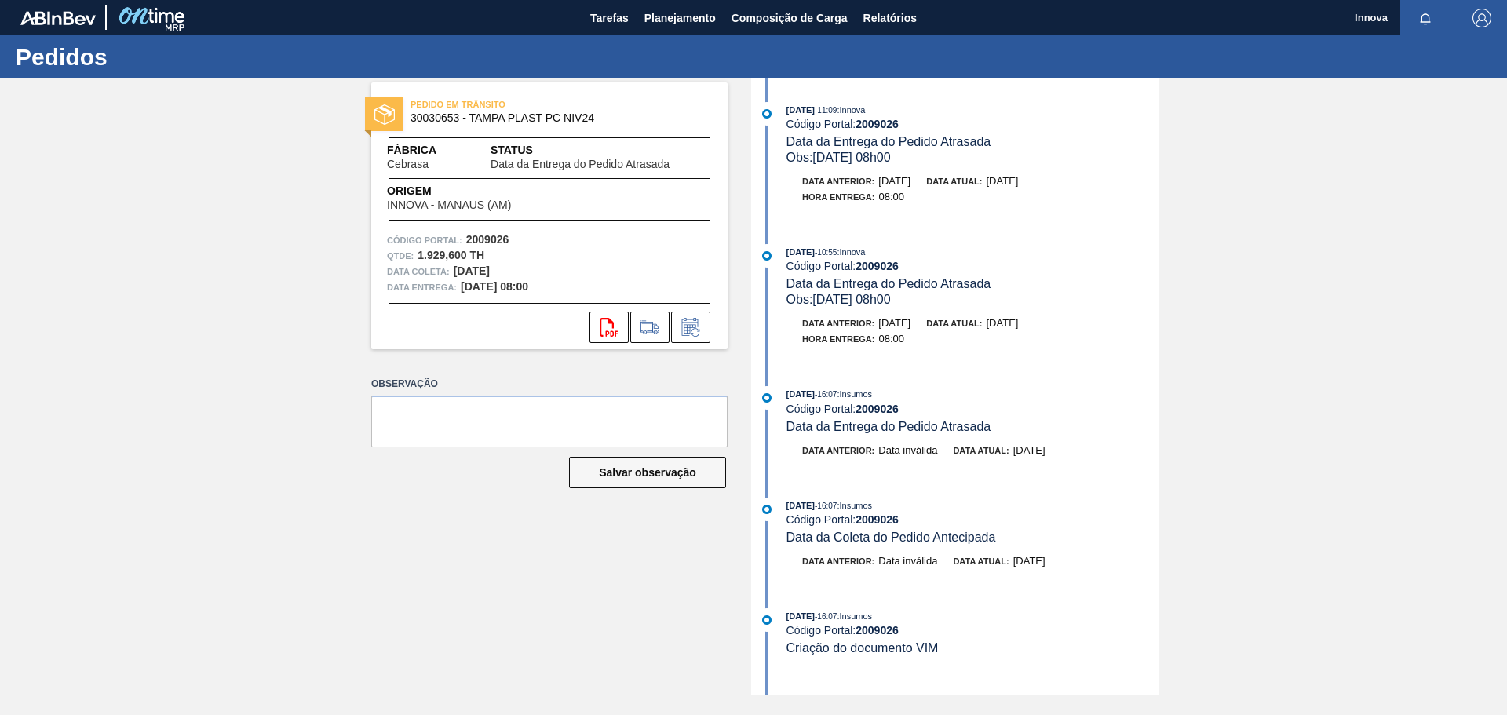
click at [279, 232] on div "PEDIDO EM TRÂNSITO 30030653 - TAMPA PLAST PC NIV24 Fábrica Cebrasa Status Data …" at bounding box center [753, 386] width 1507 height 617
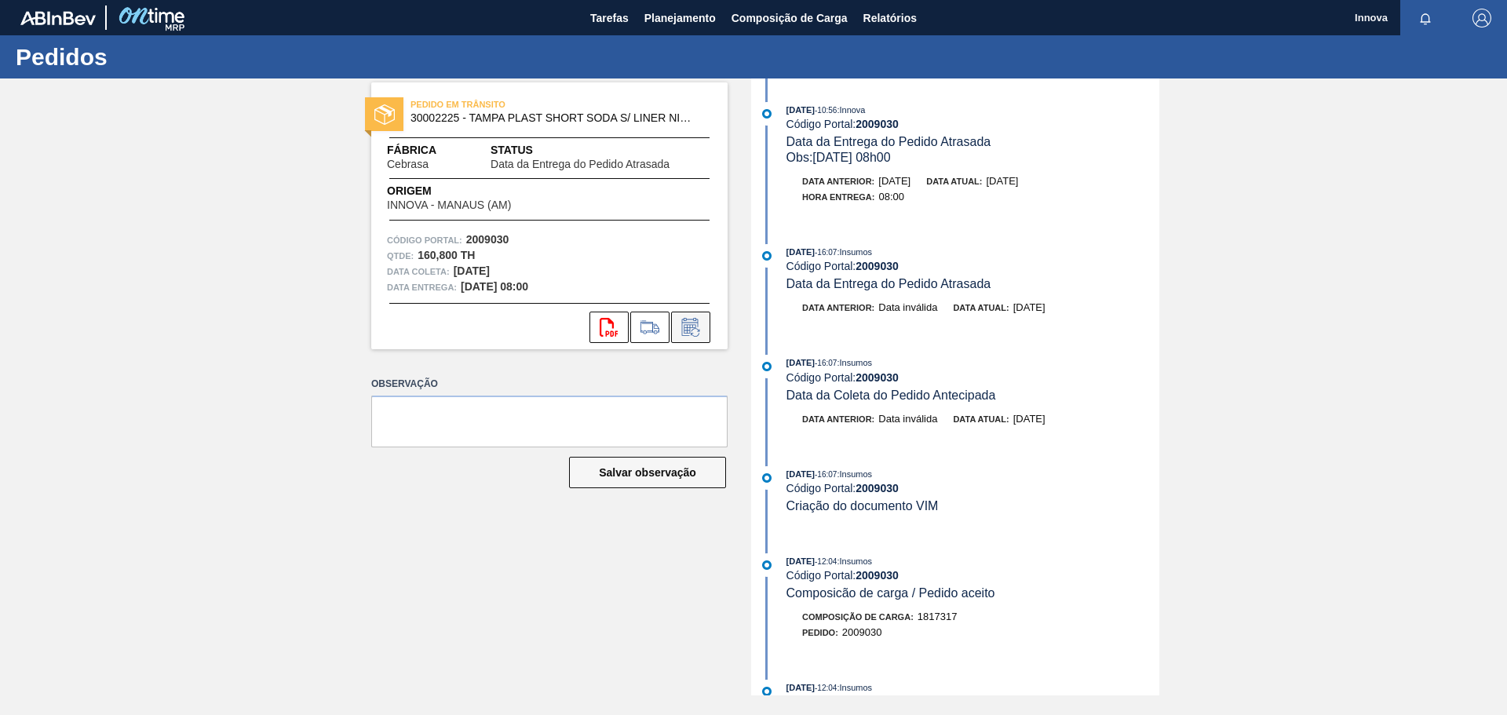
click at [692, 334] on icon at bounding box center [695, 332] width 9 height 9
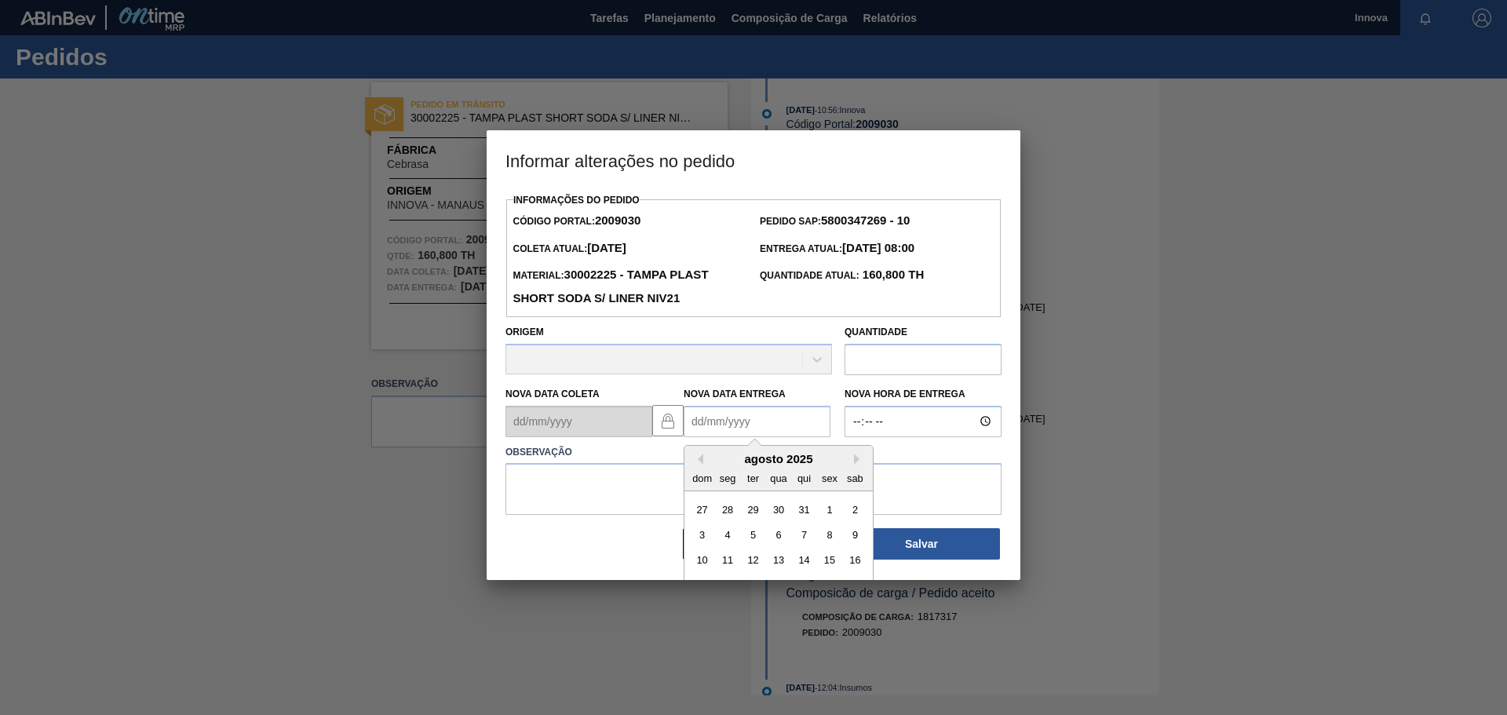
drag, startPoint x: 721, startPoint y: 425, endPoint x: 735, endPoint y: 438, distance: 18.9
click at [721, 425] on Entrega2009030 "Nova Data Entrega" at bounding box center [757, 421] width 147 height 31
click at [724, 459] on div "agosto 2025" at bounding box center [778, 459] width 188 height 13
click at [856, 463] on button "Next Month" at bounding box center [859, 459] width 11 height 11
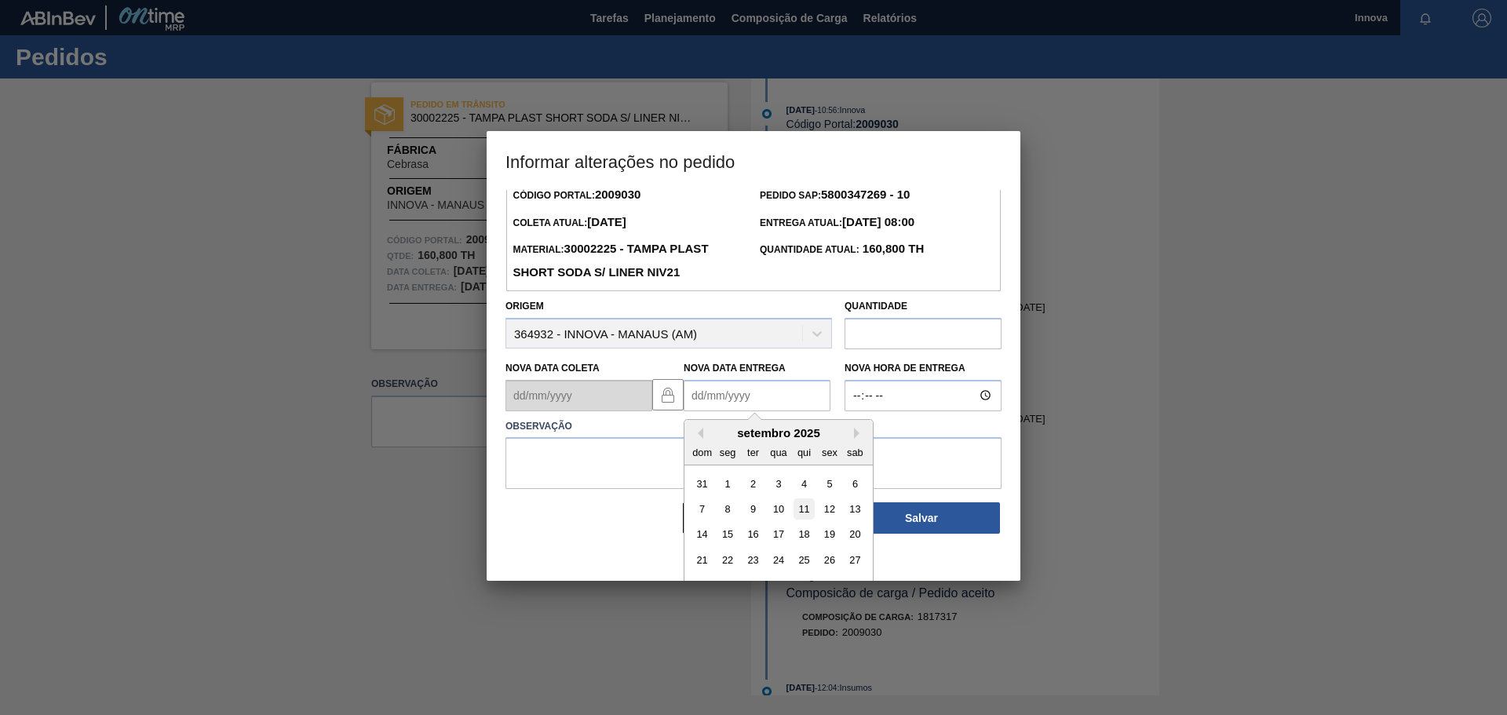
scroll to position [53, 0]
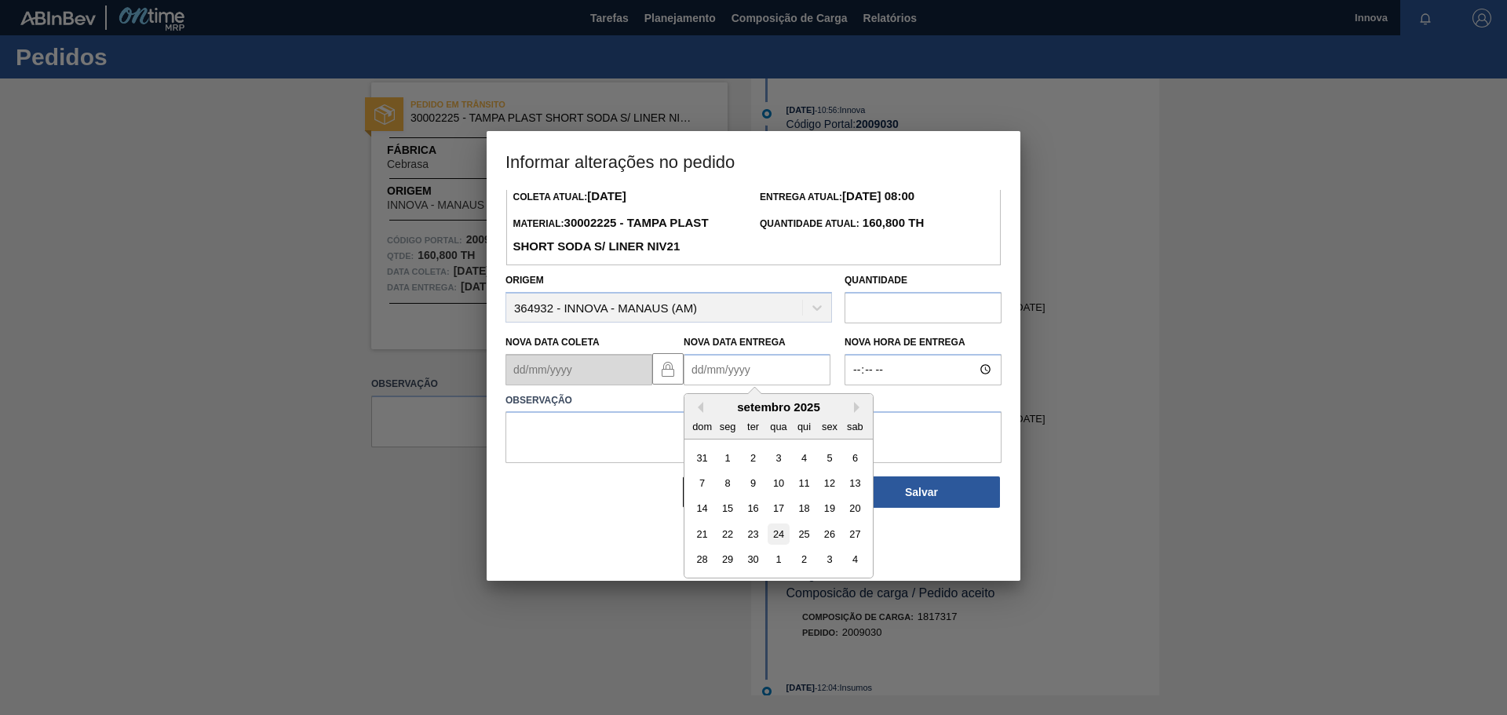
click at [784, 539] on div "24" at bounding box center [778, 533] width 21 height 21
type Entrega2009030 "[DATE]"
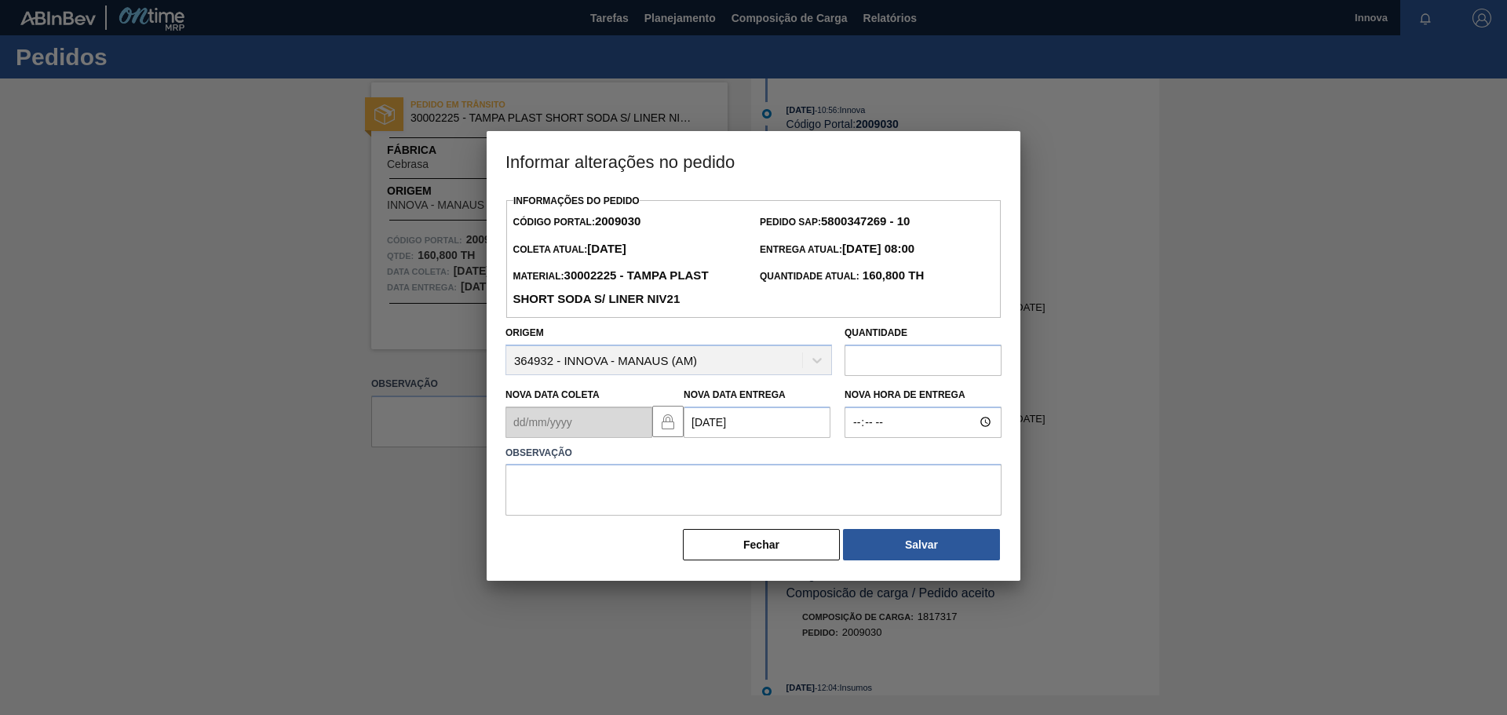
scroll to position [0, 0]
type input "08:00"
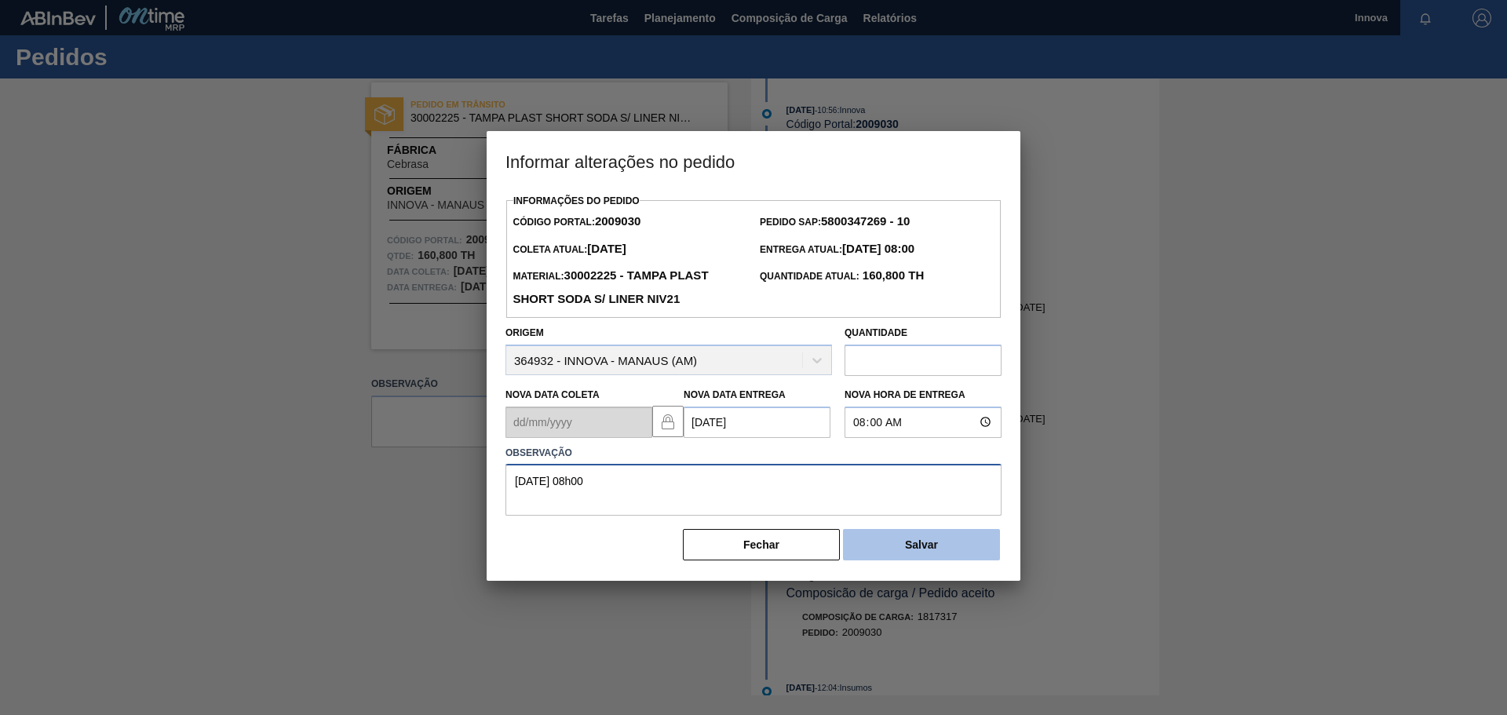
type textarea "[DATE] 08h00"
click at [917, 551] on button "Salvar" at bounding box center [921, 544] width 157 height 31
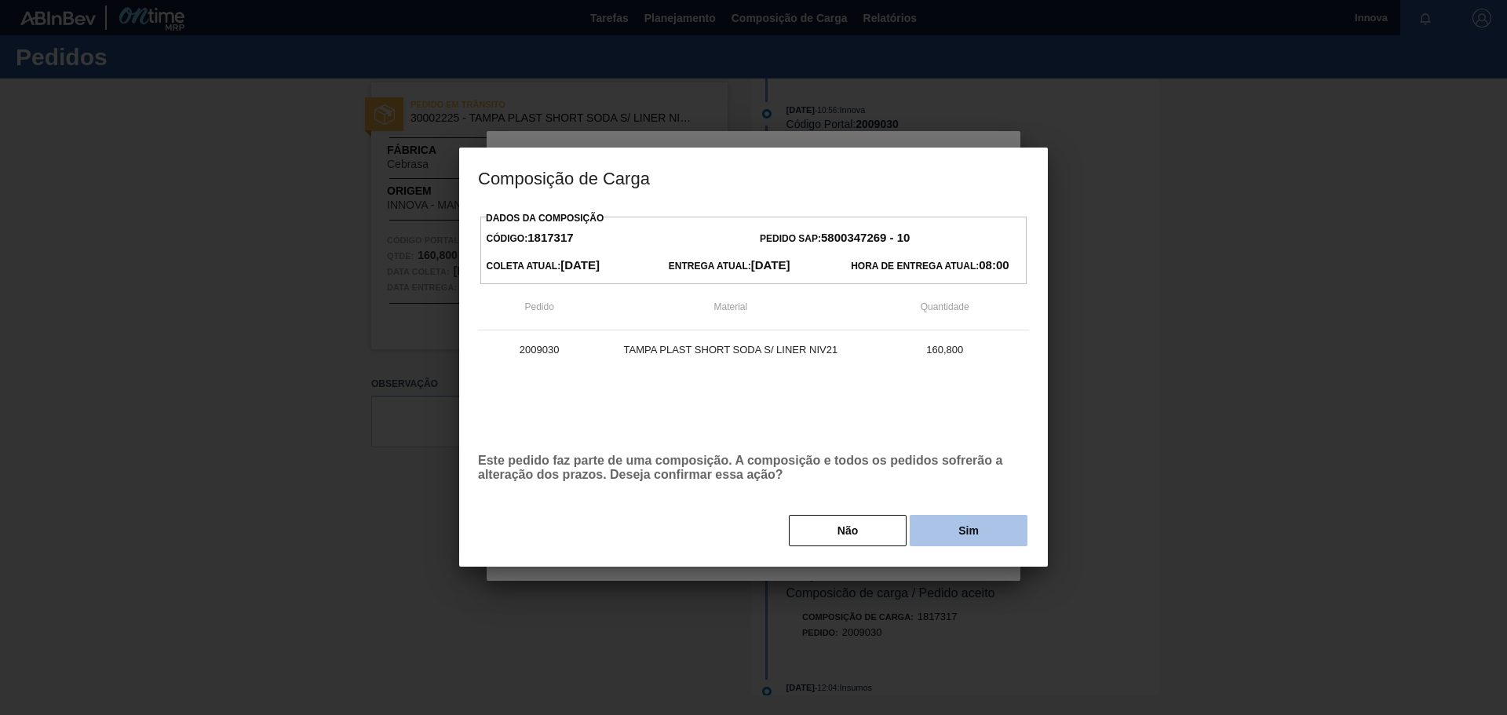
click at [963, 535] on button "Sim" at bounding box center [969, 530] width 118 height 31
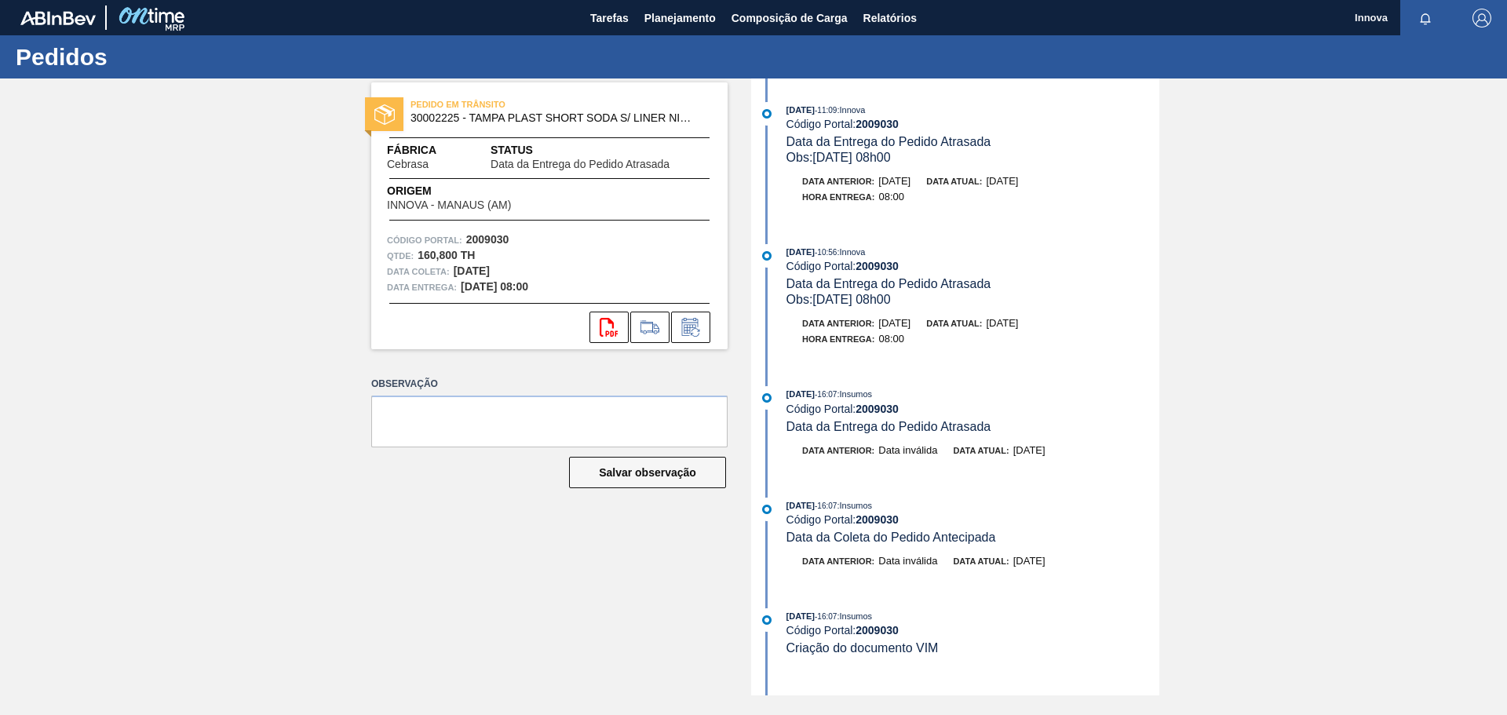
drag, startPoint x: 281, startPoint y: 243, endPoint x: 326, endPoint y: 152, distance: 100.7
click at [281, 243] on div "PEDIDO EM TRÂNSITO 30002225 - TAMPA PLAST SHORT SODA S/ LINER NIV21 Fábrica Ceb…" at bounding box center [753, 386] width 1507 height 617
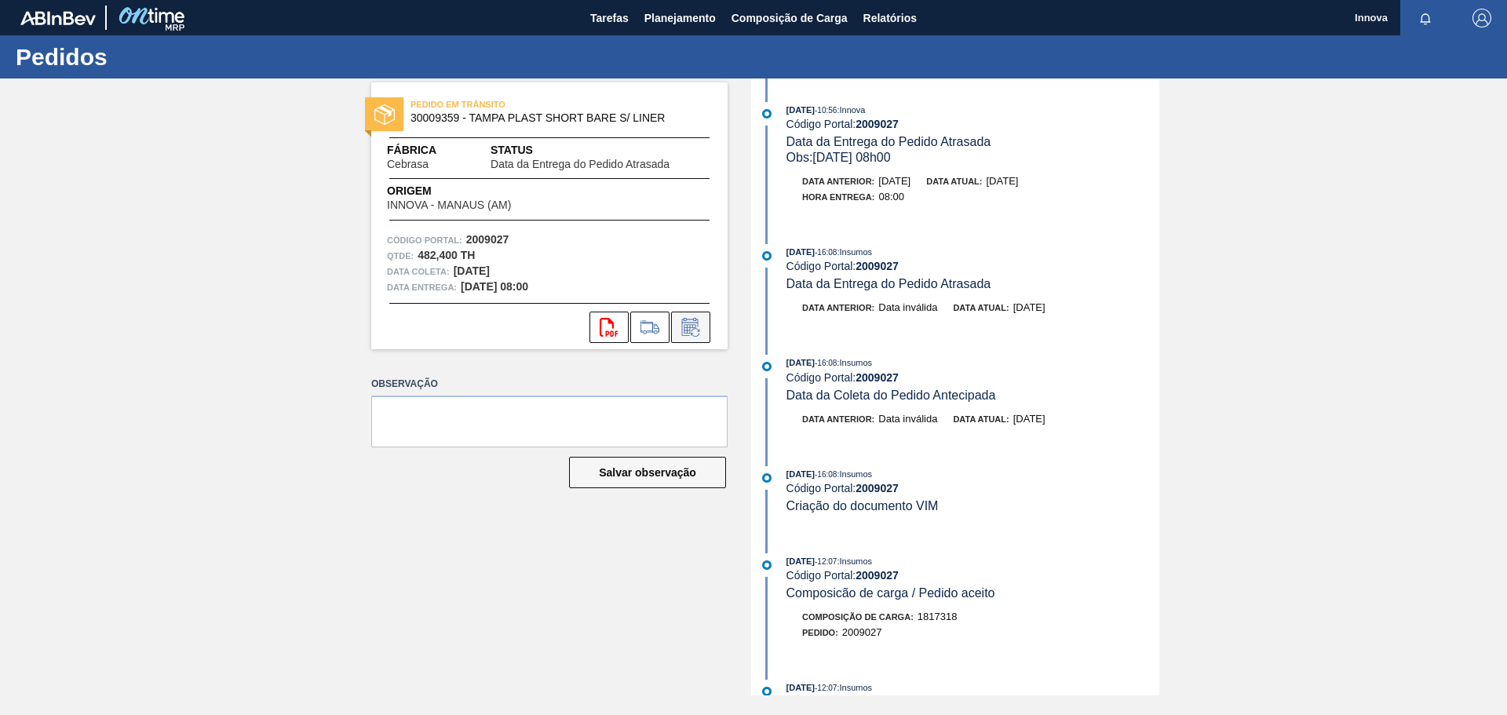
click at [701, 330] on icon at bounding box center [690, 327] width 25 height 19
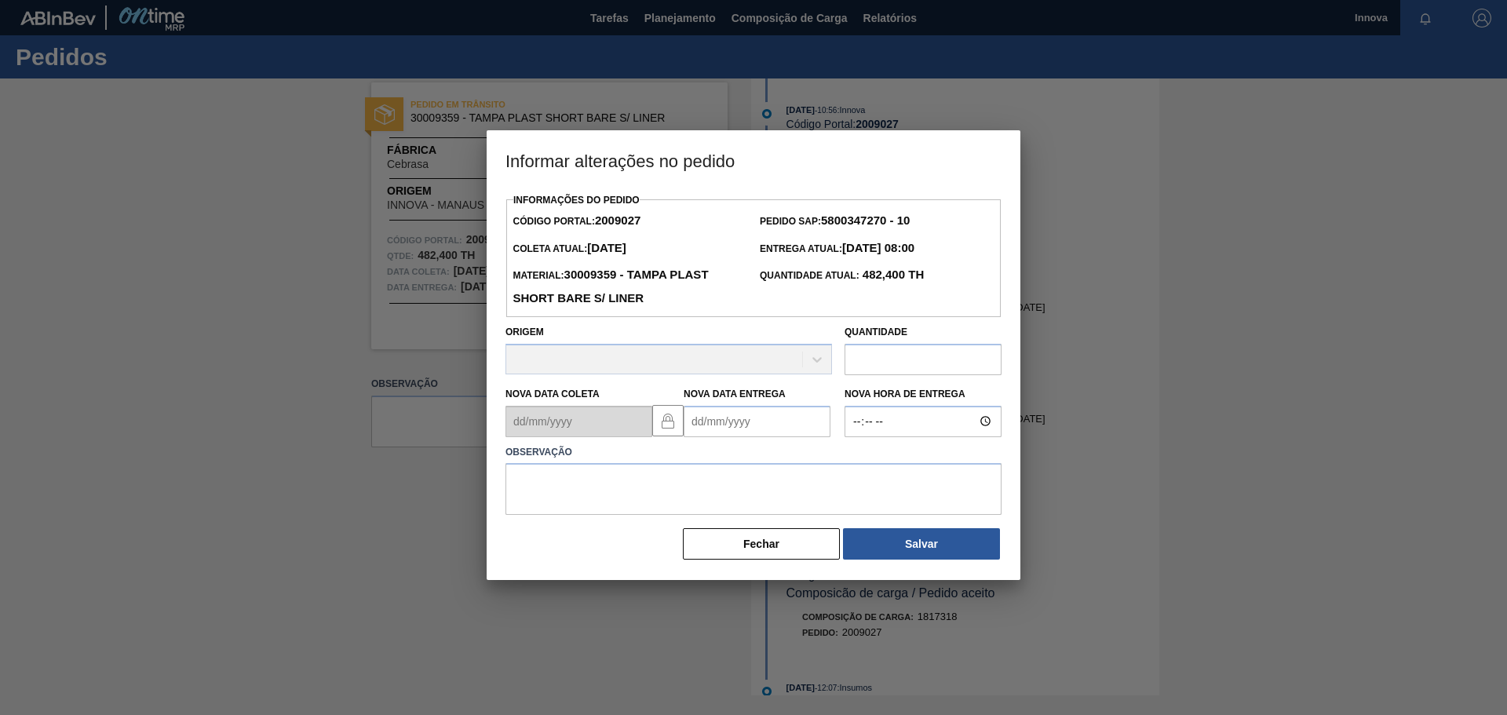
click at [731, 437] on Entrega2009027 "Nova Data Entrega" at bounding box center [757, 421] width 147 height 31
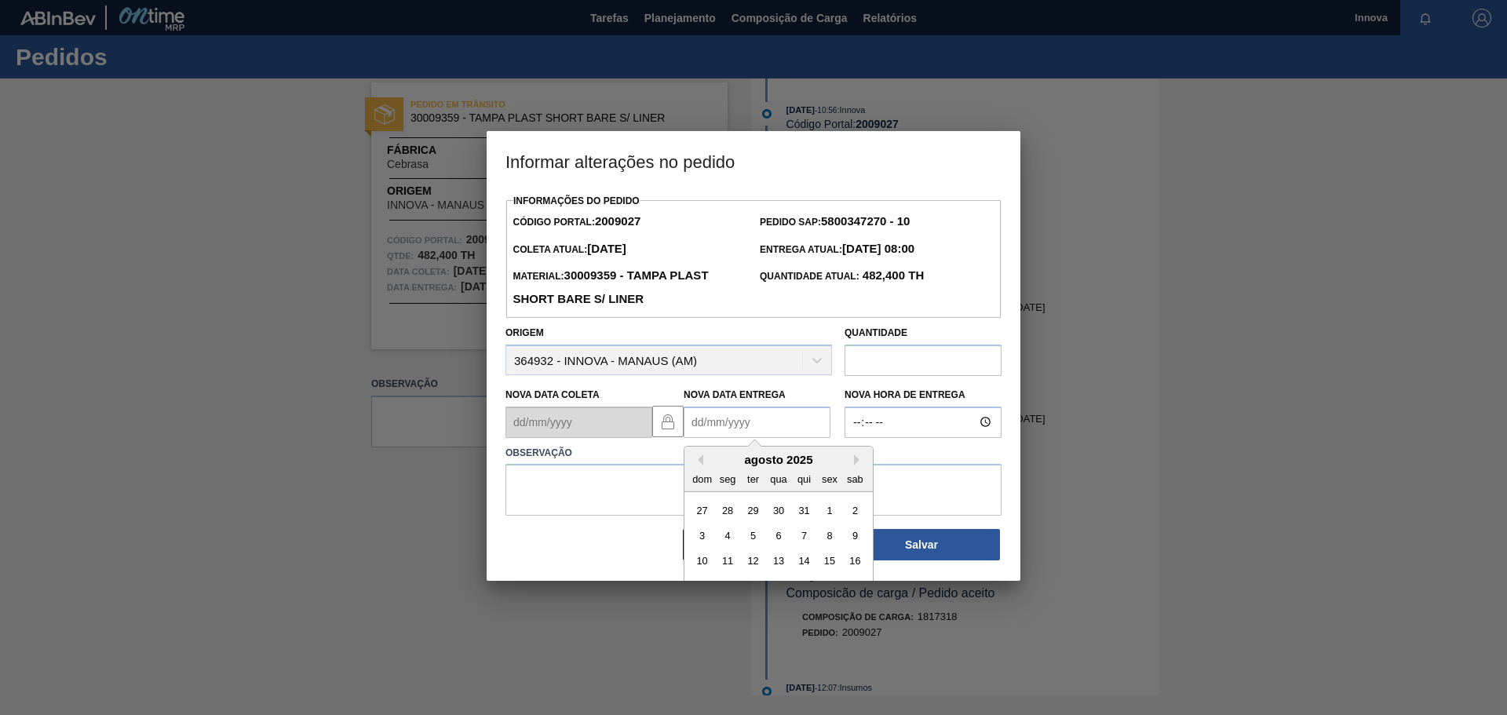
click at [717, 466] on div "agosto 2025" at bounding box center [778, 459] width 188 height 13
click at [852, 464] on div "agosto 2025" at bounding box center [778, 459] width 188 height 13
click at [860, 461] on button "Next Month" at bounding box center [859, 459] width 11 height 11
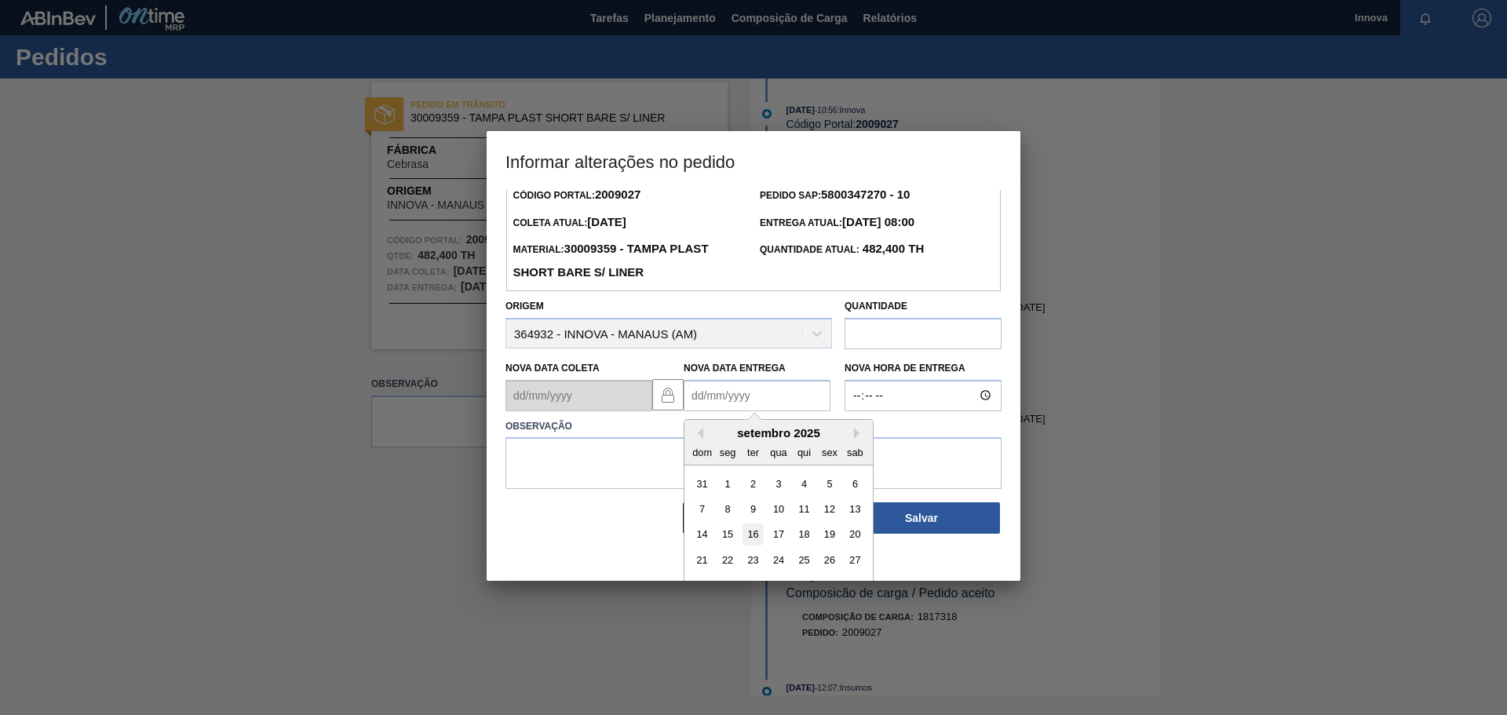
scroll to position [53, 0]
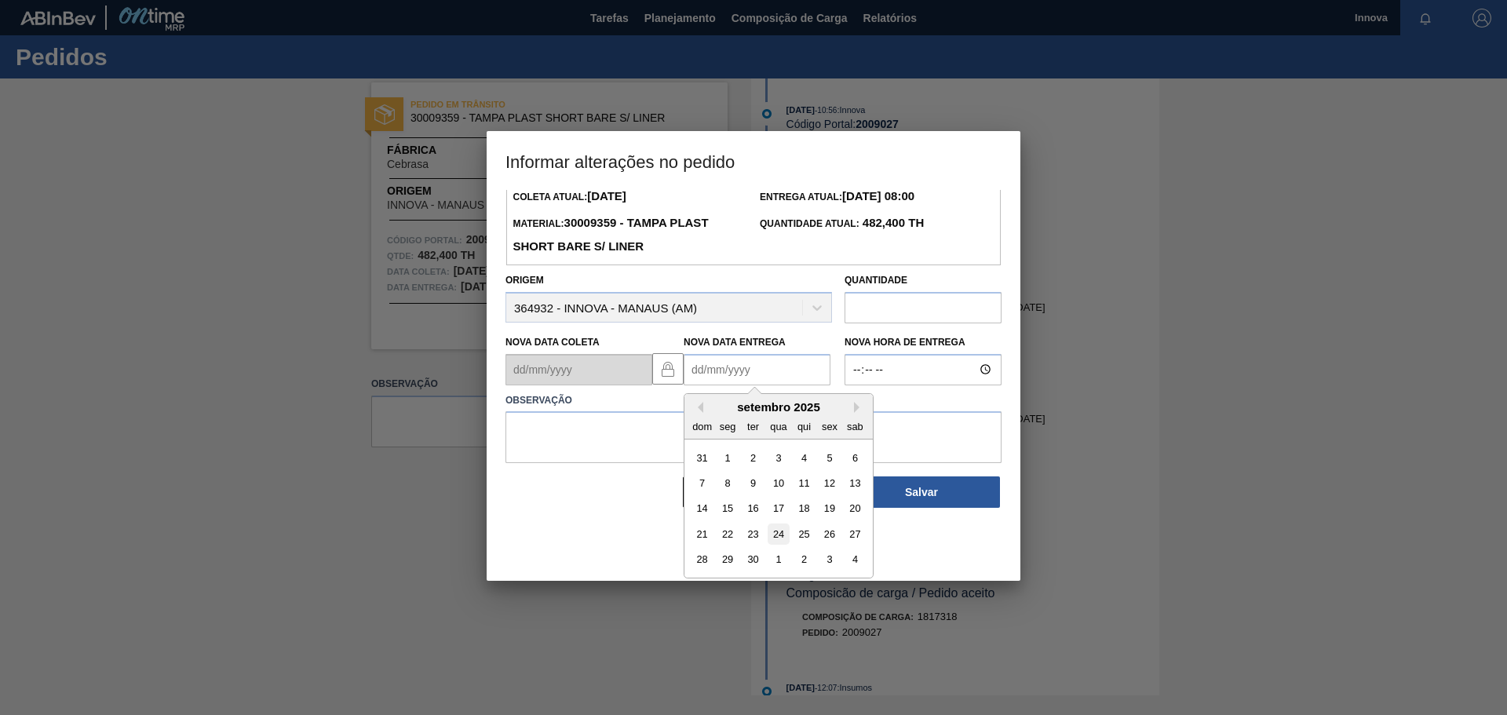
click at [775, 539] on div "24" at bounding box center [778, 533] width 21 height 21
type Entrega2009027 "[DATE]"
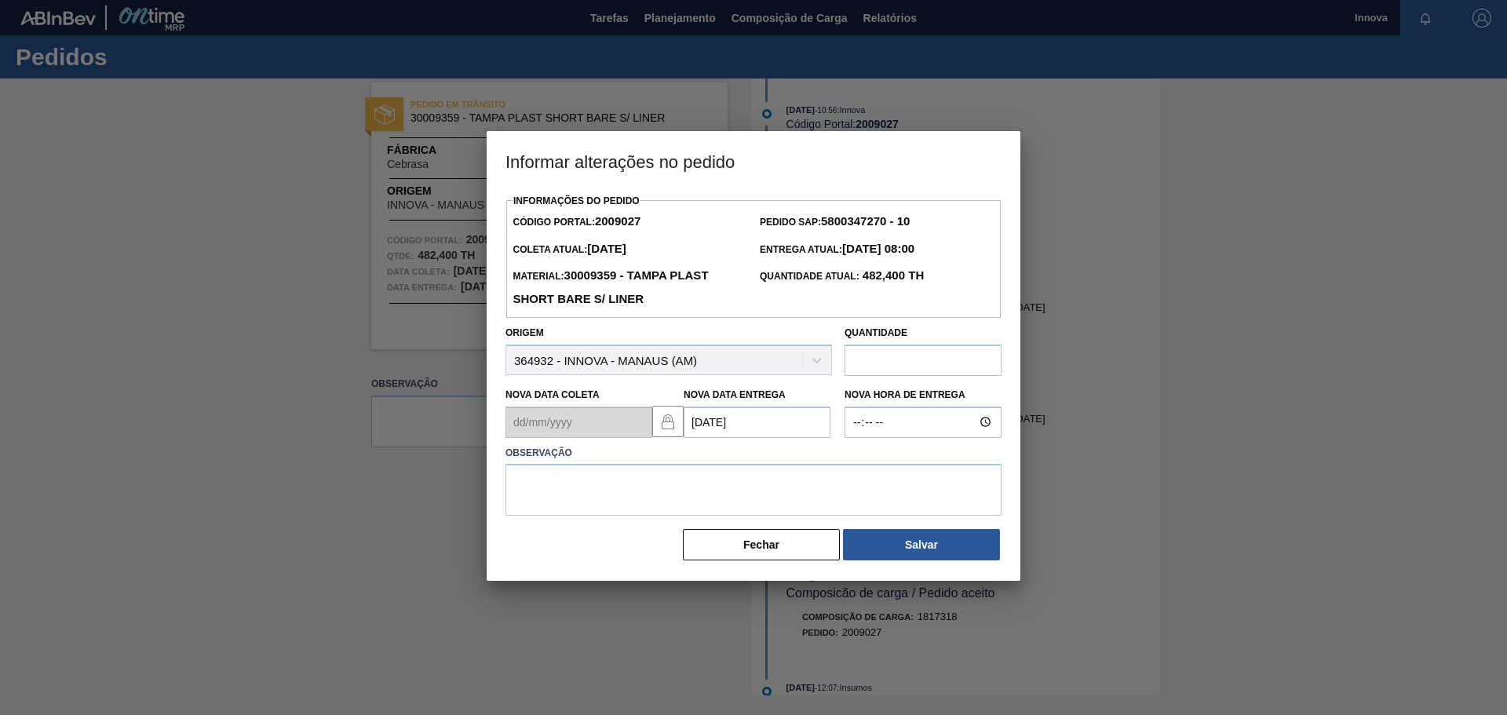
scroll to position [0, 0]
type input "08:00"
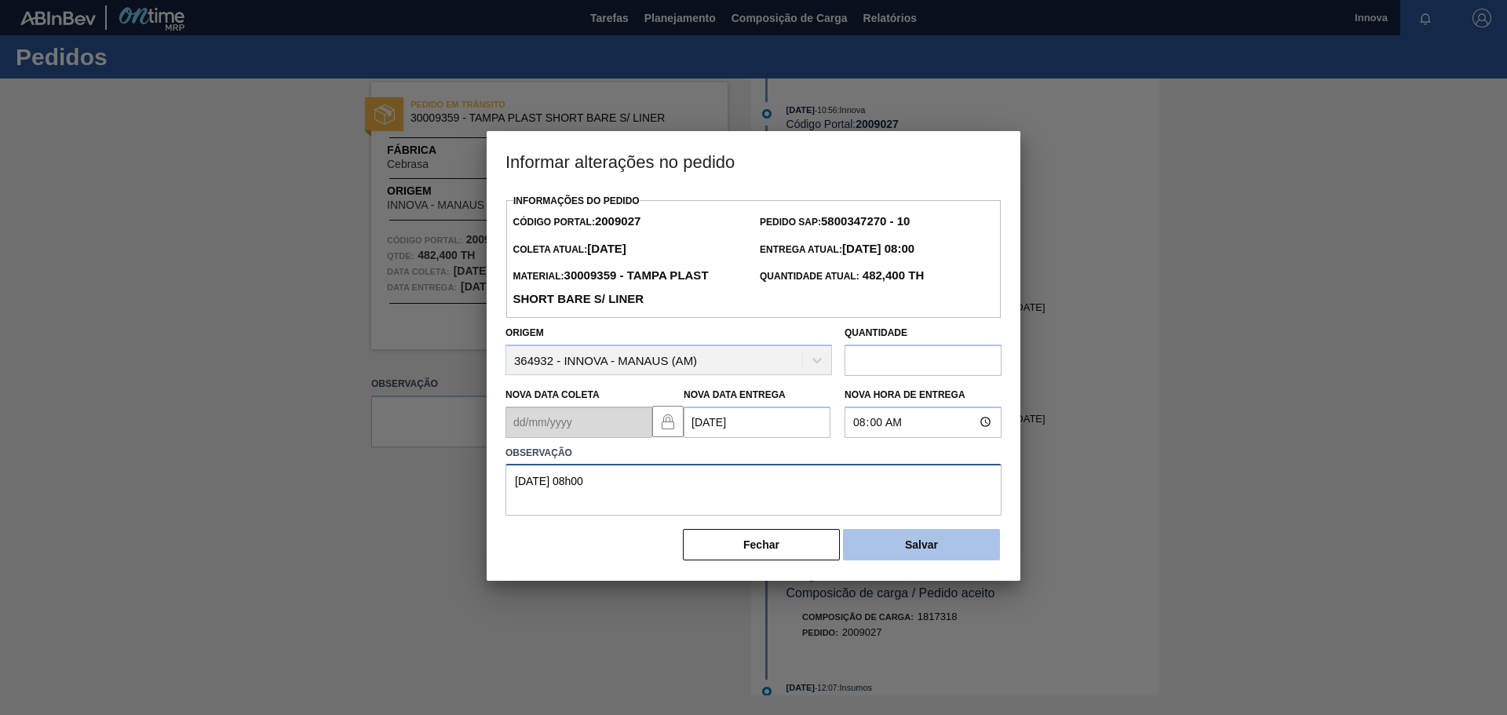
type textarea "[DATE] 08h00"
click at [921, 545] on button "Salvar" at bounding box center [921, 544] width 157 height 31
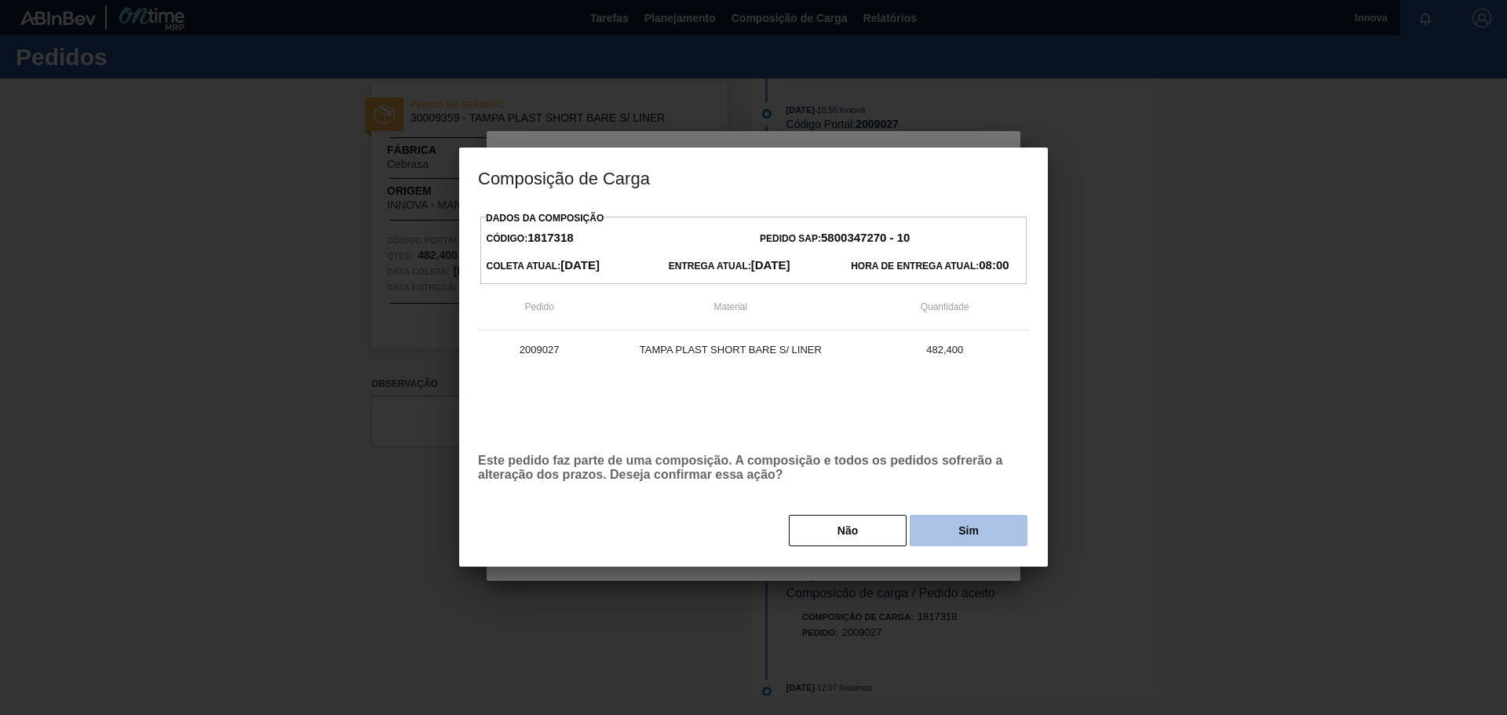
click at [946, 538] on button "Sim" at bounding box center [969, 530] width 118 height 31
